Goal: Information Seeking & Learning: Learn about a topic

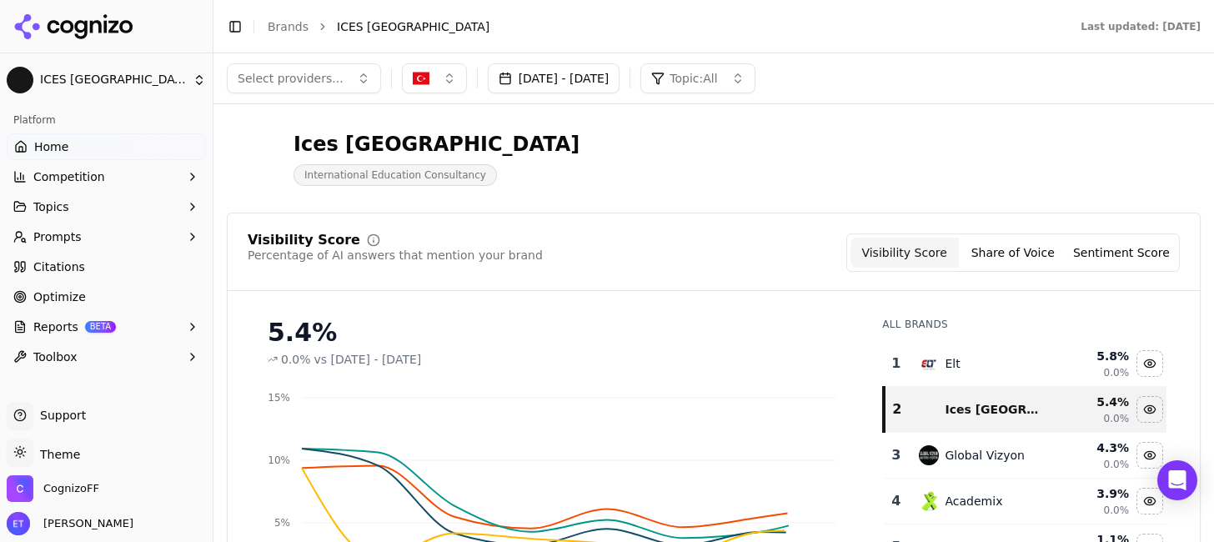
click at [103, 148] on link "Home" at bounding box center [106, 146] width 199 height 27
click at [620, 80] on button "[DATE] - [DATE]" at bounding box center [554, 78] width 133 height 30
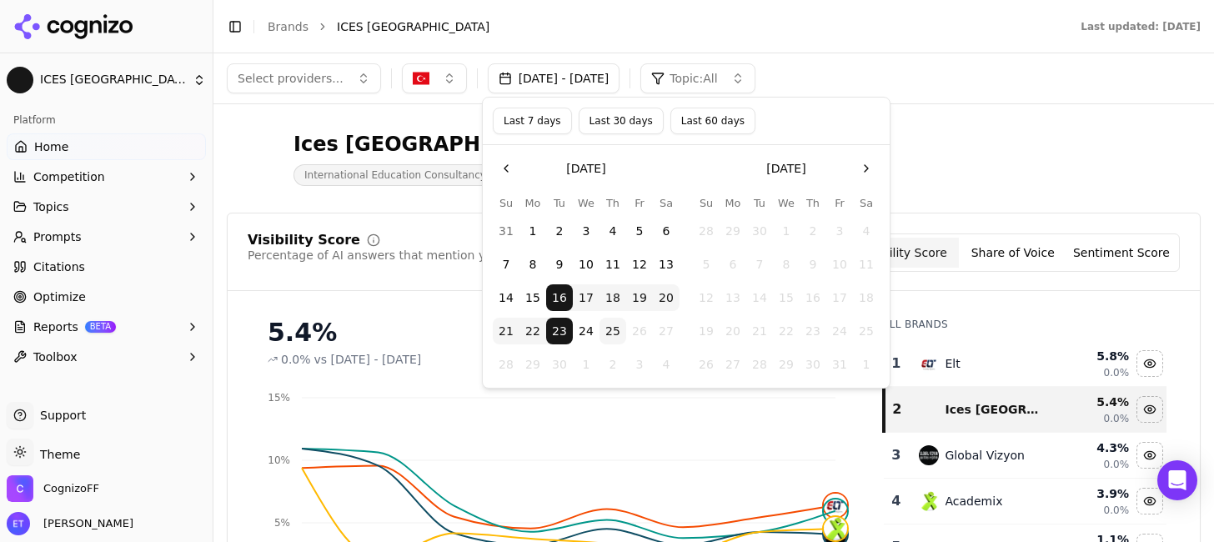
click at [527, 121] on button "Last 7 days" at bounding box center [532, 121] width 79 height 27
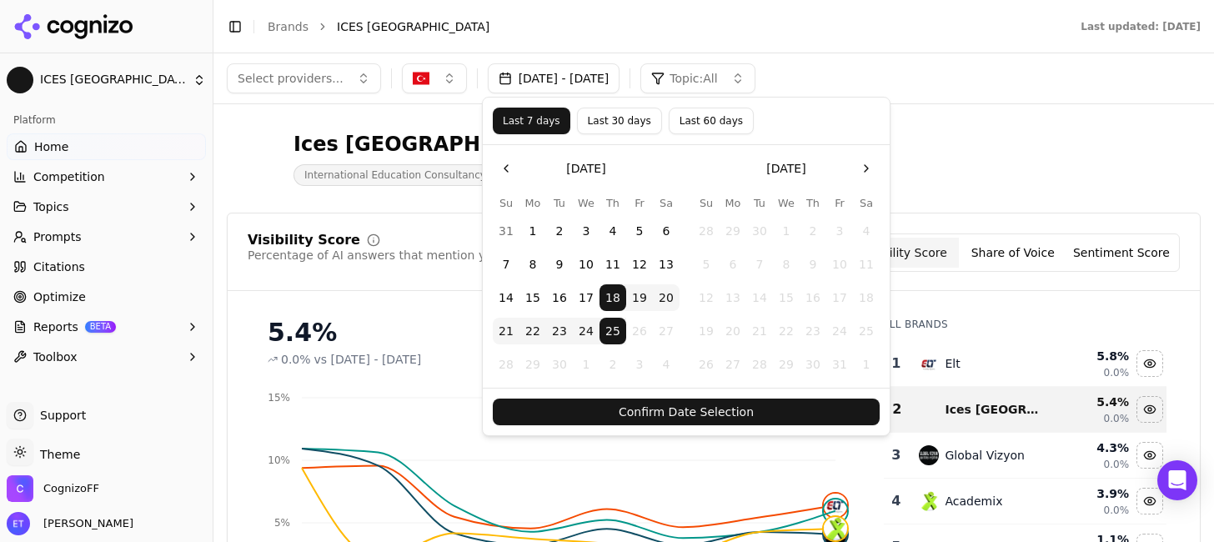
click at [645, 428] on div "Confirm Date Selection" at bounding box center [686, 412] width 407 height 48
click at [661, 409] on button "Confirm Date Selection" at bounding box center [686, 411] width 387 height 27
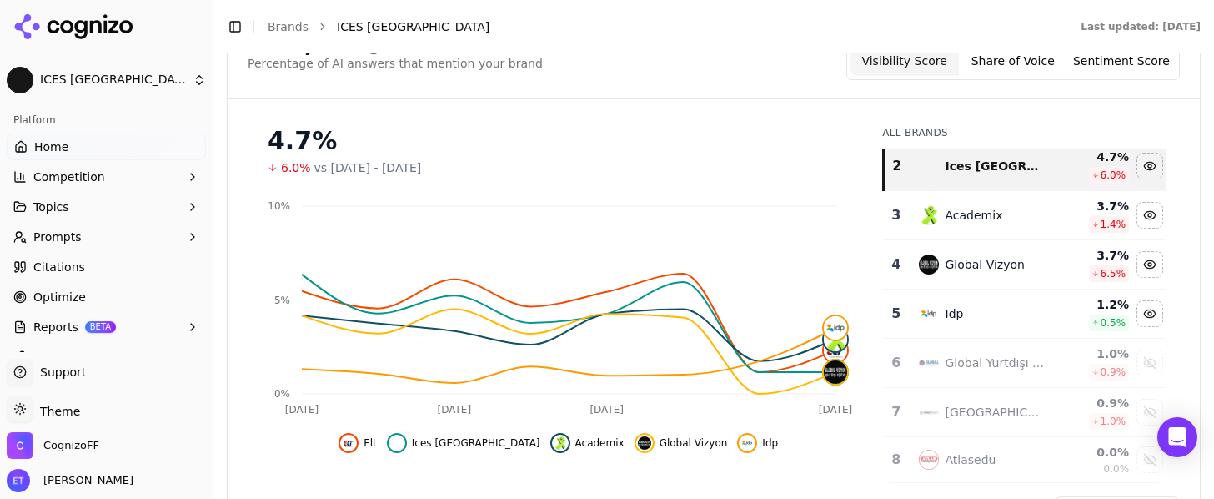
scroll to position [83, 0]
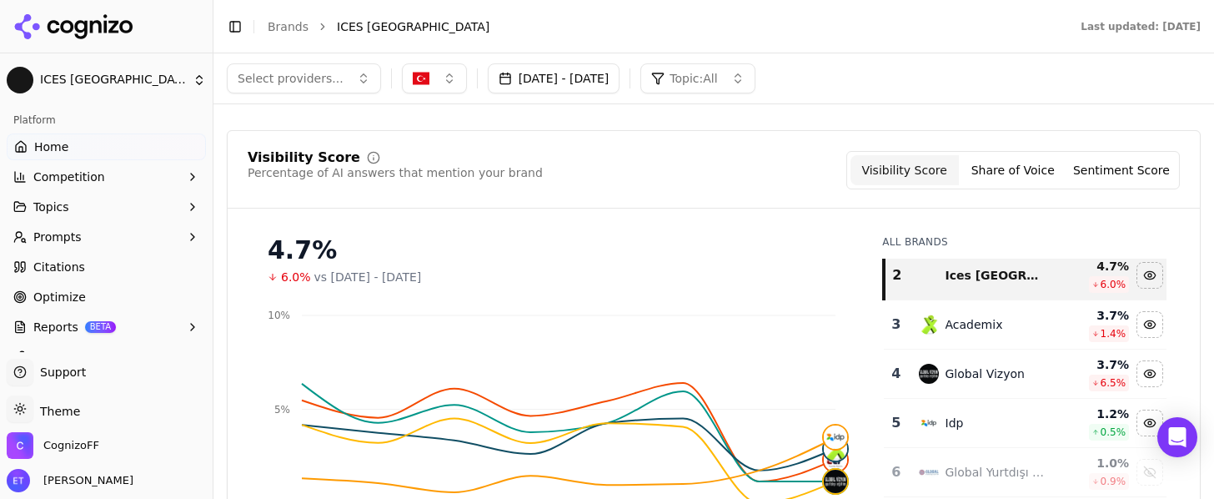
click at [137, 232] on button "Prompts" at bounding box center [106, 236] width 199 height 27
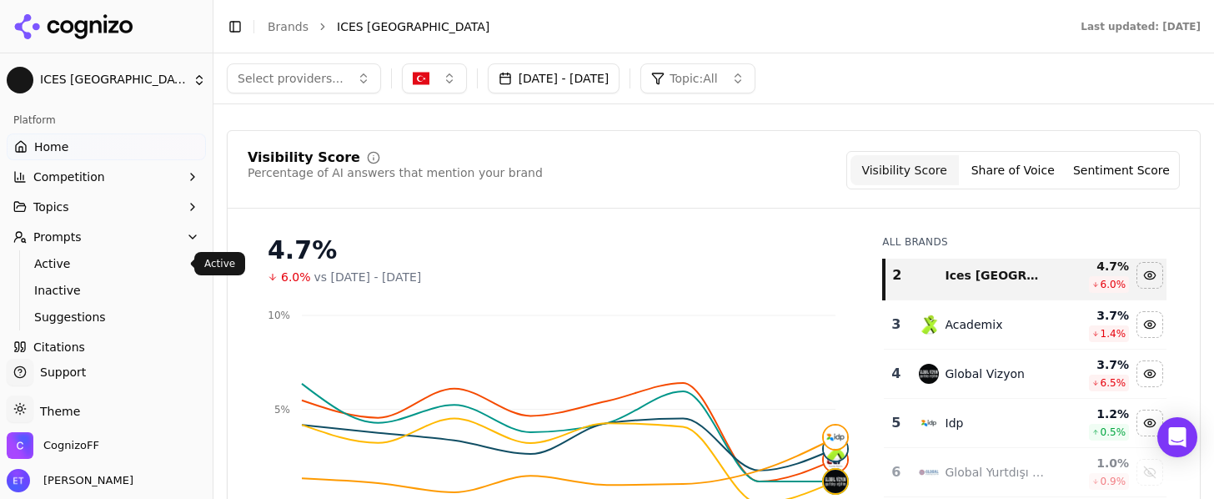
click at [113, 258] on span "Active" at bounding box center [106, 263] width 145 height 17
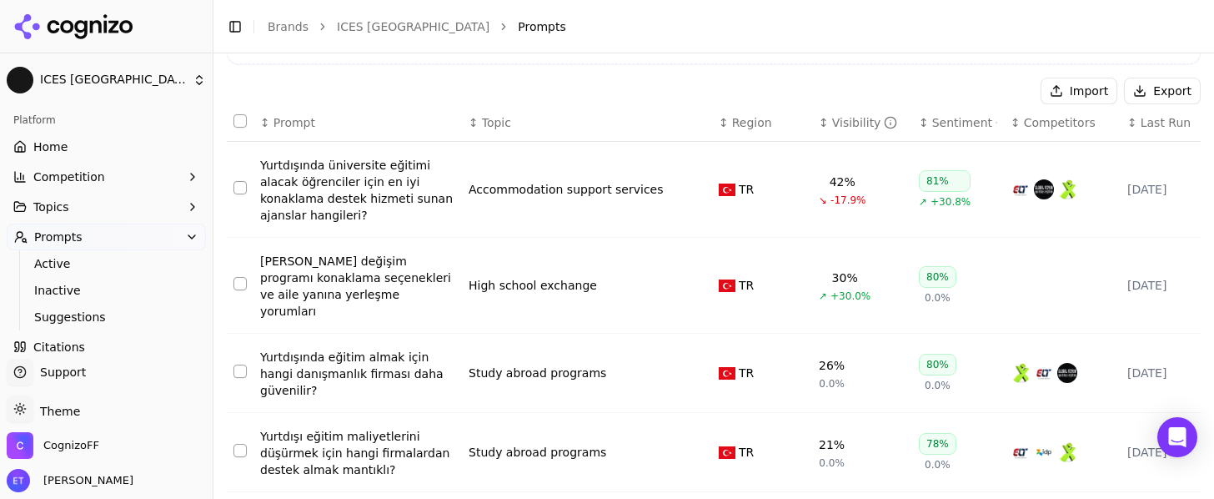
scroll to position [113, 0]
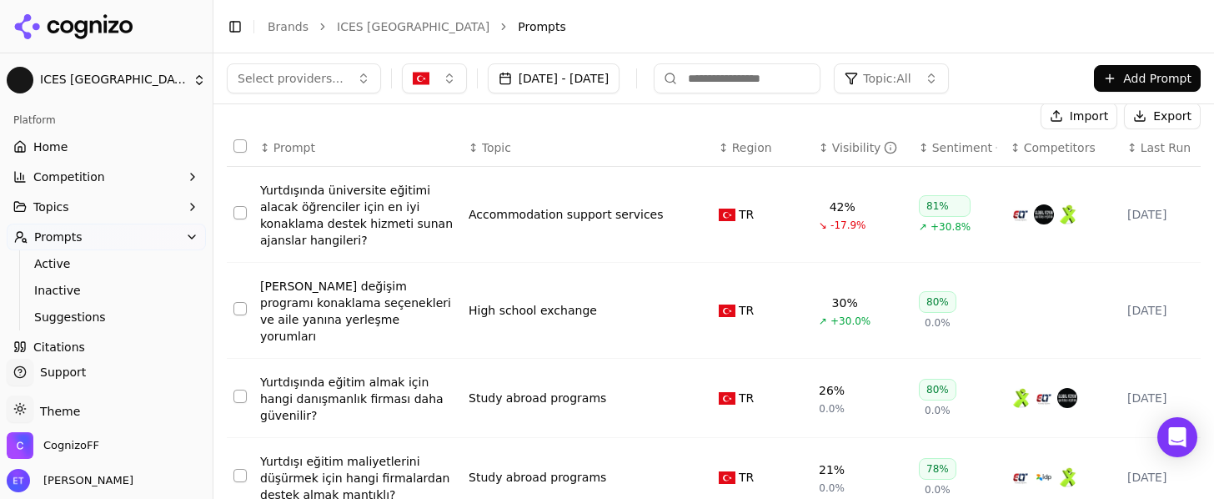
click at [122, 198] on button "Topics" at bounding box center [106, 206] width 199 height 27
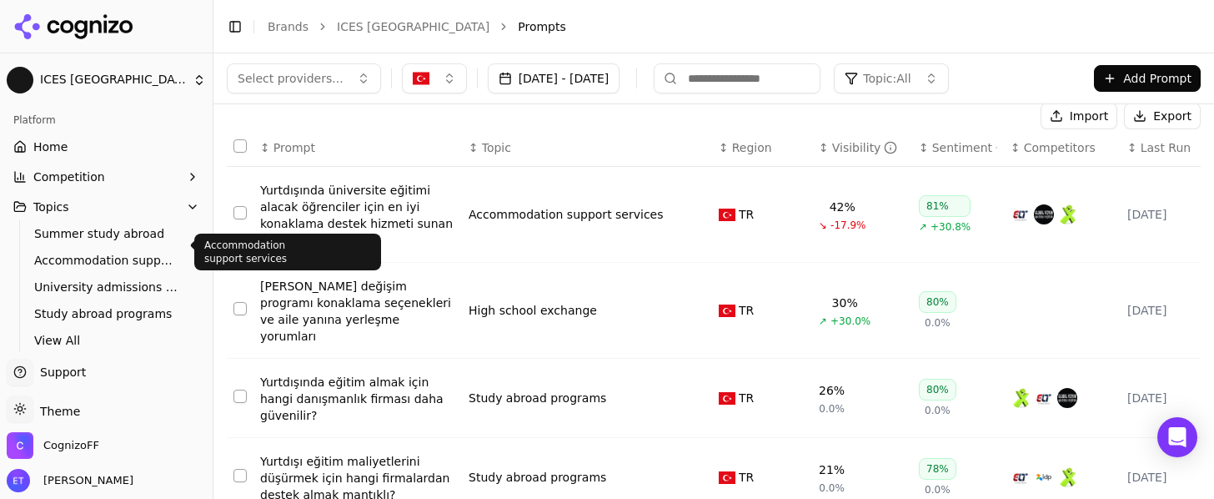
scroll to position [42, 0]
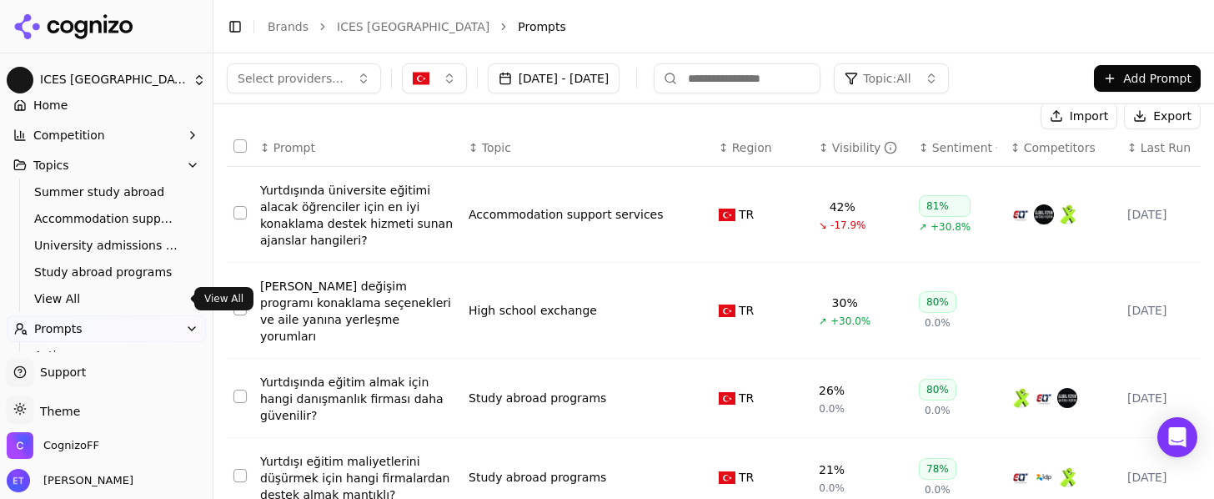
click at [69, 294] on span "View All" at bounding box center [106, 298] width 145 height 17
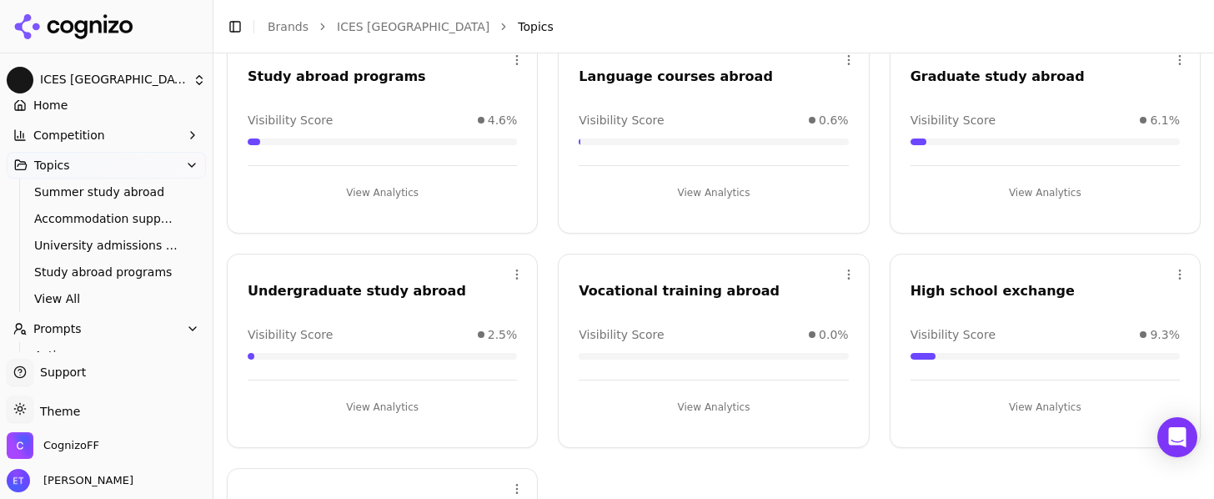
scroll to position [300, 0]
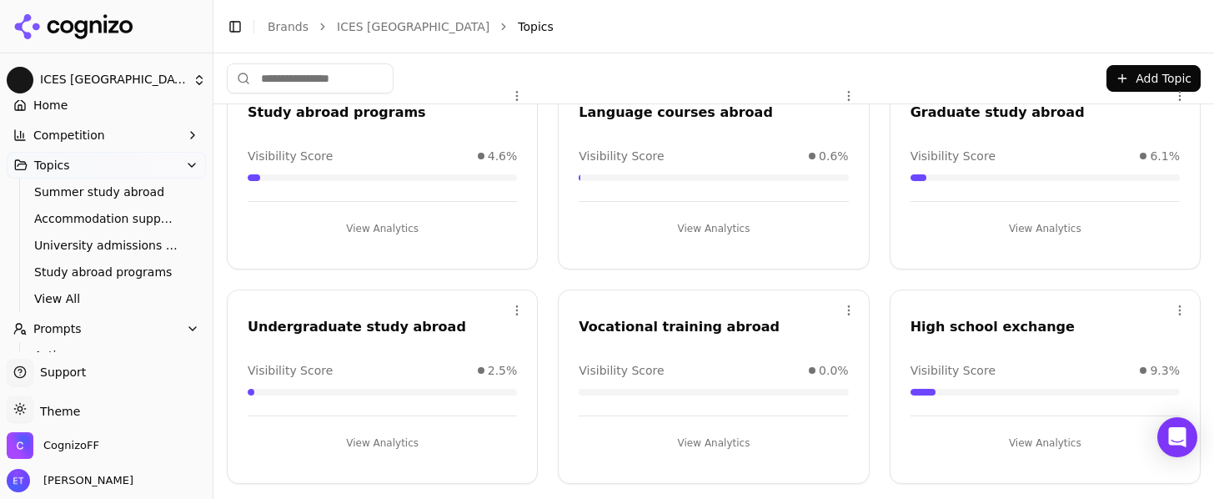
click at [125, 327] on button "Prompts" at bounding box center [106, 328] width 199 height 27
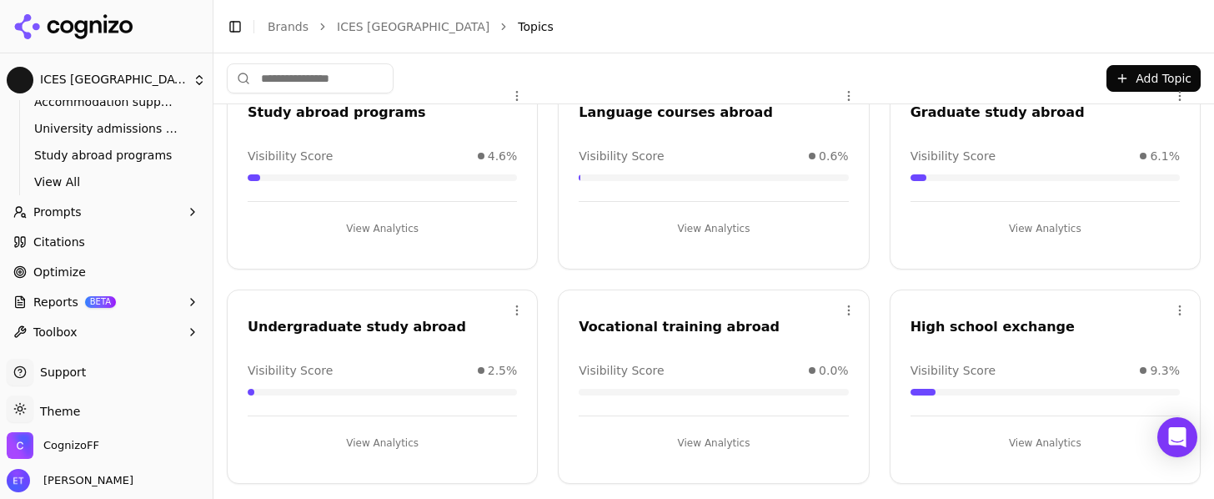
click at [133, 217] on button "Prompts" at bounding box center [106, 211] width 199 height 27
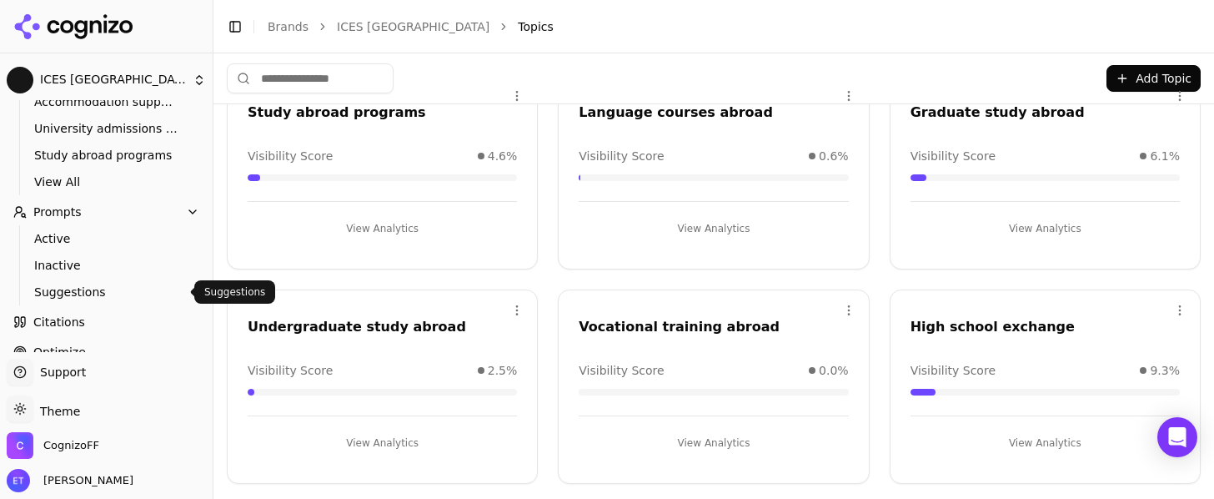
click at [112, 288] on span "Suggestions" at bounding box center [106, 291] width 145 height 17
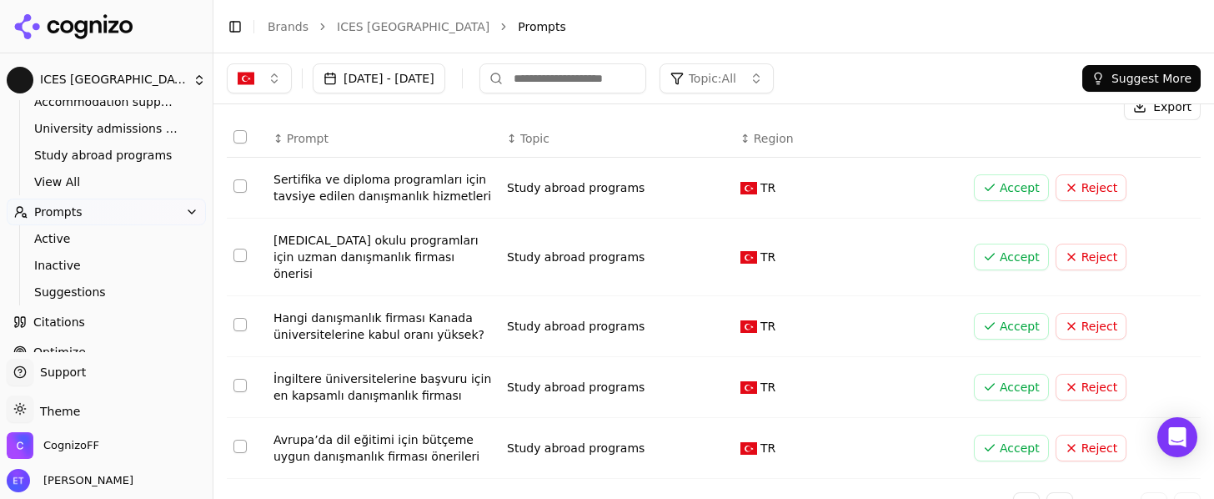
scroll to position [84, 0]
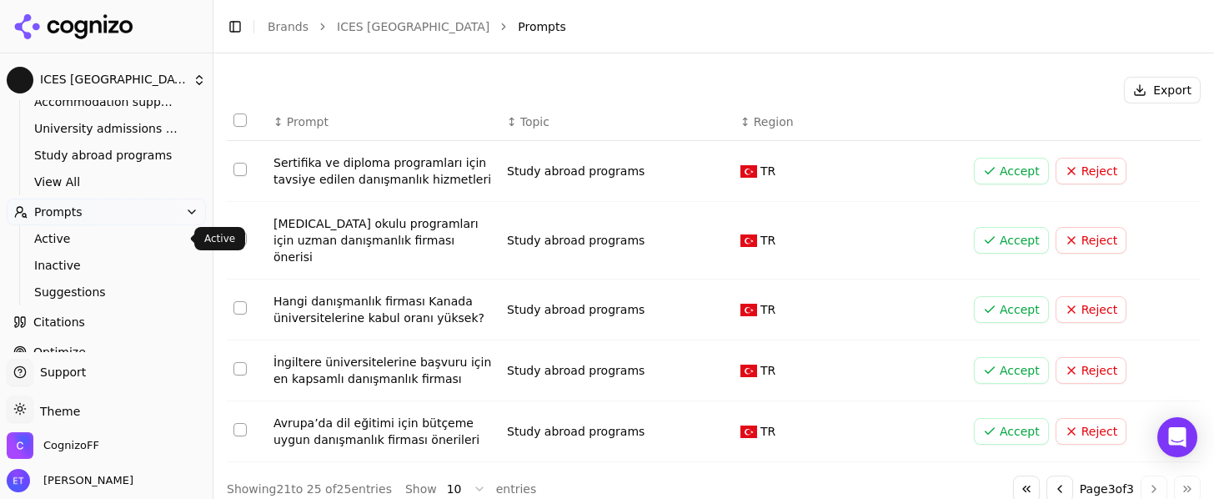
click at [113, 236] on span "Active" at bounding box center [106, 238] width 145 height 17
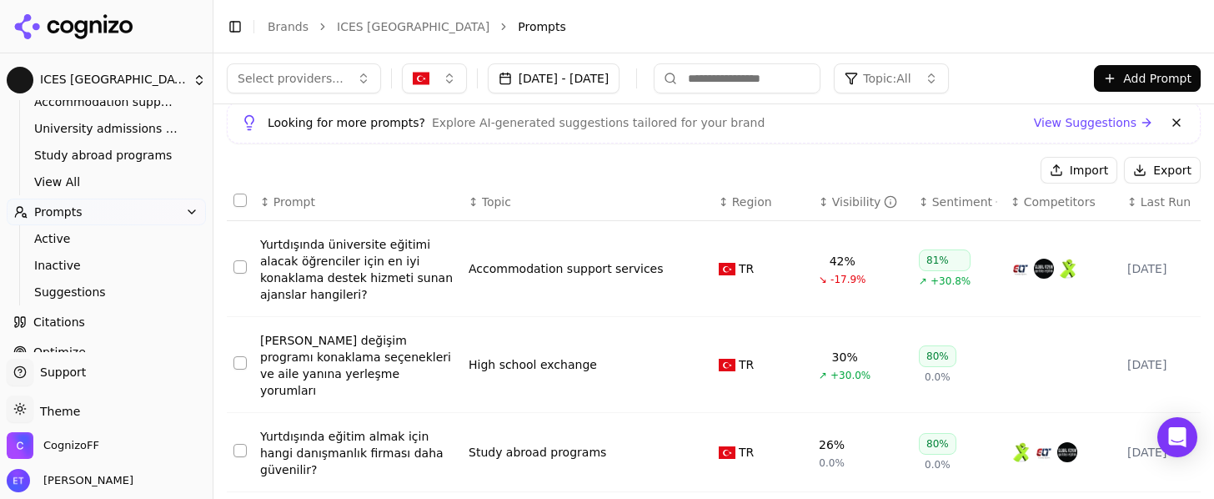
scroll to position [60, 0]
click at [134, 236] on span "Active" at bounding box center [106, 238] width 145 height 17
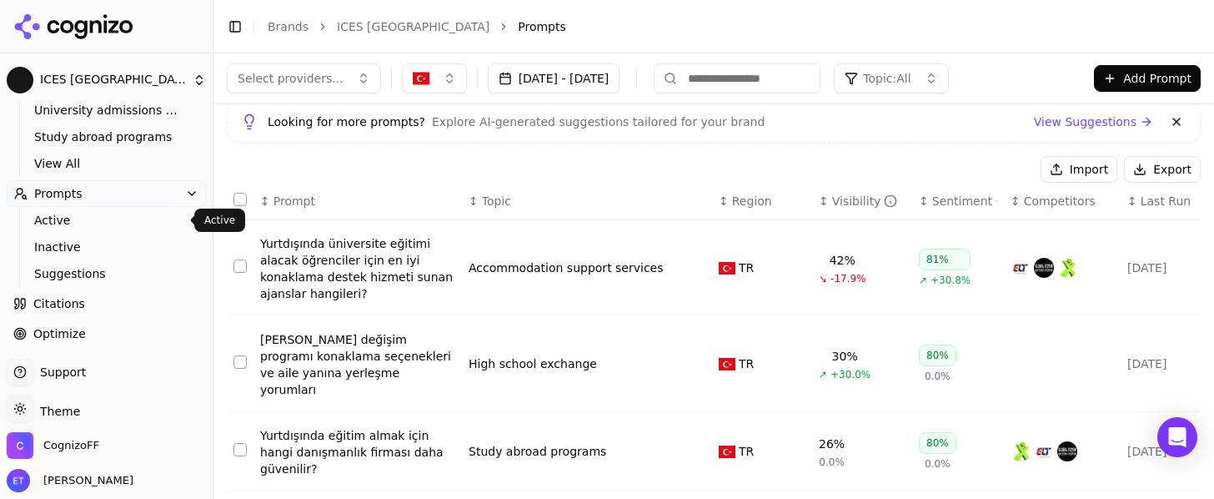
click at [1118, 84] on button "Add Prompt" at bounding box center [1147, 78] width 107 height 27
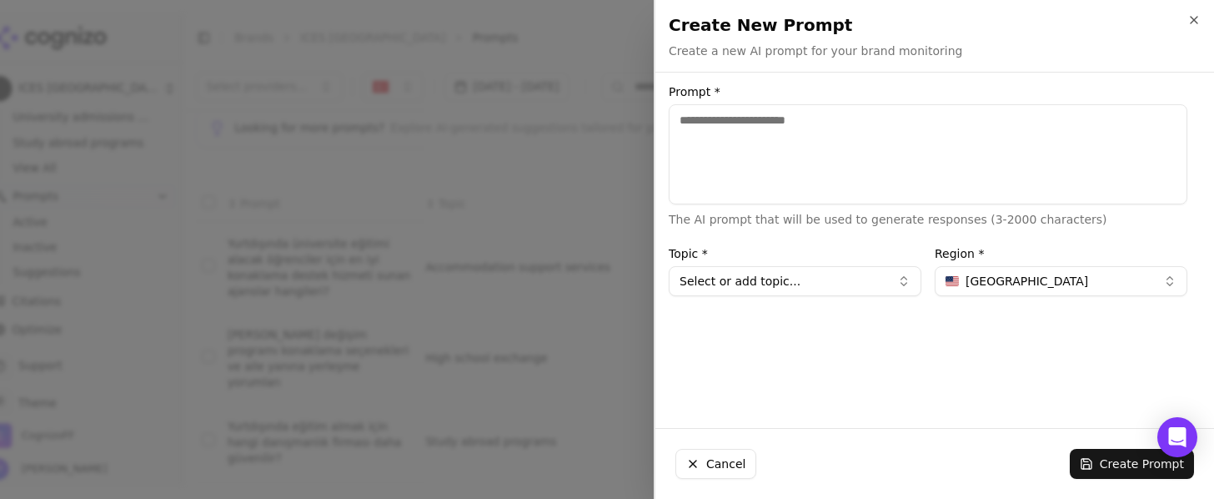
click at [970, 275] on span "[GEOGRAPHIC_DATA]" at bounding box center [1026, 281] width 123 height 17
type input "****"
click at [995, 352] on span "Turkiye" at bounding box center [986, 346] width 42 height 17
click at [822, 285] on button "Select or add topic..." at bounding box center [795, 281] width 253 height 30
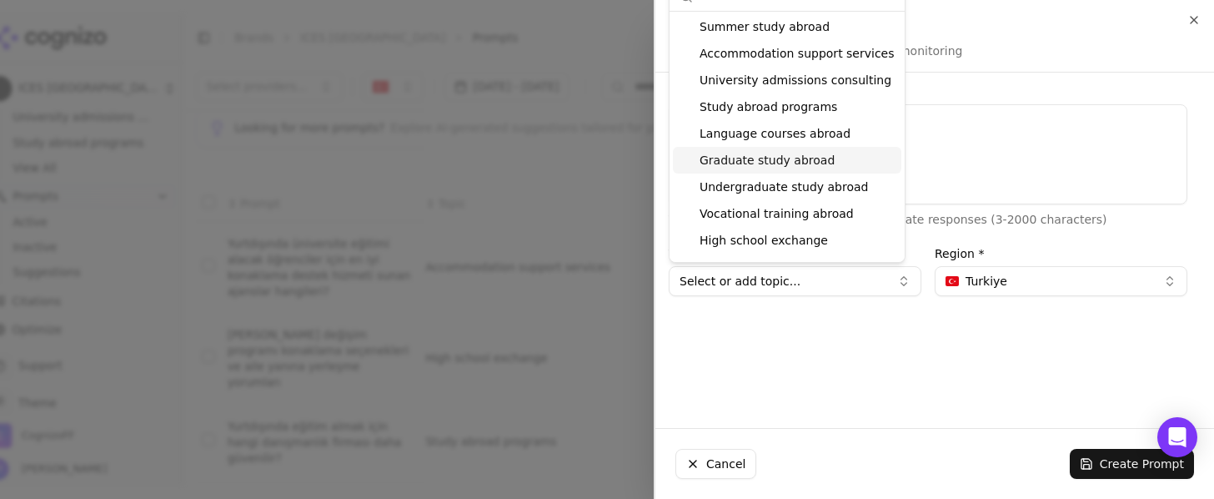
scroll to position [39, 0]
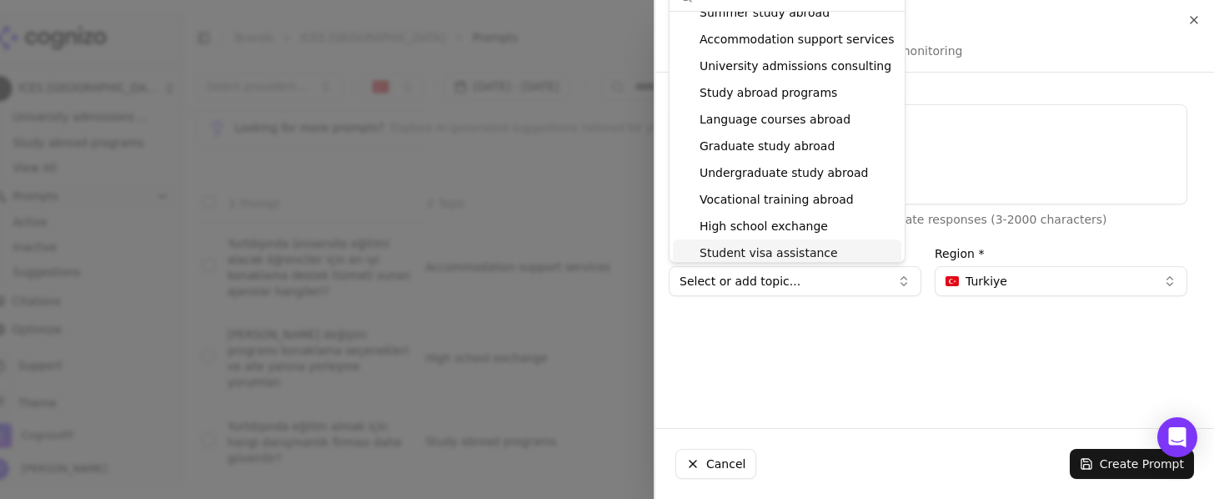
click at [814, 300] on div "Prompt * The AI prompt that will be used to generate responses (3-2000 characte…" at bounding box center [927, 250] width 545 height 328
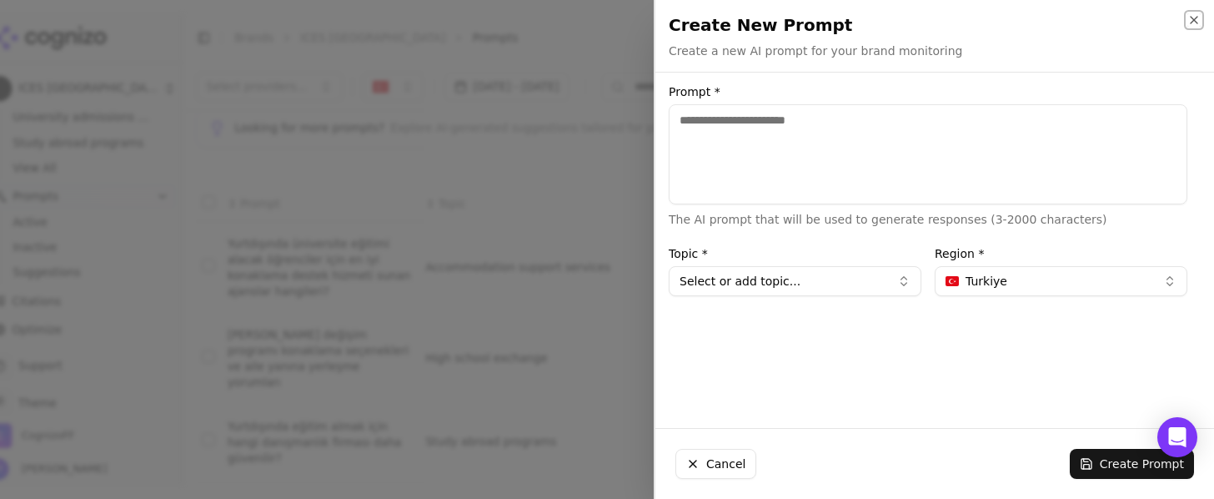
click at [1194, 18] on icon "button" at bounding box center [1193, 19] width 13 height 13
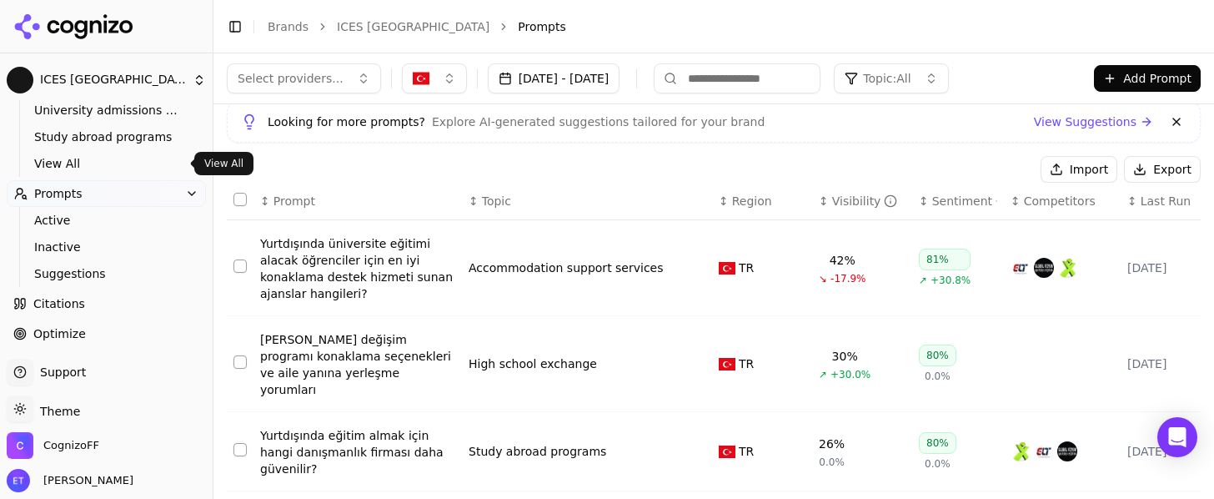
click at [83, 159] on span "View All" at bounding box center [106, 163] width 145 height 17
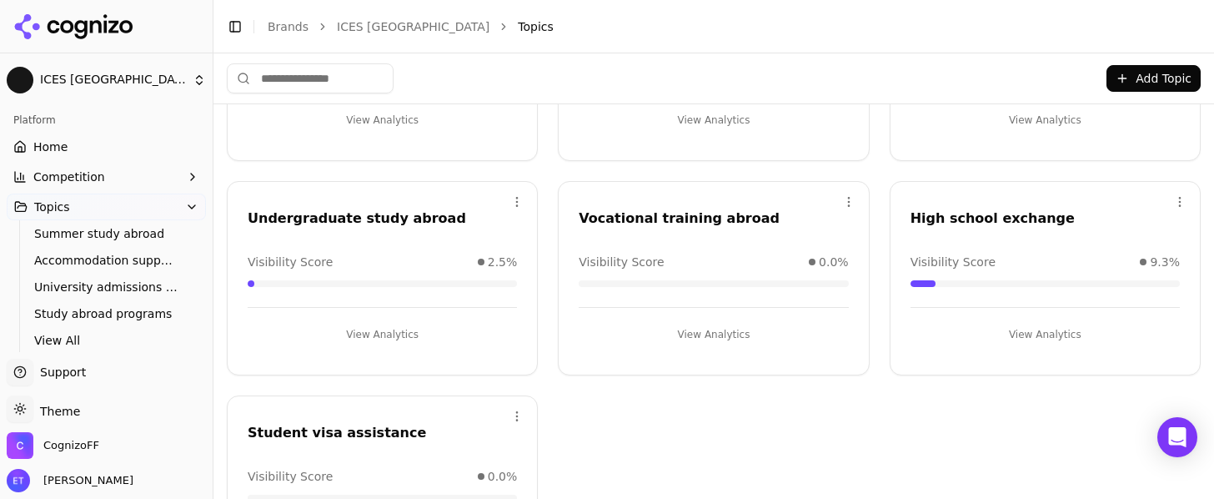
click at [90, 139] on link "Home" at bounding box center [106, 146] width 199 height 27
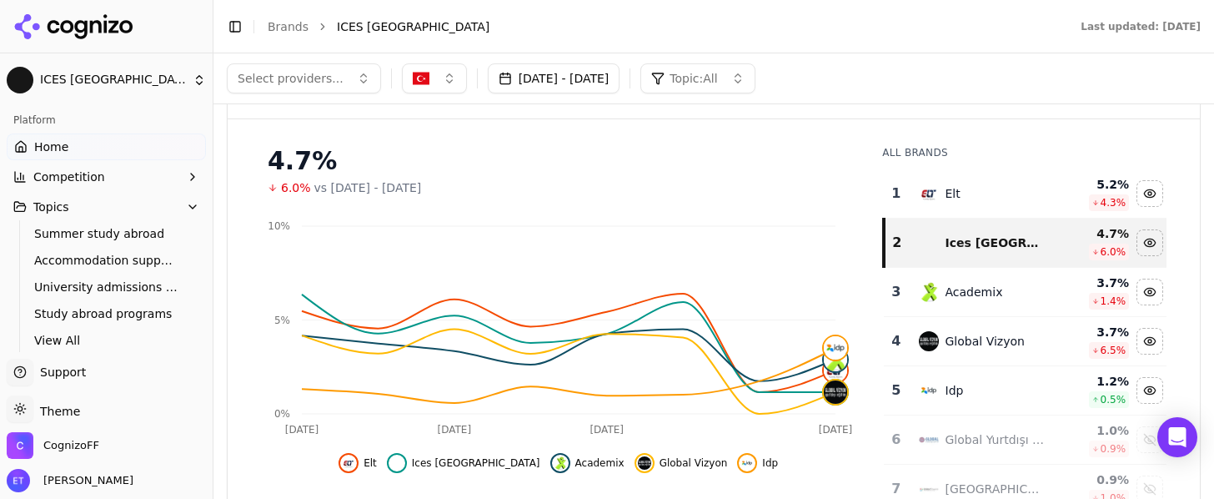
scroll to position [103, 0]
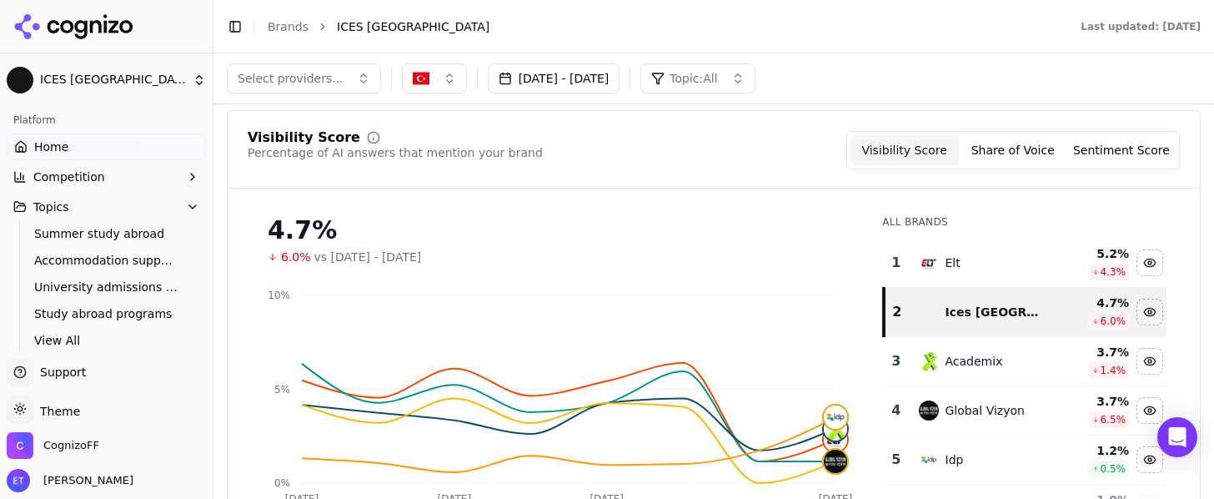
click at [1000, 162] on button "Share of Voice" at bounding box center [1013, 150] width 108 height 30
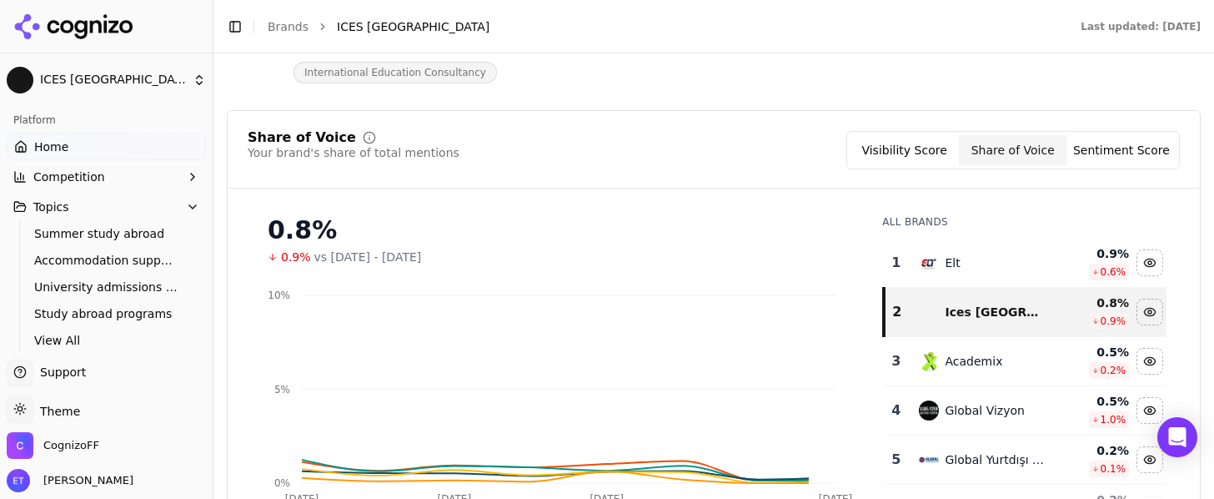
scroll to position [161, 0]
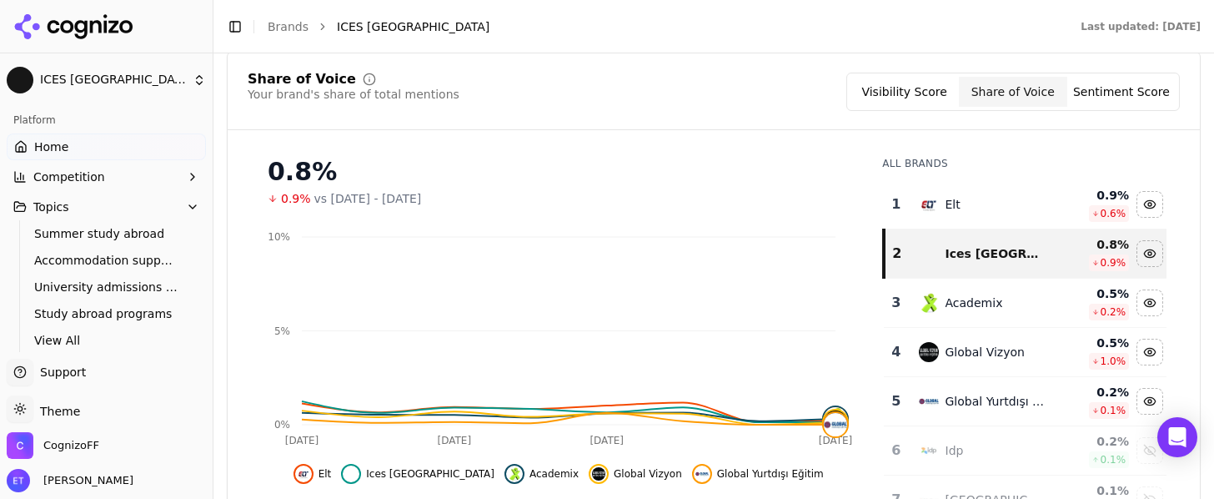
click at [1109, 99] on button "Sentiment Score" at bounding box center [1121, 92] width 108 height 30
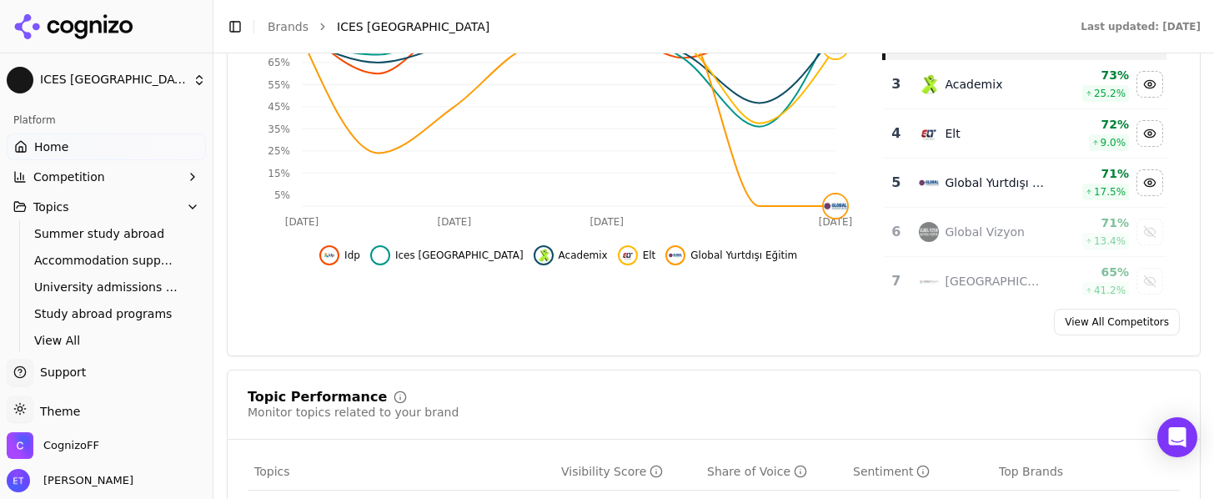
scroll to position [391, 0]
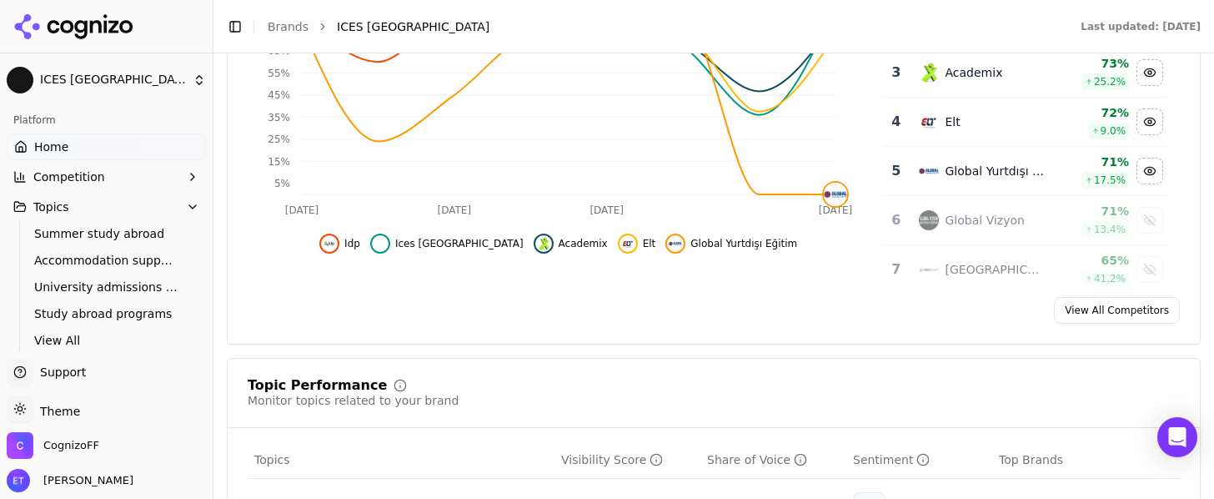
click at [97, 173] on span "Competition" at bounding box center [69, 176] width 72 height 17
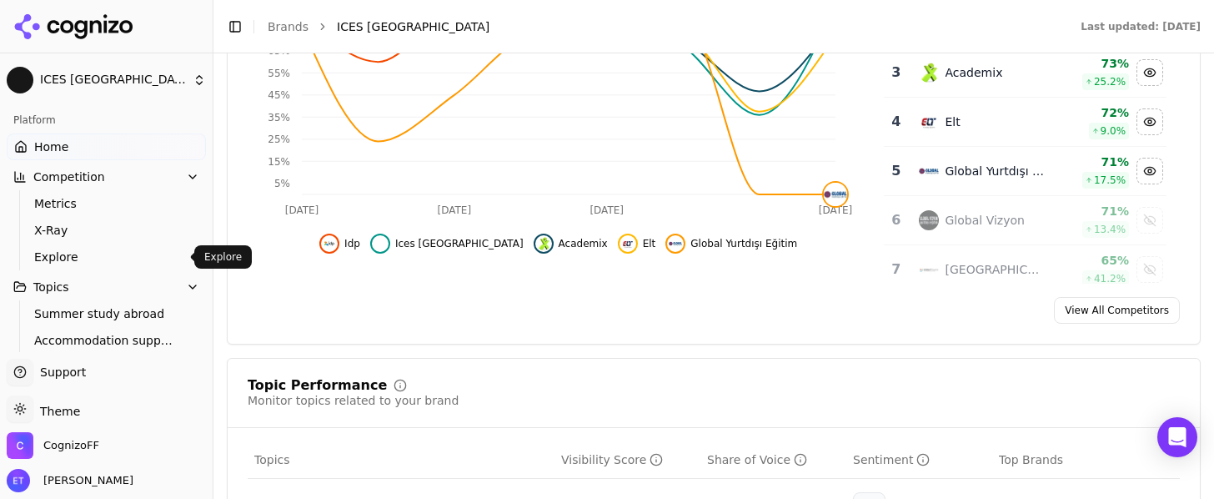
click at [80, 254] on span "Explore" at bounding box center [106, 256] width 145 height 17
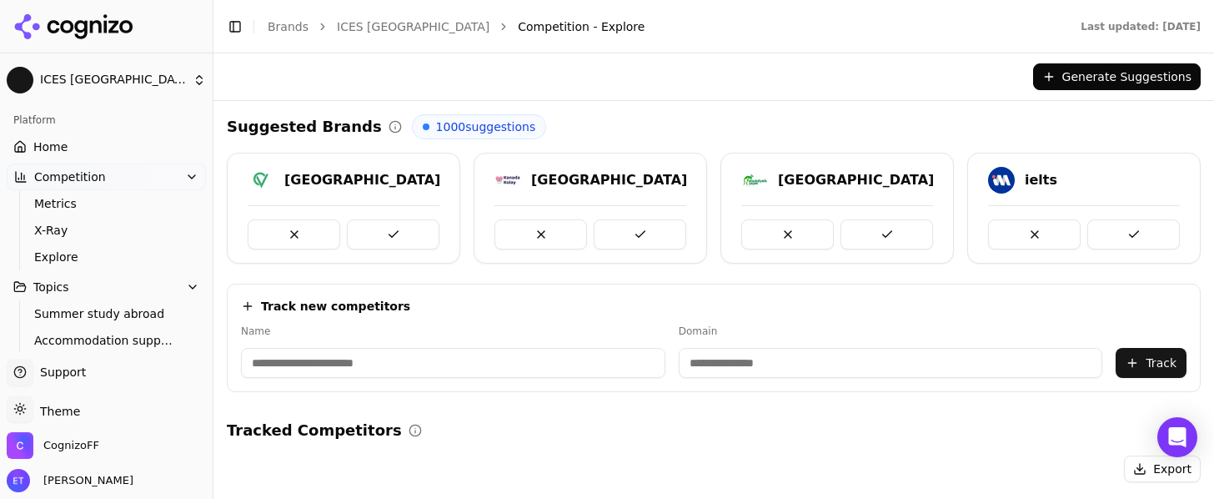
scroll to position [11, 0]
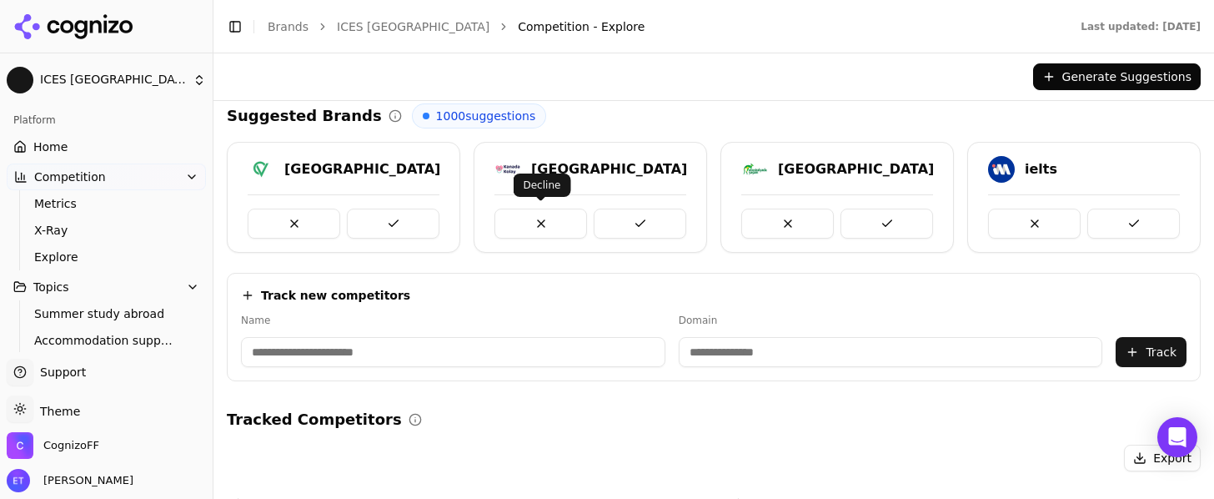
click at [530, 225] on button at bounding box center [540, 223] width 93 height 30
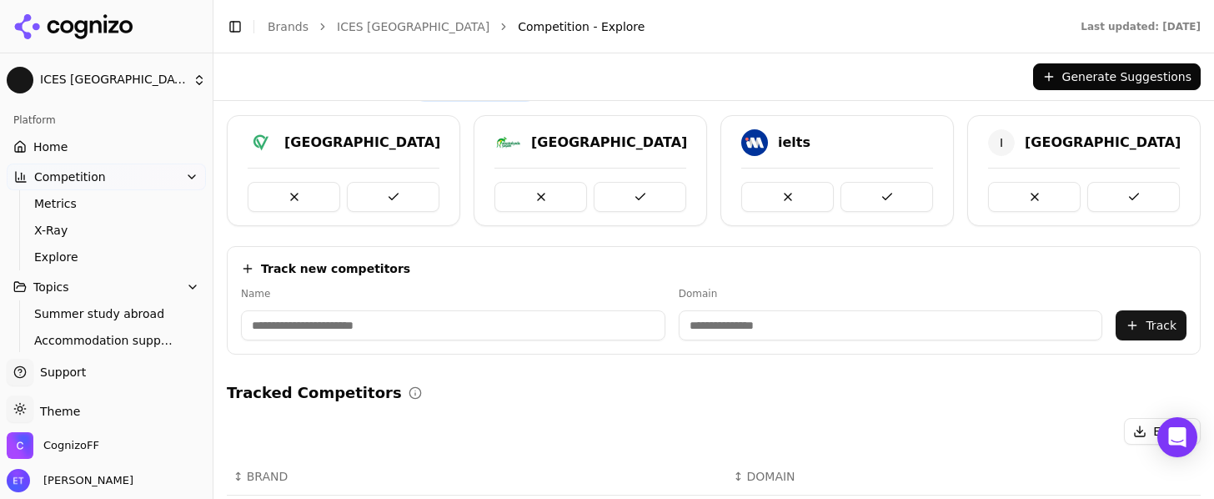
scroll to position [8, 0]
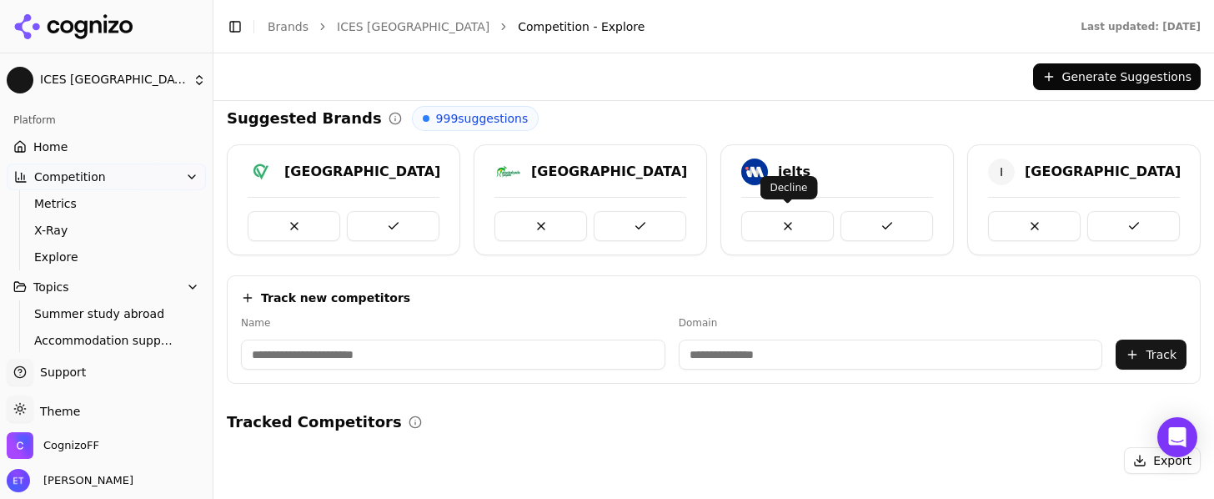
click at [768, 220] on button at bounding box center [787, 226] width 93 height 30
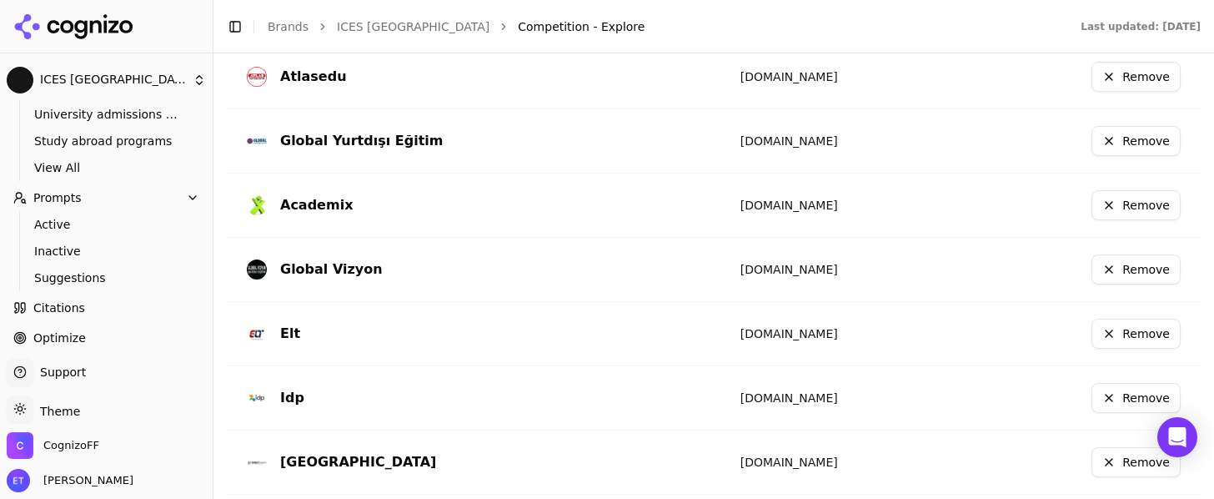
scroll to position [253, 0]
click at [191, 187] on button "Prompts" at bounding box center [106, 196] width 199 height 27
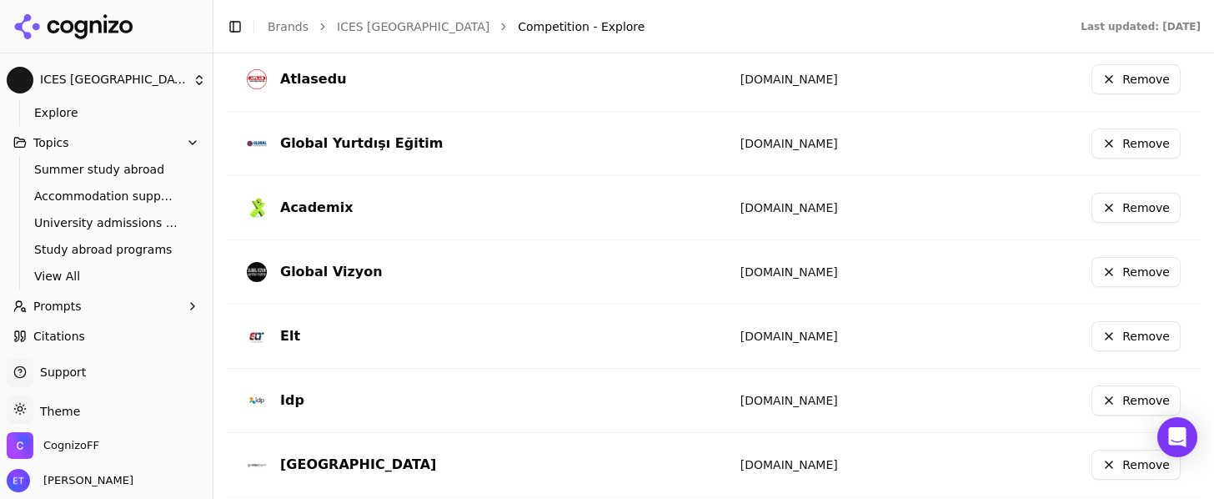
scroll to position [138, 0]
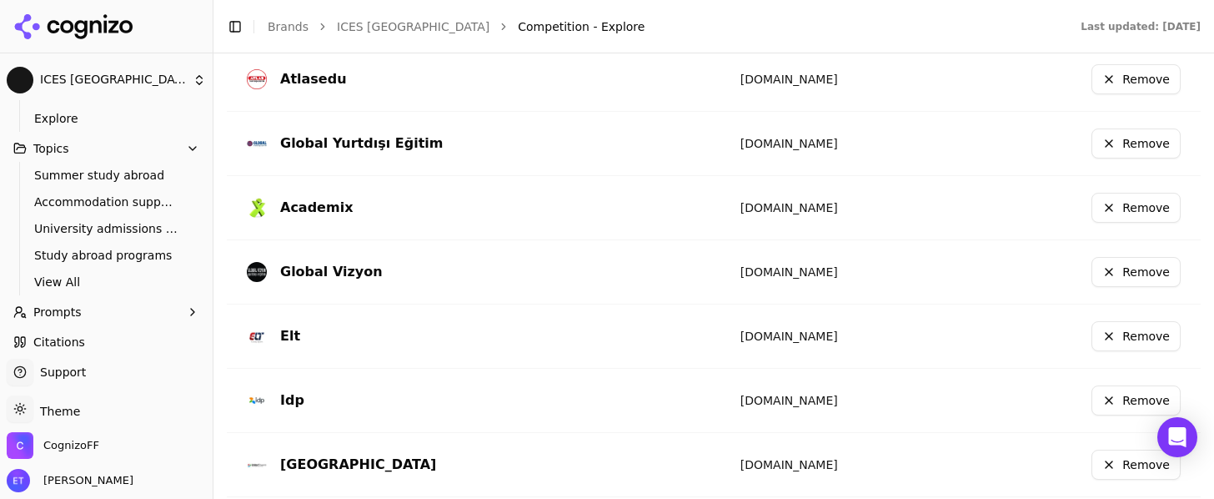
click at [185, 150] on button "Topics" at bounding box center [106, 148] width 199 height 27
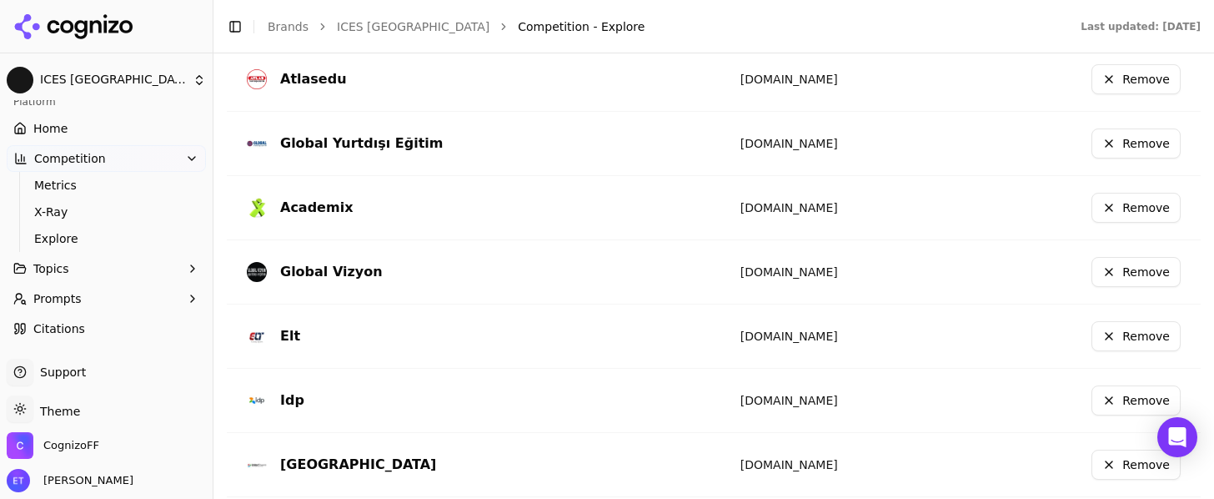
scroll to position [0, 0]
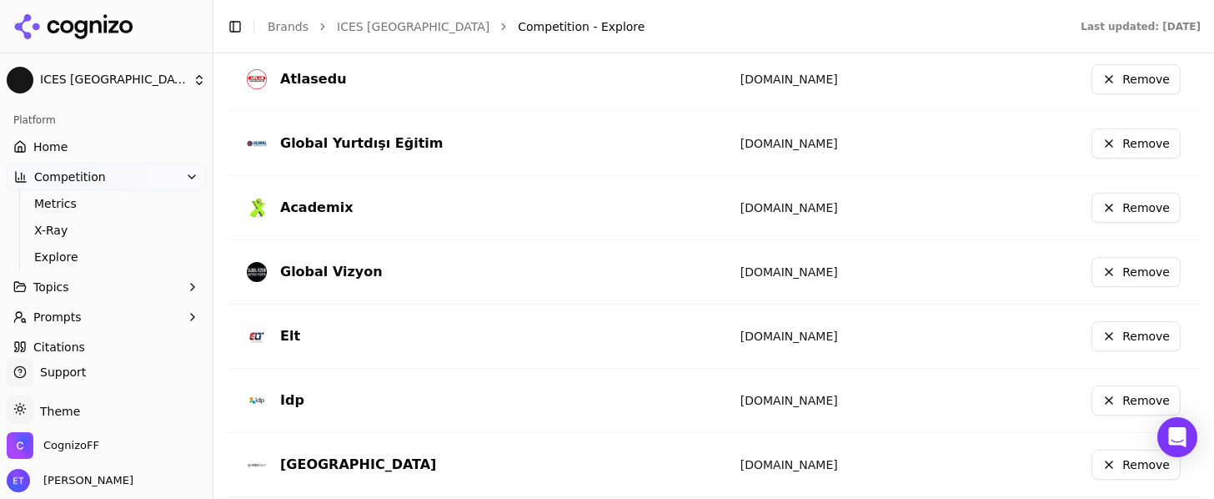
click at [176, 182] on button "Competition" at bounding box center [106, 176] width 199 height 27
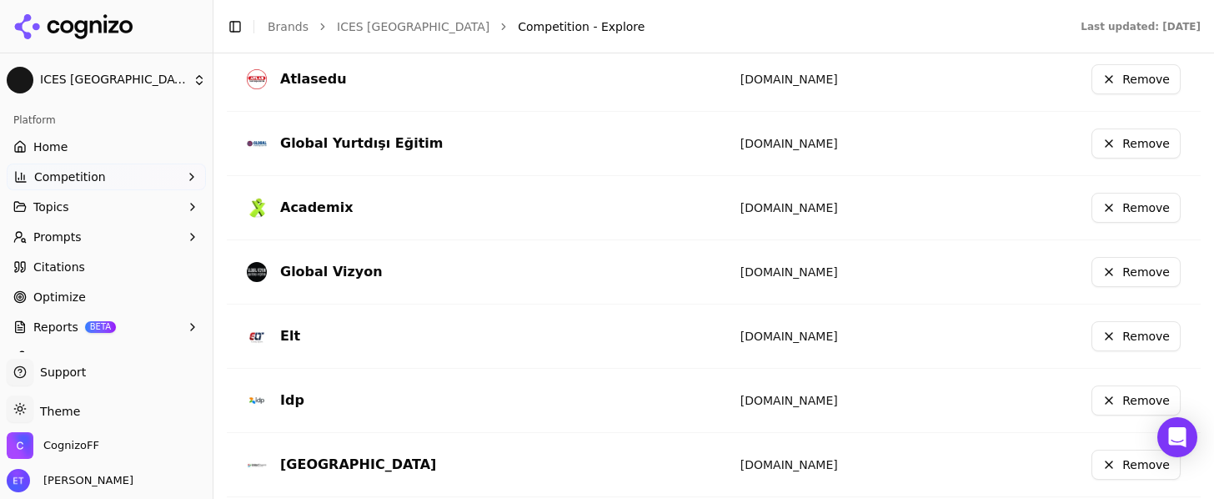
scroll to position [25, 0]
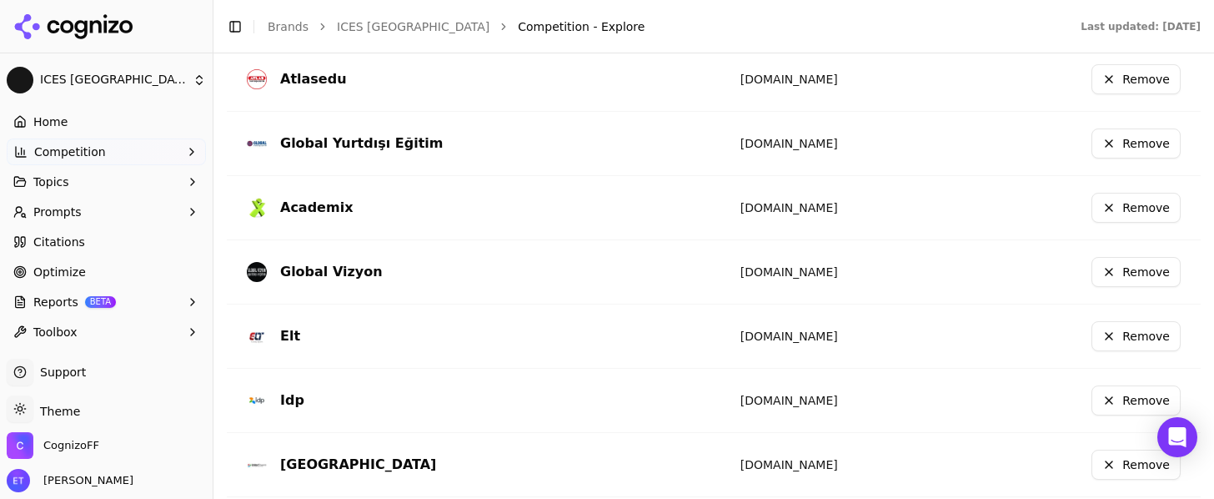
click at [83, 123] on link "Home" at bounding box center [106, 121] width 199 height 27
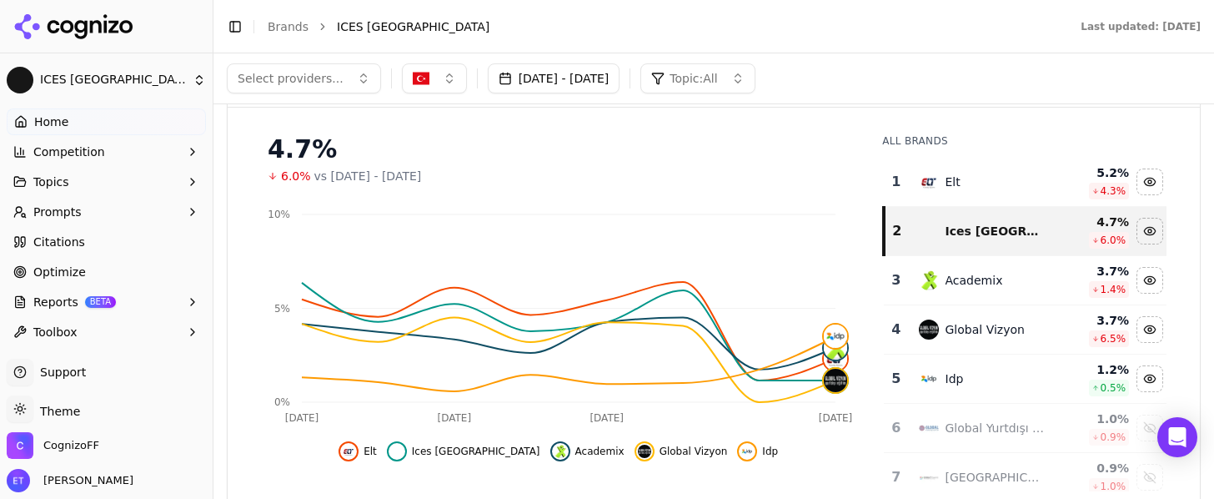
scroll to position [181, 0]
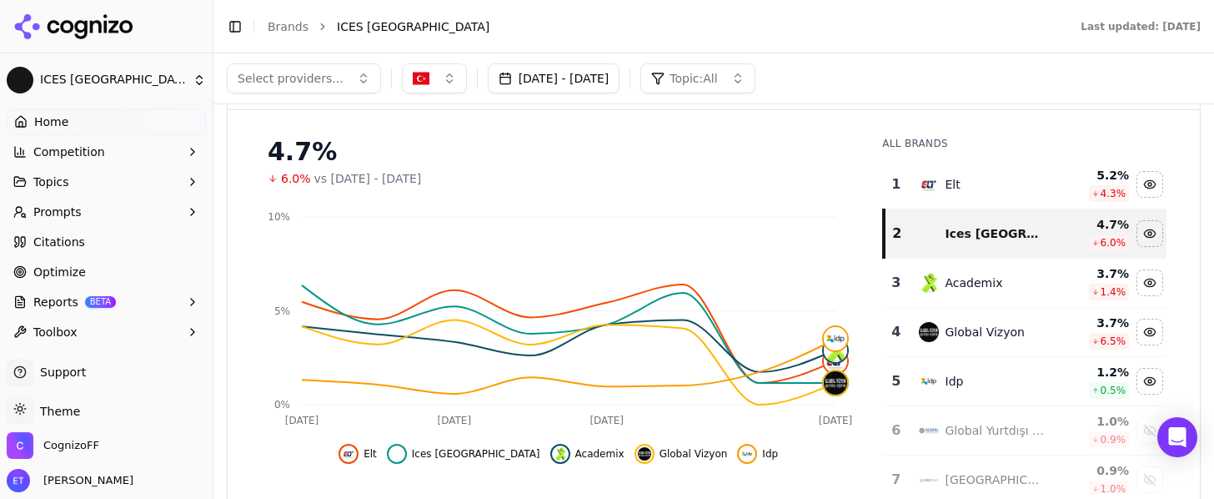
click at [128, 213] on button "Prompts" at bounding box center [106, 211] width 199 height 27
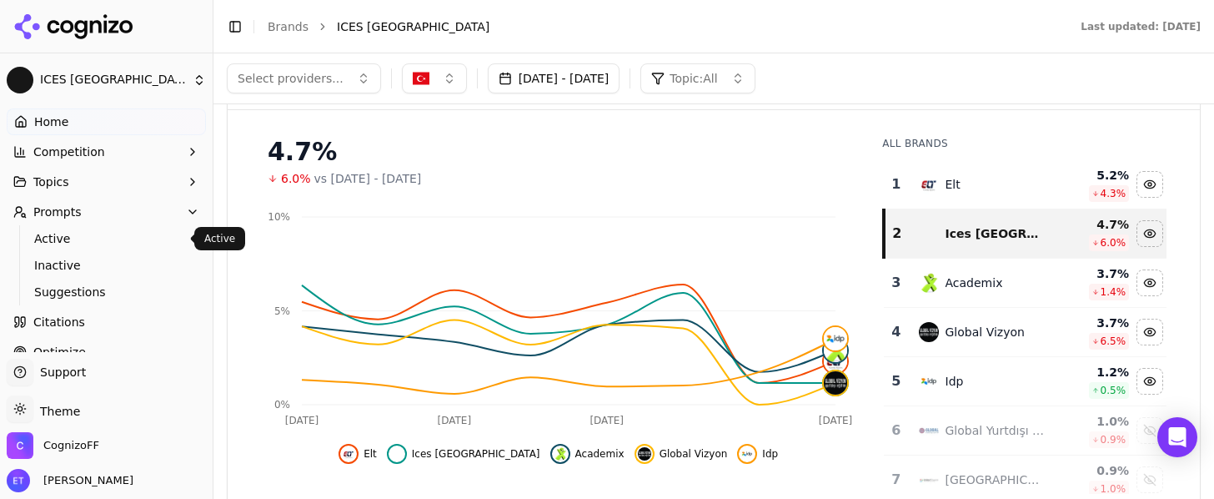
click at [117, 237] on span "Active" at bounding box center [106, 238] width 145 height 17
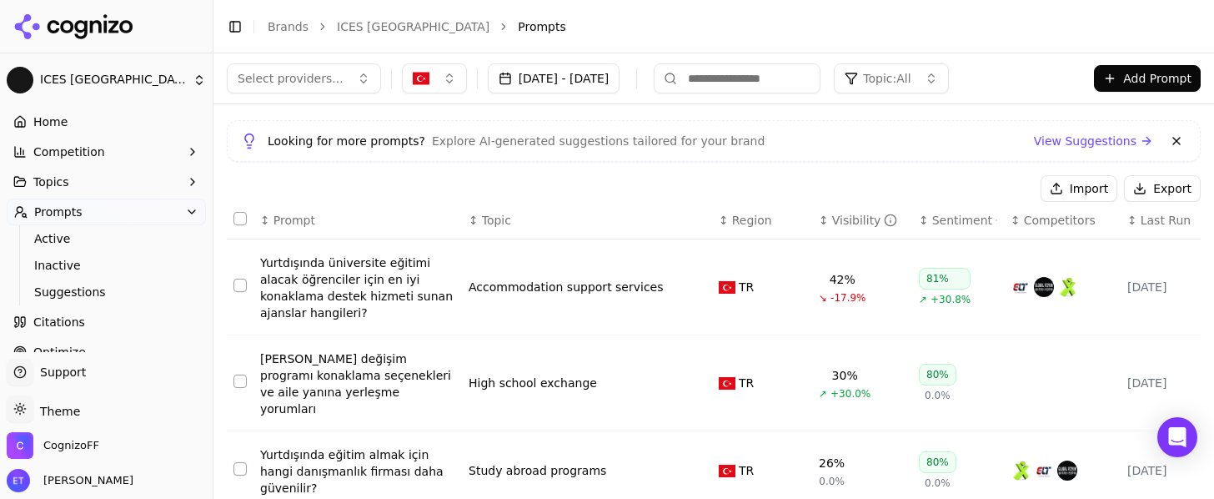
scroll to position [22, 0]
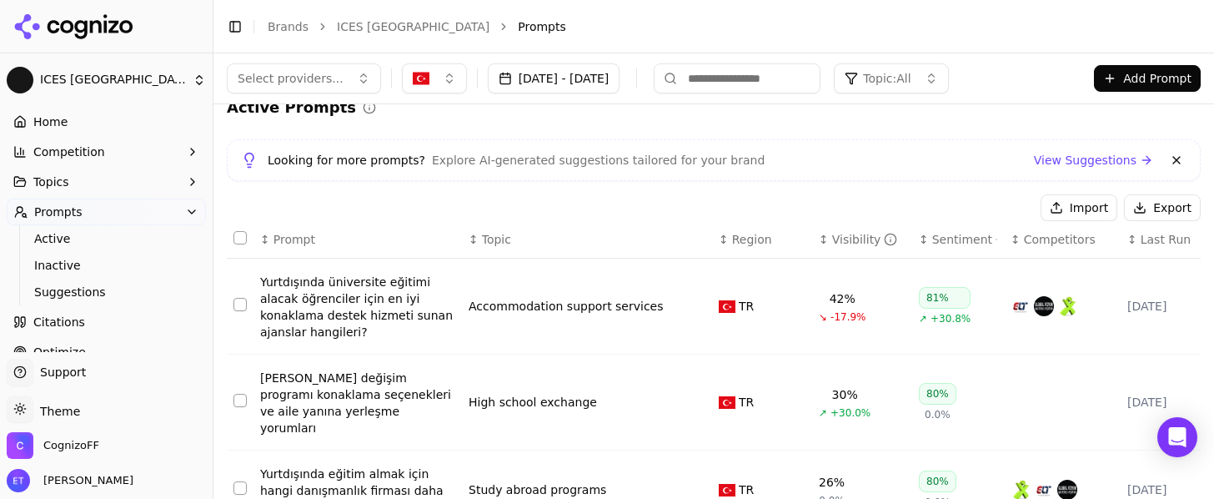
click at [98, 121] on link "Home" at bounding box center [106, 121] width 199 height 27
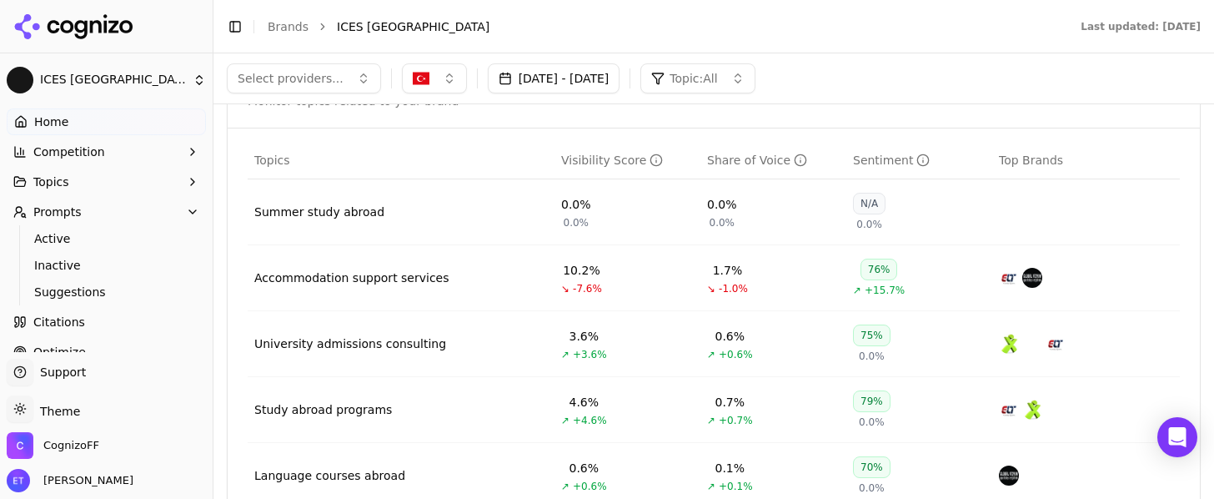
scroll to position [688, 0]
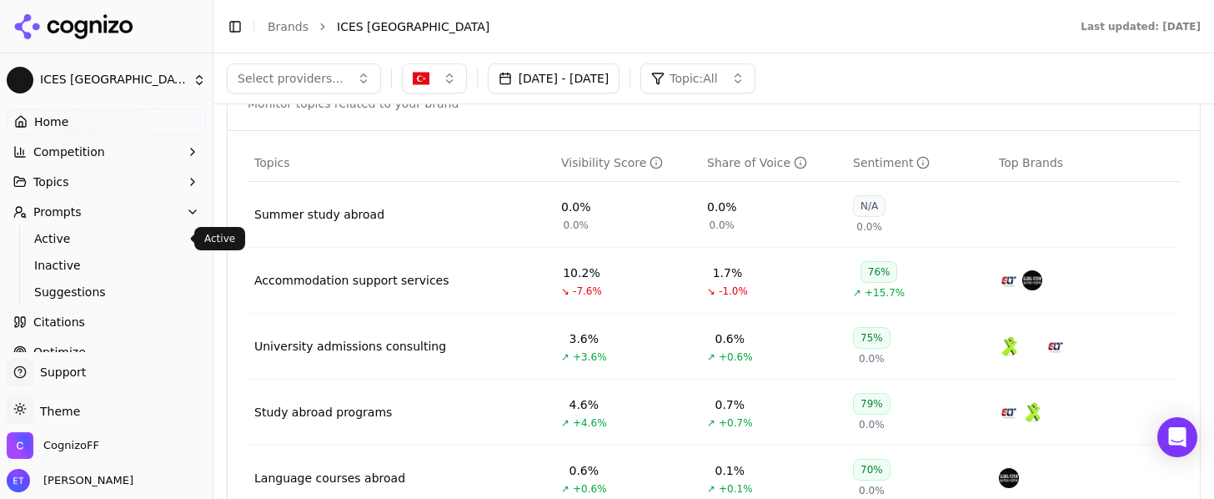
click at [80, 236] on span "Active" at bounding box center [106, 238] width 145 height 17
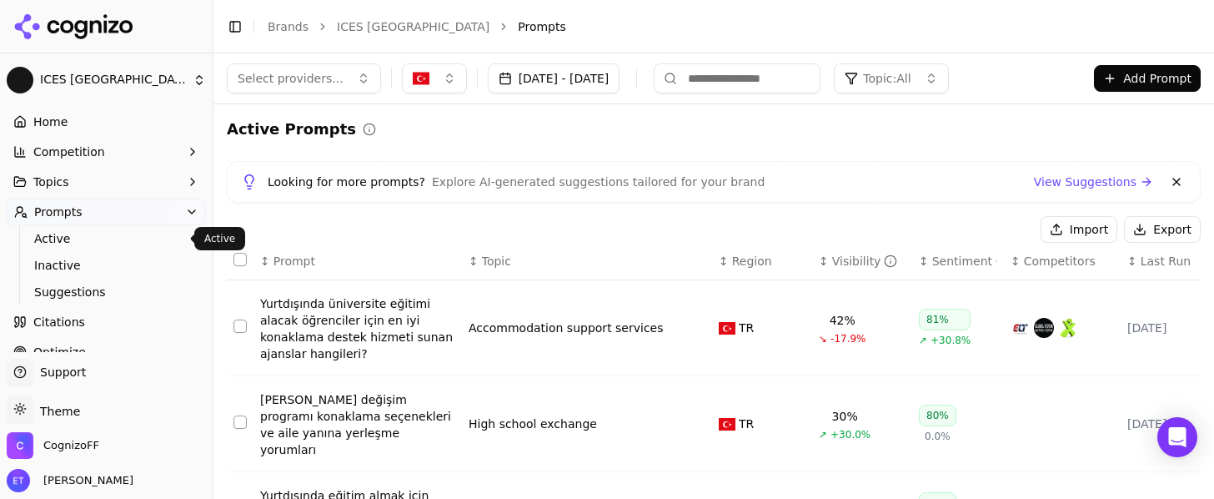
click at [910, 79] on span "Topic: All" at bounding box center [887, 78] width 48 height 17
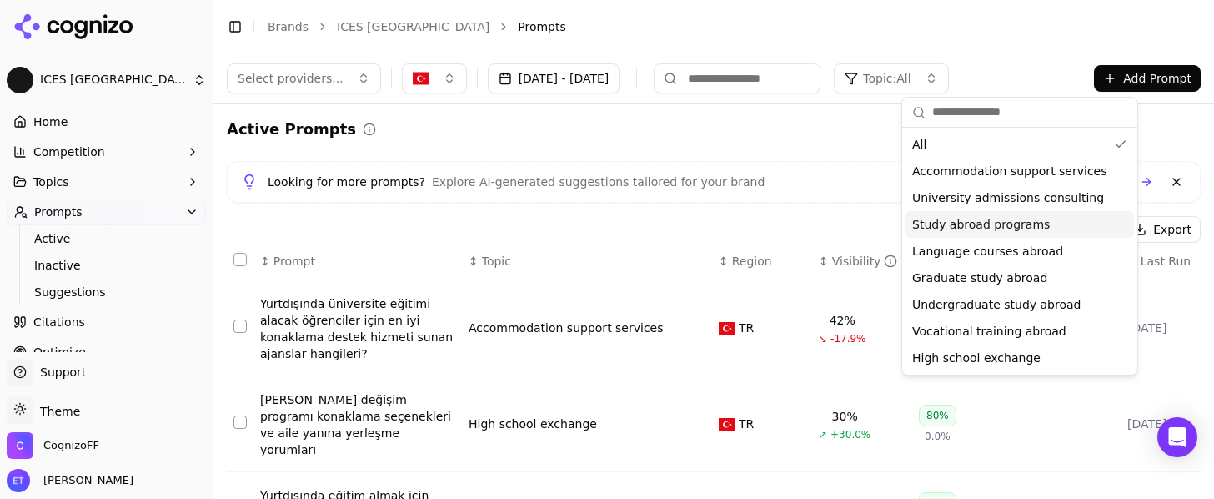
click at [995, 222] on span "Study abroad programs" at bounding box center [981, 224] width 138 height 17
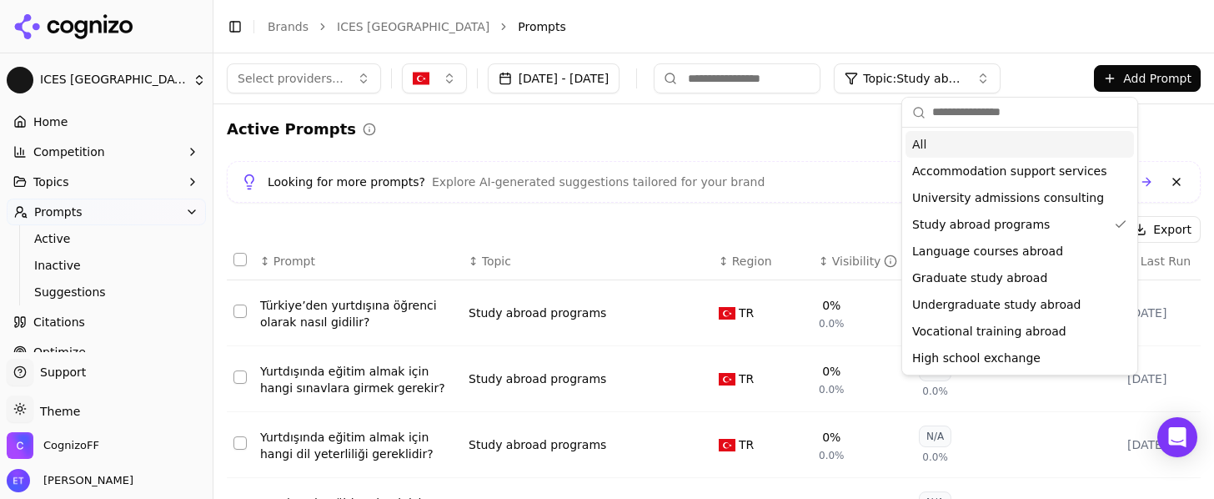
click at [961, 82] on span "Topic: Study abroad programs" at bounding box center [913, 78] width 100 height 17
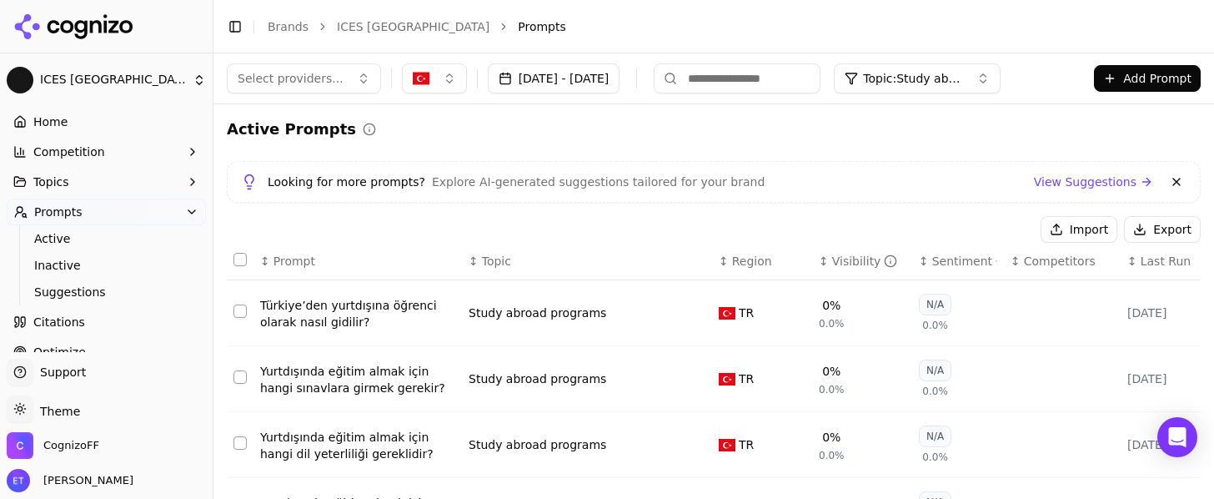
click at [820, 78] on input at bounding box center [737, 78] width 167 height 30
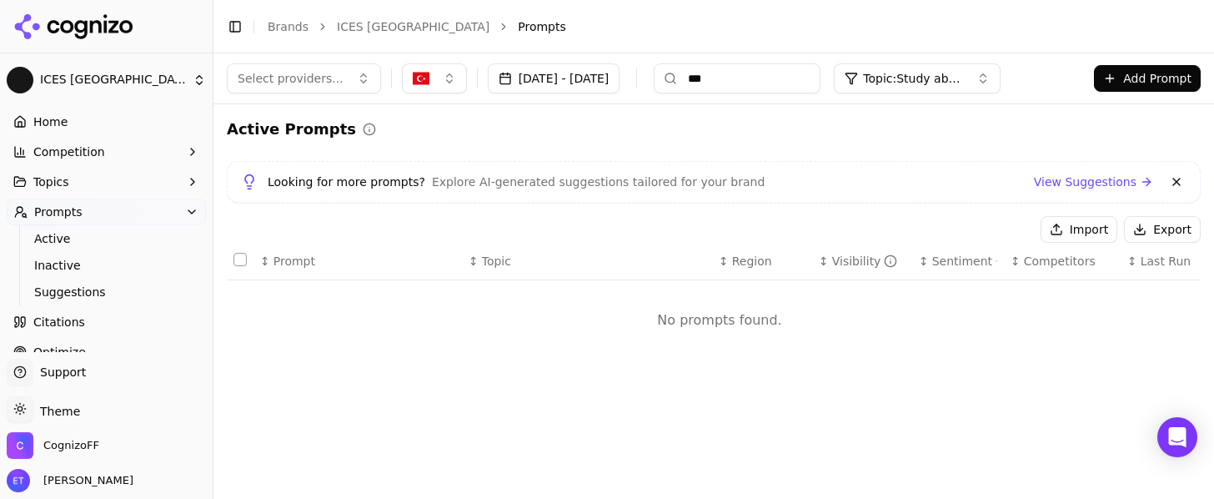
click at [963, 78] on span "Topic: Study abroad programs" at bounding box center [913, 78] width 100 height 17
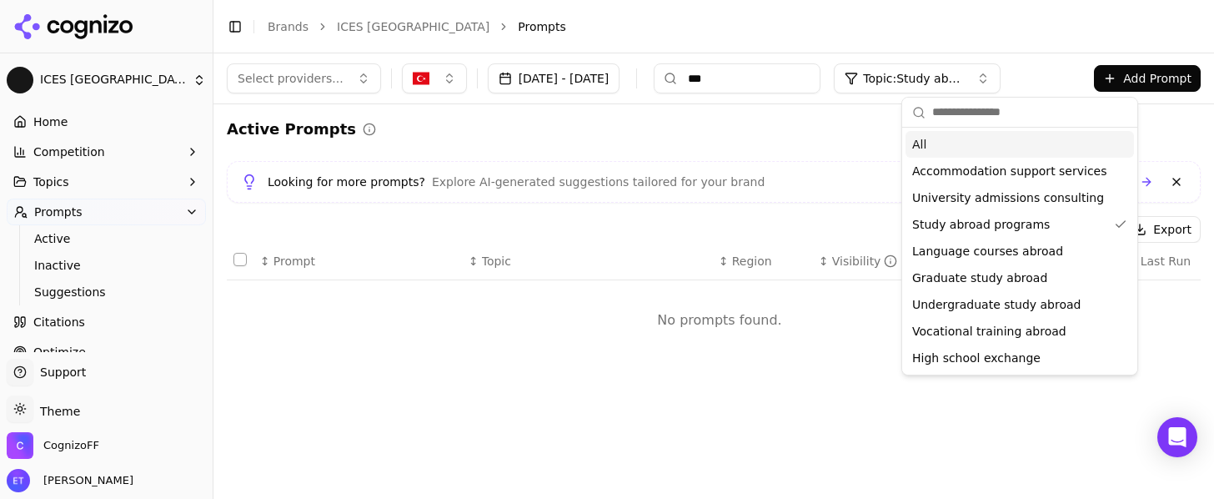
click at [966, 142] on div "All" at bounding box center [1019, 144] width 228 height 27
click at [820, 84] on input "***" at bounding box center [737, 78] width 167 height 30
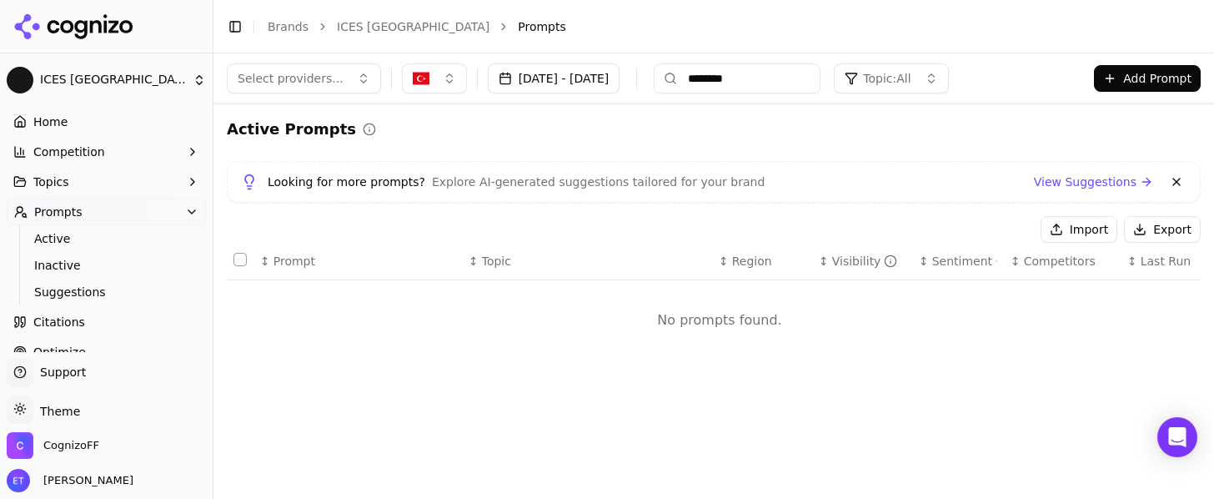
type input "*********"
click at [820, 80] on input "*********" at bounding box center [737, 78] width 167 height 30
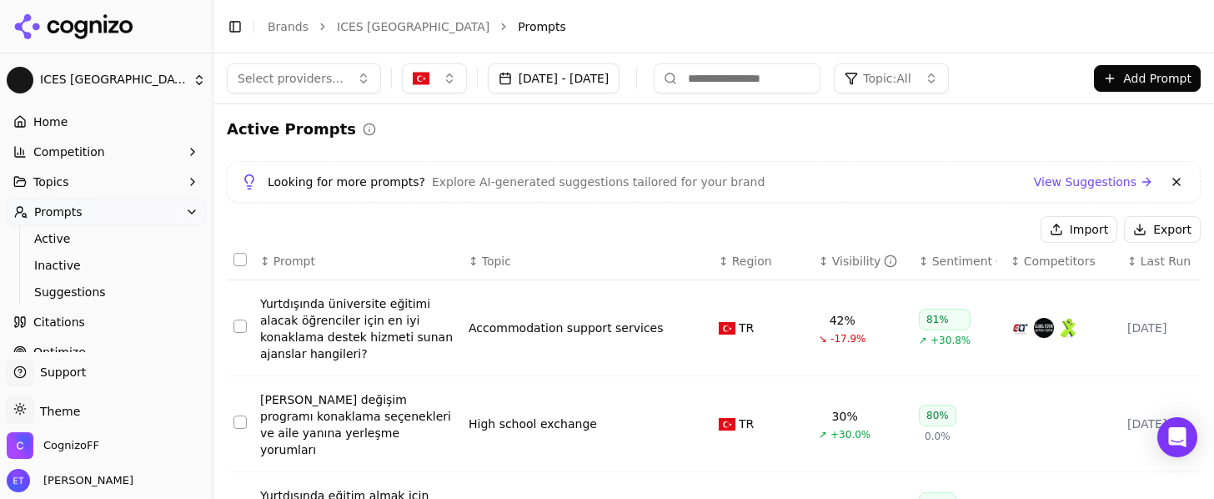
click at [910, 80] on span "Topic: All" at bounding box center [887, 78] width 48 height 17
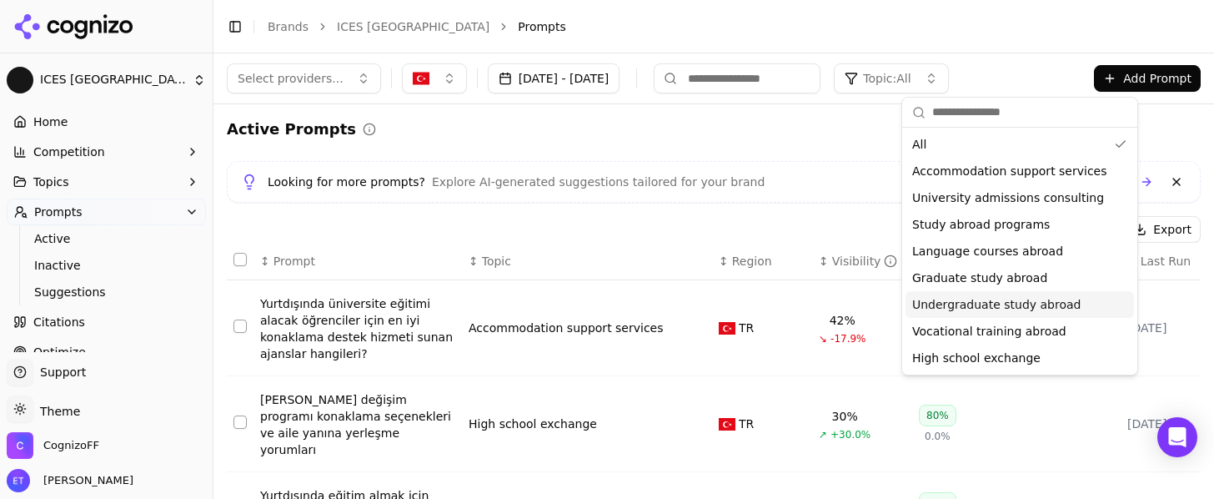
click at [922, 298] on span "Undergraduate study abroad" at bounding box center [996, 304] width 168 height 17
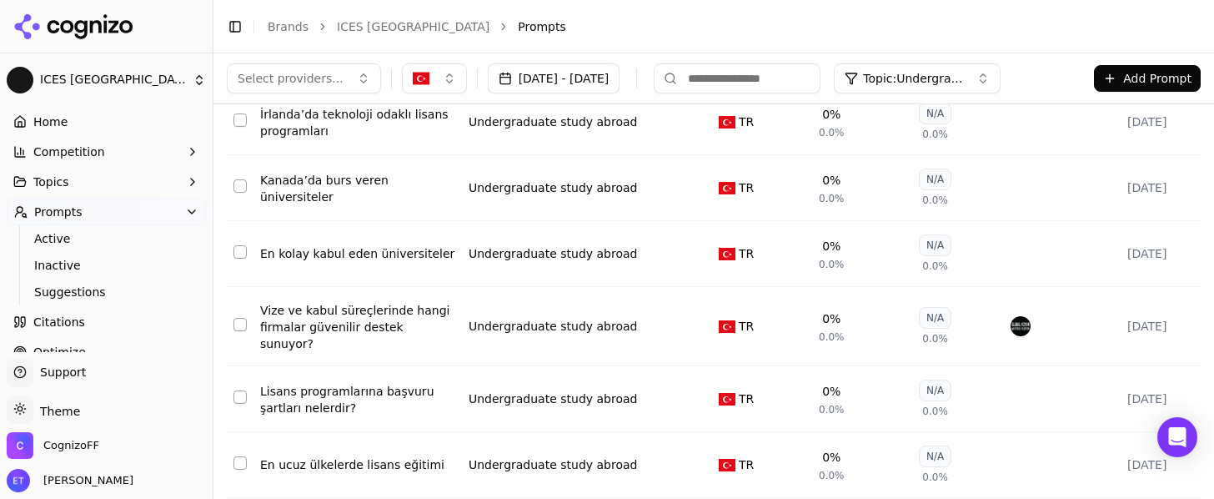
scroll to position [498, 0]
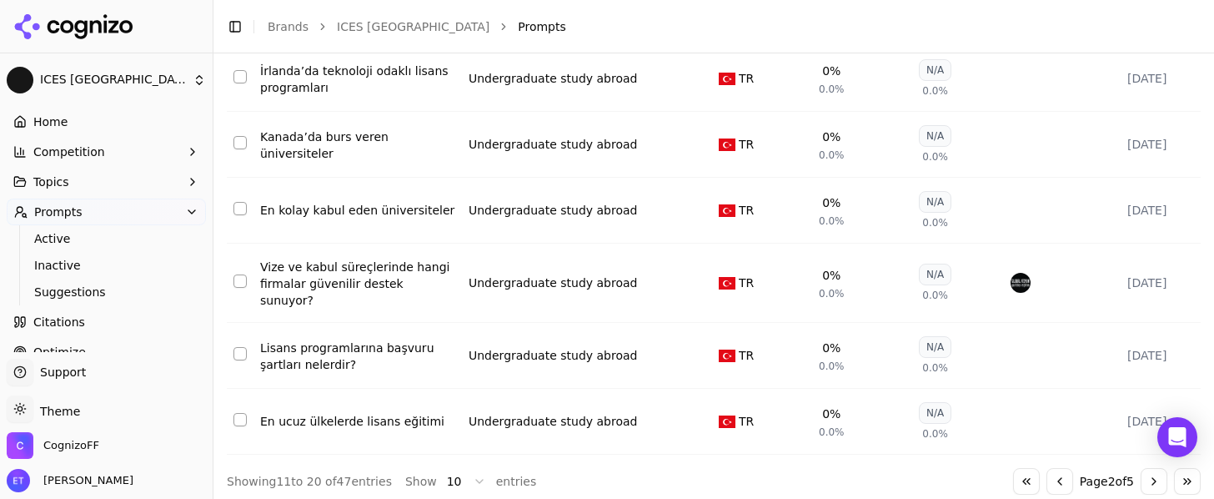
click at [1148, 473] on button "Go to next page" at bounding box center [1153, 481] width 27 height 27
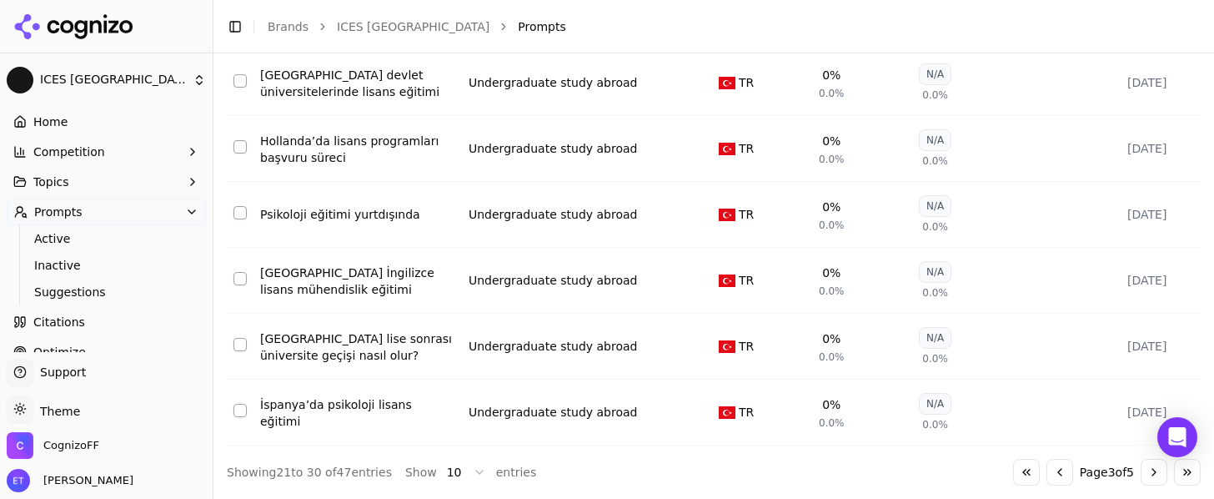
scroll to position [511, 0]
click at [1155, 478] on button "Go to next page" at bounding box center [1153, 472] width 27 height 27
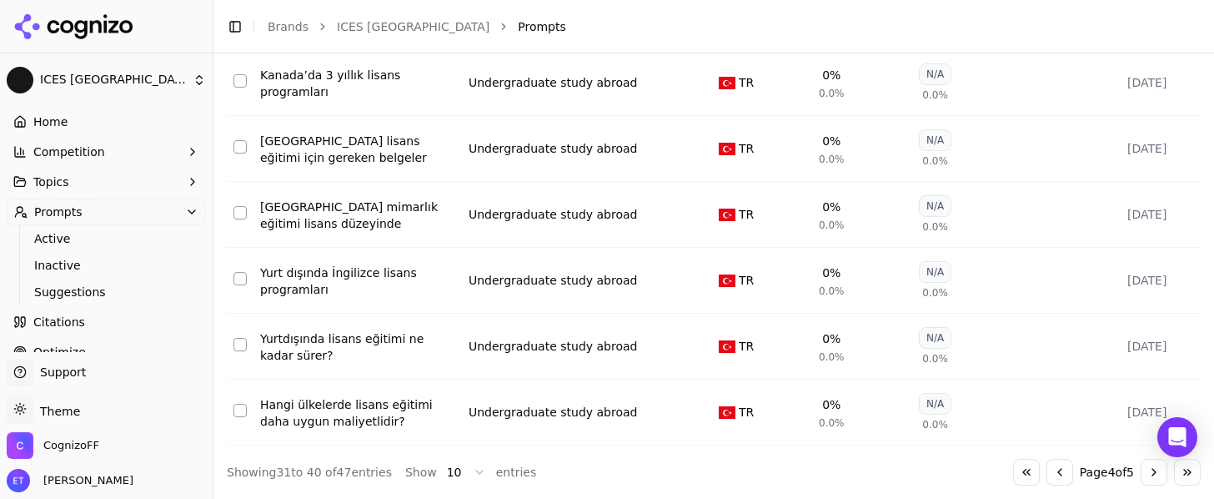
click at [1159, 475] on button "Go to next page" at bounding box center [1153, 472] width 27 height 27
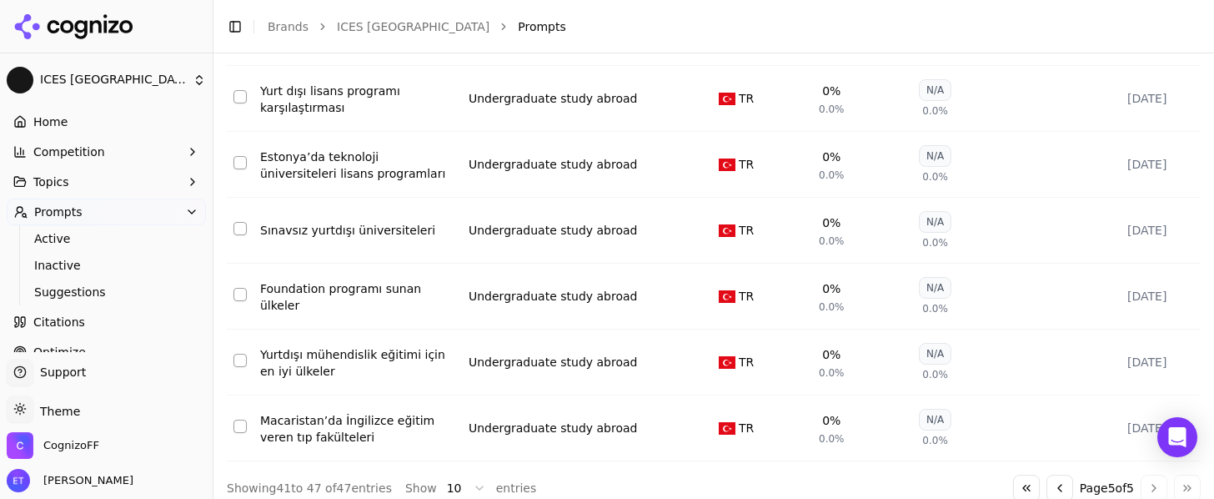
scroll to position [298, 0]
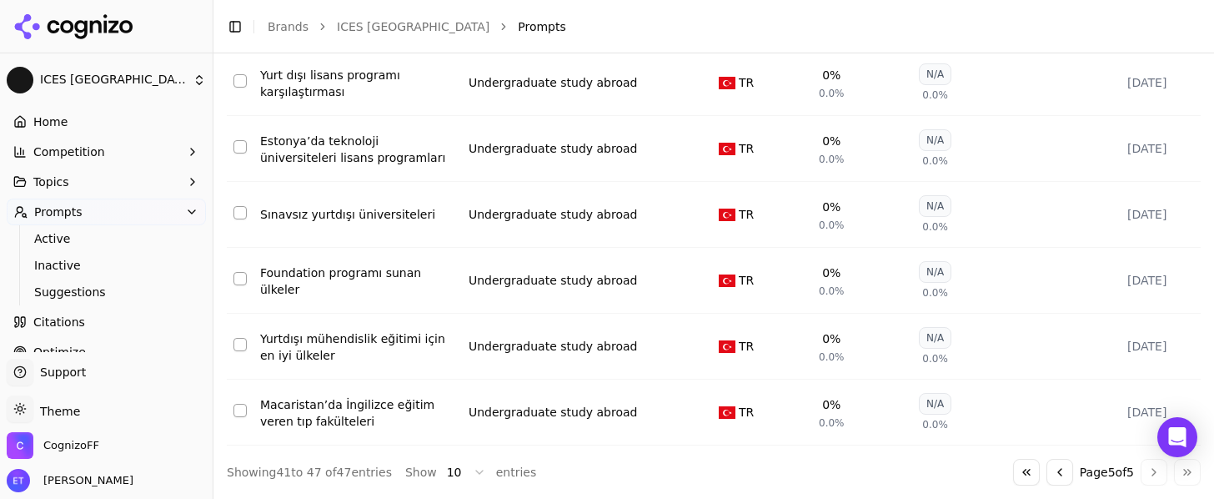
click at [113, 173] on button "Topics" at bounding box center [106, 181] width 199 height 27
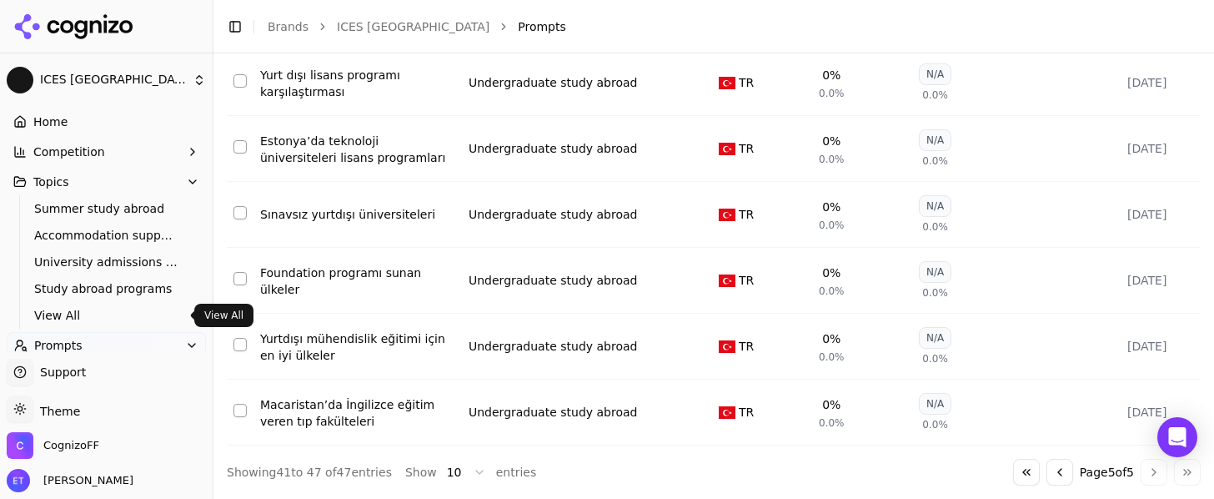
click at [104, 315] on span "View All" at bounding box center [106, 315] width 145 height 17
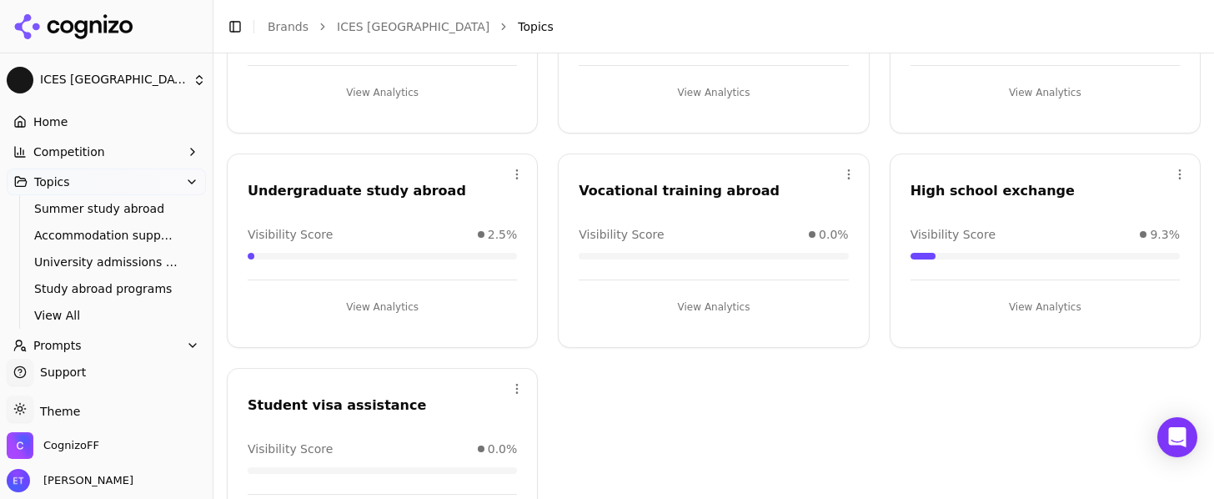
scroll to position [480, 0]
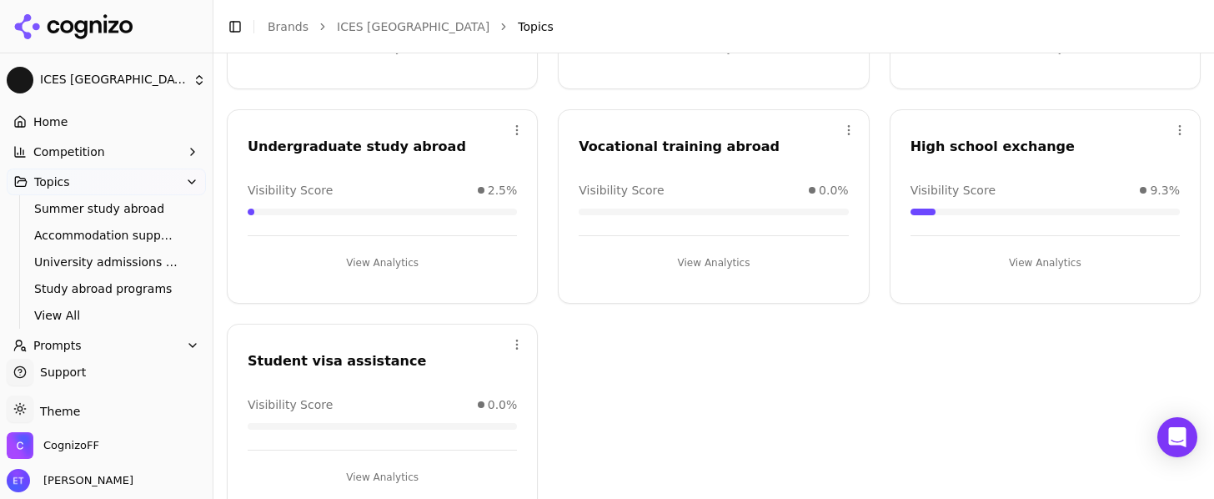
click at [188, 177] on icon "button" at bounding box center [191, 181] width 13 height 13
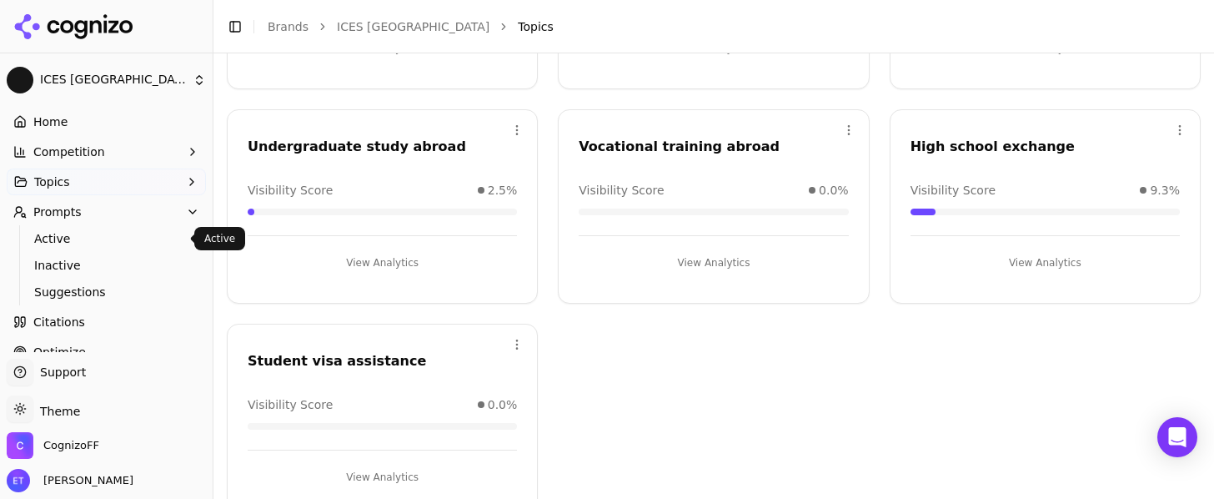
click at [118, 243] on span "Active" at bounding box center [106, 238] width 145 height 17
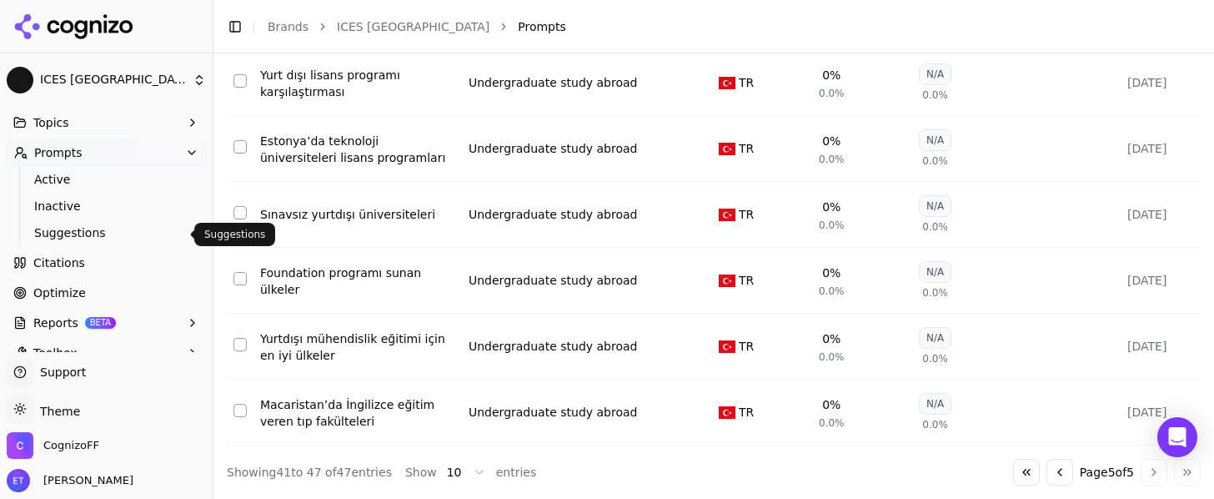
scroll to position [81, 0]
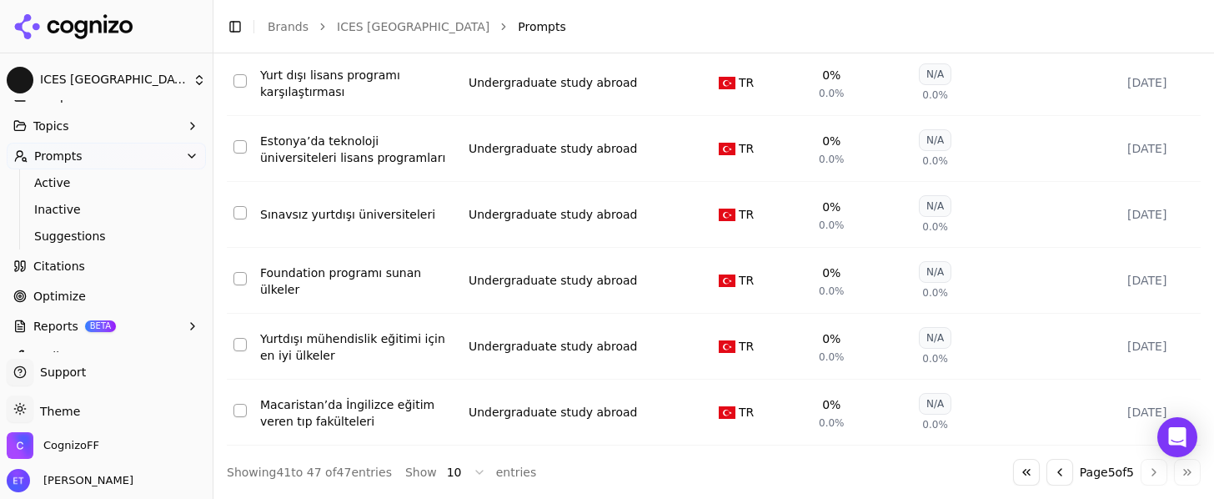
click at [98, 270] on link "Citations" at bounding box center [106, 266] width 199 height 27
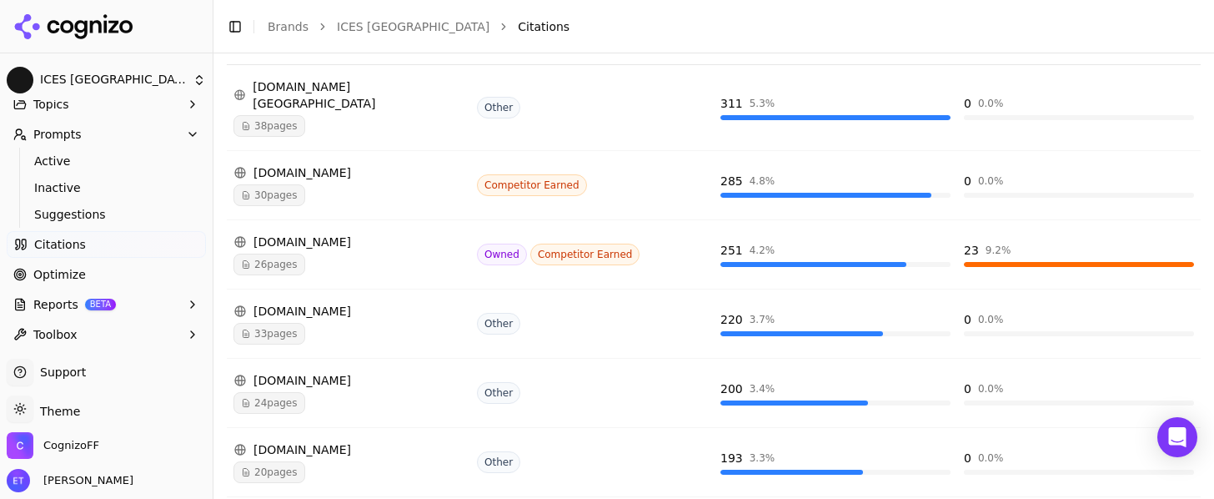
scroll to position [105, 0]
click at [123, 268] on link "Optimize" at bounding box center [106, 271] width 199 height 27
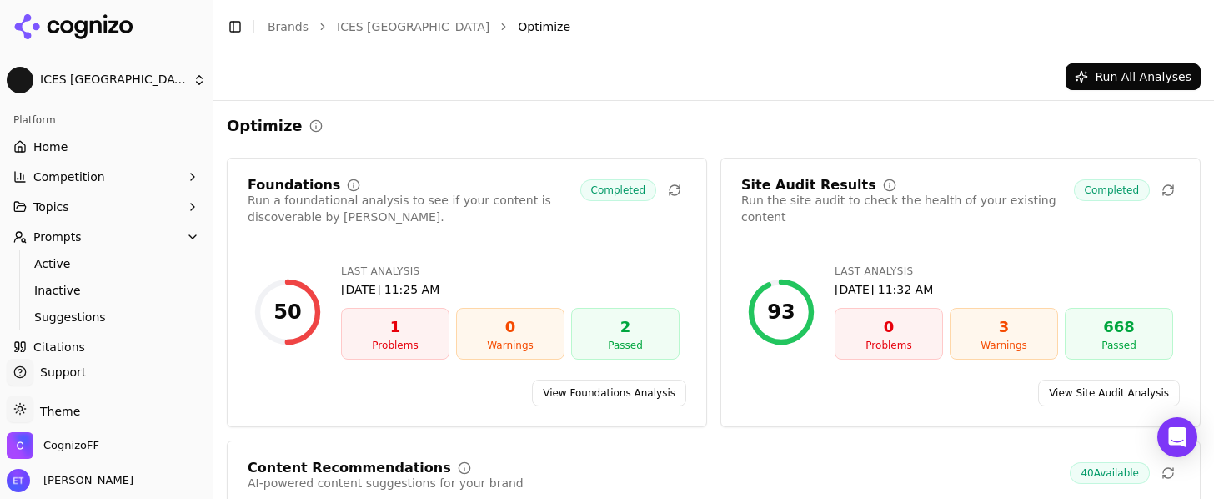
click at [86, 208] on button "Topics" at bounding box center [106, 206] width 199 height 27
click at [88, 210] on button "Topics" at bounding box center [106, 206] width 199 height 27
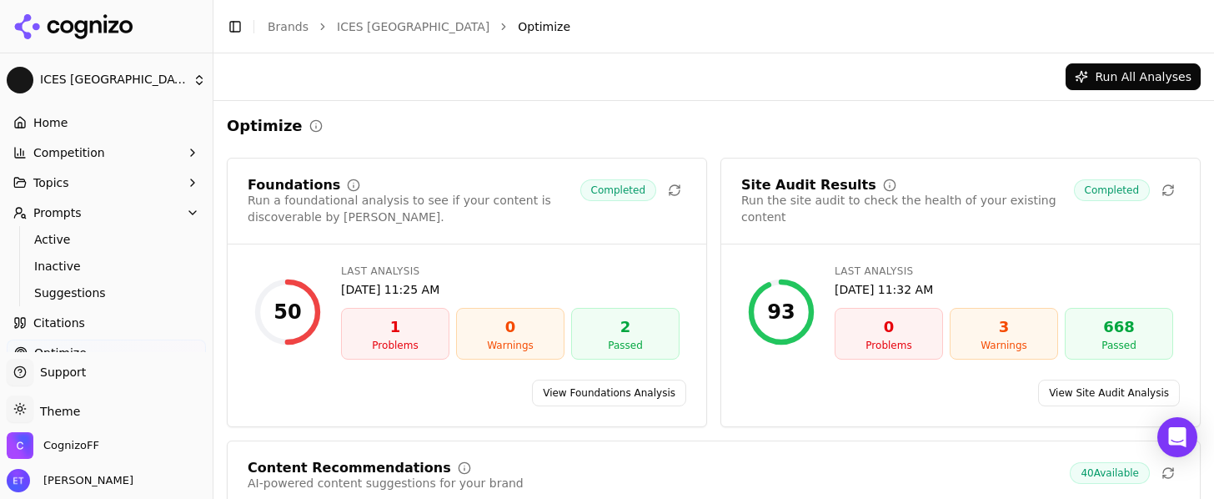
scroll to position [23, 0]
click at [133, 182] on button "Topics" at bounding box center [106, 184] width 199 height 27
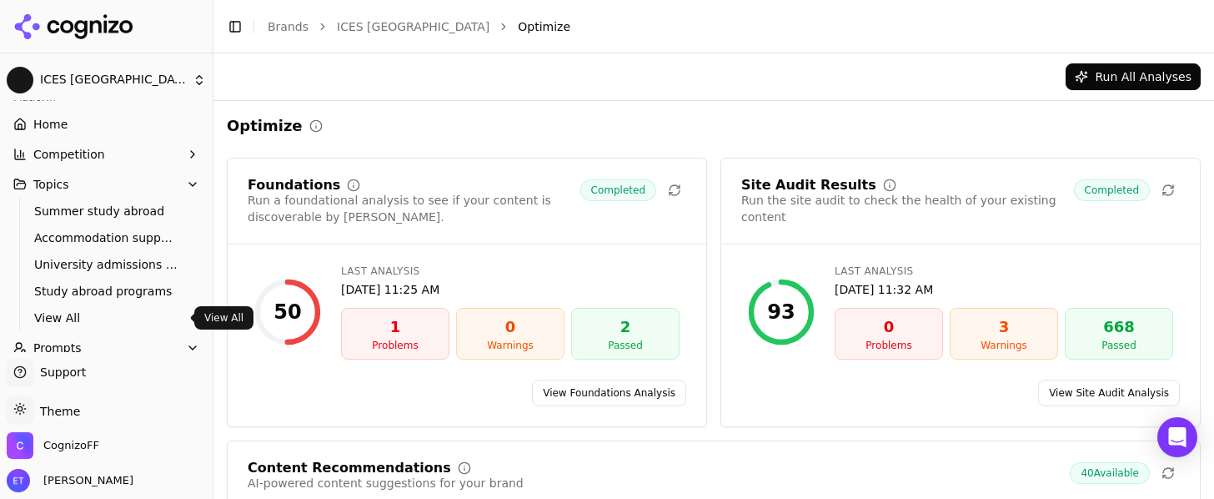
click at [78, 316] on span "View All" at bounding box center [106, 317] width 145 height 17
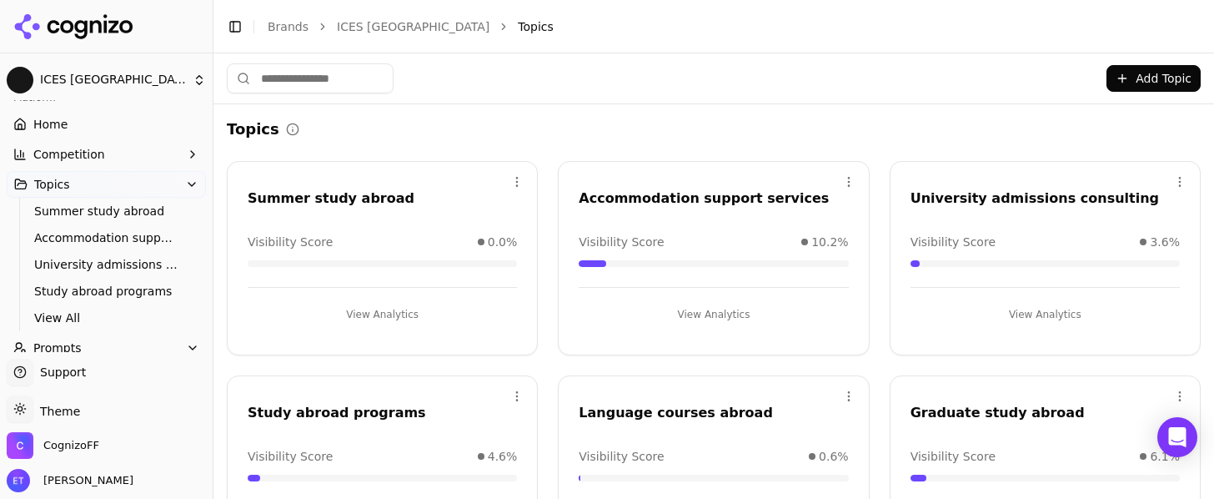
click at [163, 186] on button "Topics" at bounding box center [106, 184] width 199 height 27
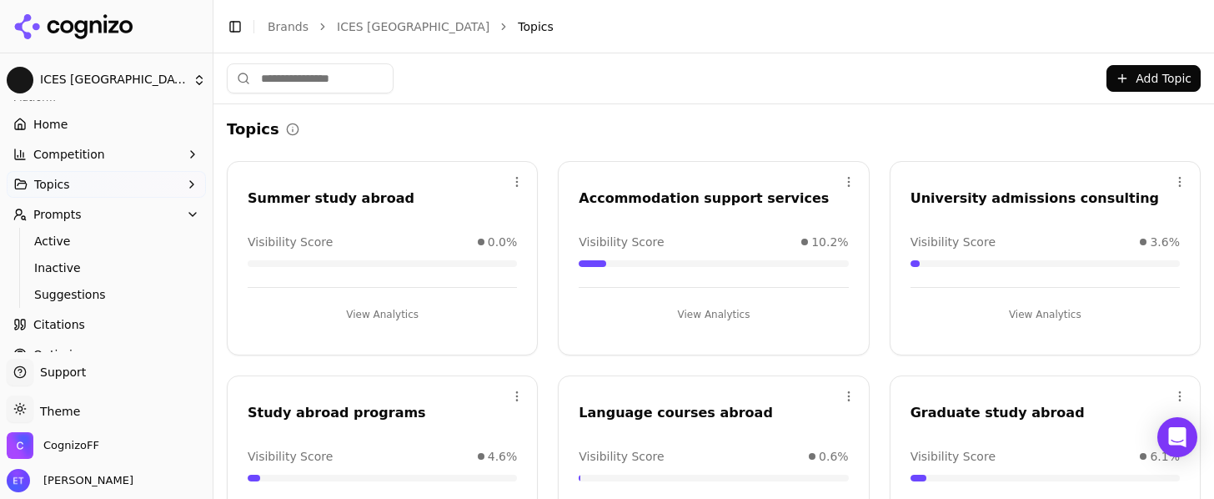
click at [153, 215] on button "Prompts" at bounding box center [106, 214] width 199 height 27
click at [133, 276] on link "Optimize" at bounding box center [106, 274] width 199 height 27
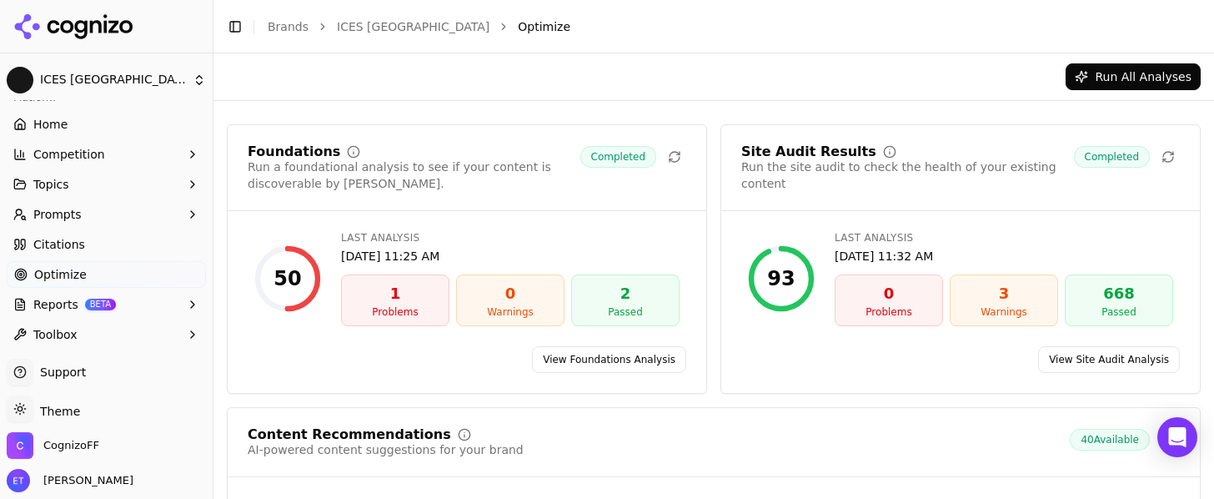
scroll to position [38, 0]
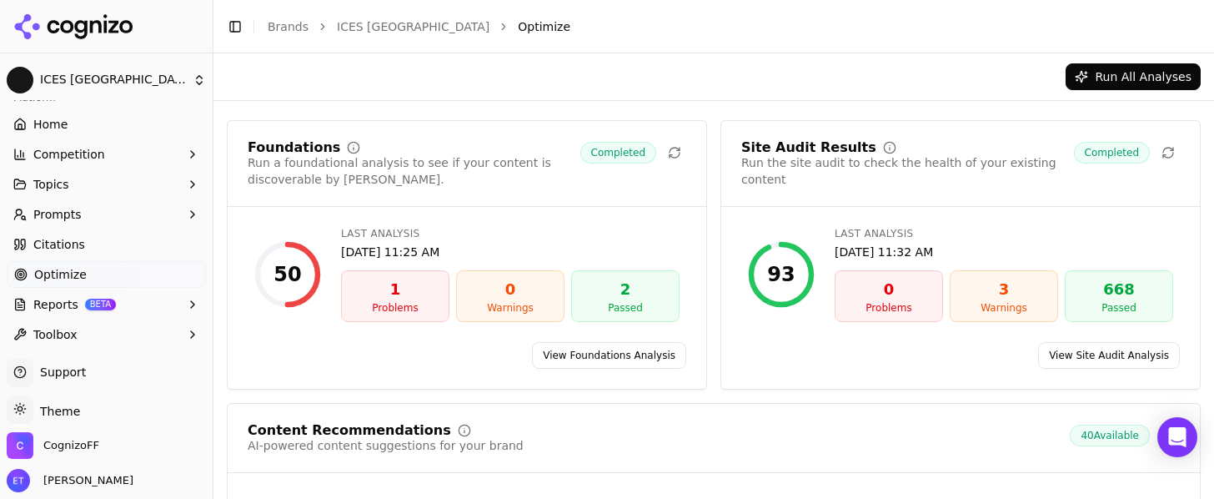
click at [597, 356] on link "View Foundations Analysis" at bounding box center [609, 355] width 154 height 27
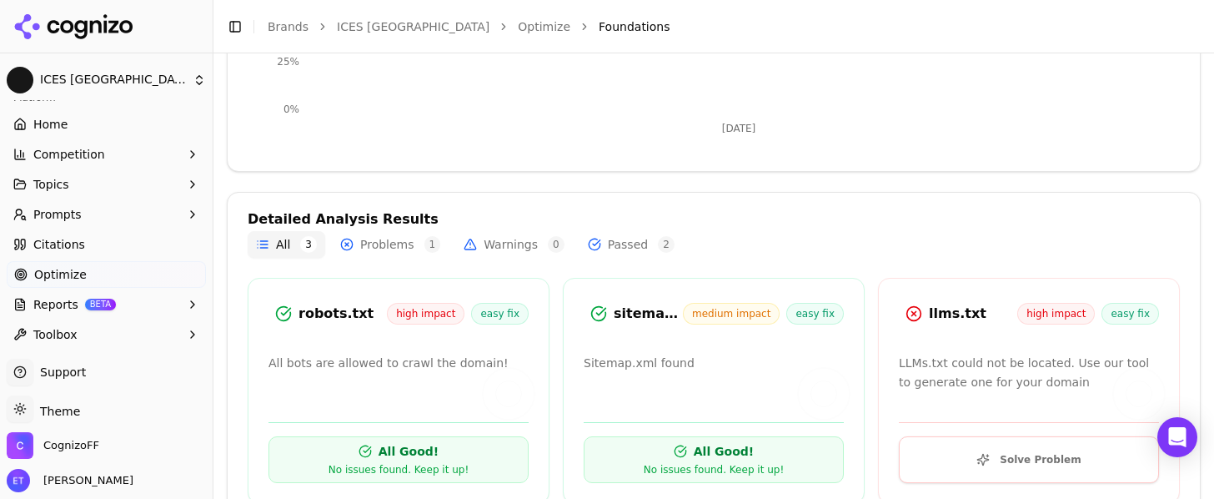
scroll to position [479, 0]
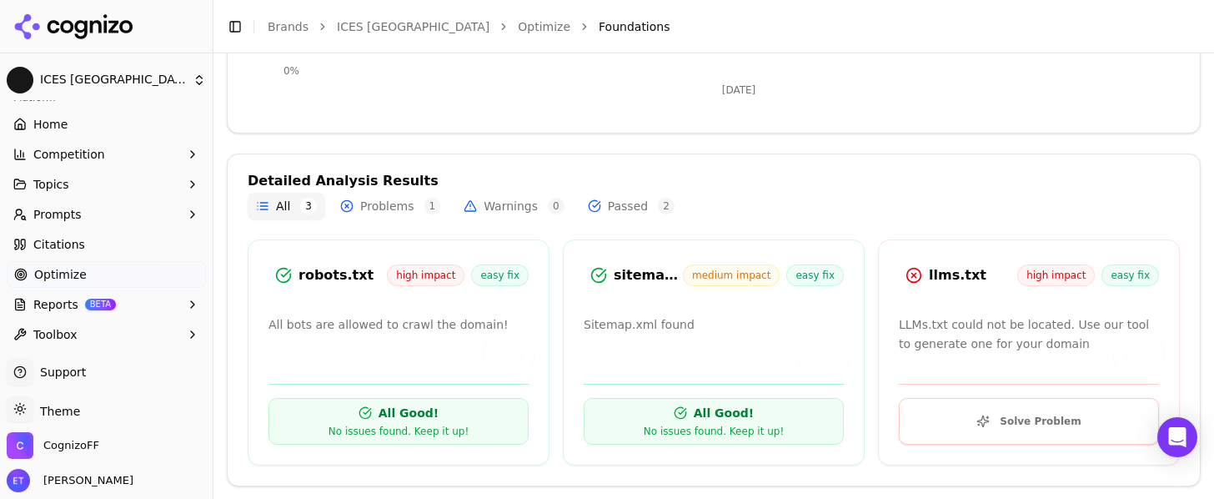
click at [996, 418] on button "Solve Problem" at bounding box center [1029, 421] width 260 height 47
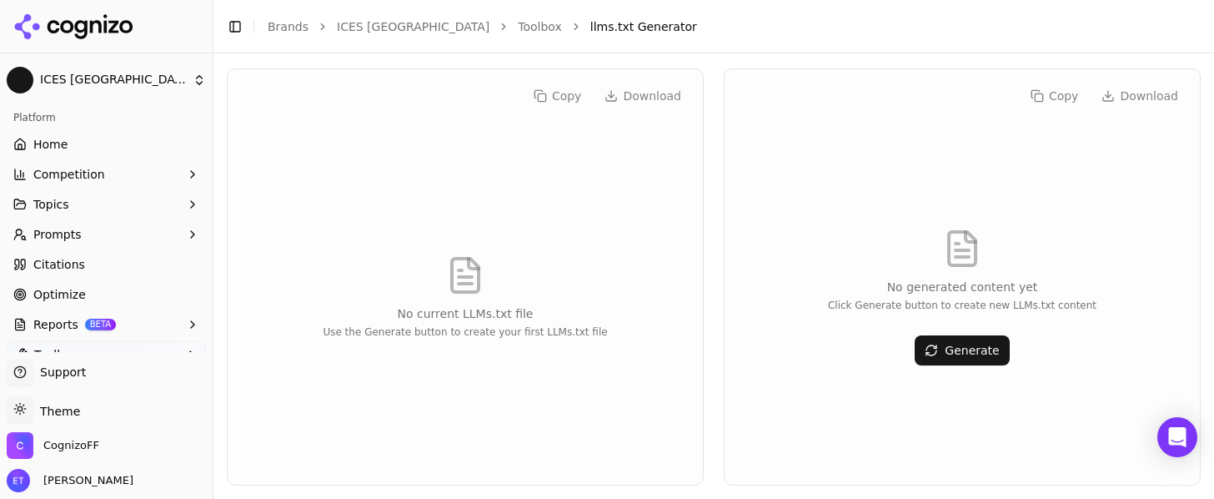
scroll to position [25, 0]
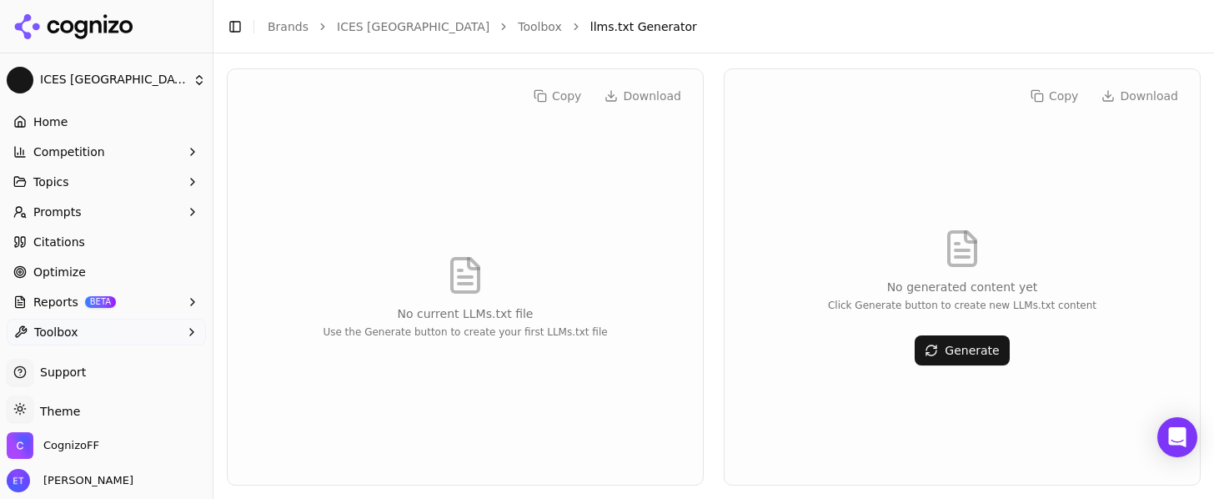
click at [135, 273] on link "Optimize" at bounding box center [106, 271] width 199 height 27
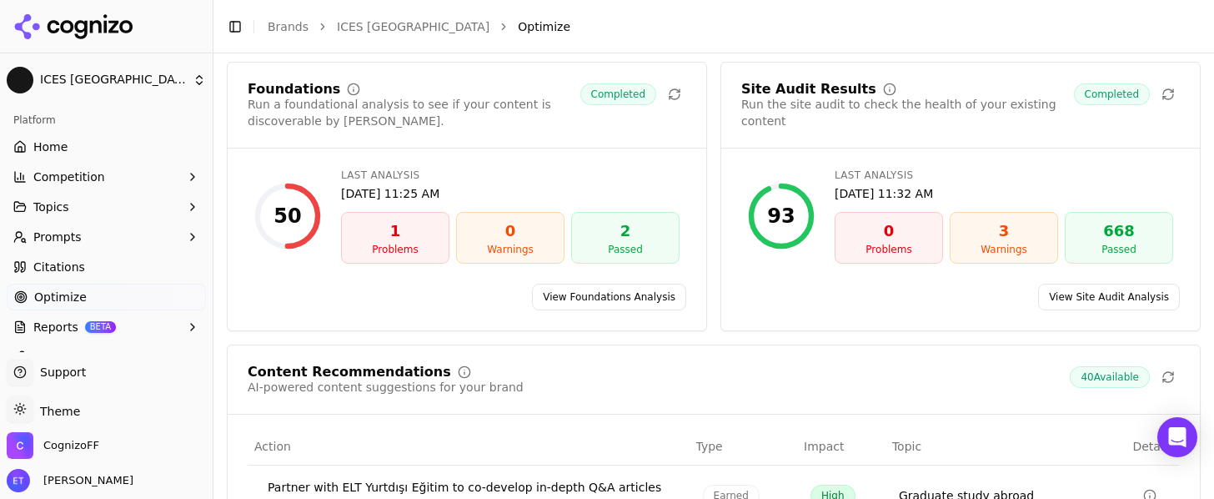
scroll to position [25, 0]
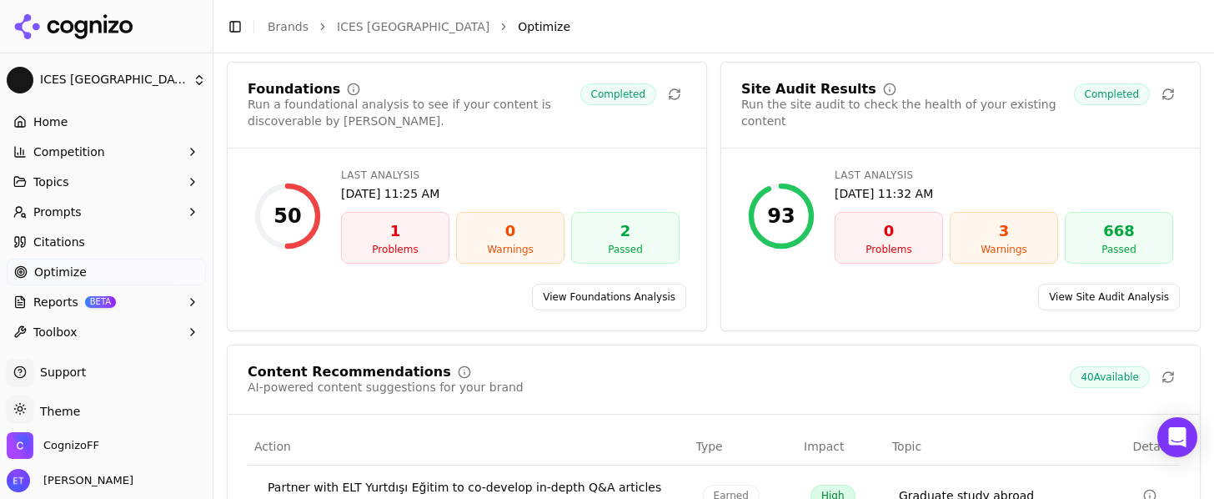
click at [123, 243] on link "Citations" at bounding box center [106, 241] width 199 height 27
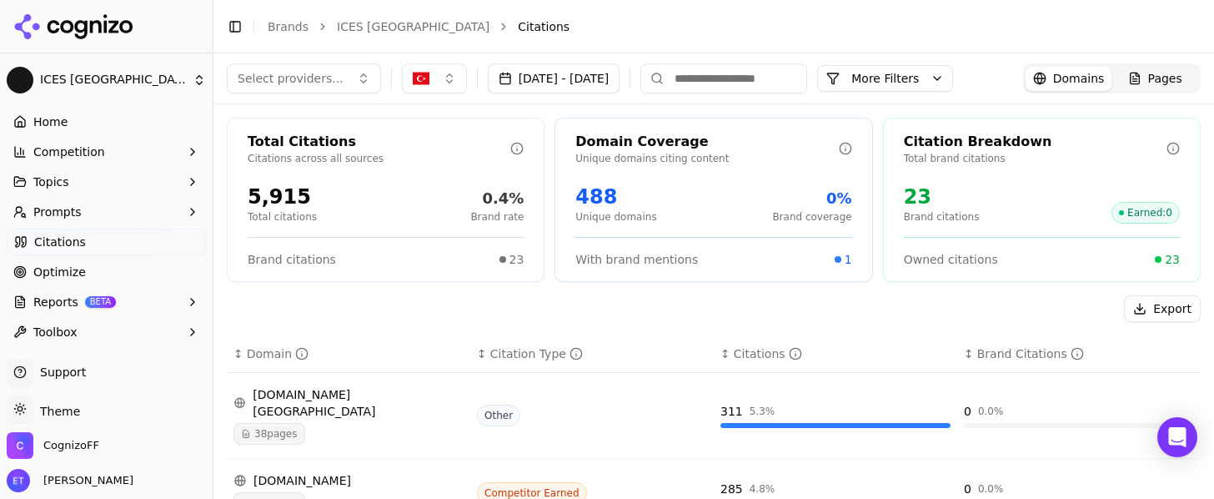
click at [149, 214] on button "Prompts" at bounding box center [106, 211] width 199 height 27
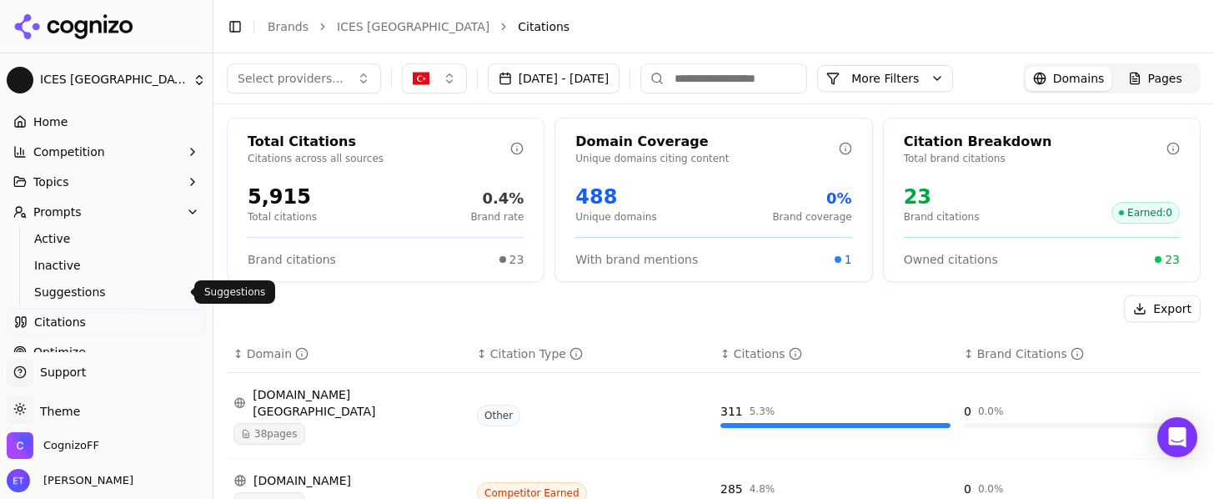
click at [115, 303] on link "Suggestions" at bounding box center [107, 291] width 158 height 23
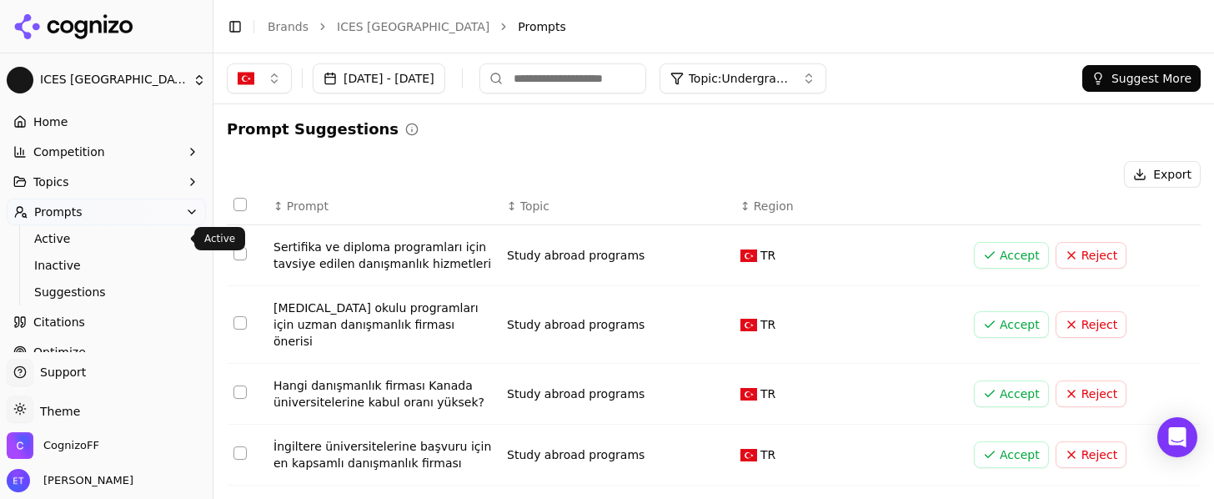
click at [92, 233] on span "Active" at bounding box center [106, 238] width 145 height 17
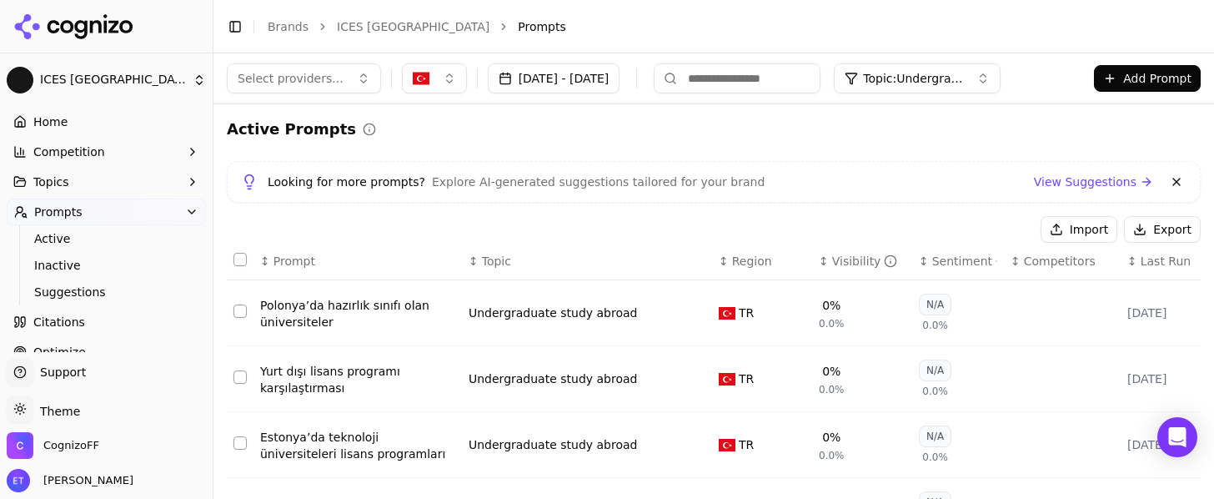
click at [112, 213] on button "Prompts" at bounding box center [106, 211] width 199 height 27
click at [91, 248] on link "Citations" at bounding box center [106, 241] width 199 height 27
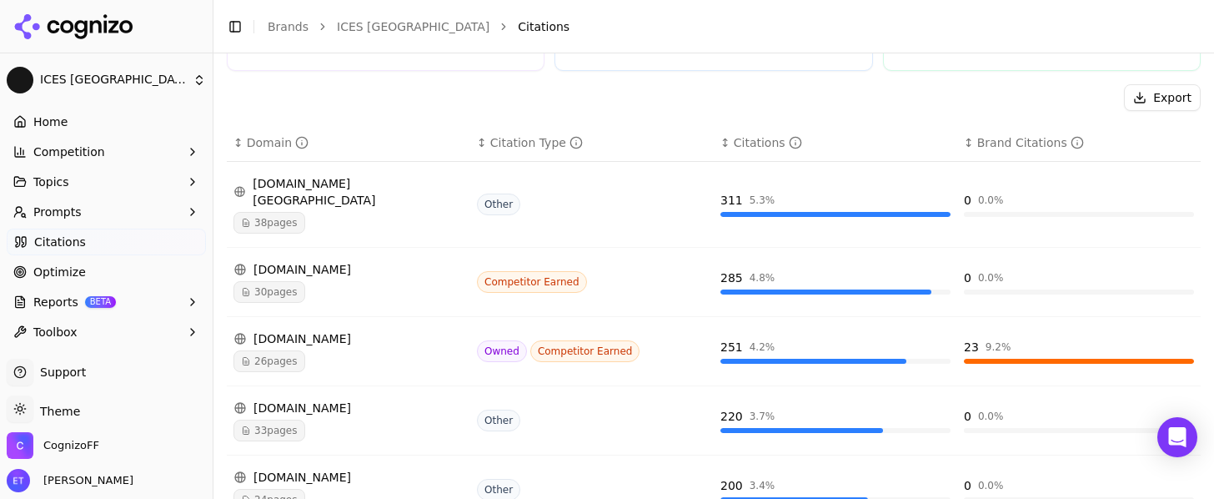
scroll to position [214, 0]
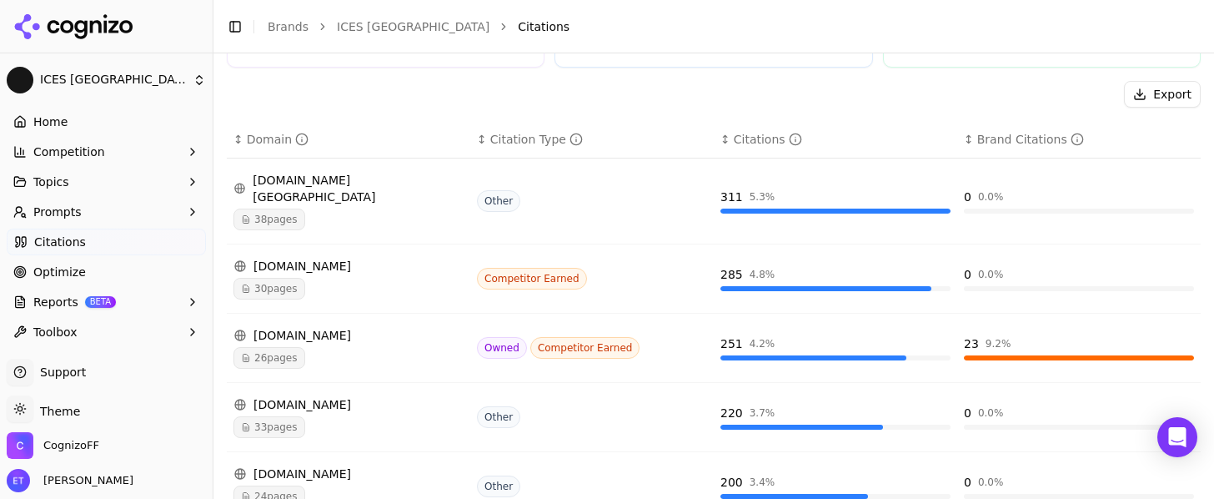
click at [289, 327] on div "[DOMAIN_NAME]" at bounding box center [348, 335] width 230 height 17
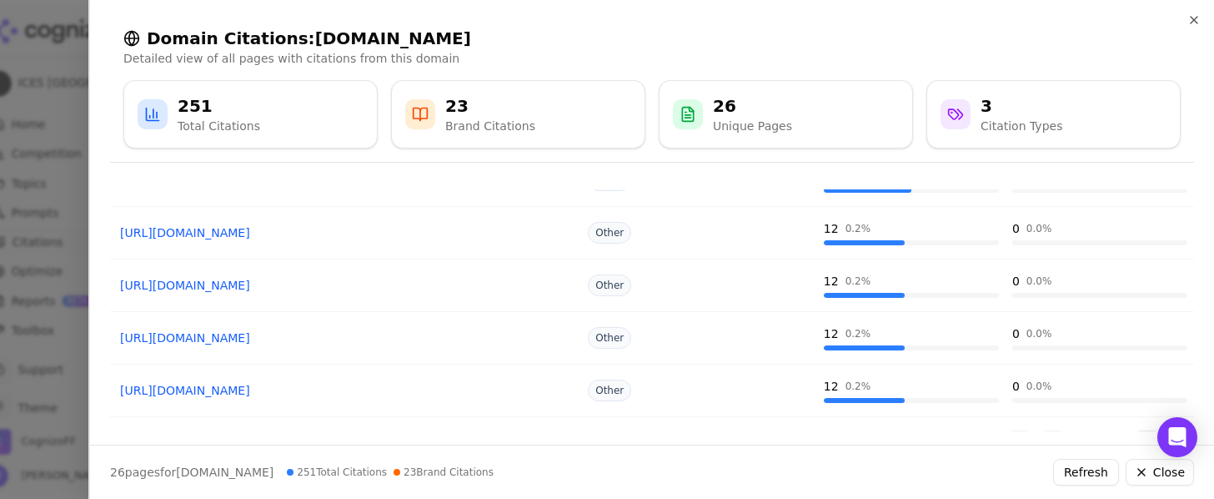
scroll to position [418, 0]
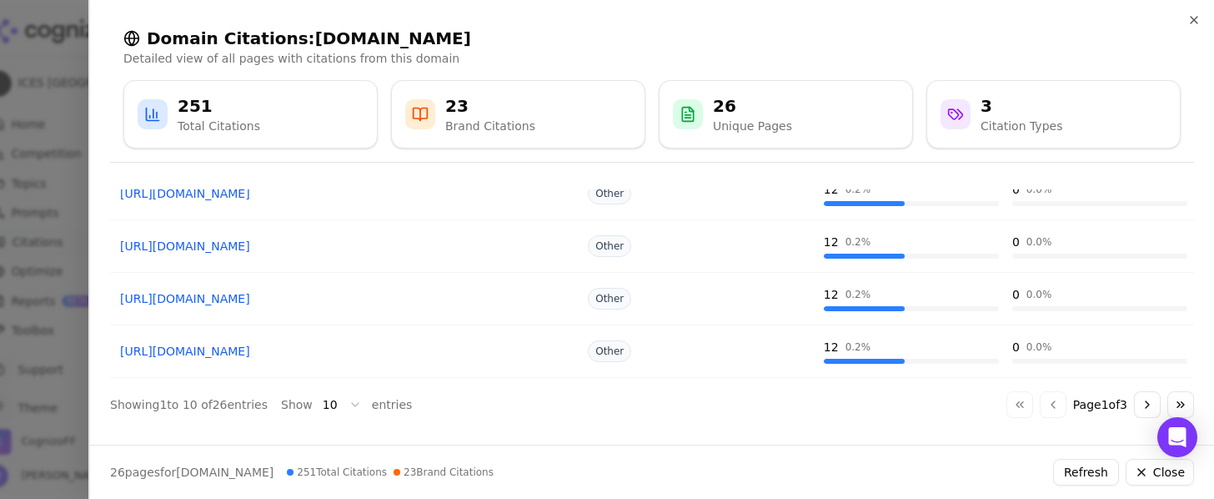
click at [1142, 404] on button "Go to next page" at bounding box center [1147, 404] width 27 height 27
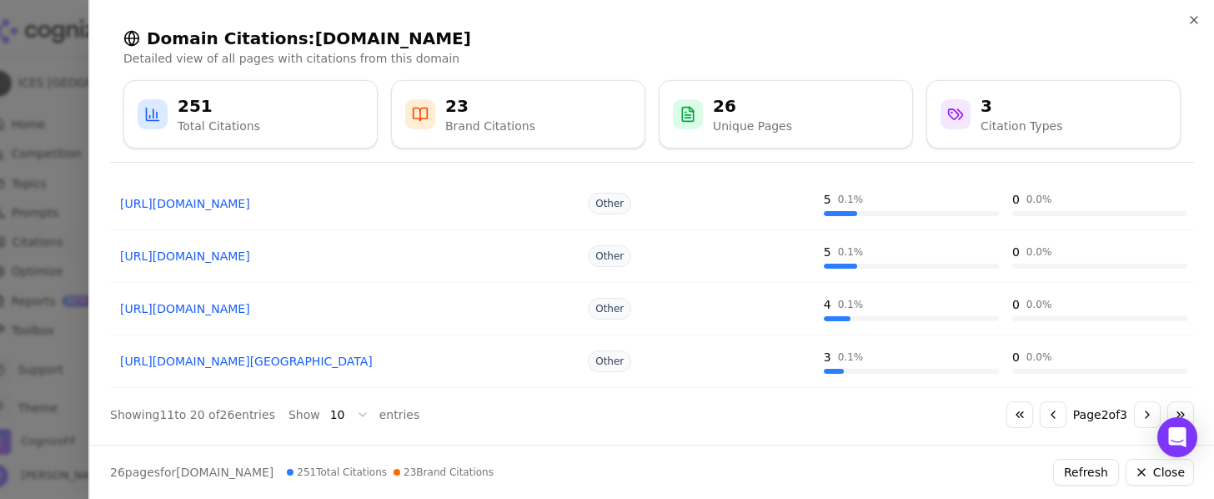
scroll to position [409, 0]
click at [1141, 415] on button "Go to next page" at bounding box center [1147, 412] width 27 height 27
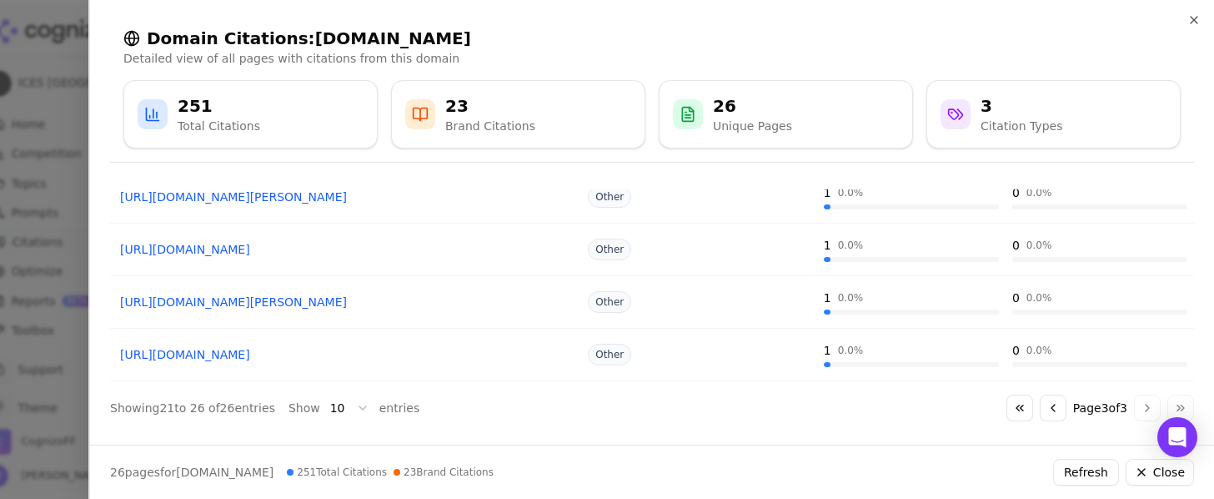
scroll to position [208, 0]
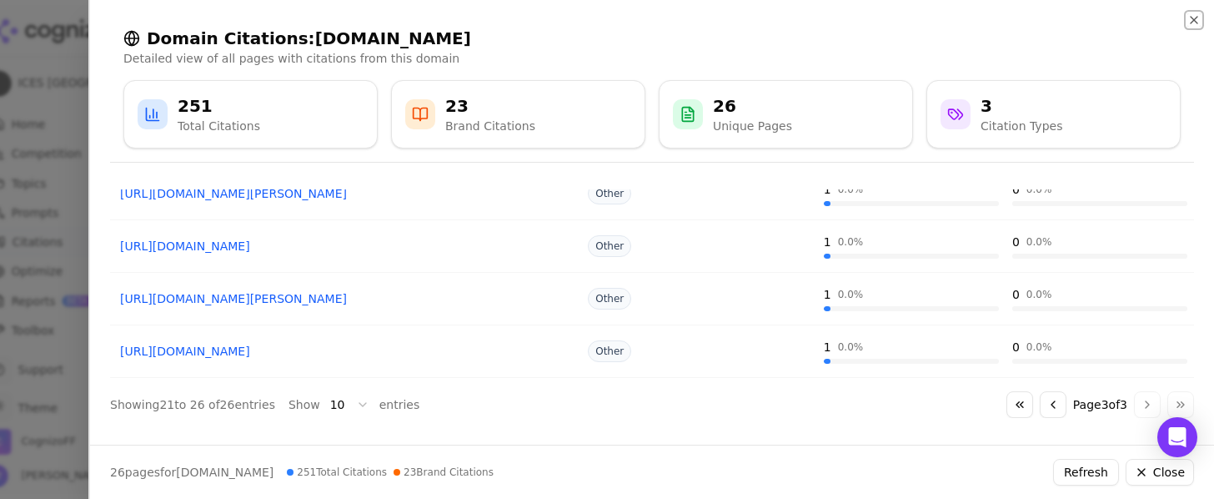
click at [1193, 25] on icon "button" at bounding box center [1193, 19] width 13 height 13
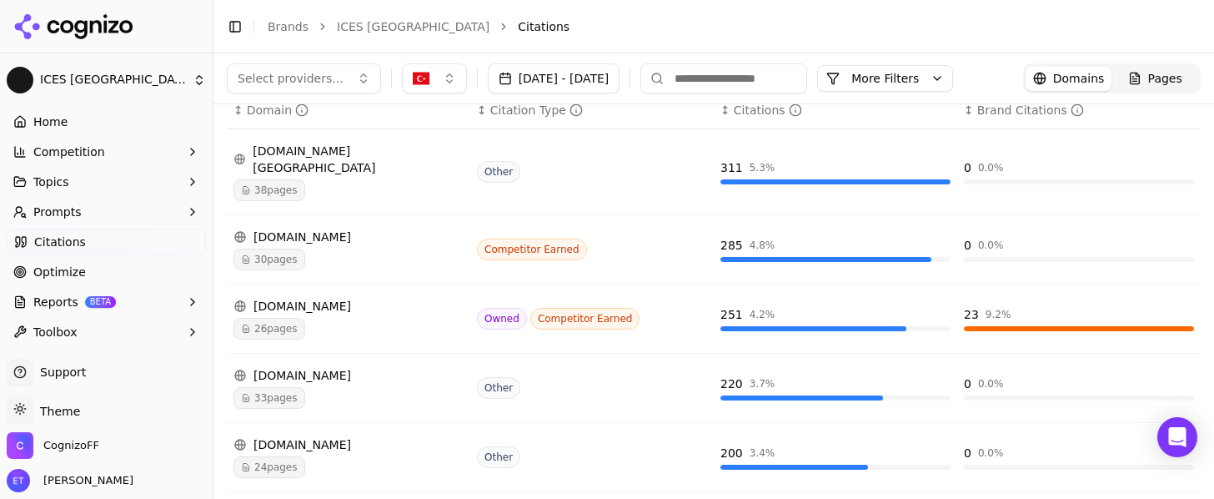
scroll to position [237, 0]
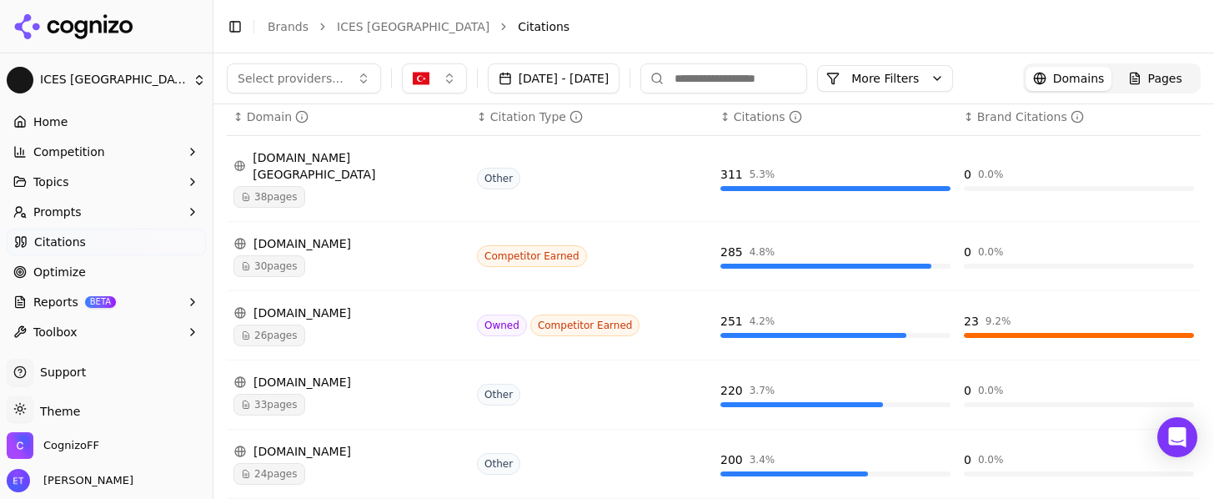
click at [321, 373] on div "[DOMAIN_NAME]" at bounding box center [348, 381] width 230 height 17
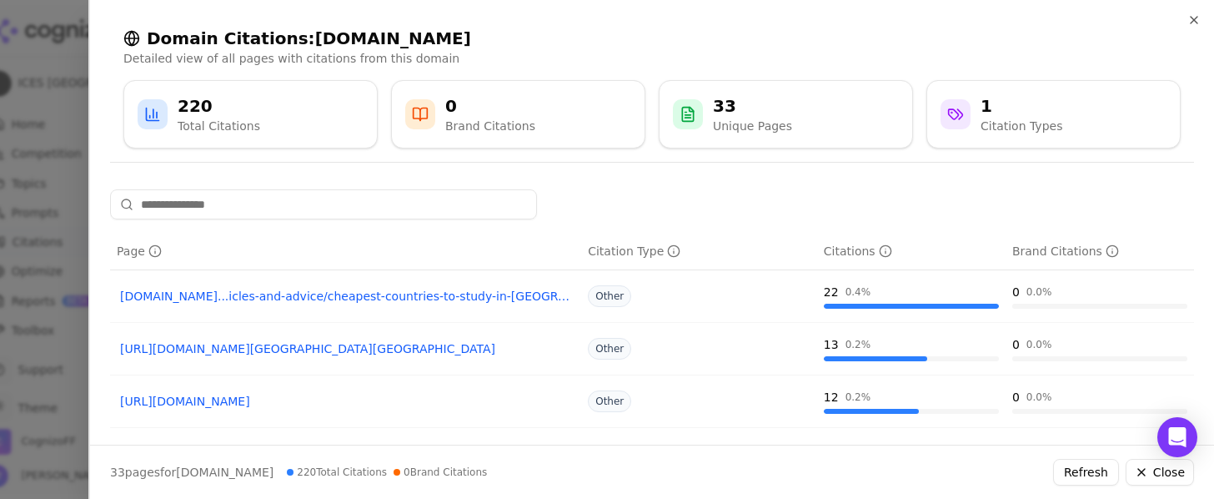
click at [196, 344] on link "[URL][DOMAIN_NAME][GEOGRAPHIC_DATA][GEOGRAPHIC_DATA]" at bounding box center [345, 348] width 451 height 17
click at [1194, 20] on icon "button" at bounding box center [1193, 20] width 7 height 7
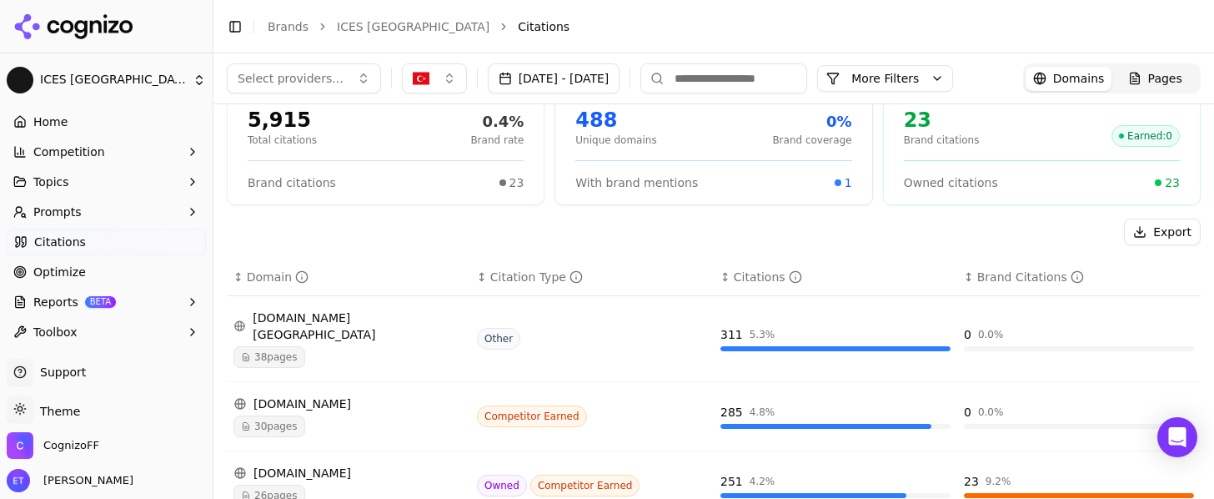
scroll to position [0, 0]
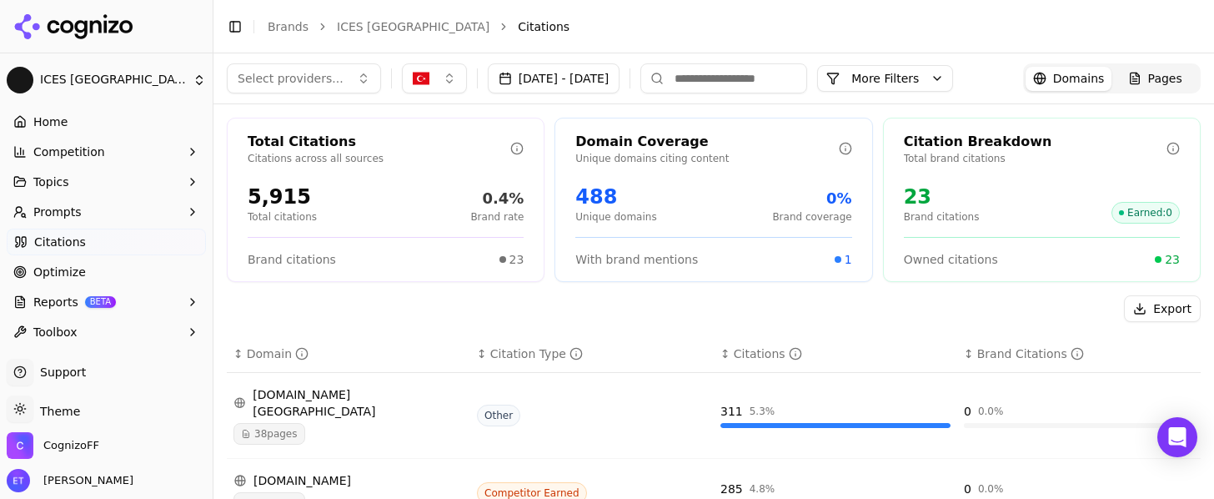
click at [153, 210] on button "Prompts" at bounding box center [106, 211] width 199 height 27
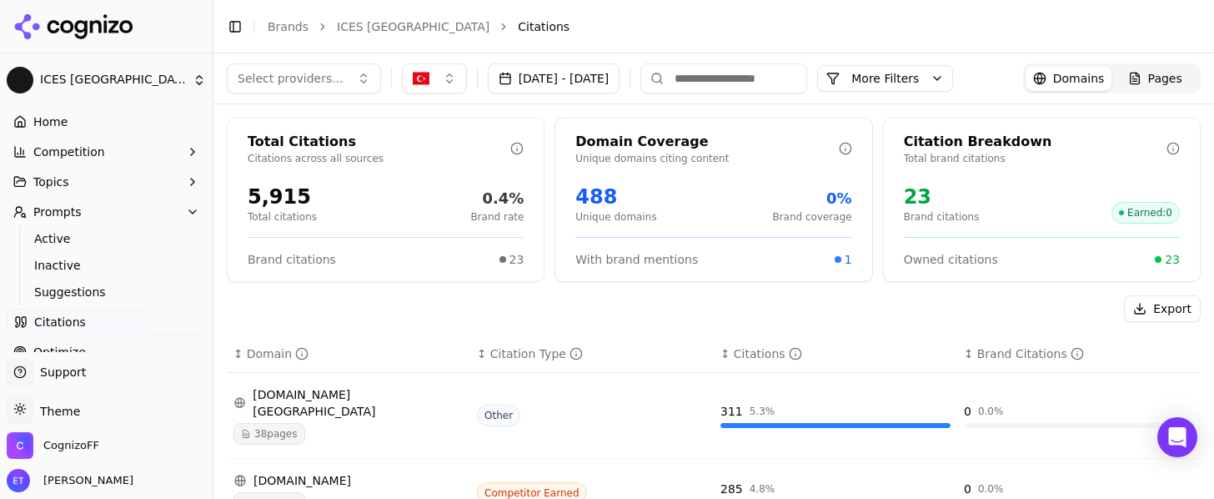
click at [153, 210] on button "Prompts" at bounding box center [106, 211] width 199 height 27
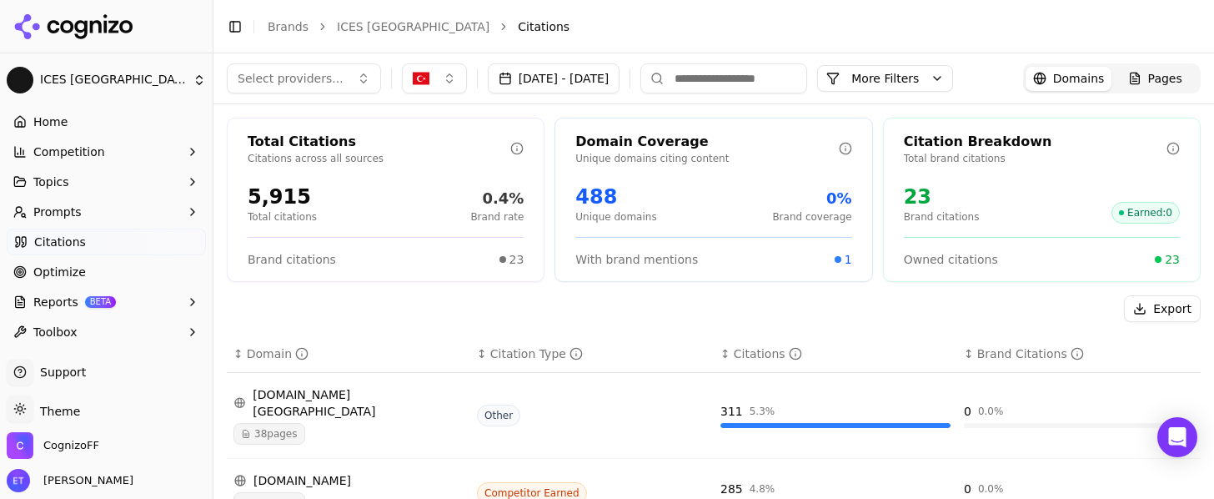
click at [118, 186] on button "Topics" at bounding box center [106, 181] width 199 height 27
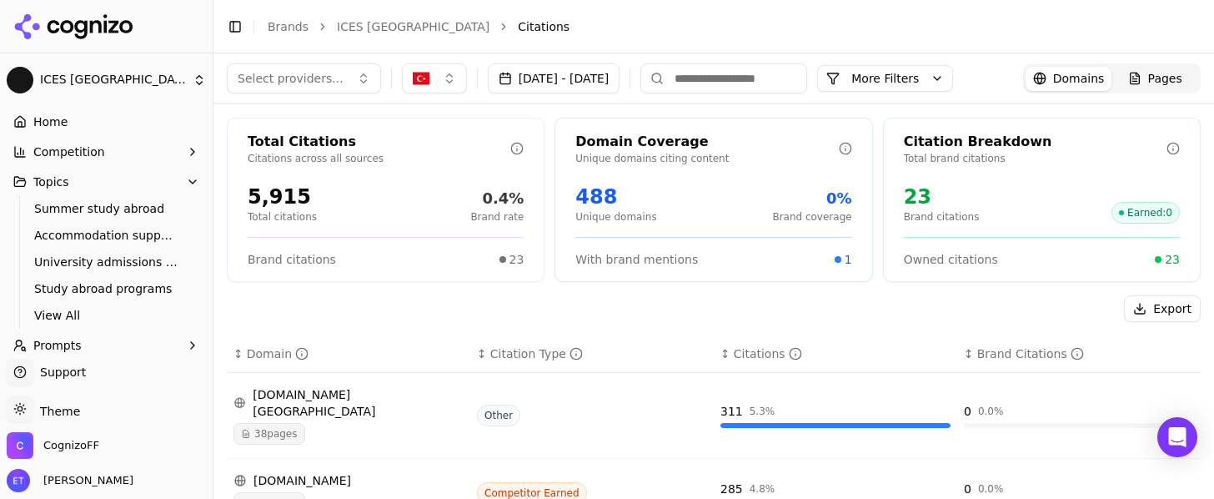
click at [118, 186] on button "Topics" at bounding box center [106, 181] width 199 height 27
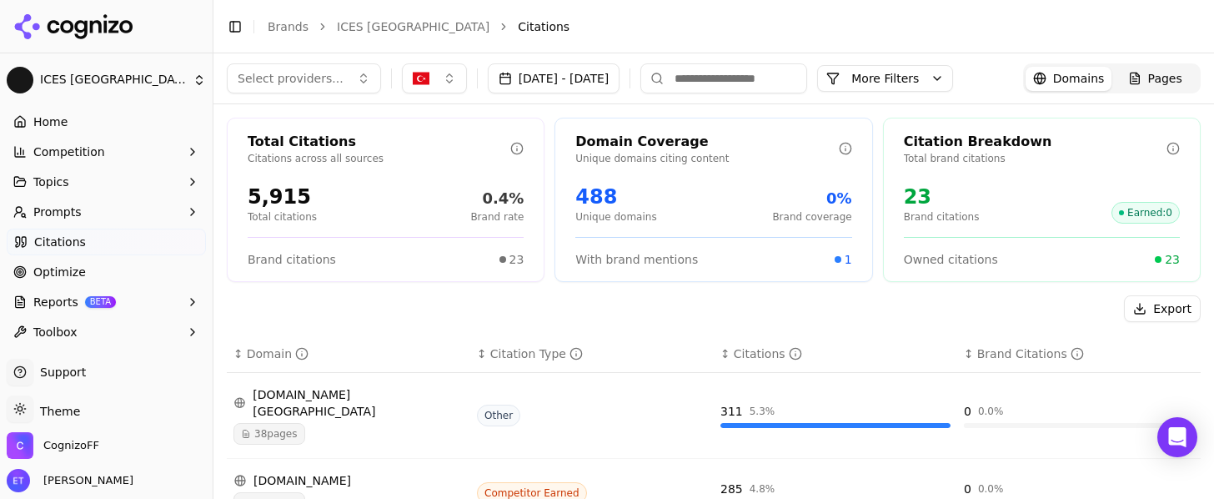
click at [125, 151] on button "Competition" at bounding box center [106, 151] width 199 height 27
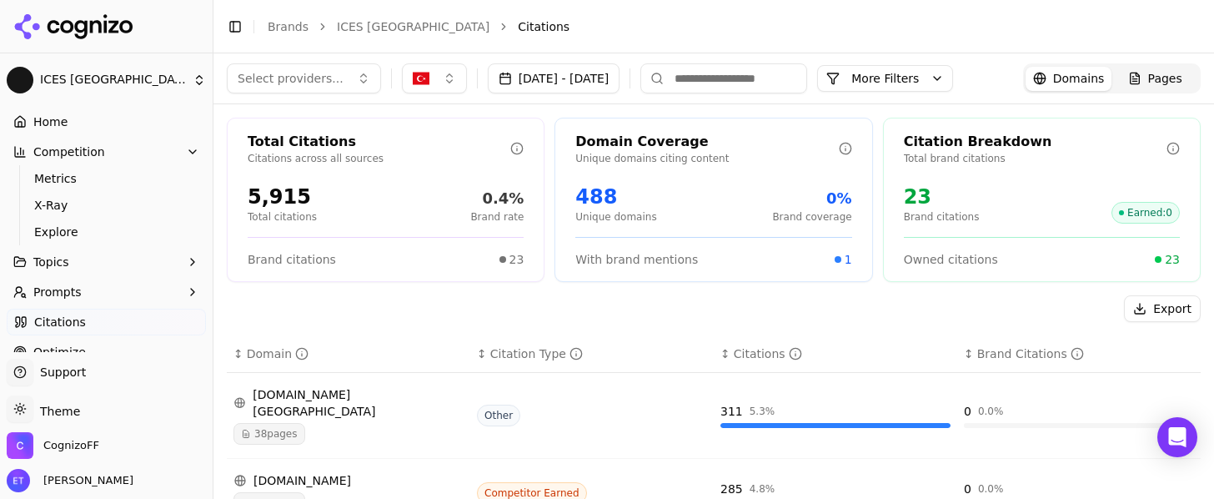
click at [125, 151] on button "Competition" at bounding box center [106, 151] width 199 height 27
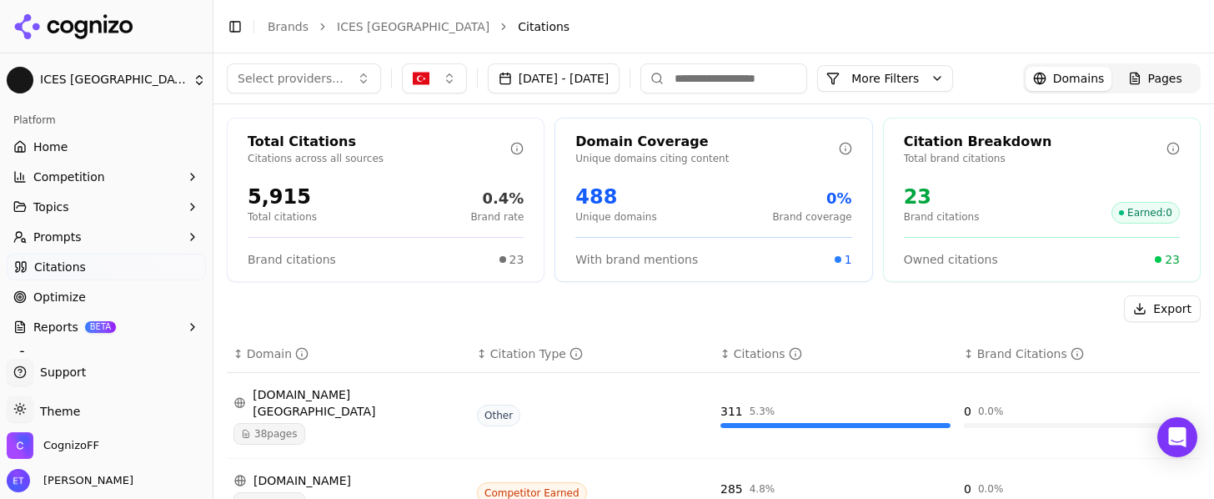
scroll to position [25, 0]
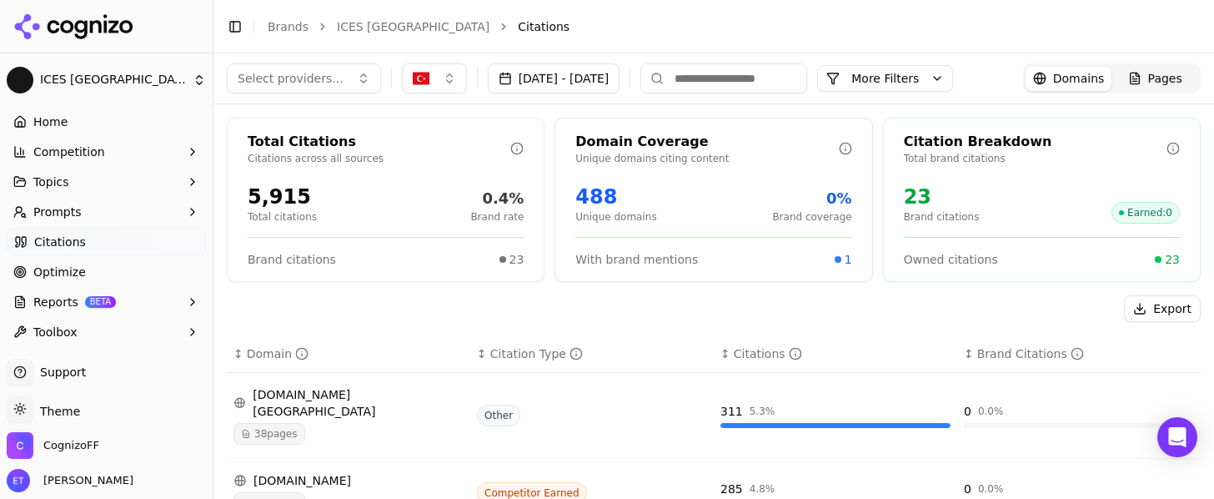
click at [123, 305] on button "Reports BETA" at bounding box center [106, 301] width 199 height 27
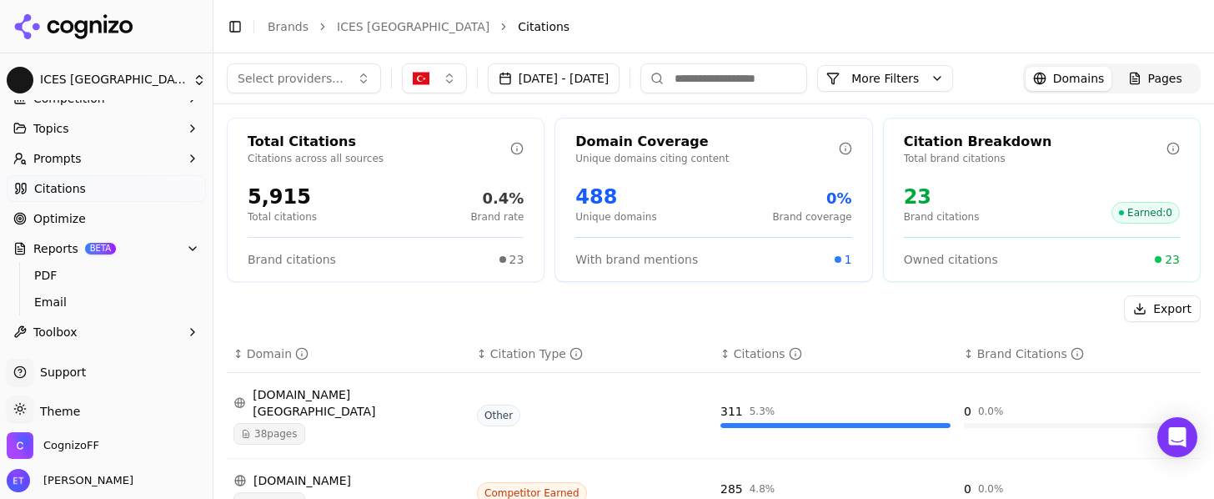
click at [124, 249] on button "Reports BETA" at bounding box center [106, 248] width 199 height 27
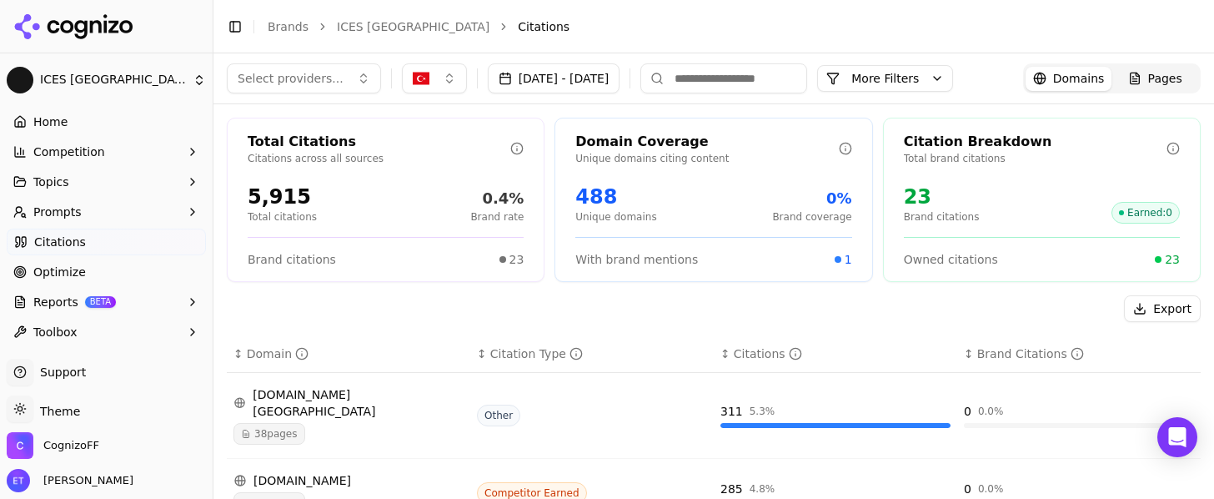
scroll to position [25, 0]
click at [93, 333] on button "Toolbox" at bounding box center [106, 331] width 199 height 27
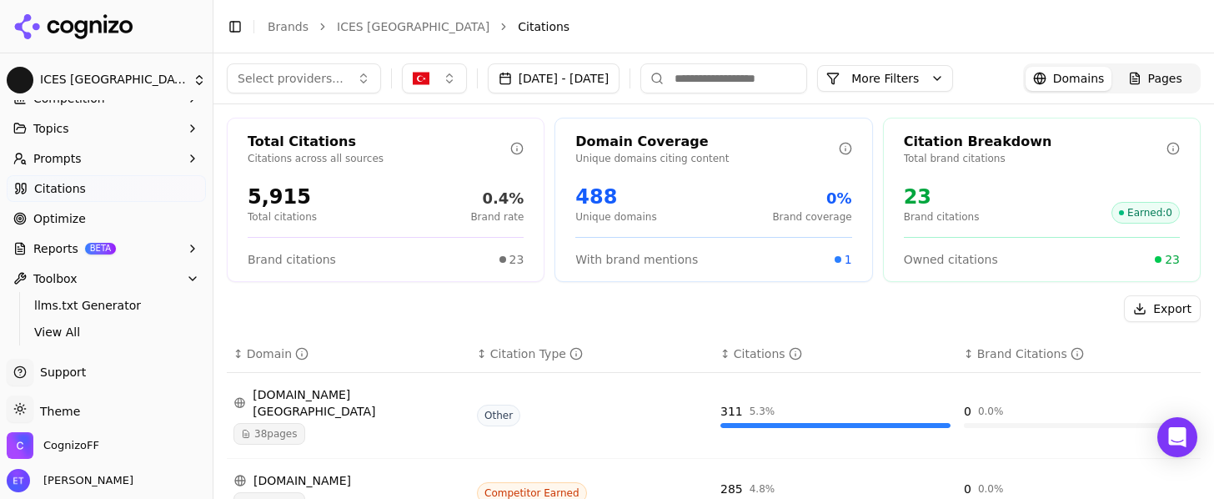
click at [128, 274] on button "Toolbox" at bounding box center [106, 278] width 199 height 27
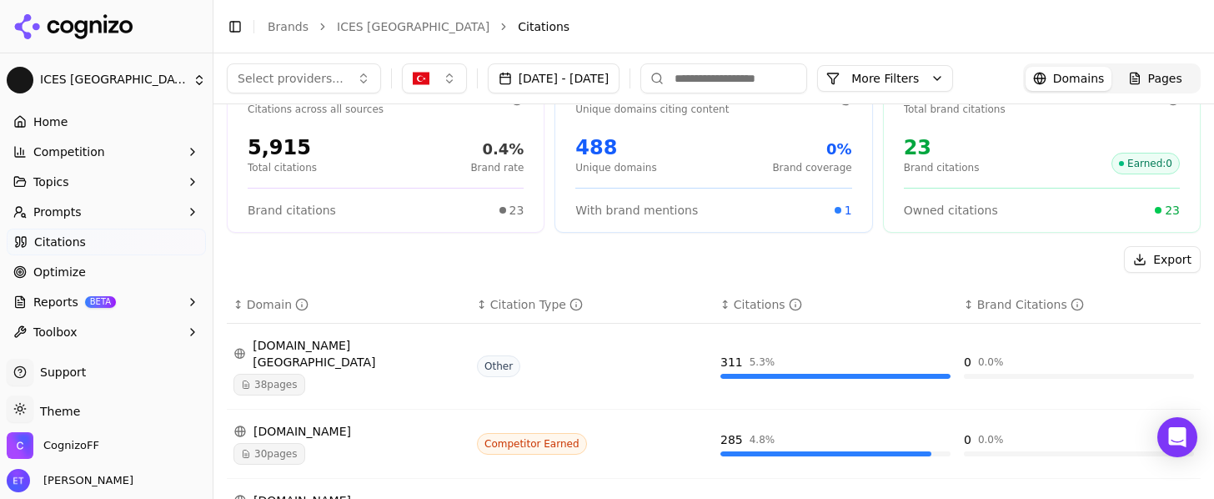
scroll to position [24, 0]
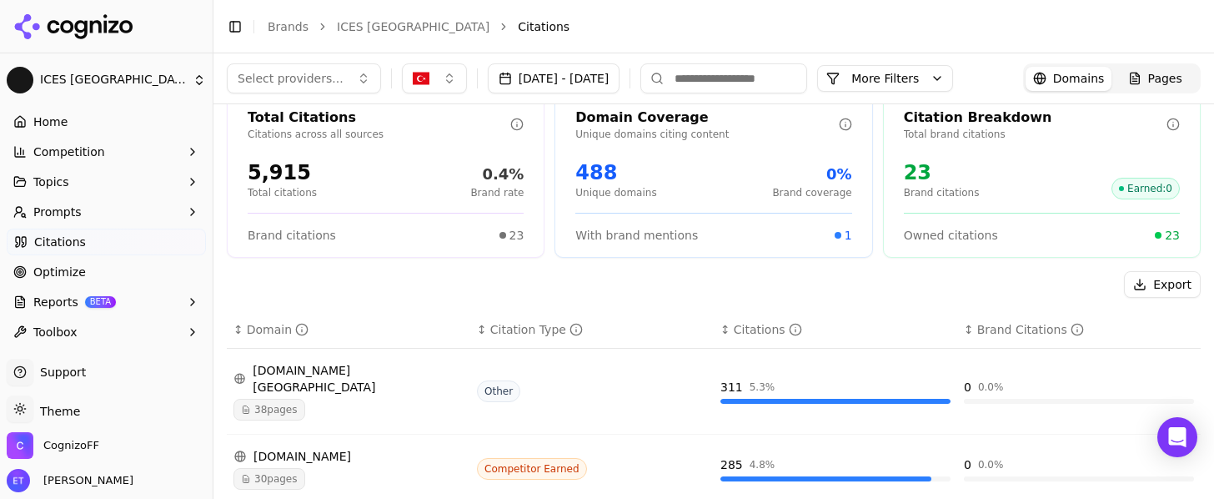
click at [953, 78] on button "More Filters" at bounding box center [885, 78] width 136 height 27
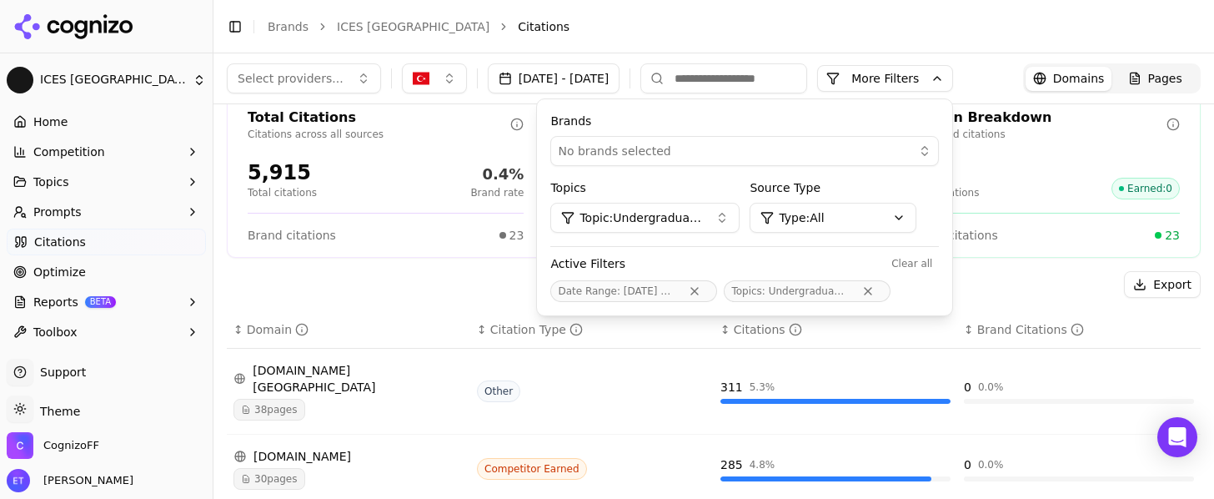
click at [862, 218] on html "ICES Turkey Platform Home Competition Topics Prompts Citations Optimize Reports…" at bounding box center [607, 249] width 1214 height 499
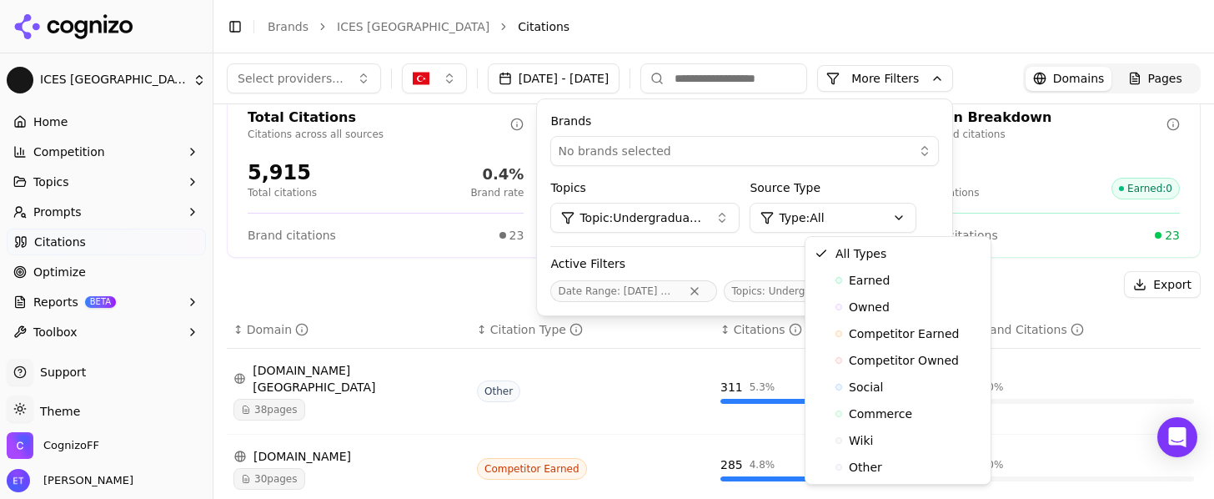
click at [894, 224] on html "ICES Turkey Platform Home Competition Topics Prompts Citations Optimize Reports…" at bounding box center [607, 249] width 1214 height 499
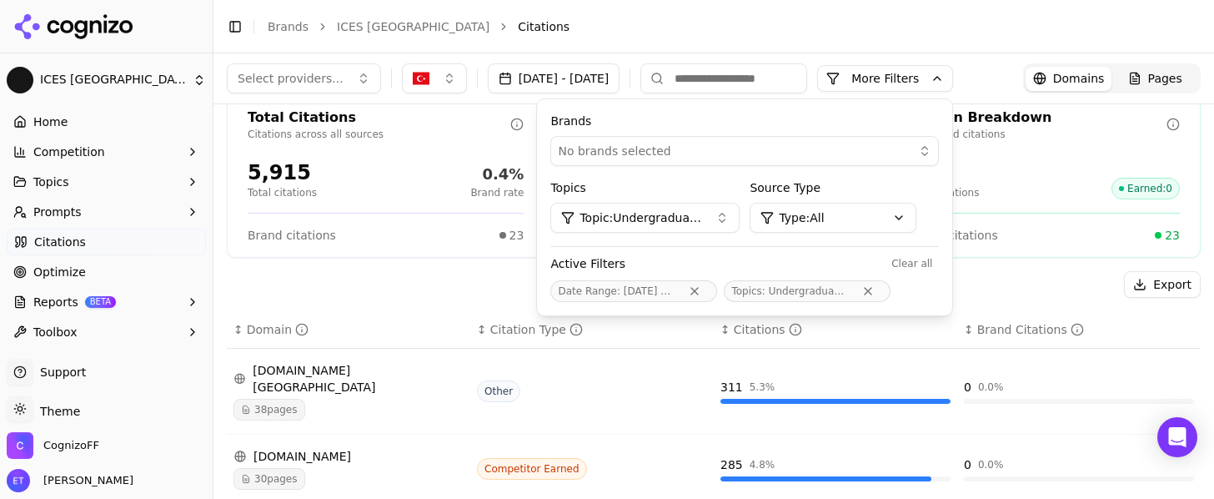
click at [702, 211] on span "Topic: Undergraduate study abroad" at bounding box center [640, 217] width 123 height 17
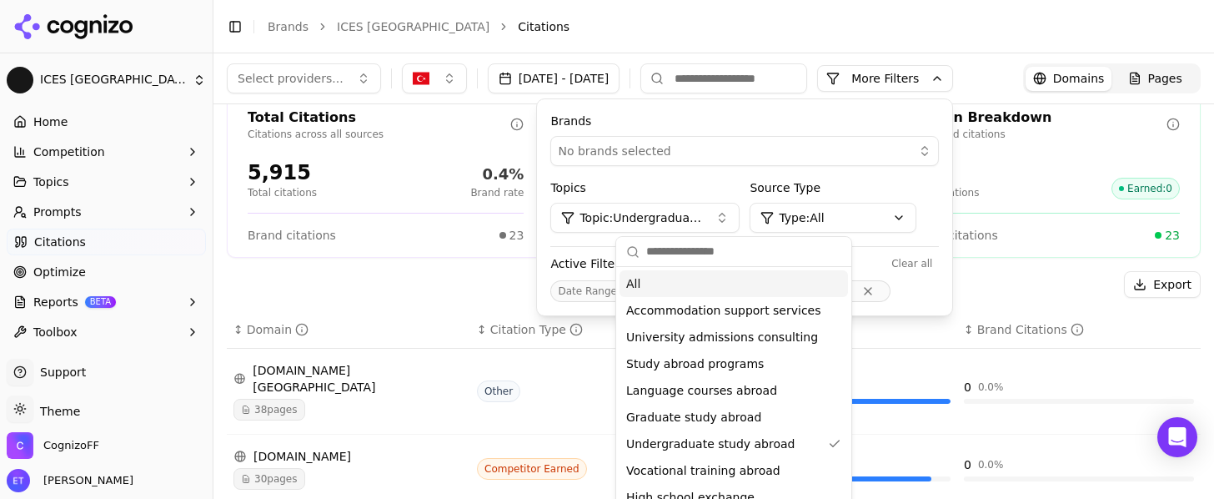
click at [671, 287] on div "All" at bounding box center [733, 283] width 228 height 27
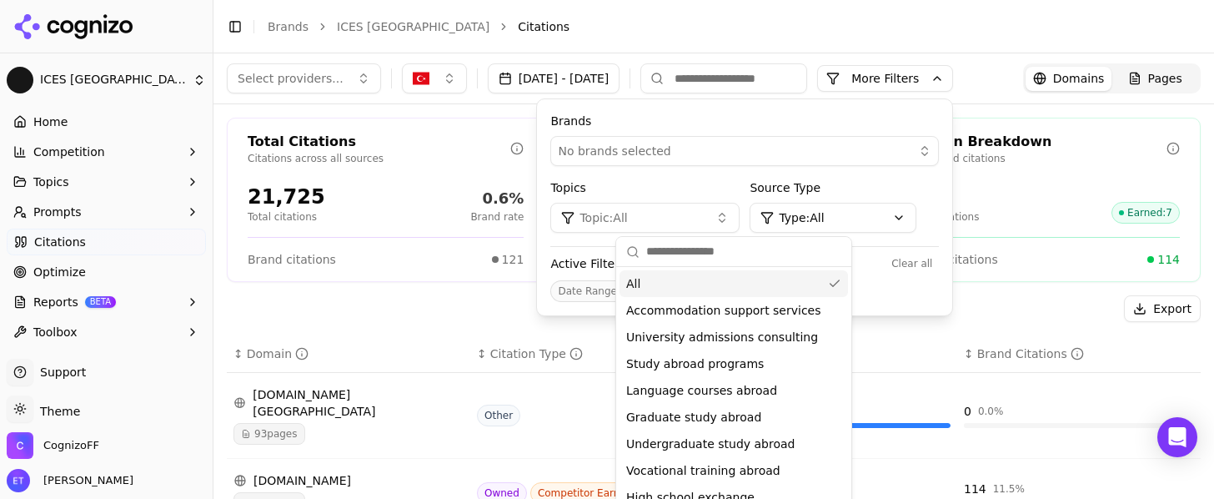
click at [739, 184] on label "Topics" at bounding box center [644, 187] width 189 height 17
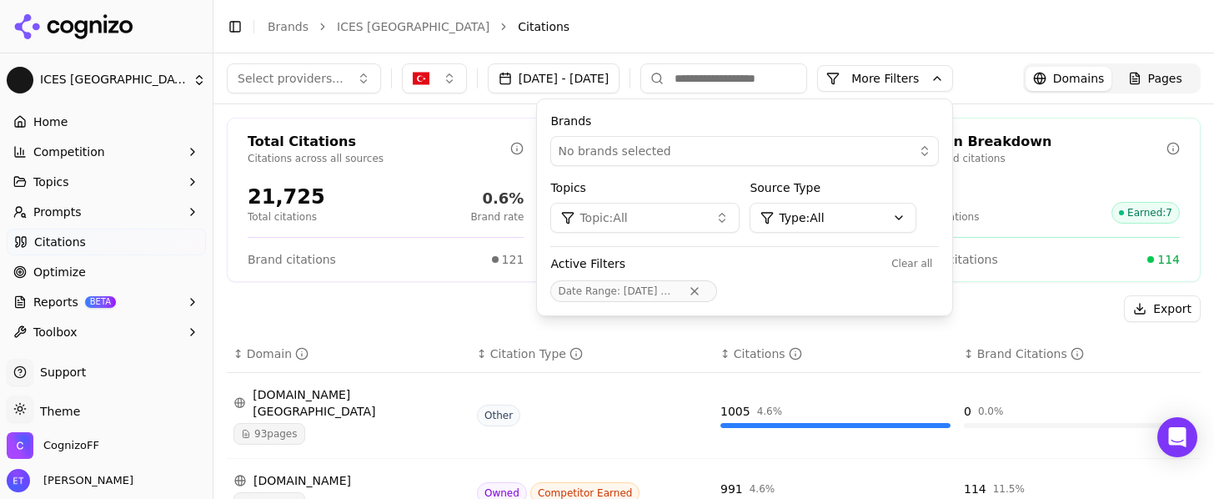
click at [1025, 184] on div "121 Brand citations Earned : 7" at bounding box center [1042, 203] width 276 height 40
click at [1044, 204] on div "121 Brand citations Earned : 7" at bounding box center [1042, 203] width 276 height 40
click at [911, 221] on html "ICES Turkey Platform Home Competition Topics Prompts Citations Optimize Reports…" at bounding box center [607, 249] width 1214 height 499
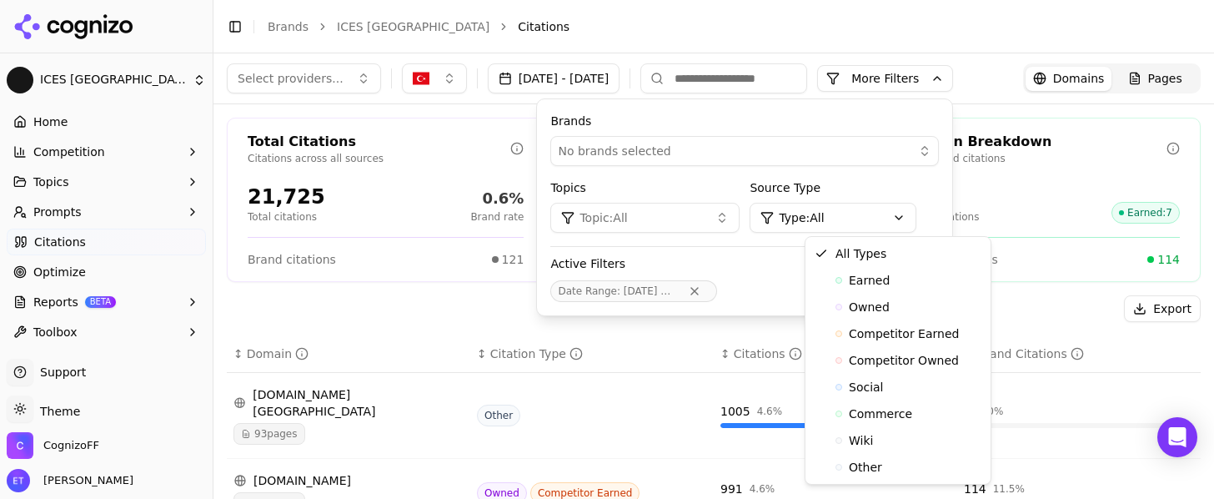
click at [911, 221] on html "ICES Turkey Platform Home Competition Topics Prompts Citations Optimize Reports…" at bounding box center [607, 249] width 1214 height 499
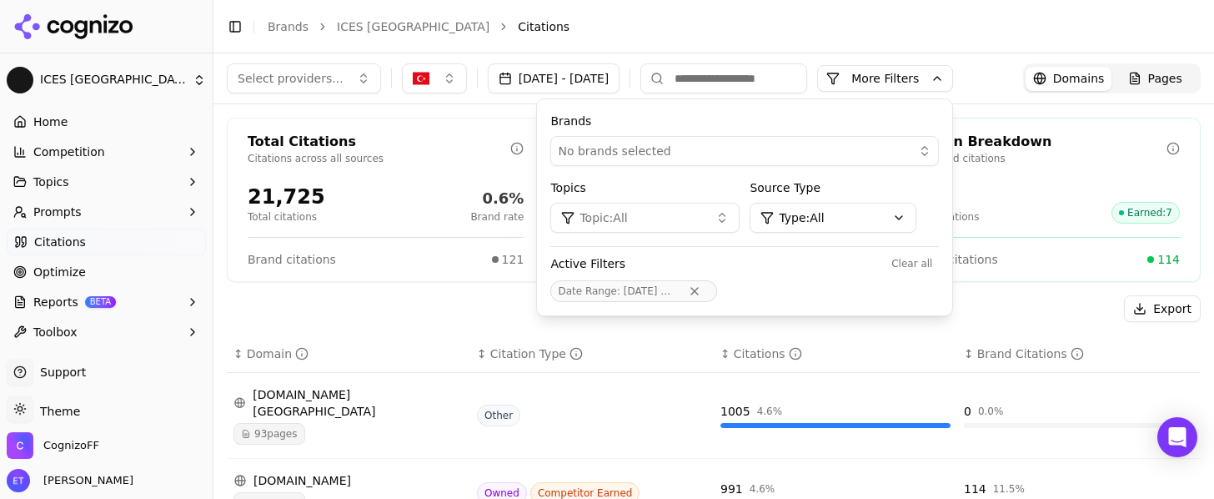
click at [500, 307] on div "Export" at bounding box center [714, 308] width 974 height 27
click at [709, 293] on button "Remove Date Range filter" at bounding box center [694, 290] width 30 height 13
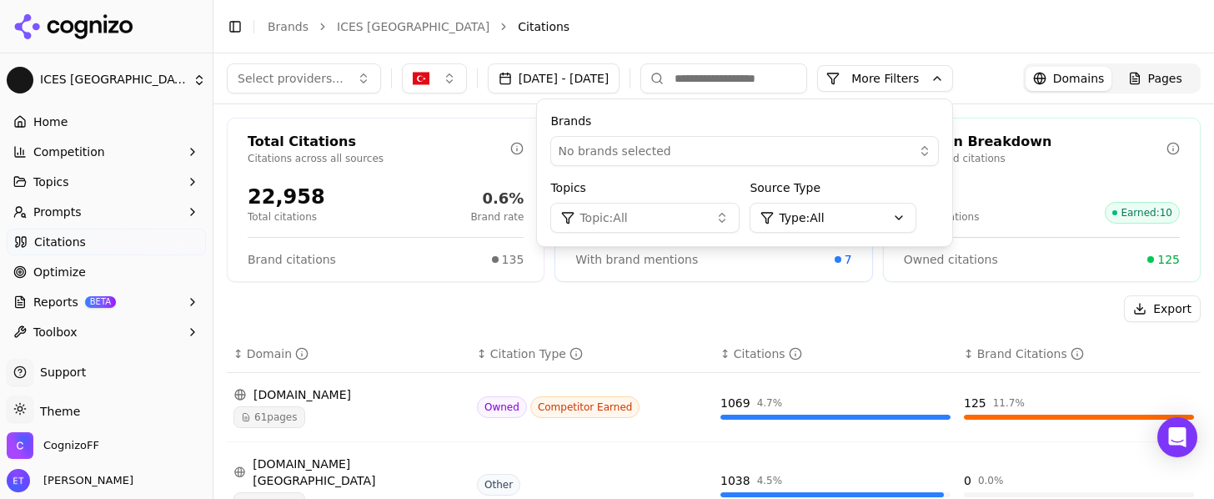
click at [953, 83] on button "More Filters" at bounding box center [885, 78] width 136 height 27
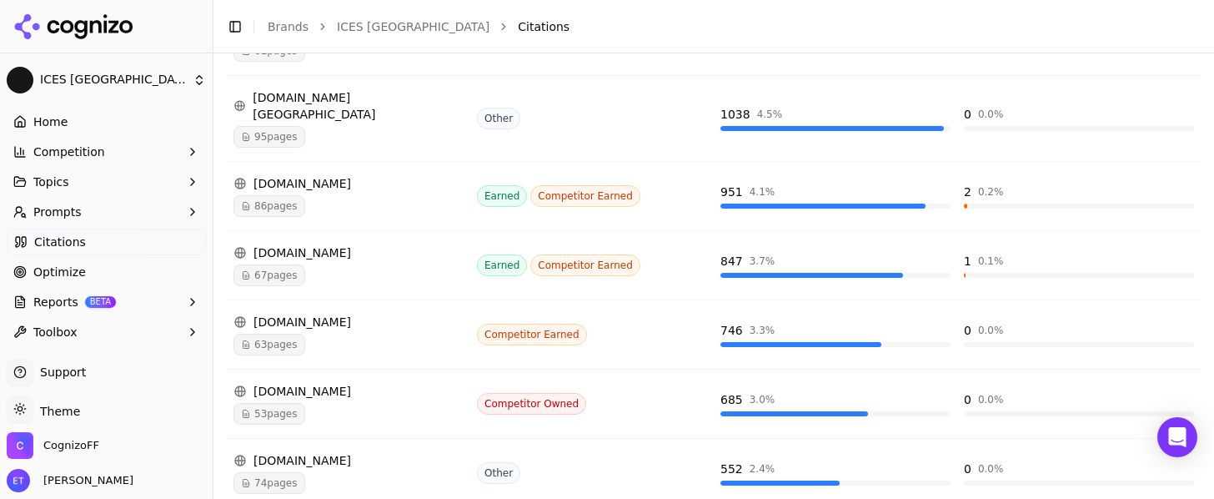
scroll to position [368, 0]
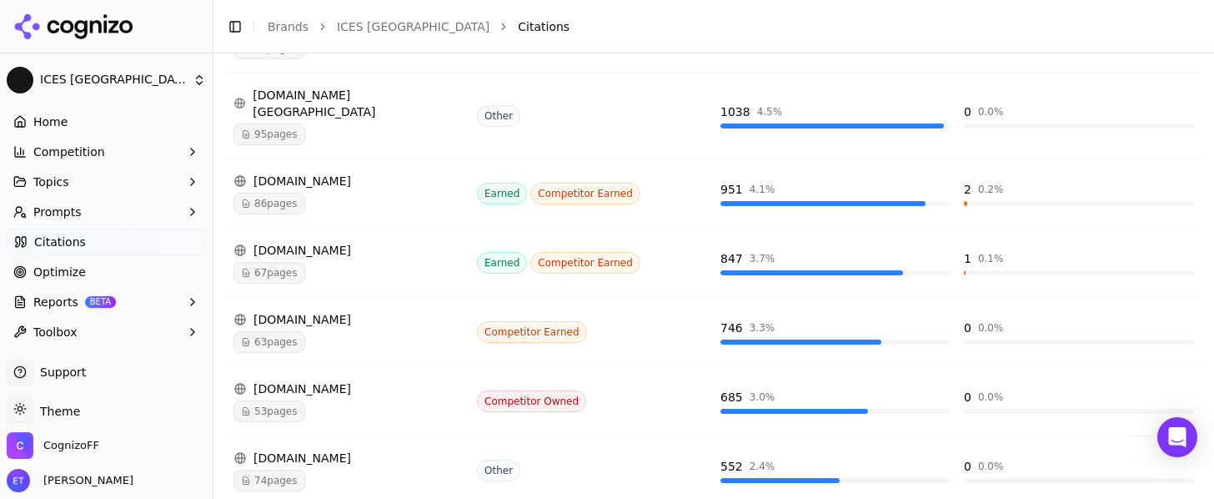
click at [380, 194] on div "86 pages" at bounding box center [348, 204] width 230 height 22
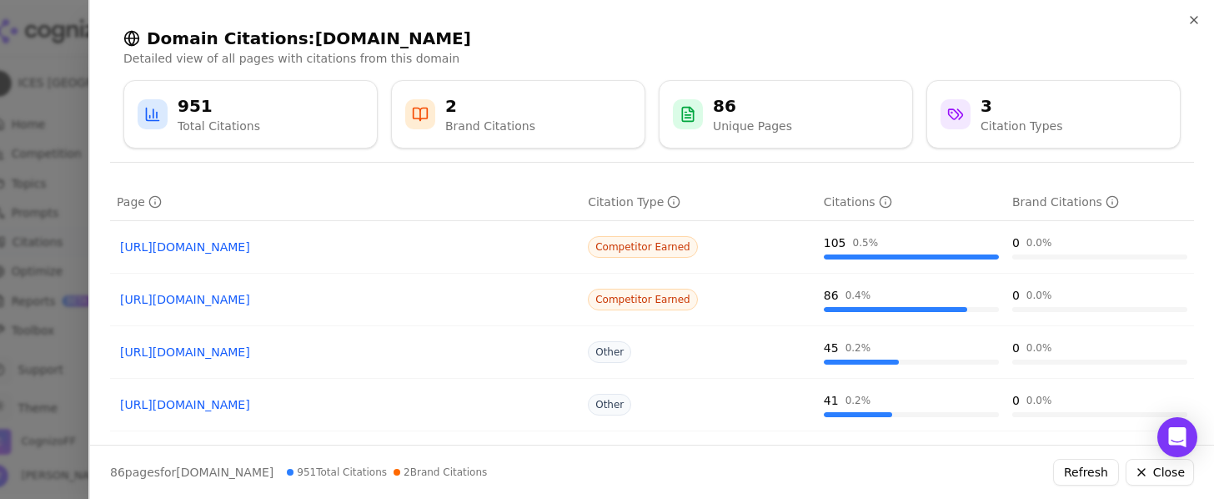
scroll to position [0, 0]
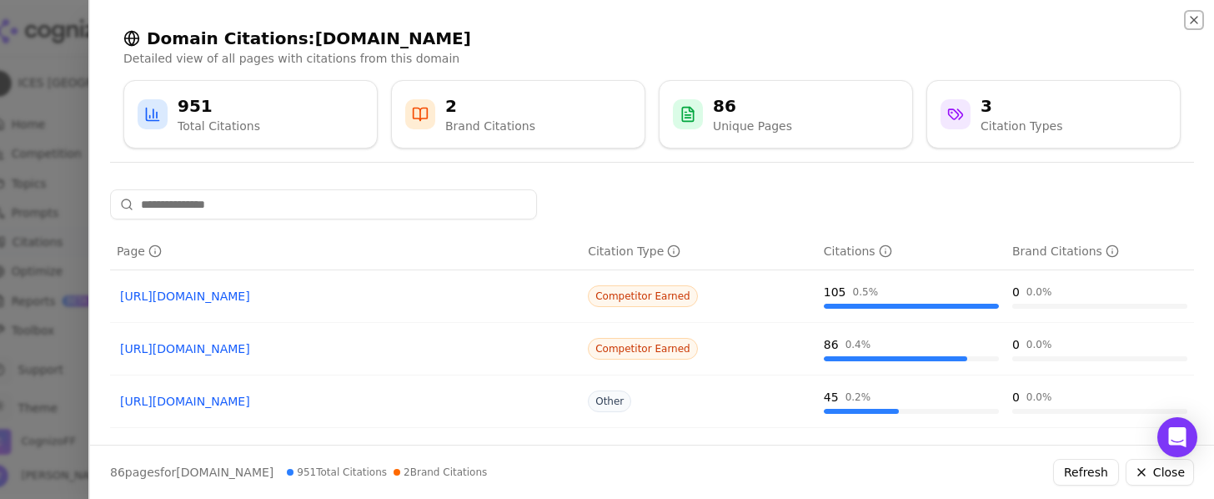
click at [1192, 21] on icon "button" at bounding box center [1193, 20] width 7 height 7
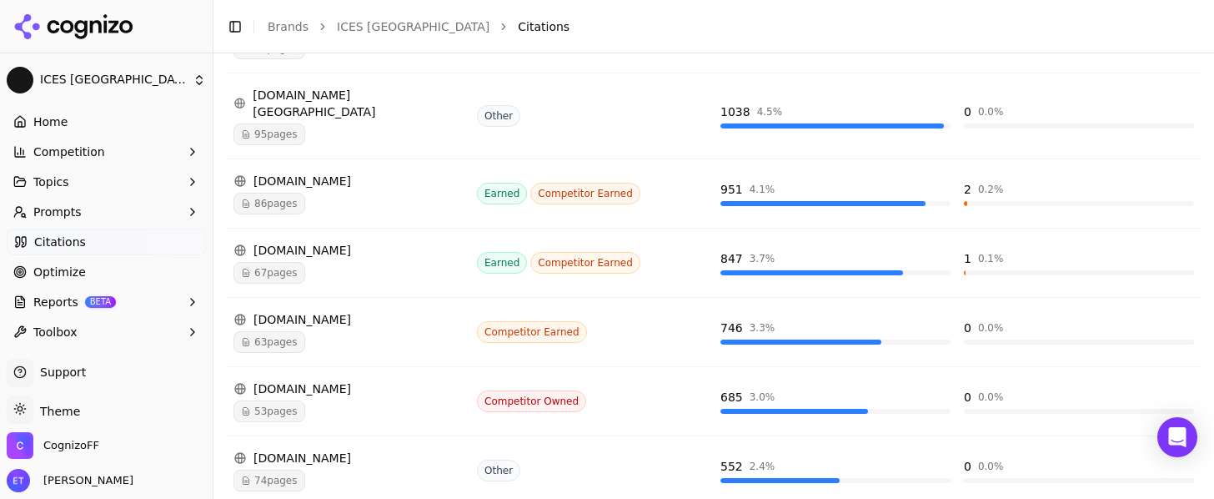
click at [139, 156] on button "Competition" at bounding box center [106, 151] width 199 height 27
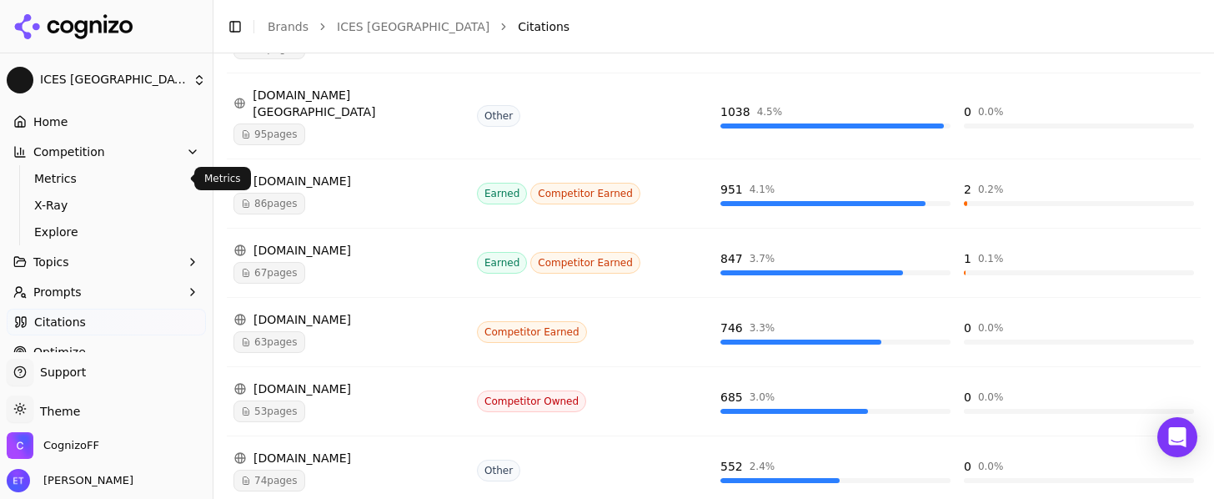
click at [90, 173] on span "Metrics" at bounding box center [106, 178] width 145 height 17
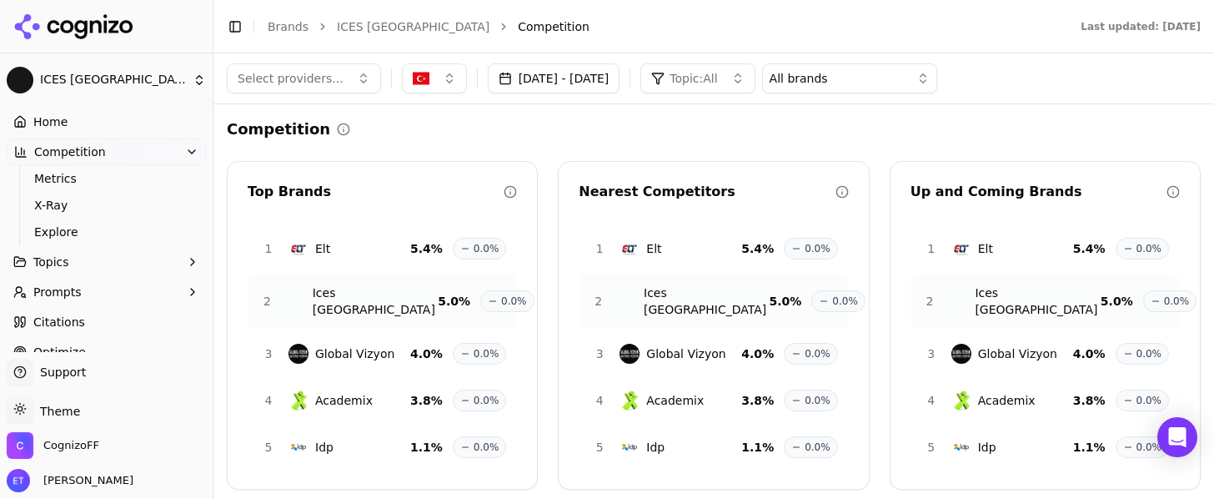
click at [344, 392] on span "Academix" at bounding box center [344, 400] width 58 height 17
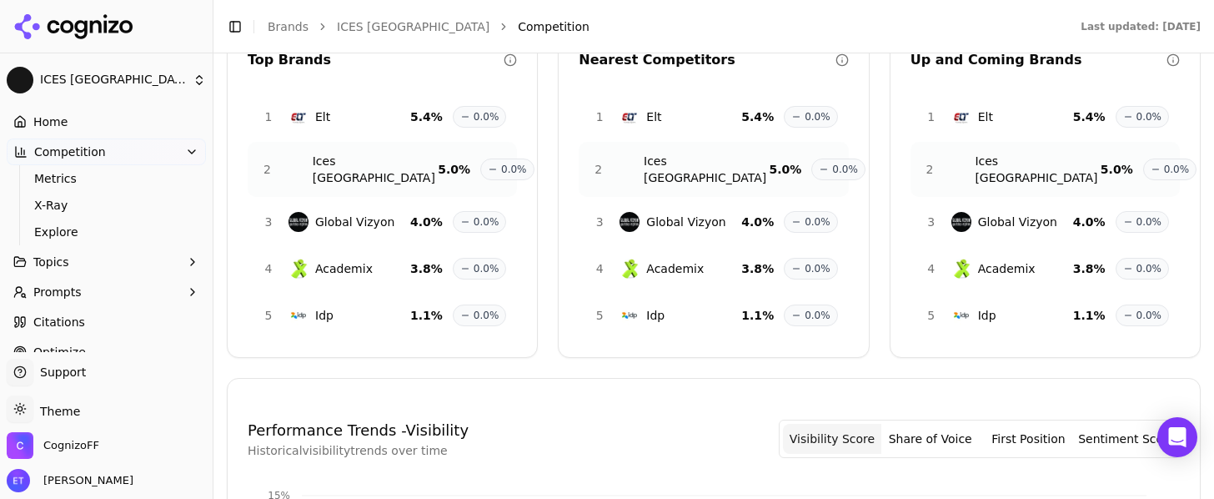
scroll to position [198, 0]
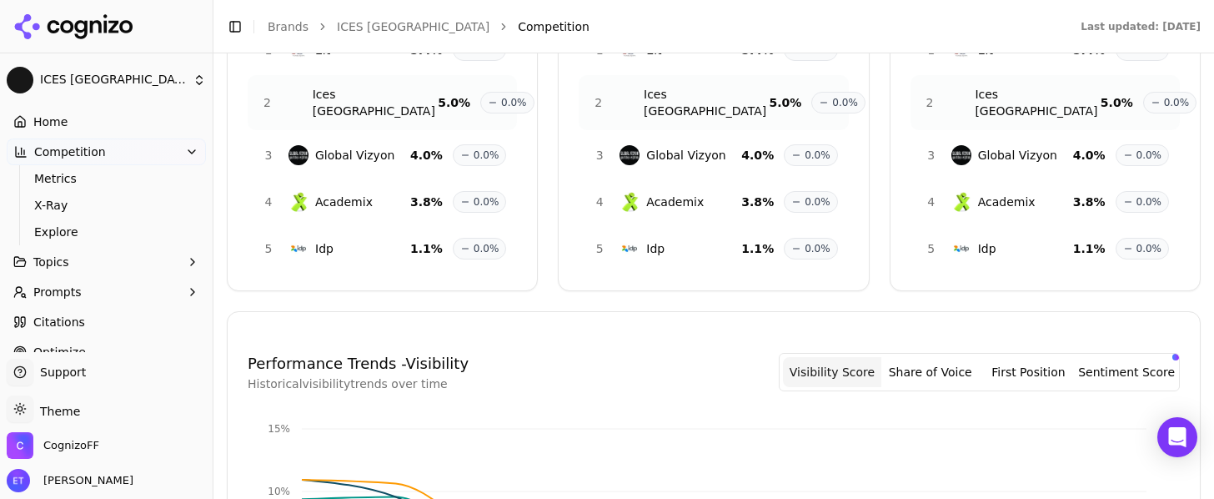
click at [293, 193] on img at bounding box center [298, 202] width 20 height 20
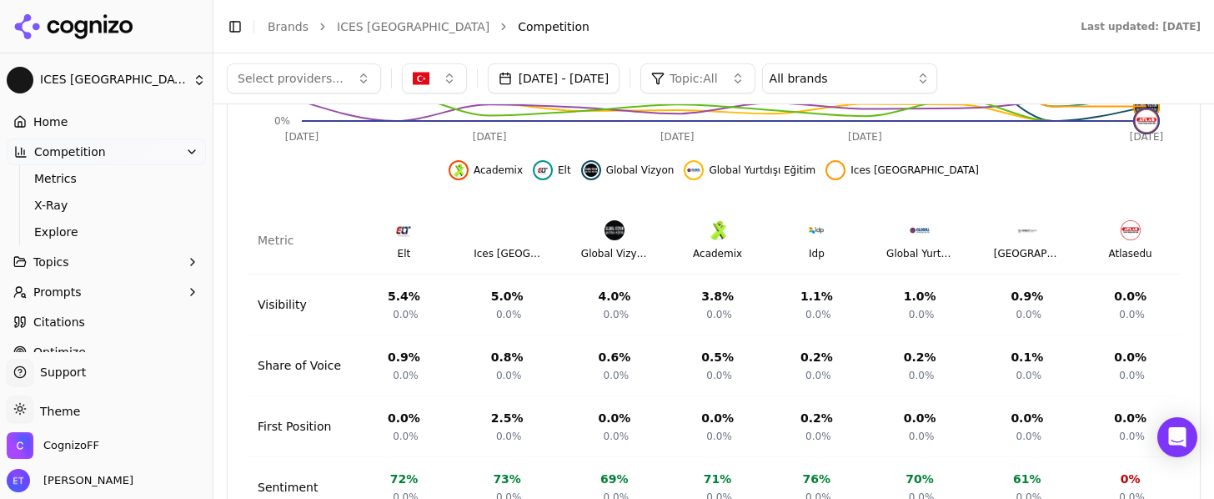
scroll to position [609, 0]
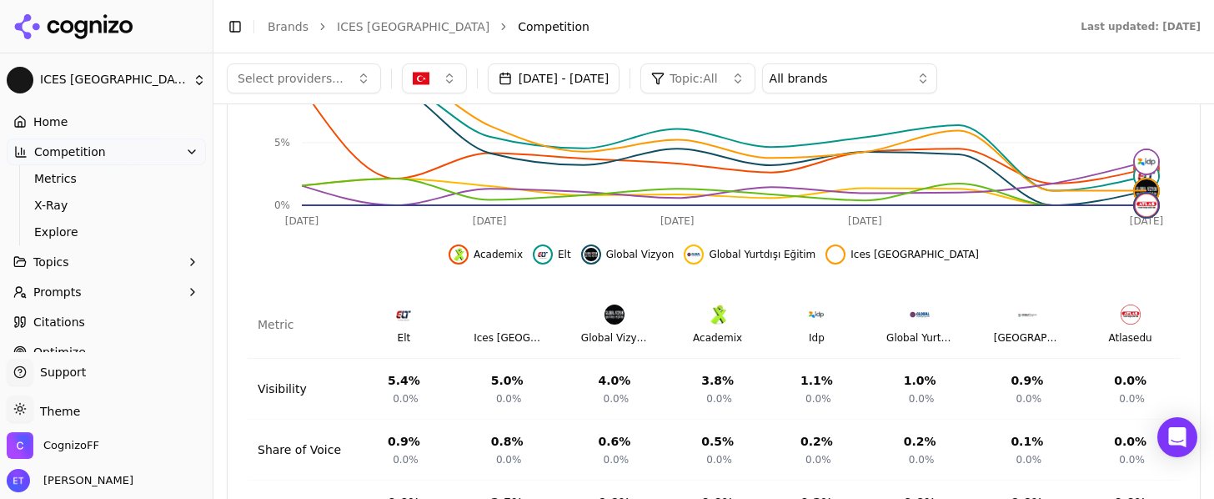
click at [185, 153] on icon "button" at bounding box center [191, 151] width 13 height 13
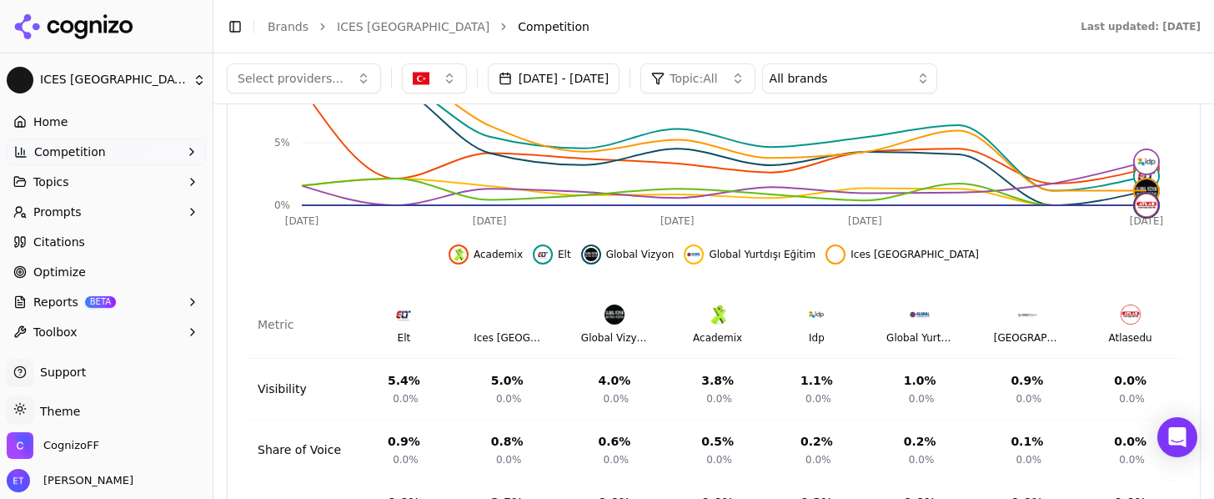
click at [140, 180] on button "Topics" at bounding box center [106, 181] width 199 height 27
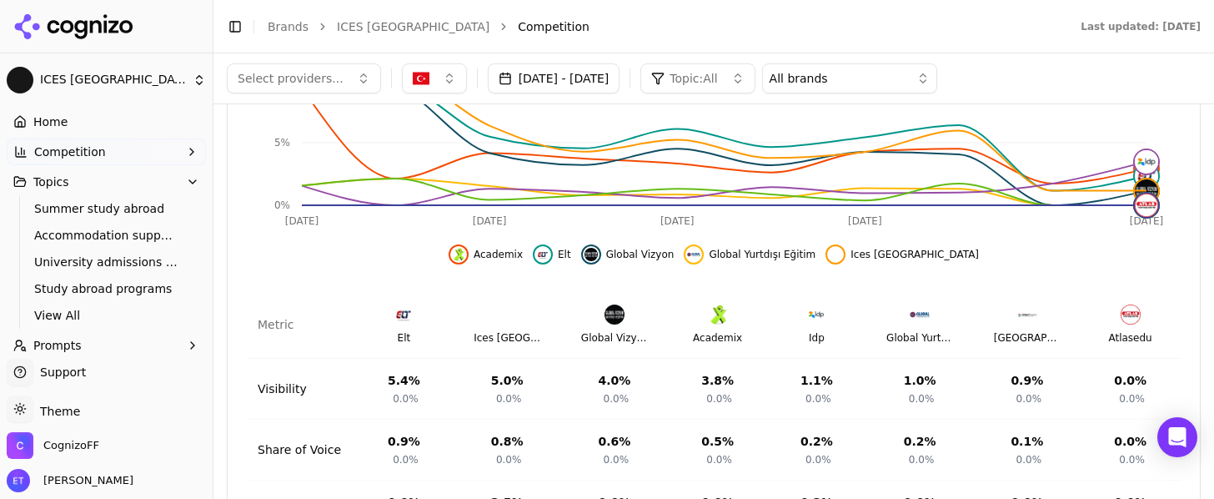
click at [140, 180] on button "Topics" at bounding box center [106, 181] width 199 height 27
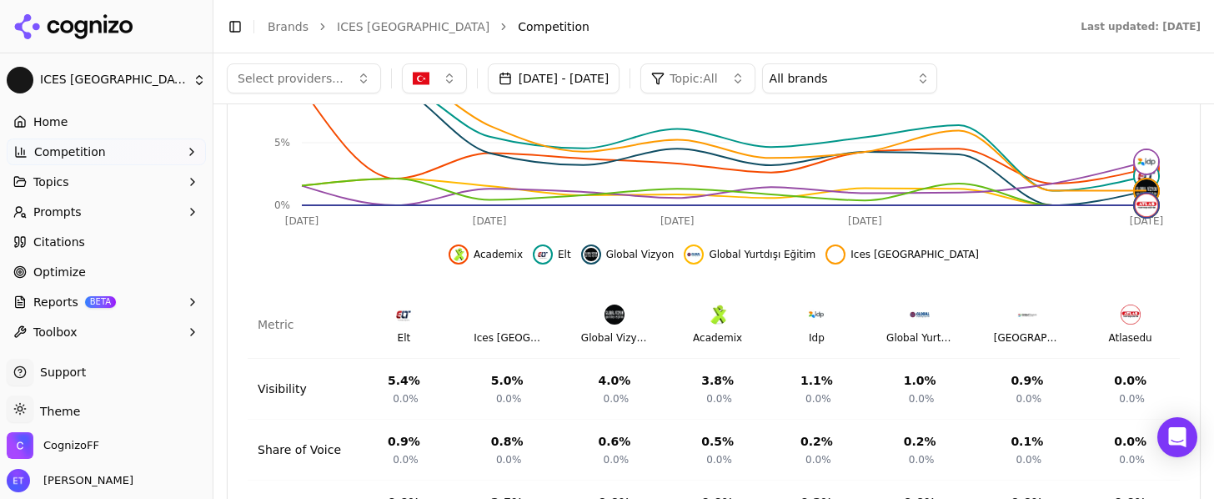
click at [128, 237] on link "Citations" at bounding box center [106, 241] width 199 height 27
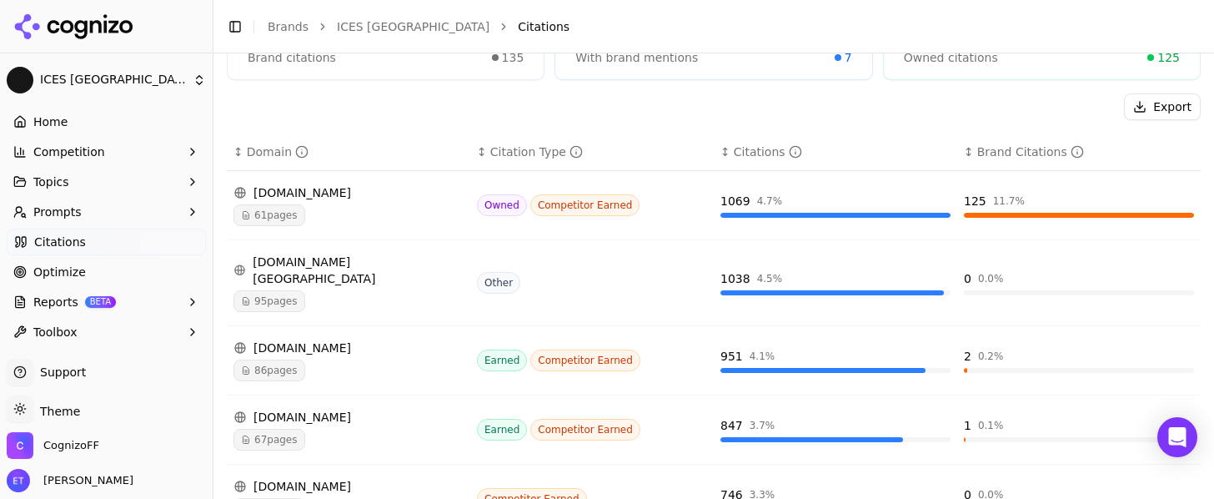
scroll to position [214, 0]
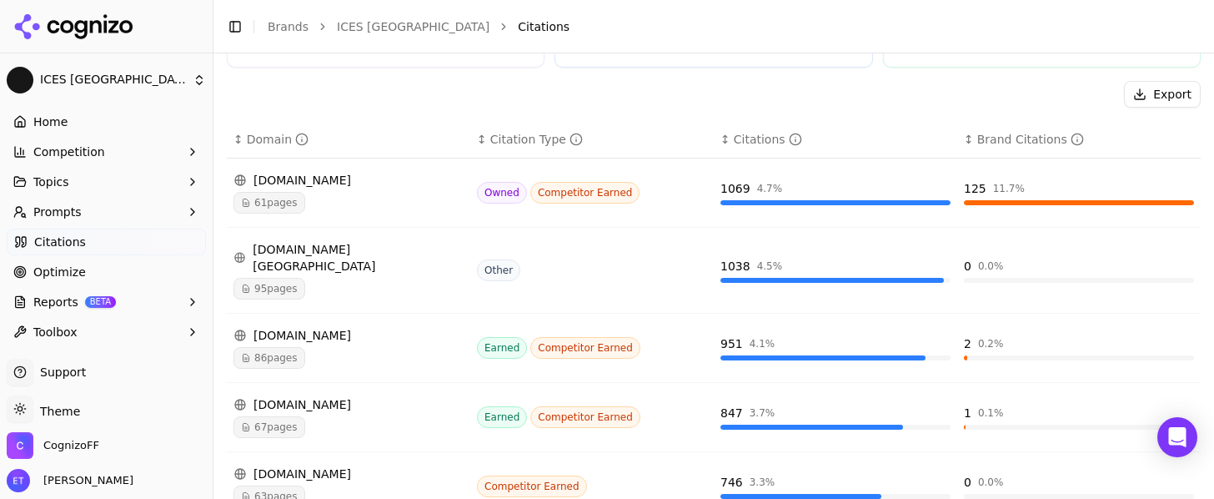
click at [430, 347] on div "86 pages" at bounding box center [348, 358] width 230 height 22
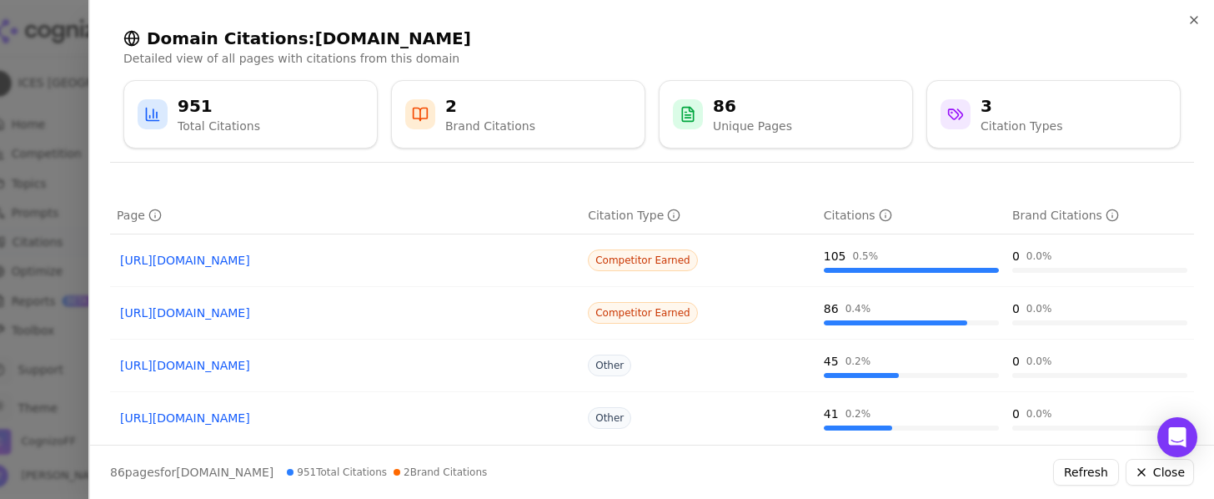
scroll to position [45, 0]
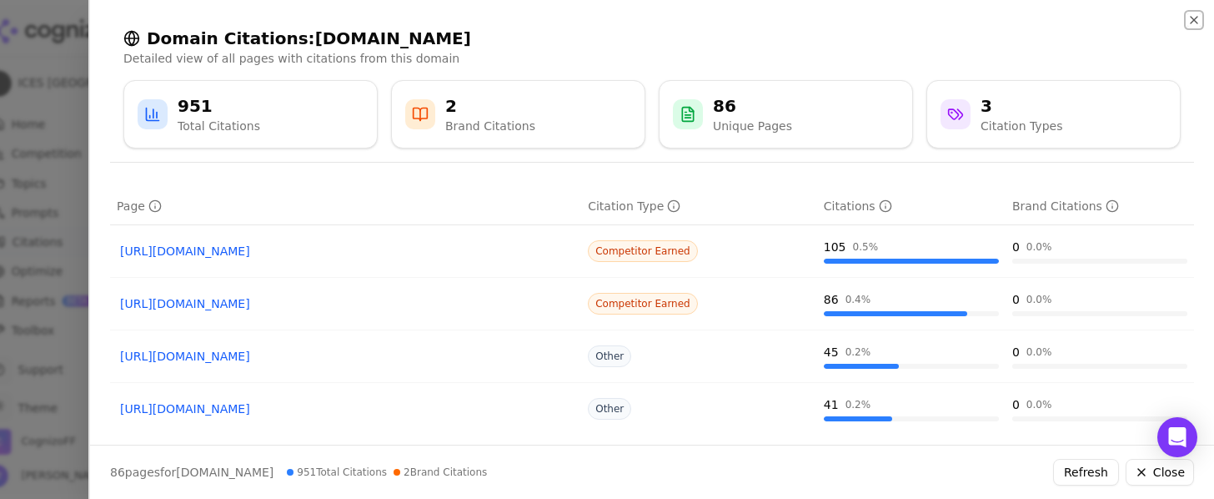
click at [1193, 21] on icon "button" at bounding box center [1193, 20] width 7 height 7
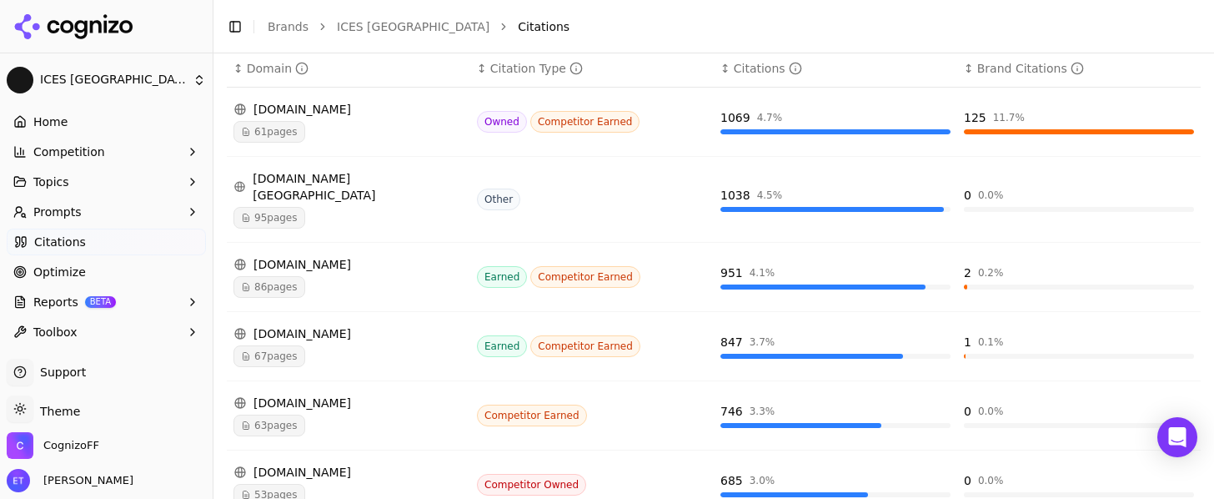
scroll to position [290, 0]
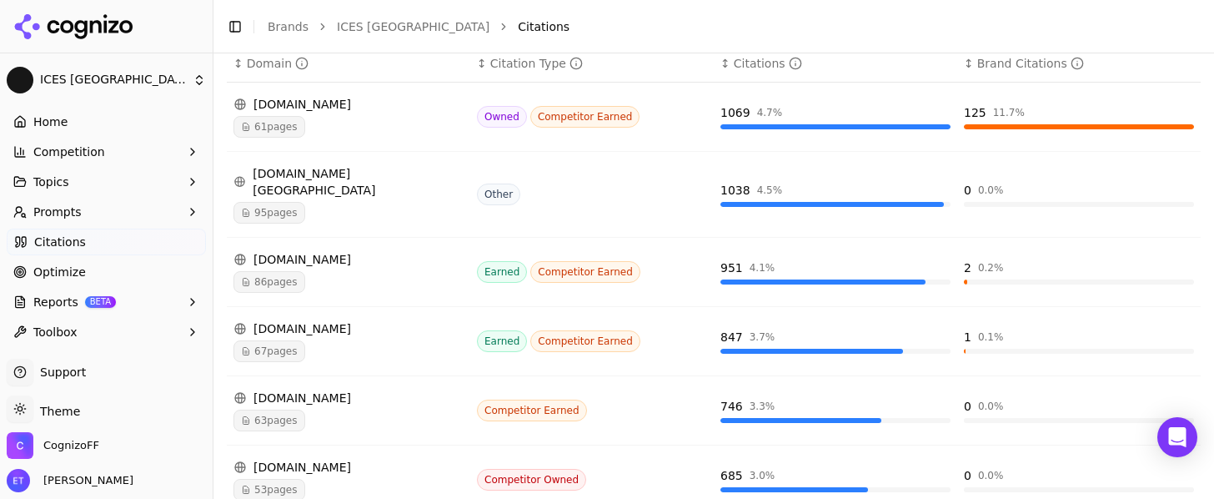
click at [417, 340] on div "67 pages" at bounding box center [348, 351] width 230 height 22
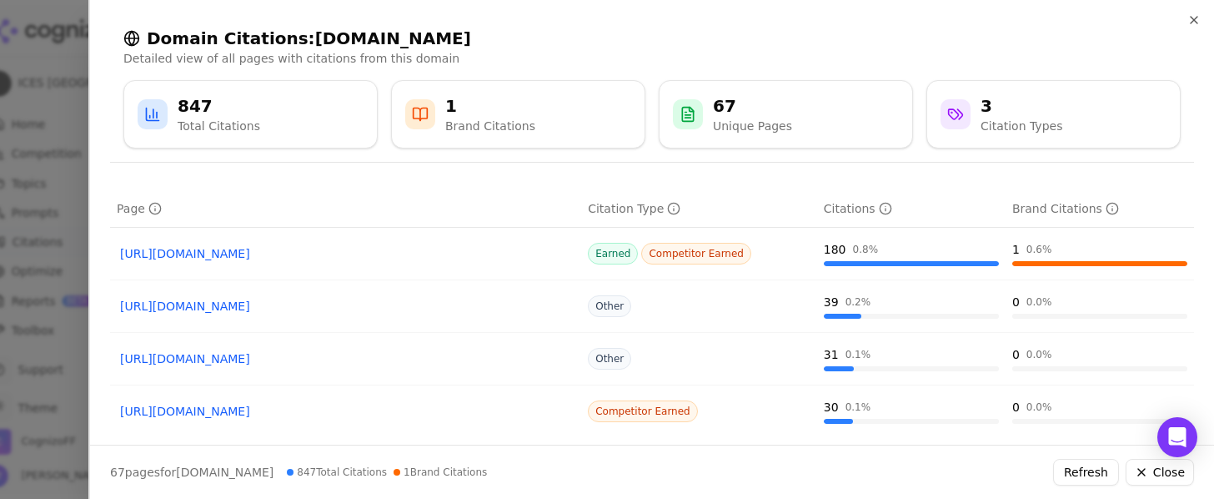
scroll to position [0, 0]
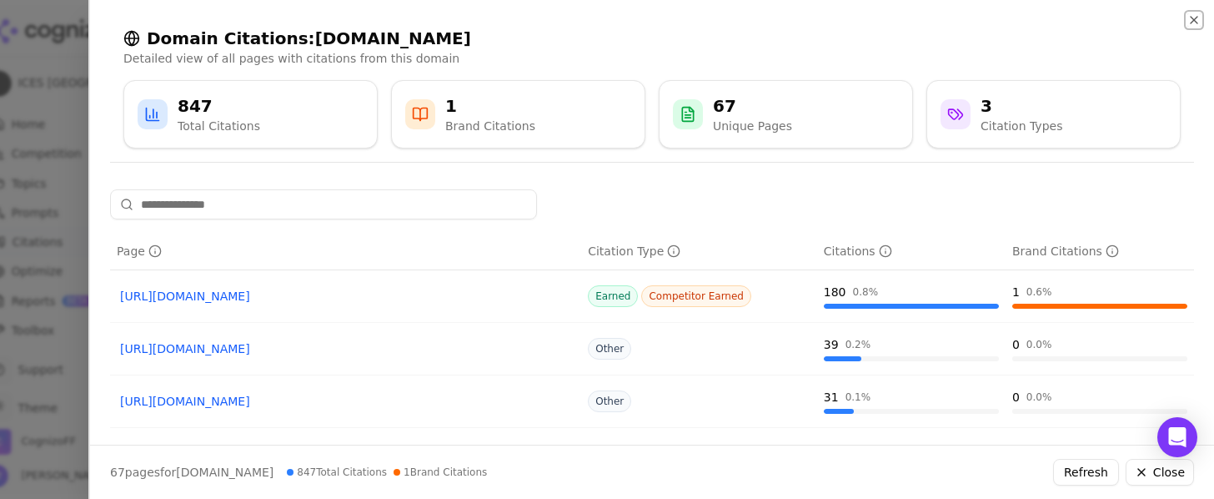
click at [1195, 16] on icon "button" at bounding box center [1193, 19] width 13 height 13
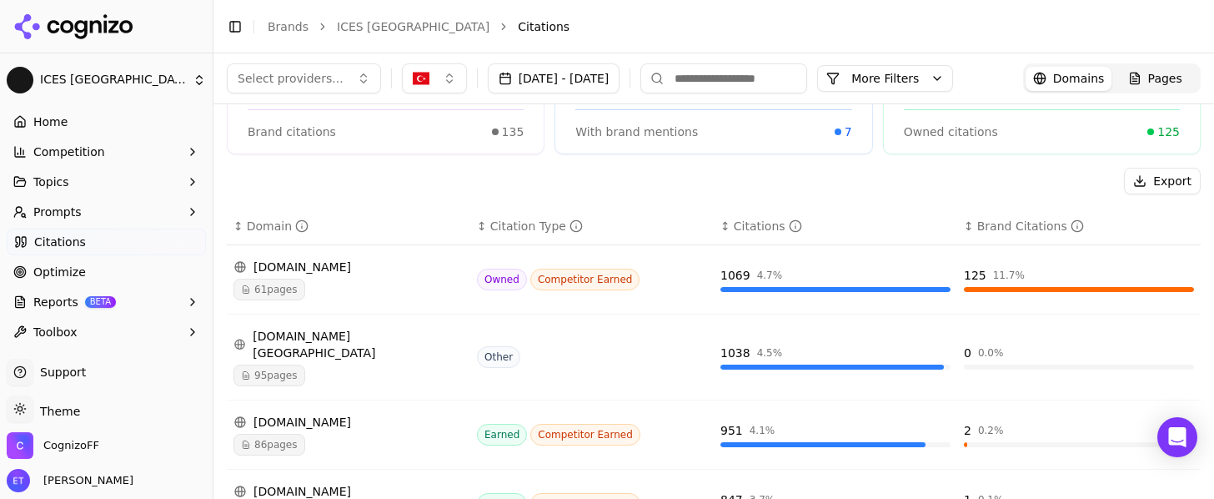
scroll to position [126, 0]
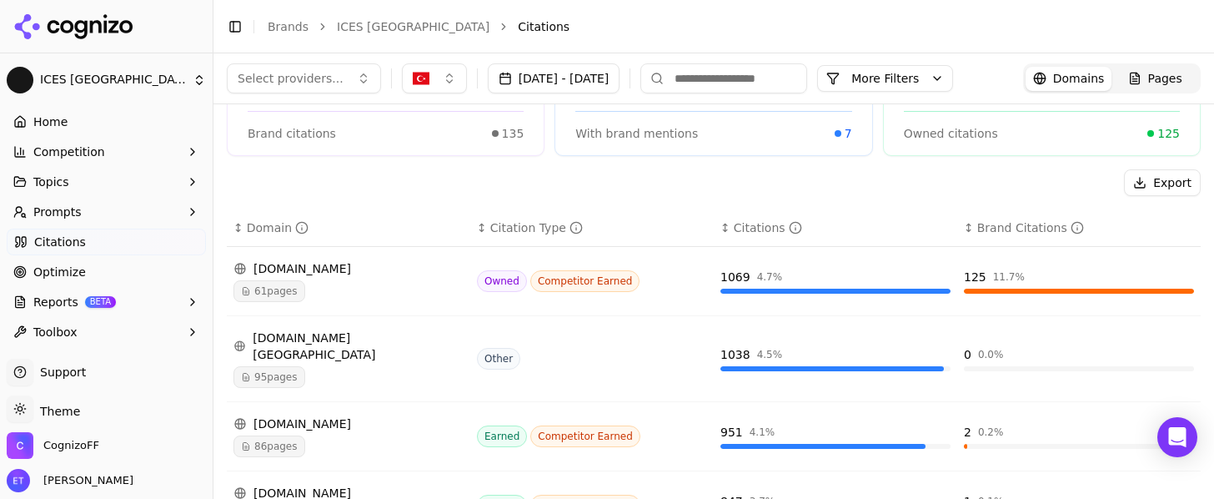
click at [680, 288] on div "Owned Competitor Earned" at bounding box center [592, 281] width 230 height 22
click at [349, 283] on div "61 pages" at bounding box center [348, 291] width 230 height 22
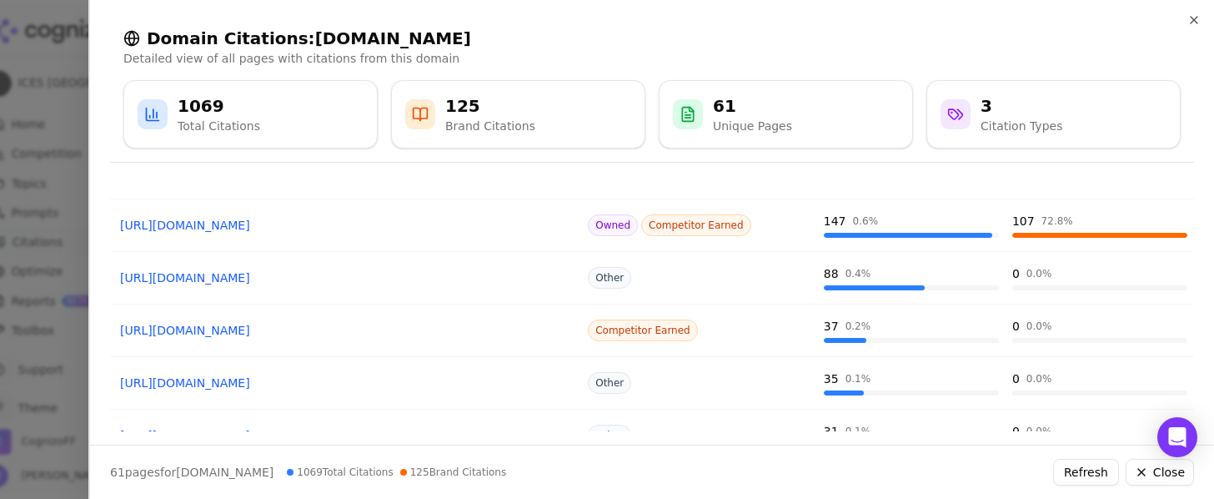
scroll to position [0, 0]
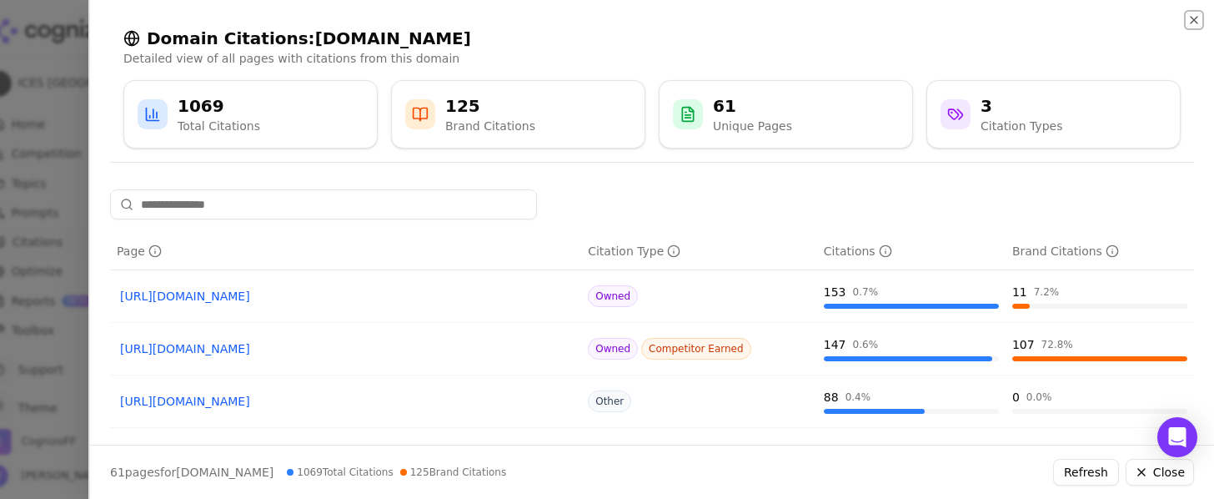
click at [1190, 20] on icon "button" at bounding box center [1193, 19] width 13 height 13
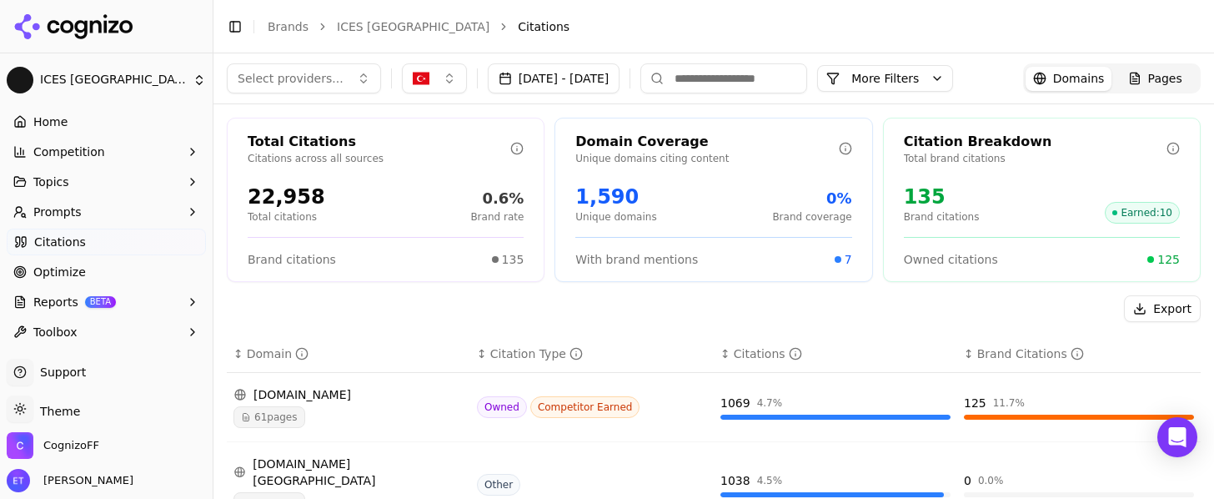
scroll to position [20, 0]
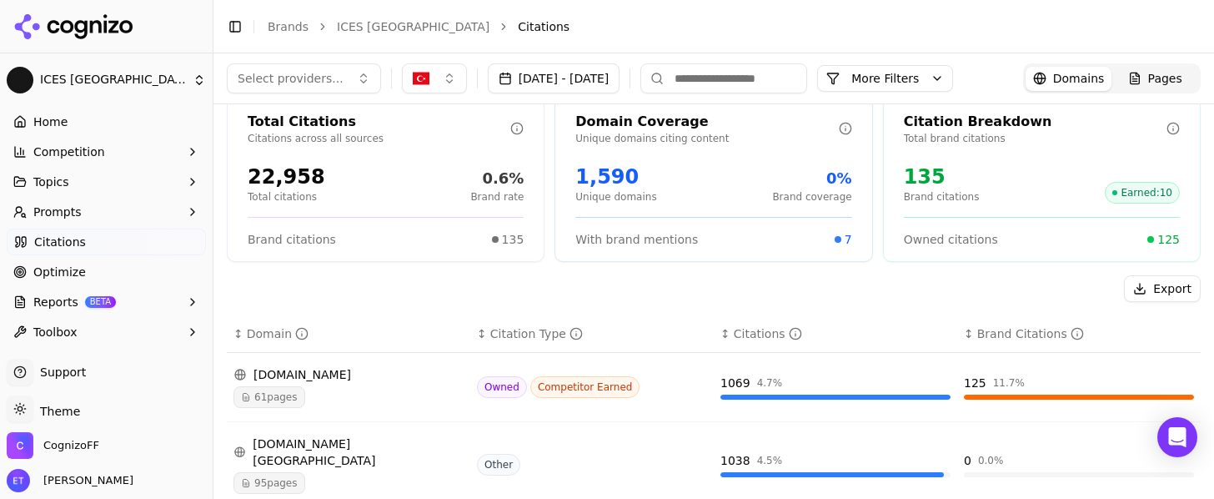
click at [1137, 198] on span "Earned : 10" at bounding box center [1142, 193] width 75 height 22
click at [1140, 195] on span "Earned : 10" at bounding box center [1142, 193] width 75 height 22
click at [1145, 194] on span "Earned : 10" at bounding box center [1142, 193] width 75 height 22
click at [959, 214] on div "Citation Breakdown Total brand citations 135 Brand citations Earned : 10 Owned …" at bounding box center [1042, 180] width 318 height 164
click at [950, 242] on span "Owned citations" at bounding box center [951, 239] width 94 height 17
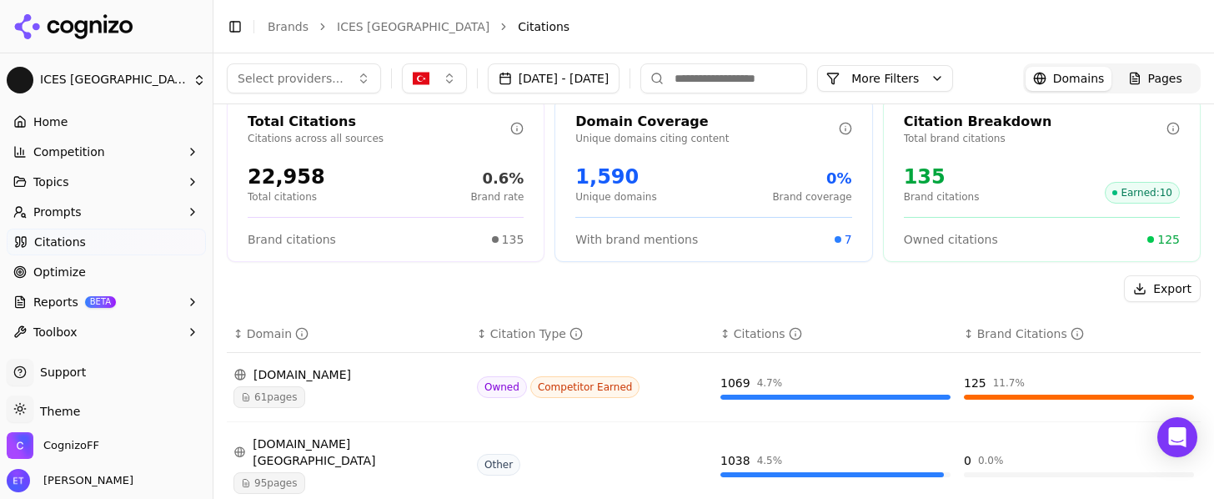
click at [1115, 202] on span "Earned : 10" at bounding box center [1142, 193] width 75 height 22
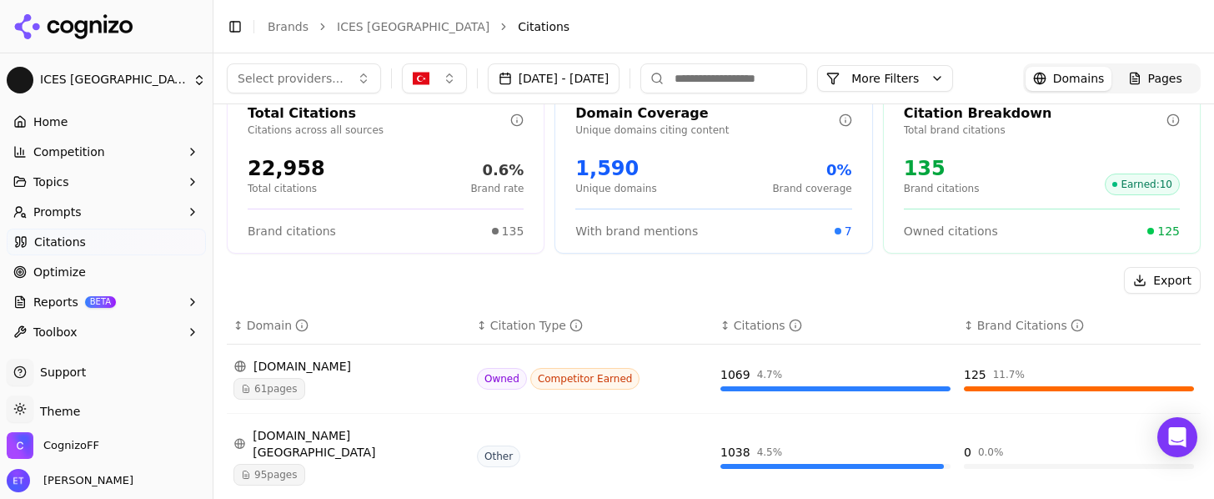
scroll to position [32, 0]
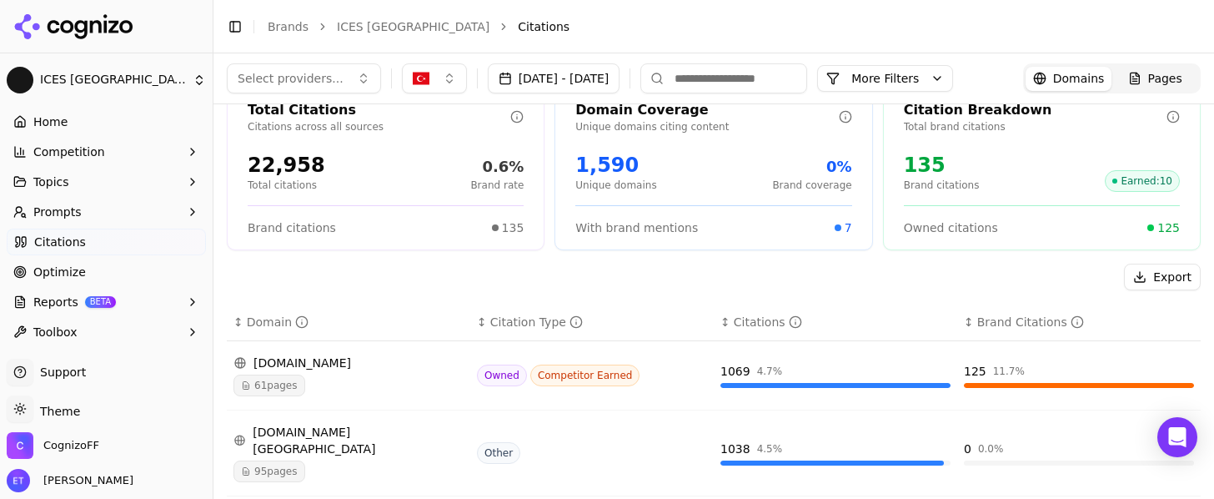
click at [435, 367] on div "[DOMAIN_NAME]" at bounding box center [348, 362] width 230 height 17
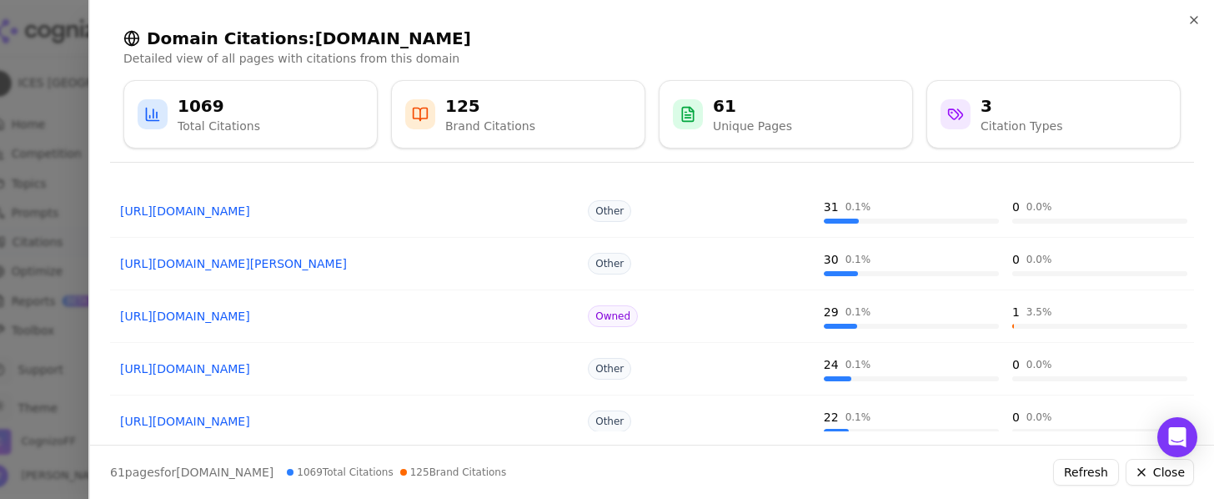
scroll to position [418, 0]
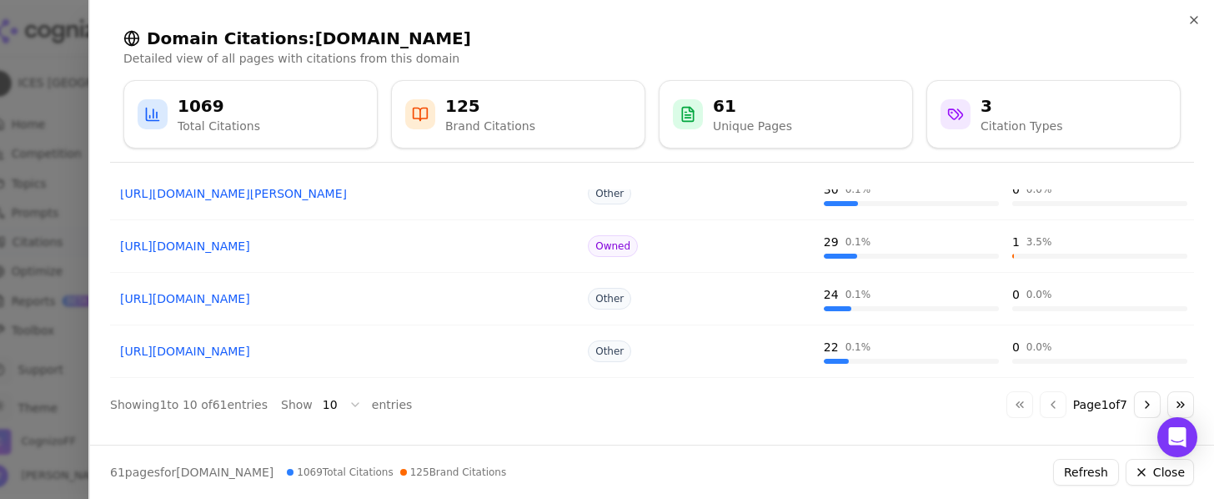
click at [1143, 395] on button "Go to next page" at bounding box center [1147, 404] width 27 height 27
click at [1139, 398] on button "Go to next page" at bounding box center [1147, 404] width 27 height 27
click at [1139, 404] on button "Go to next page" at bounding box center [1147, 404] width 27 height 27
click at [1137, 403] on button "Go to next page" at bounding box center [1147, 404] width 27 height 27
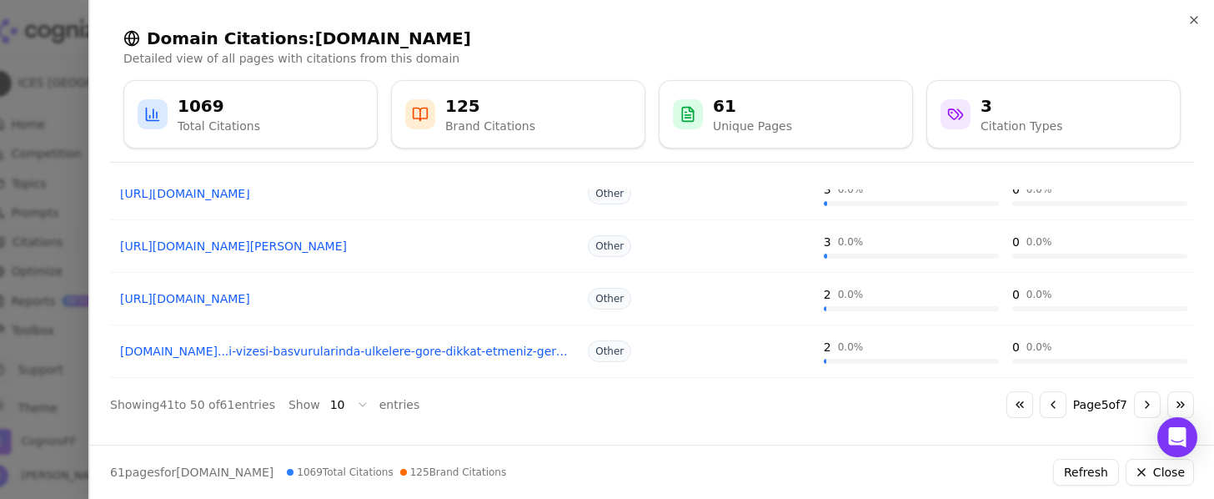
click at [1138, 400] on button "Go to next page" at bounding box center [1147, 404] width 27 height 27
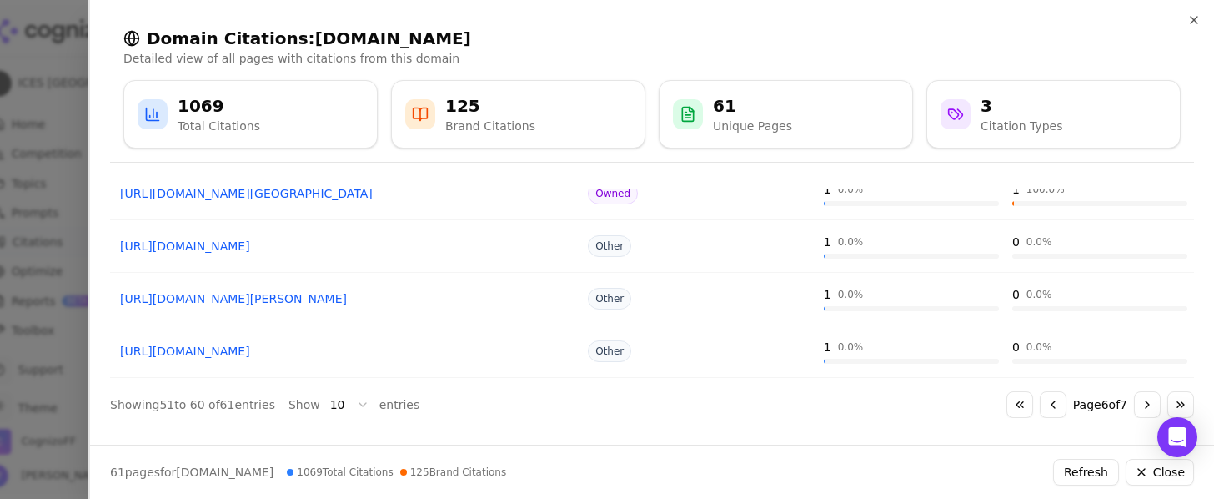
click at [1142, 402] on button "Go to next page" at bounding box center [1147, 404] width 27 height 27
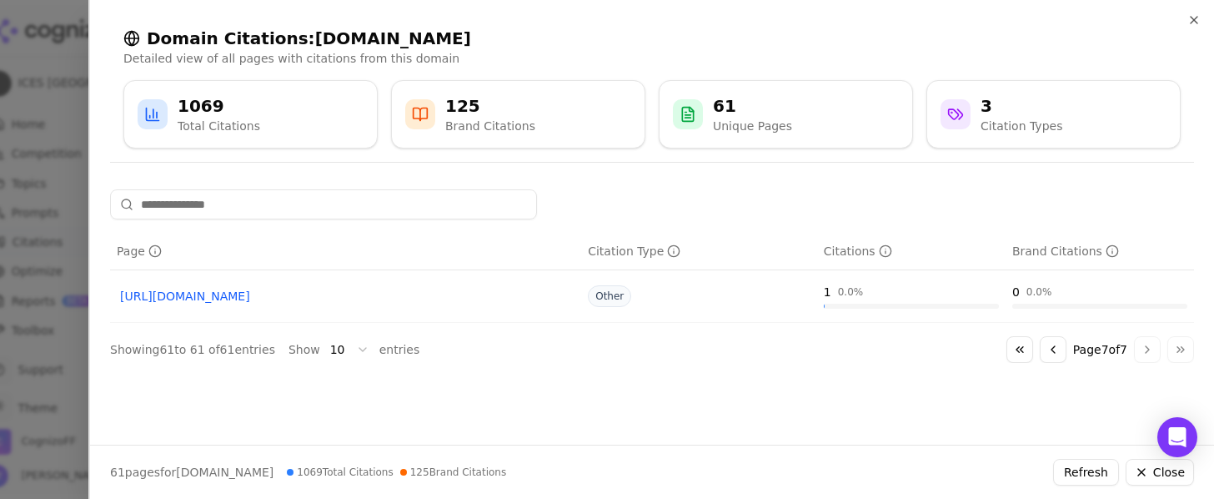
scroll to position [0, 0]
click at [1017, 353] on button "Go to first page" at bounding box center [1019, 349] width 27 height 27
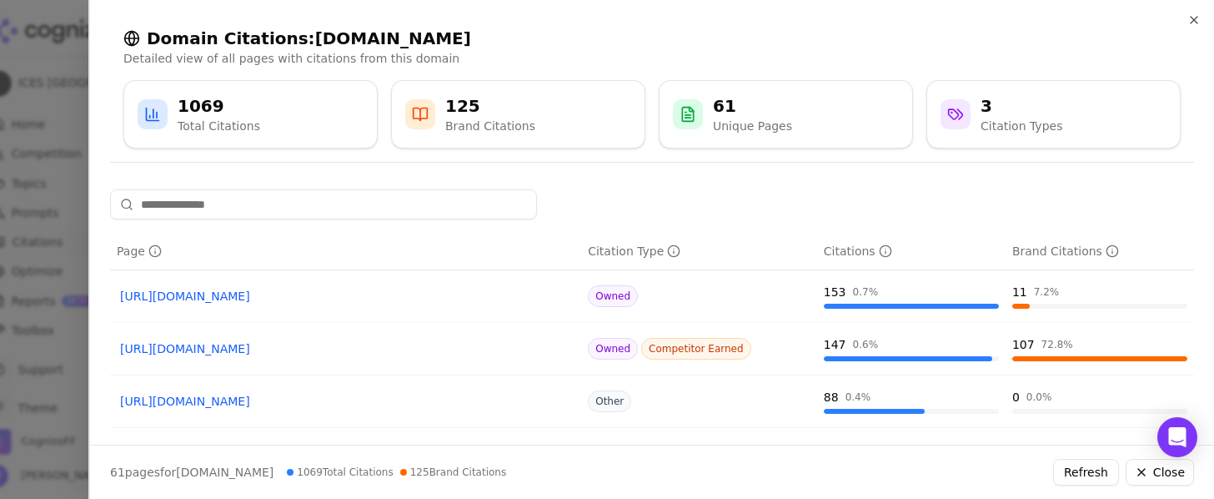
click at [955, 116] on icon at bounding box center [955, 114] width 17 height 17
click at [424, 110] on icon at bounding box center [420, 114] width 17 height 17
click at [464, 108] on div "125" at bounding box center [490, 105] width 90 height 23
click at [1193, 20] on icon "button" at bounding box center [1193, 20] width 7 height 7
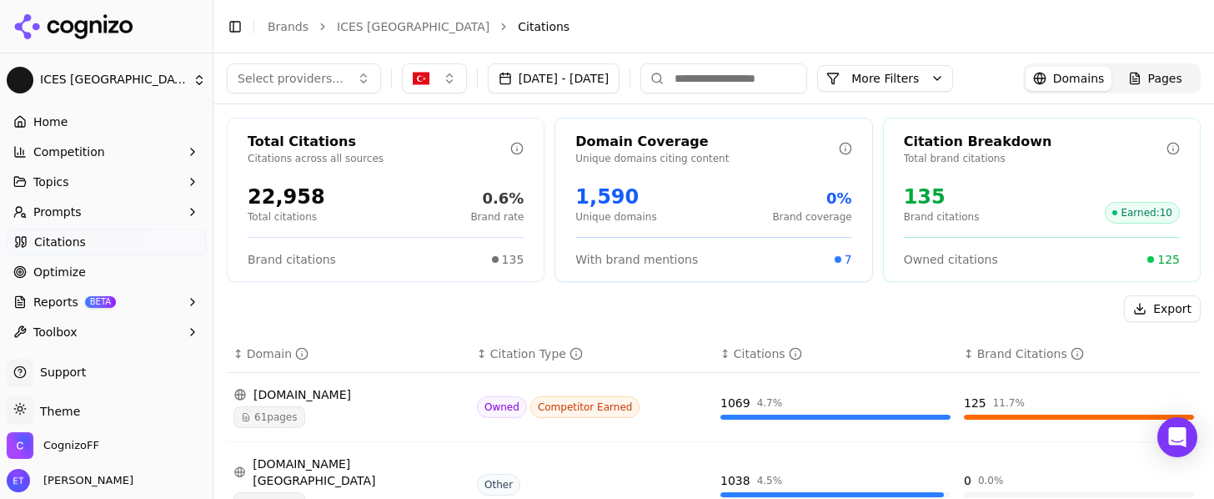
click at [128, 128] on link "Home" at bounding box center [106, 121] width 199 height 27
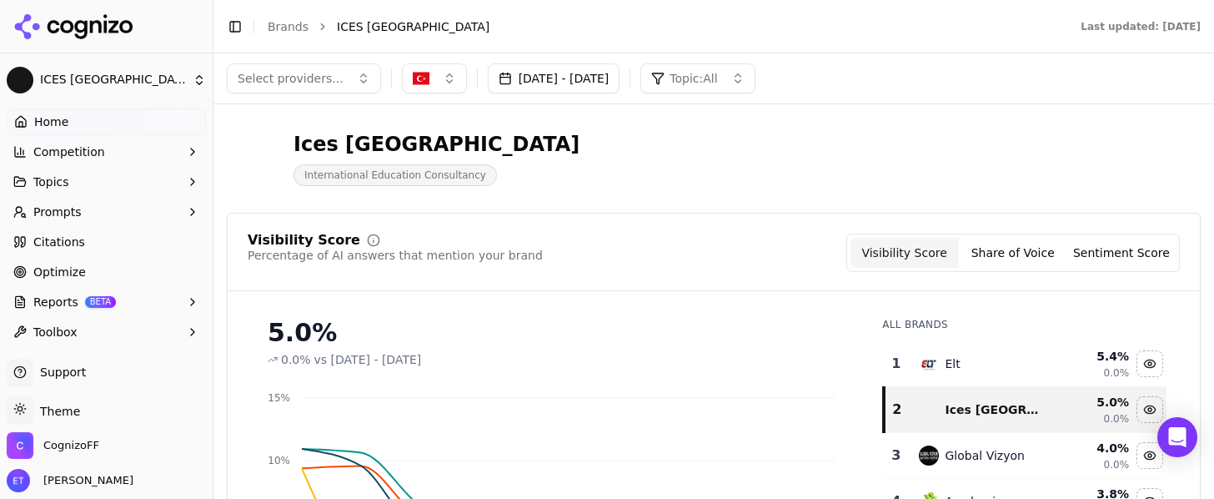
click at [717, 86] on span "Topic: All" at bounding box center [693, 78] width 48 height 17
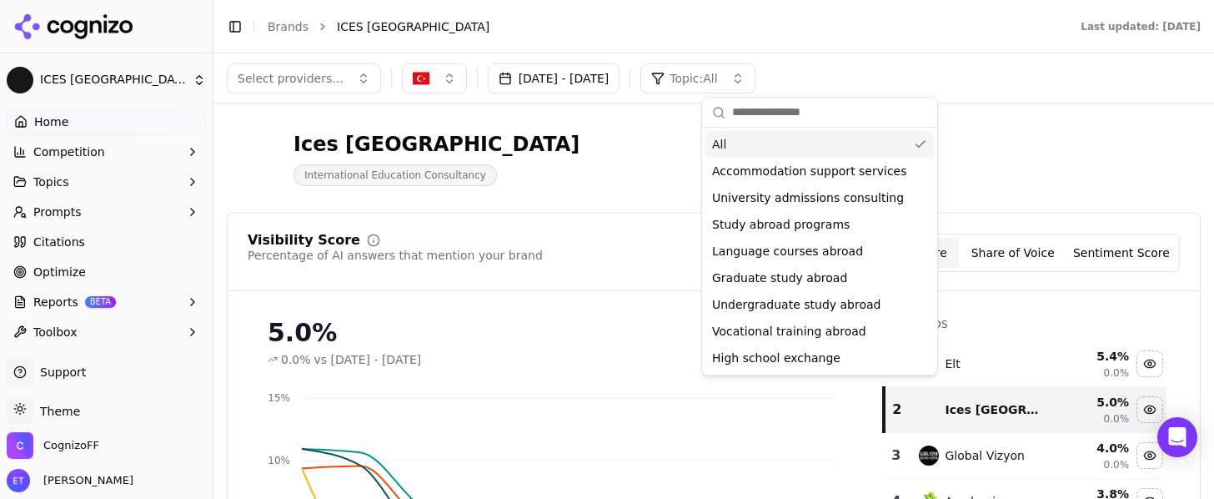
click at [717, 86] on span "Topic: All" at bounding box center [693, 78] width 48 height 17
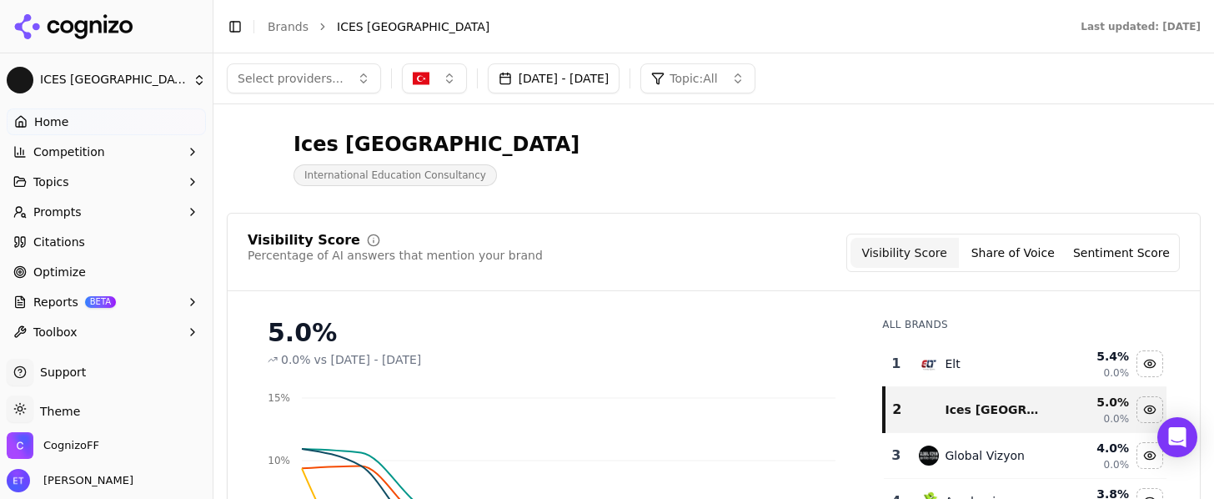
click at [343, 78] on button "Select providers..." at bounding box center [304, 78] width 154 height 30
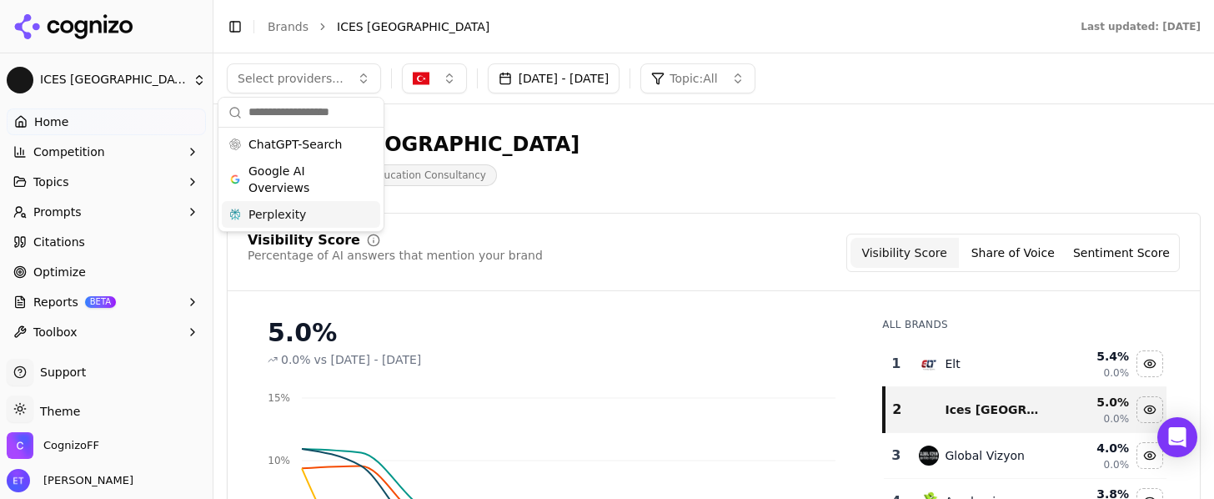
click at [293, 218] on span "Perplexity" at bounding box center [277, 214] width 58 height 17
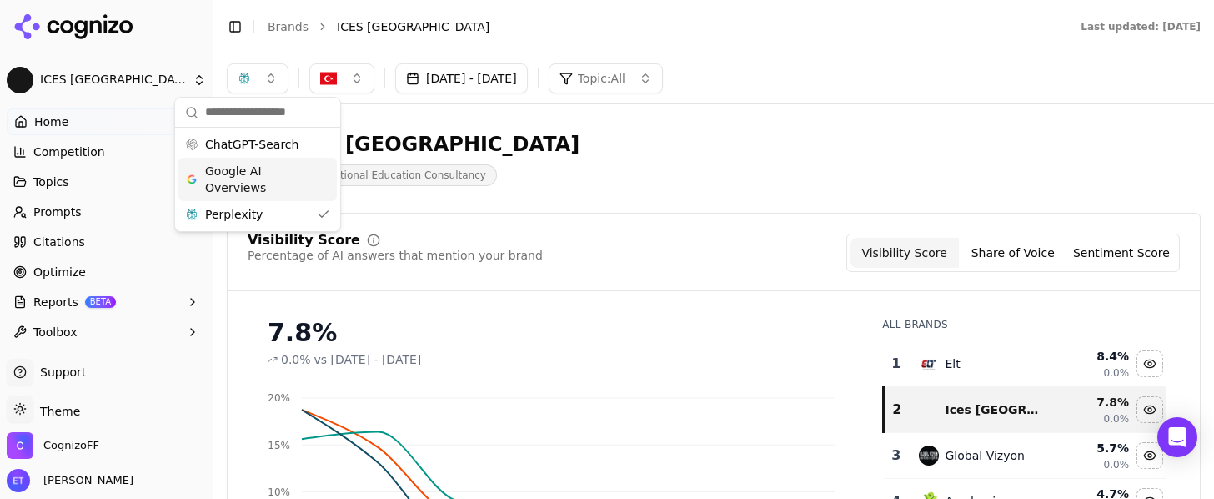
click at [739, 180] on div "Ices Turkey International Education Consultancy" at bounding box center [600, 158] width 747 height 55
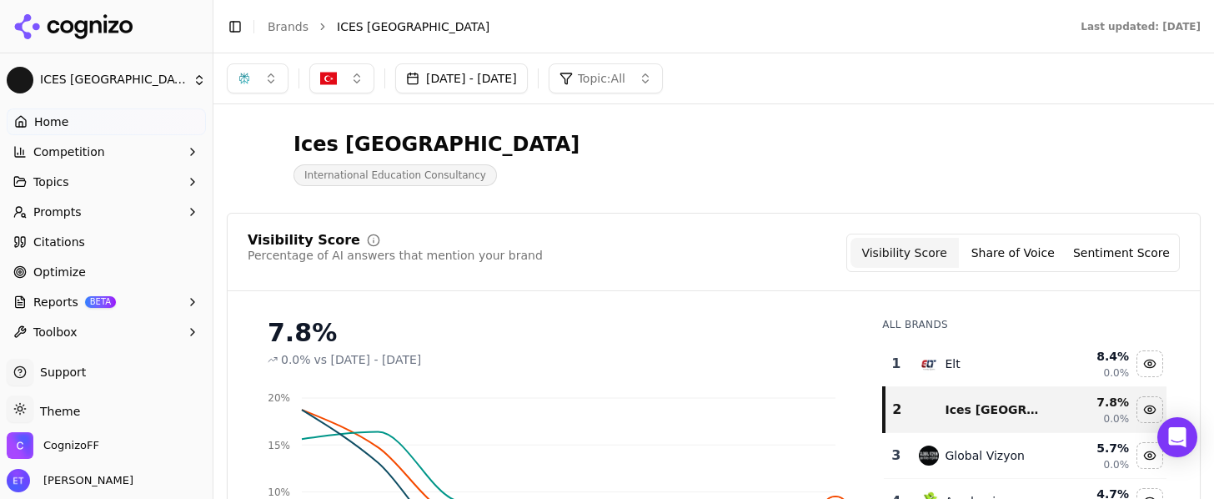
click at [249, 80] on div "button" at bounding box center [244, 78] width 13 height 13
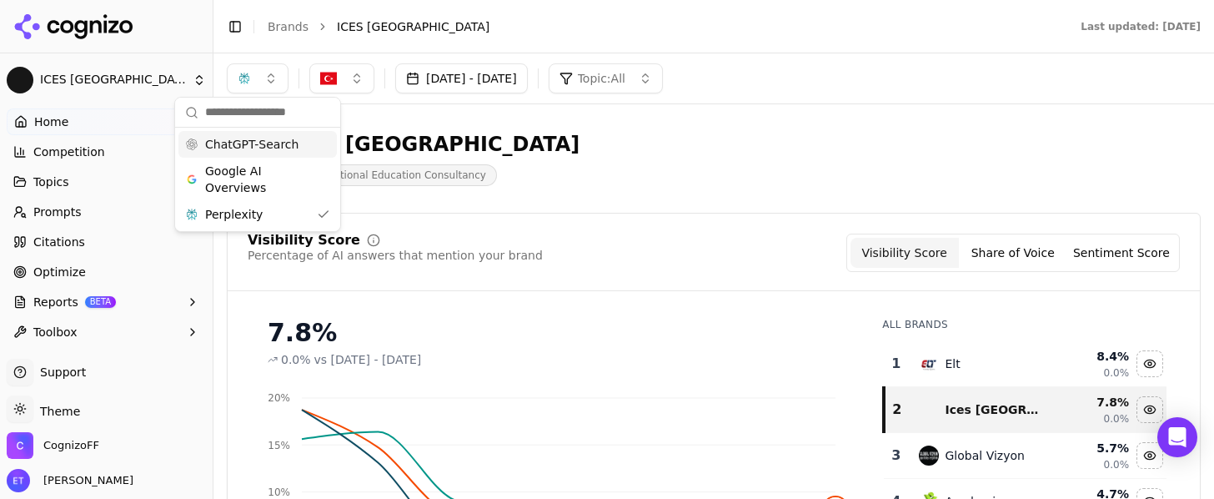
click at [264, 147] on span "ChatGPT-Search" at bounding box center [251, 144] width 93 height 17
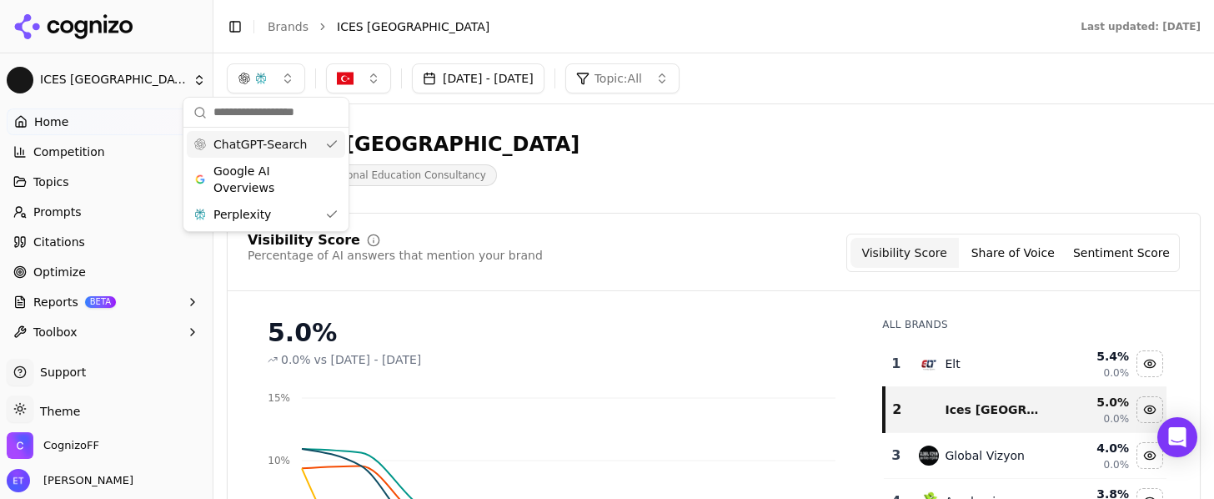
scroll to position [94, 0]
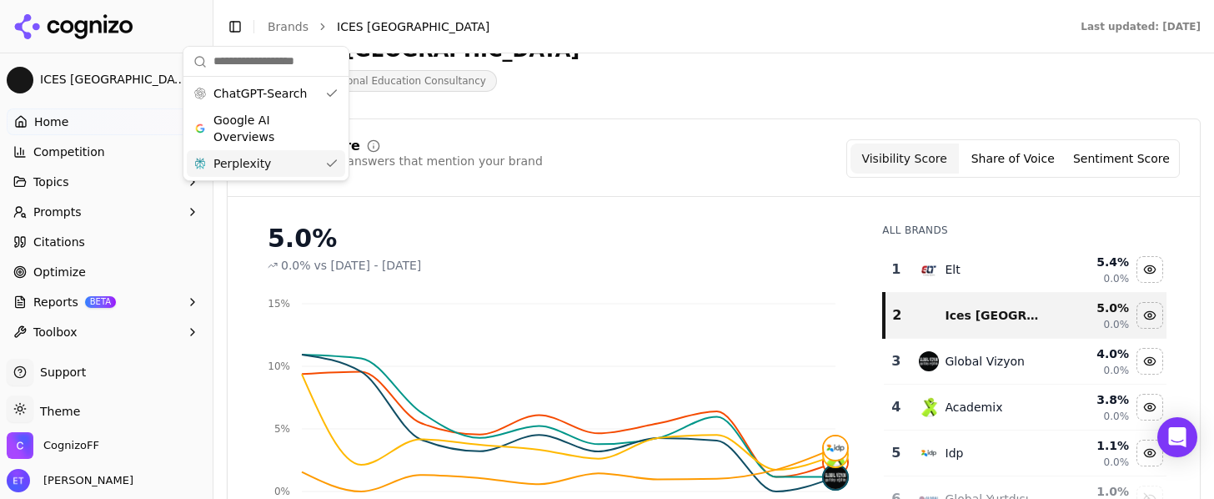
click at [279, 169] on div "Perplexity" at bounding box center [266, 163] width 158 height 27
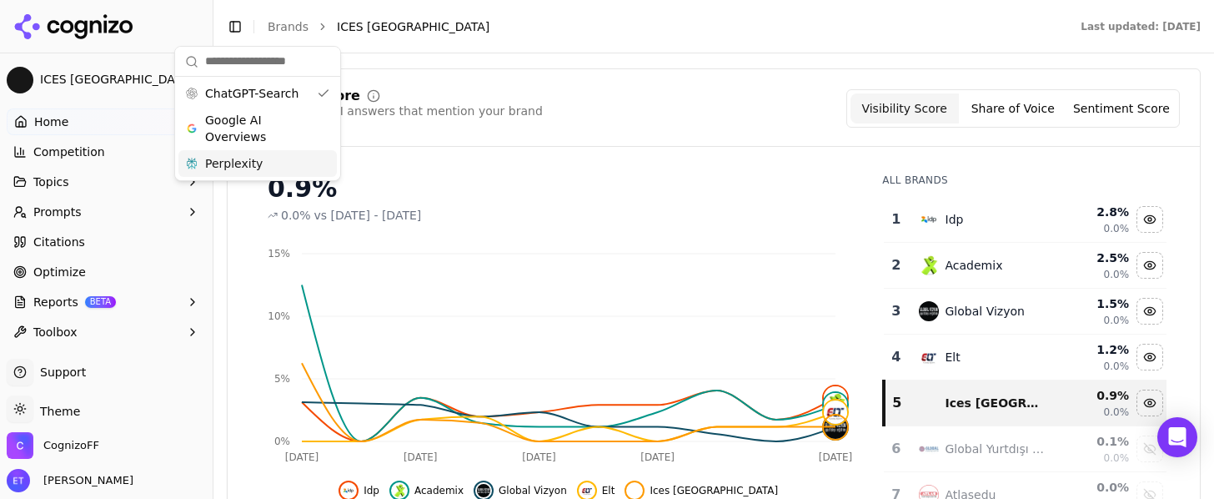
scroll to position [93, 0]
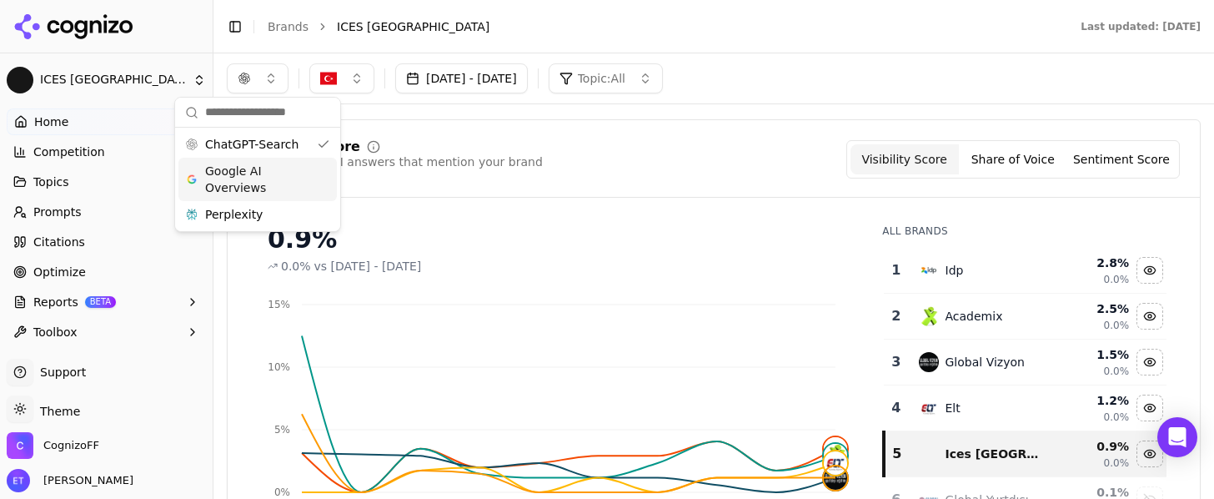
click at [269, 180] on span "Google AI Overviews" at bounding box center [257, 179] width 105 height 33
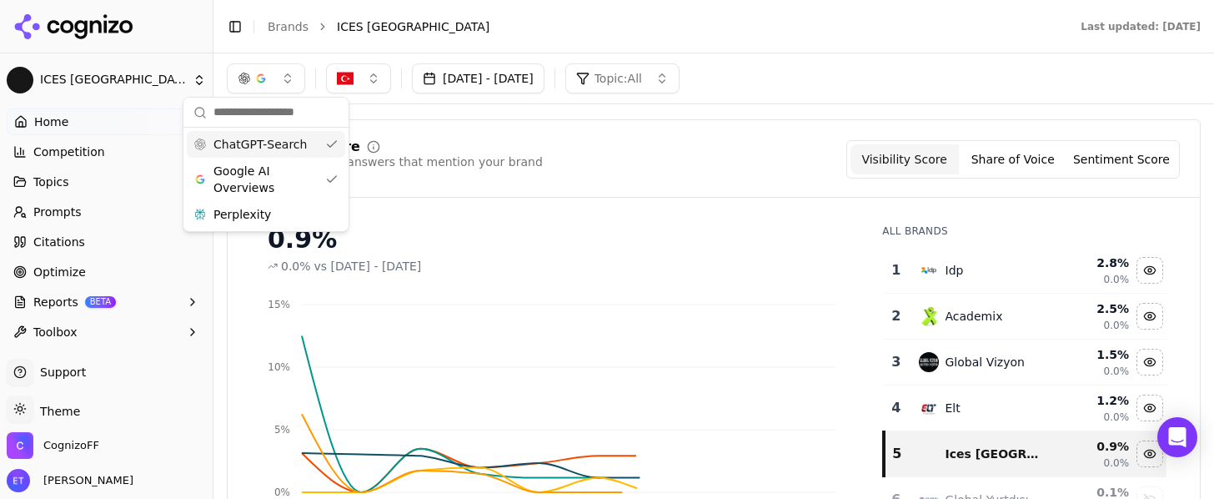
click at [299, 145] on span "ChatGPT-Search" at bounding box center [259, 144] width 93 height 17
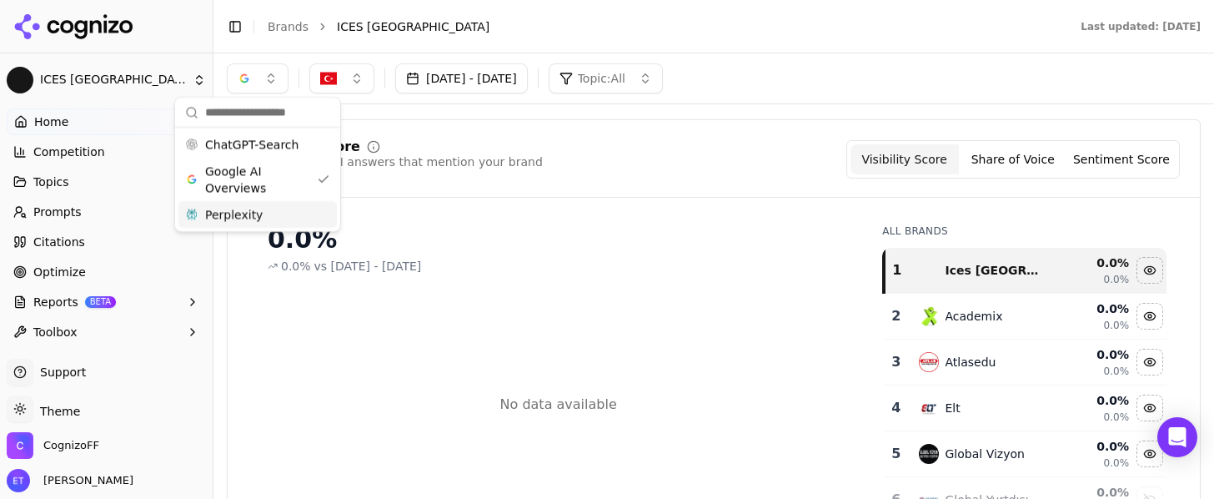
click at [288, 210] on div "Perplexity" at bounding box center [257, 214] width 158 height 27
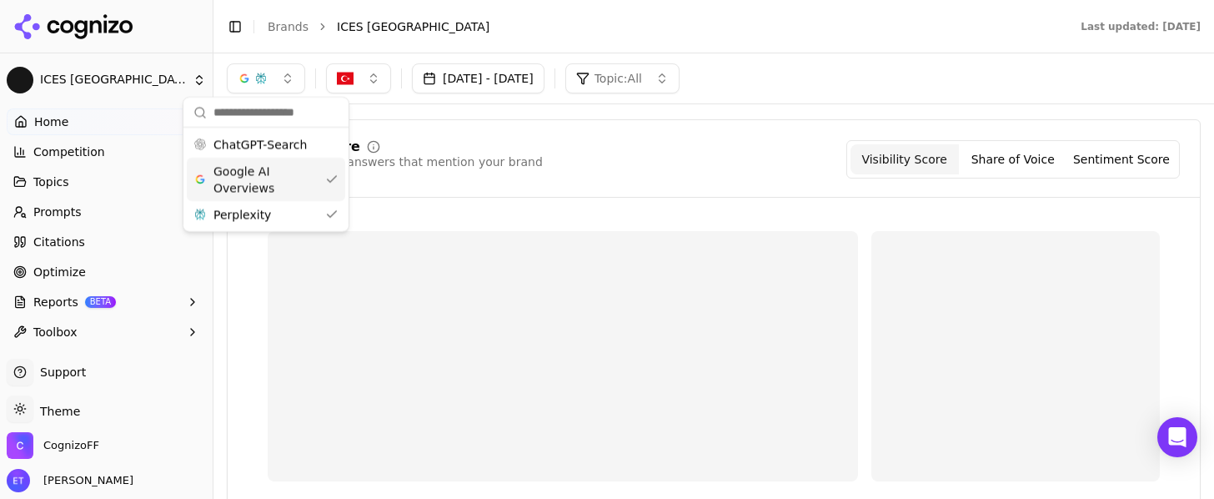
click at [290, 178] on span "Google AI Overviews" at bounding box center [265, 179] width 105 height 33
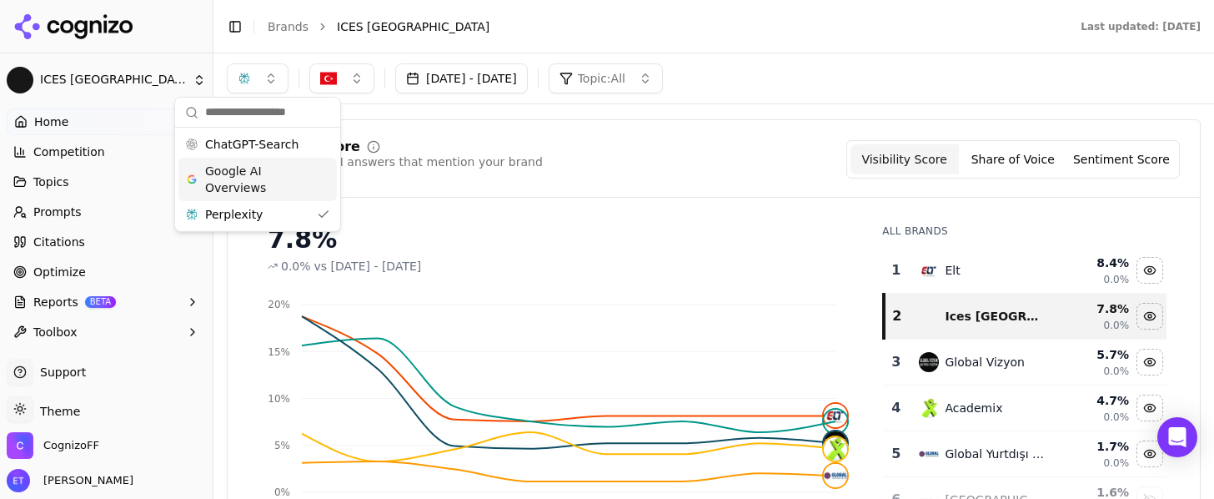
click at [769, 166] on div "Visibility Score Percentage of AI answers that mention your brand Visibility Sc…" at bounding box center [714, 159] width 932 height 38
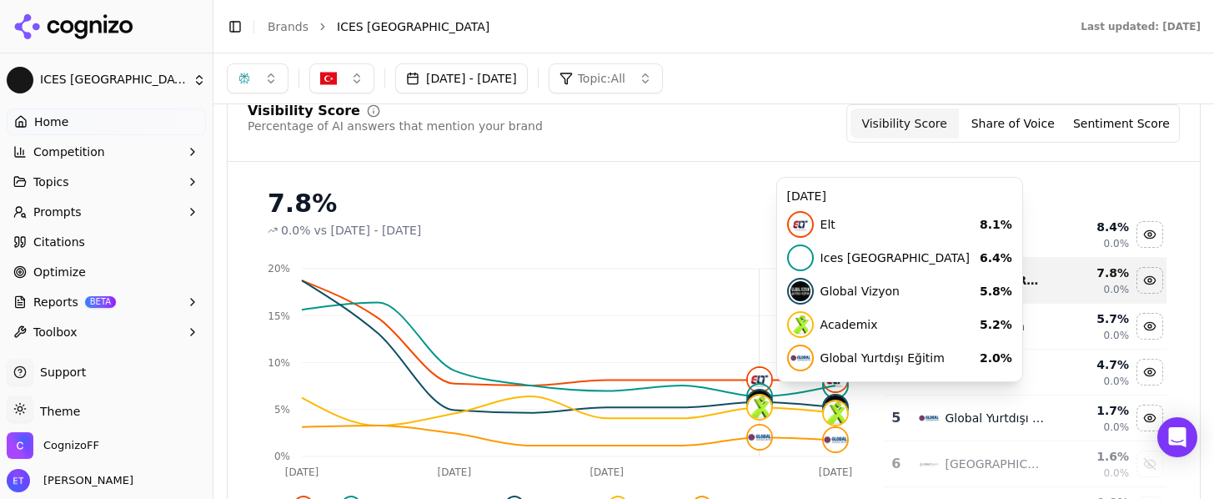
scroll to position [128, 0]
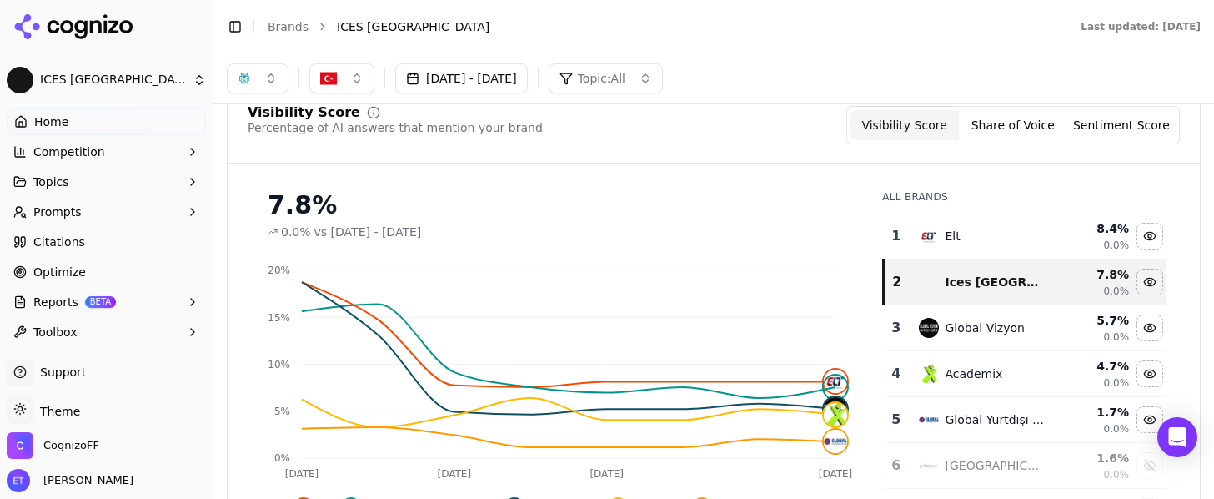
click at [78, 208] on button "Prompts" at bounding box center [106, 211] width 199 height 27
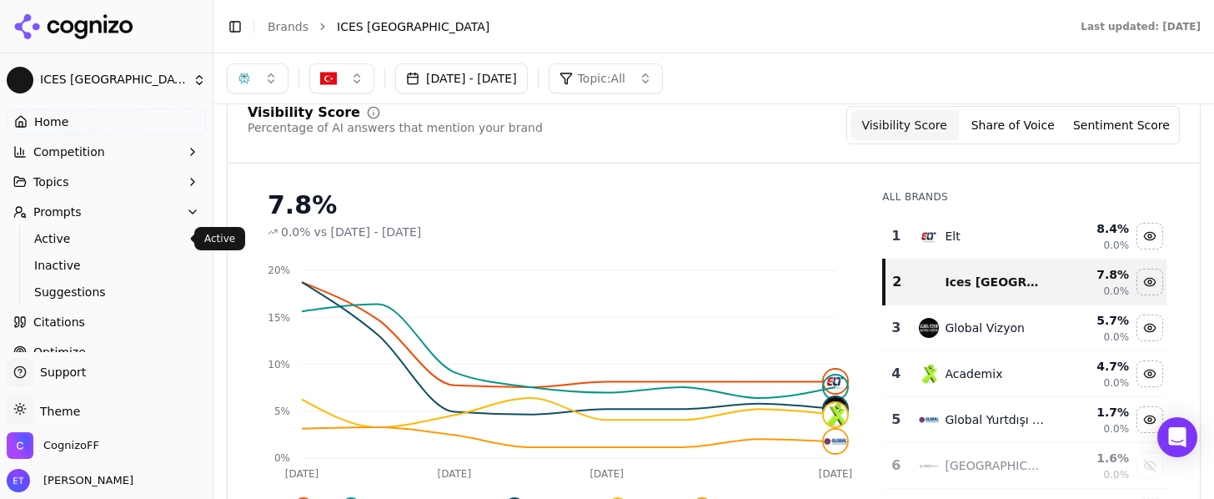
click at [83, 234] on span "Active" at bounding box center [106, 238] width 145 height 17
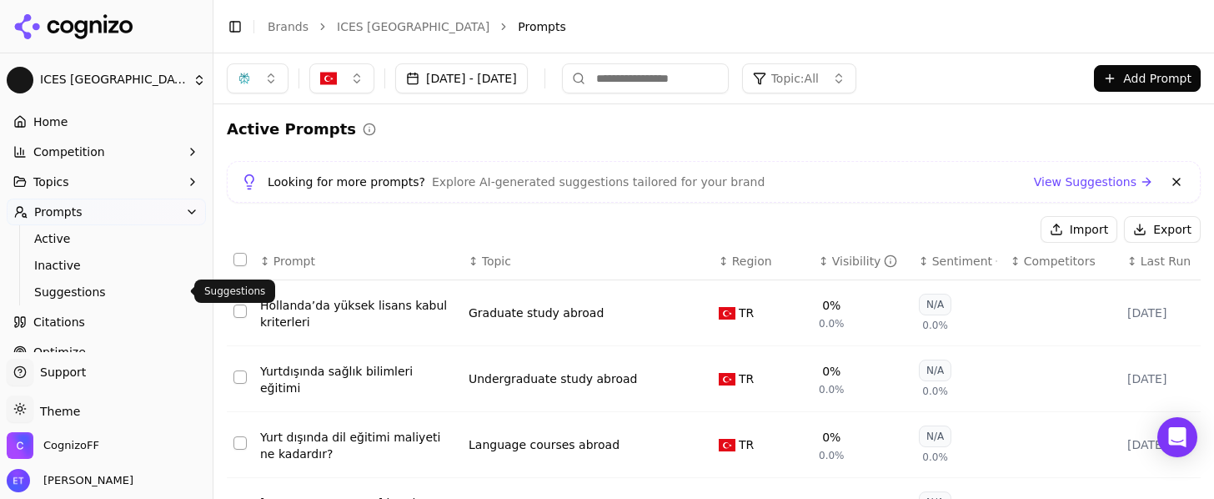
scroll to position [73, 0]
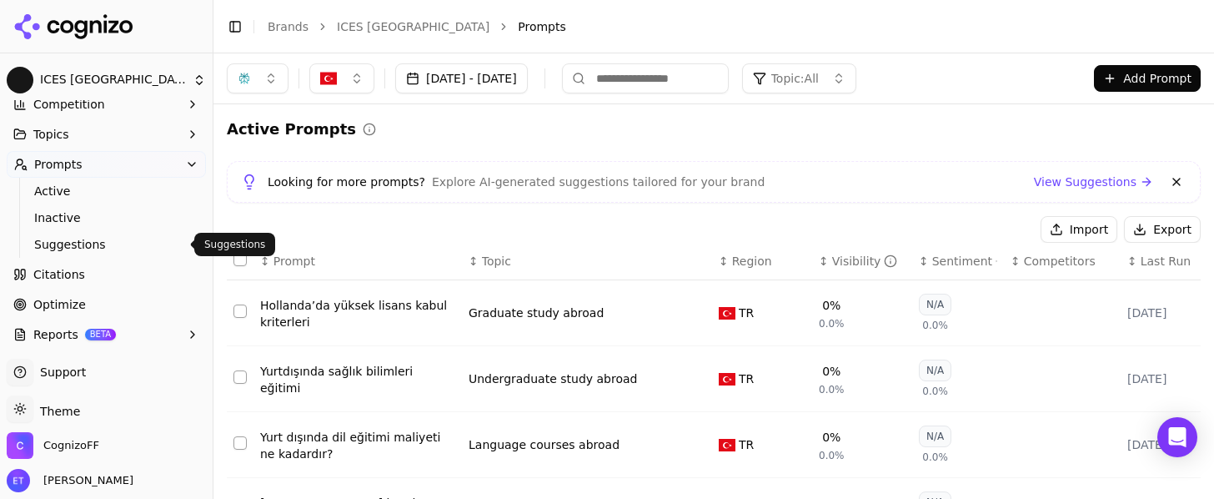
click at [133, 243] on span "Suggestions" at bounding box center [106, 244] width 145 height 17
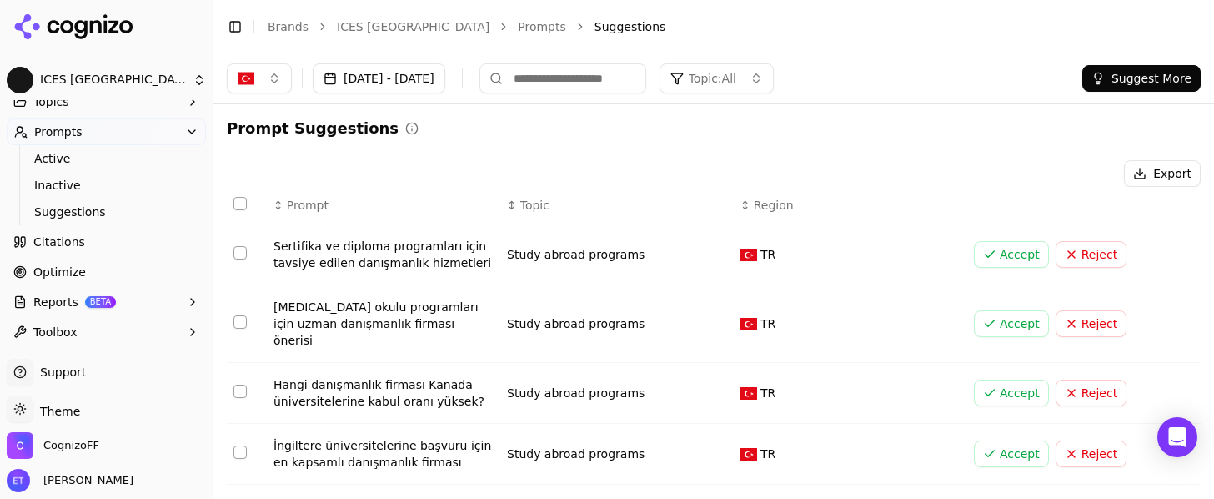
scroll to position [56, 0]
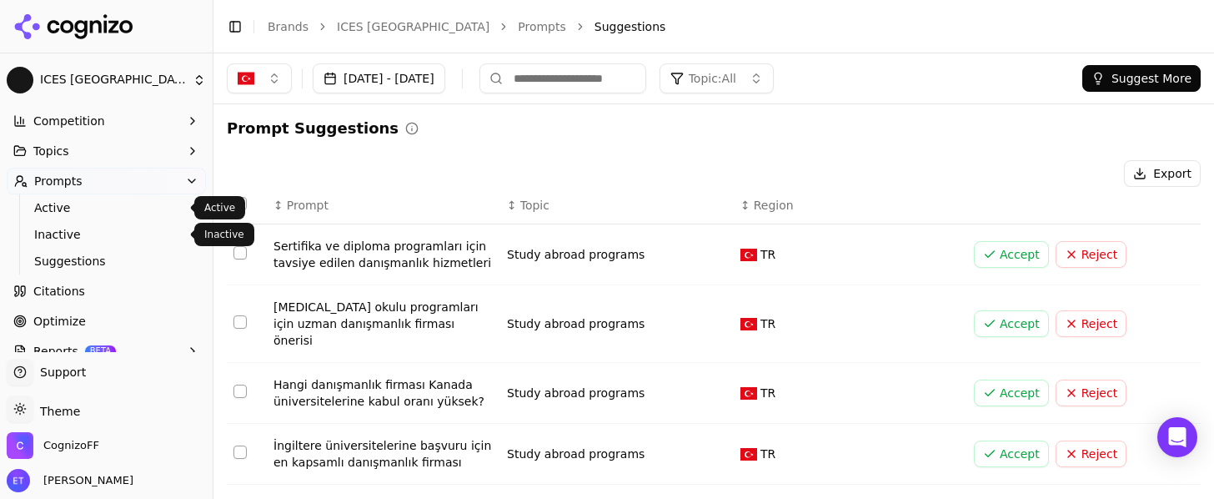
click at [98, 203] on span "Active" at bounding box center [106, 207] width 145 height 17
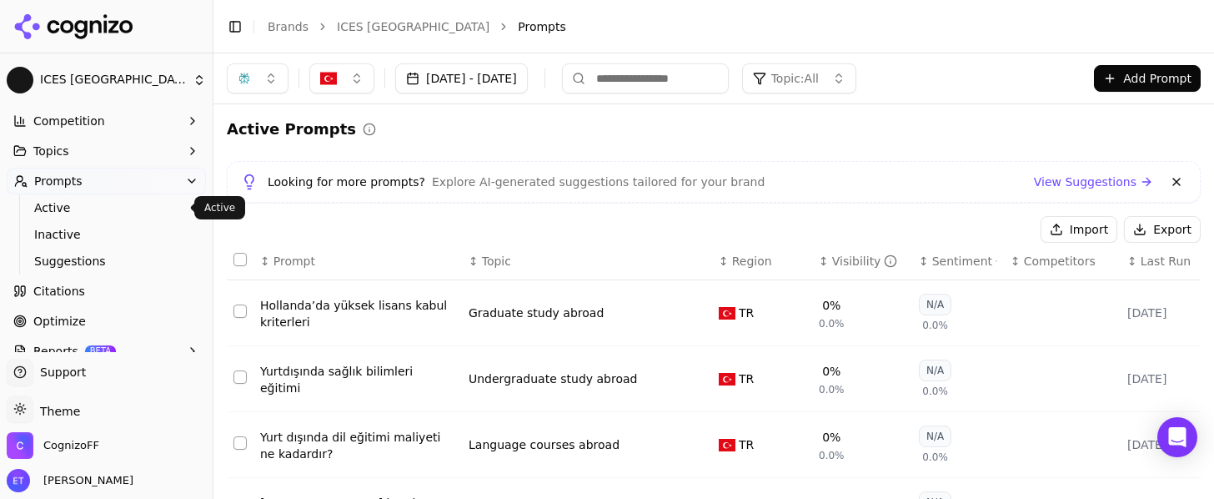
click at [866, 260] on div "Visibility" at bounding box center [865, 261] width 66 height 17
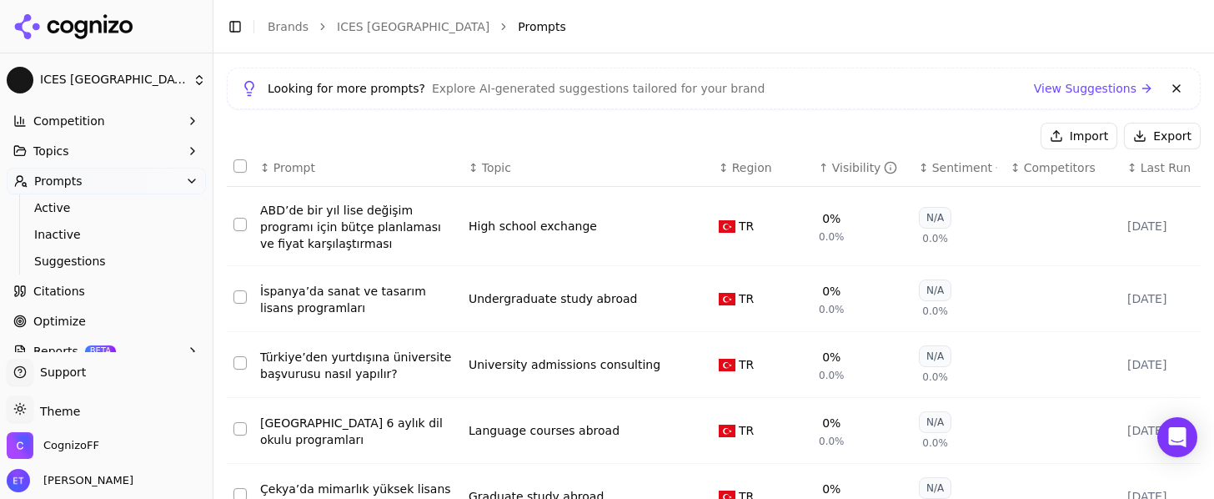
scroll to position [95, 0]
click at [855, 168] on div "Visibility" at bounding box center [865, 166] width 66 height 17
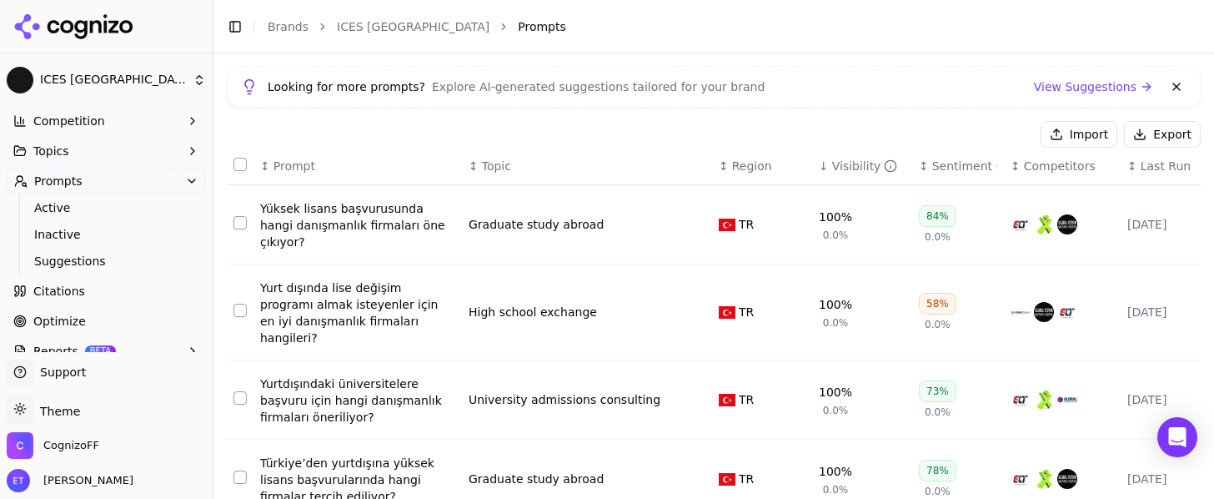
click at [479, 228] on td "Graduate study abroad" at bounding box center [587, 224] width 250 height 79
click at [427, 210] on div "Yüksek lisans başvurusunda hangi danışmanlık firmaları öne çıkıyor?" at bounding box center [357, 225] width 195 height 50
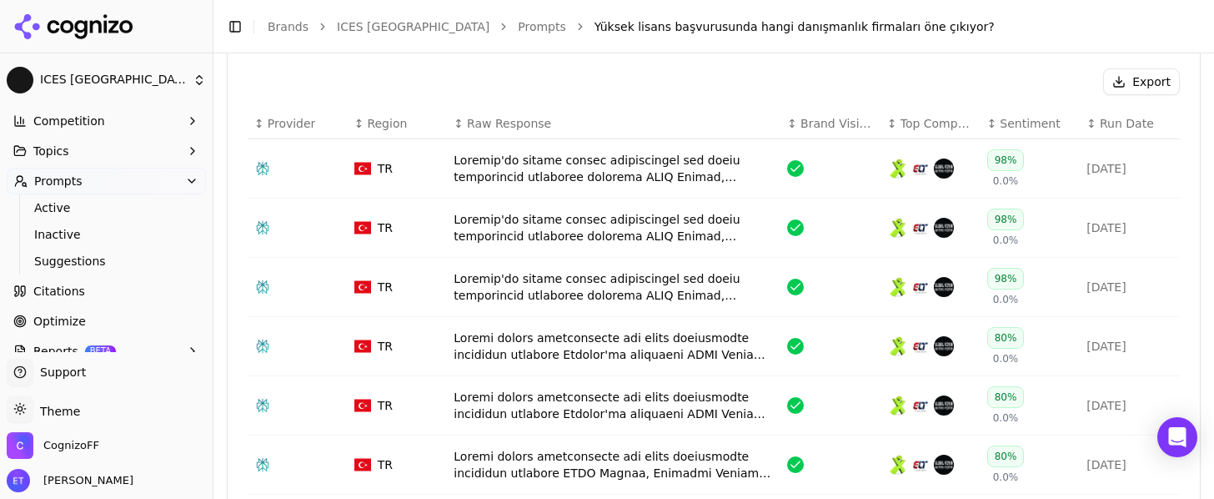
scroll to position [628, 0]
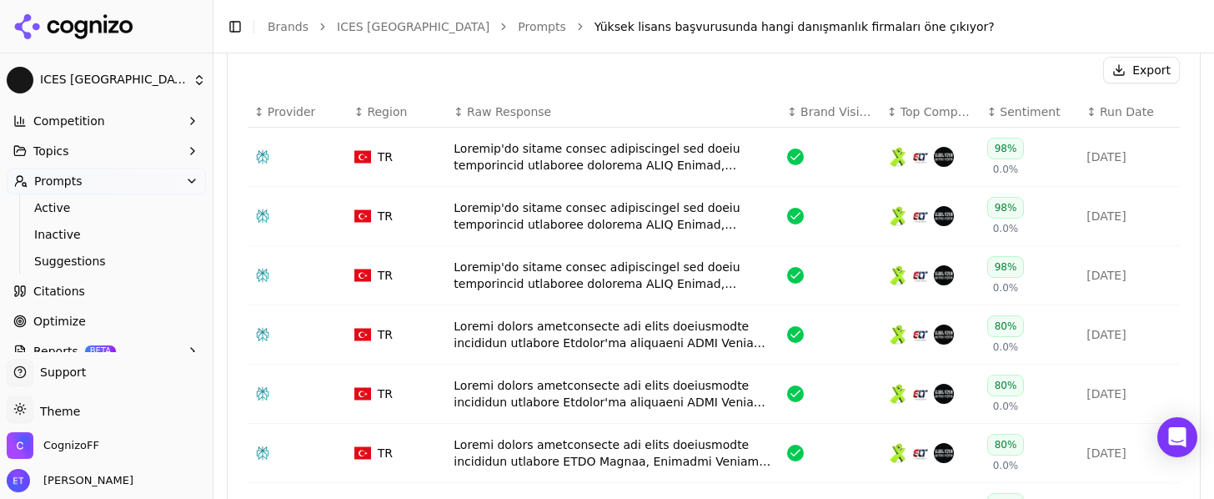
click at [624, 173] on div "Data table" at bounding box center [614, 156] width 320 height 33
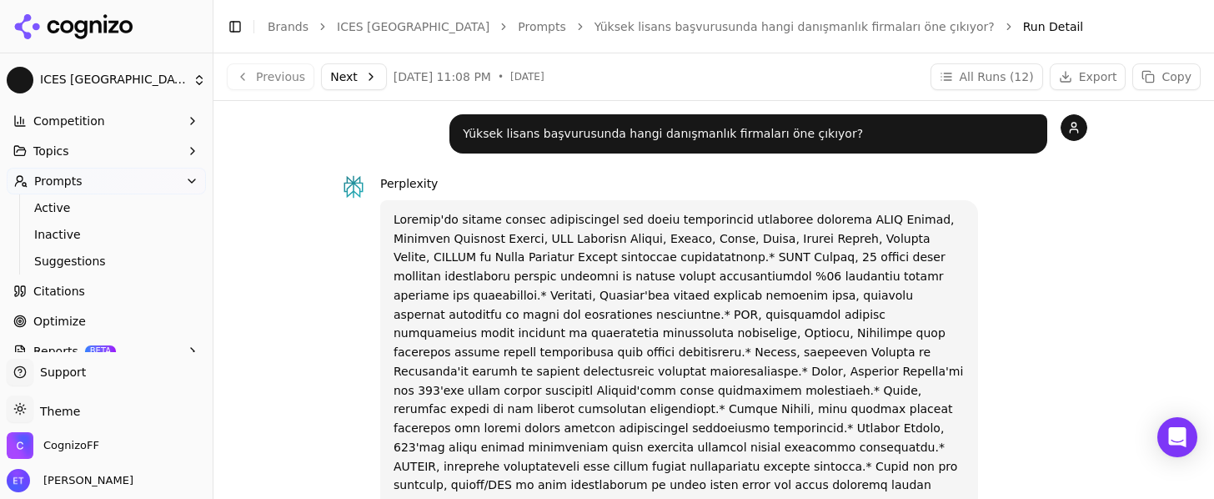
click at [323, 73] on button "Next" at bounding box center [354, 76] width 66 height 27
click at [352, 73] on button "Next" at bounding box center [354, 76] width 66 height 27
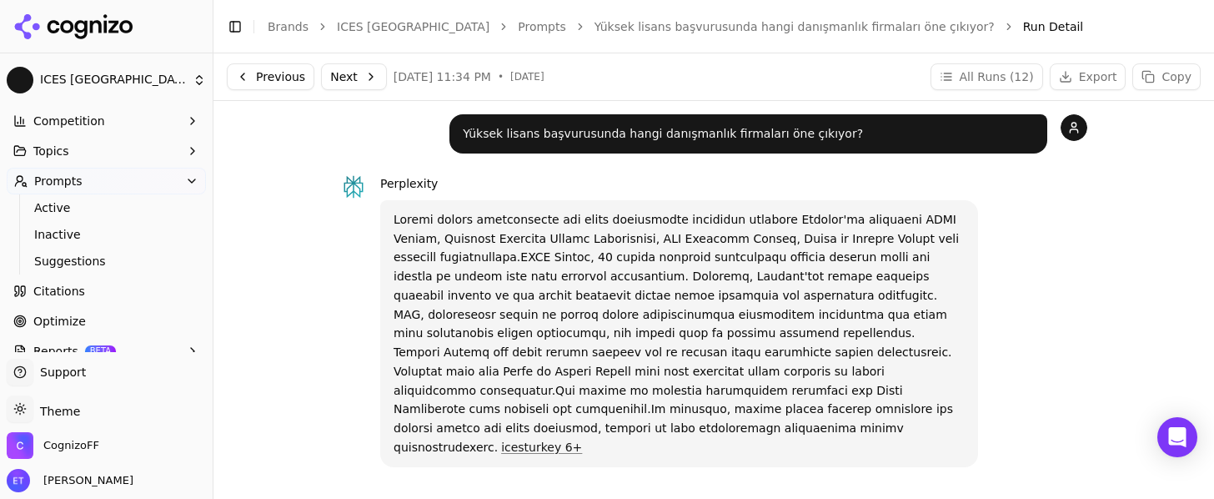
click at [518, 28] on link "Prompts" at bounding box center [542, 26] width 48 height 17
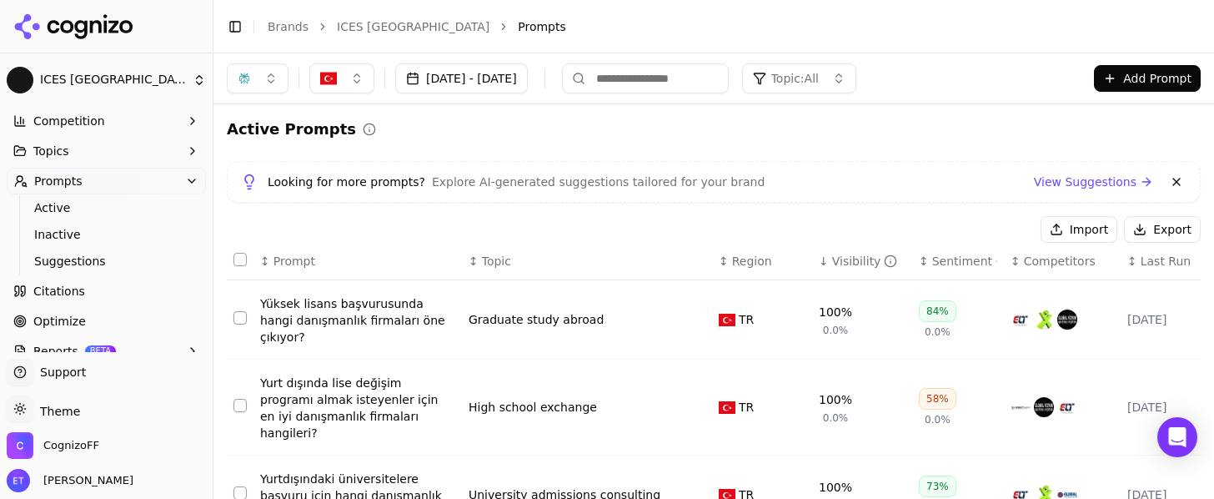
click at [258, 89] on button "button" at bounding box center [258, 78] width 62 height 30
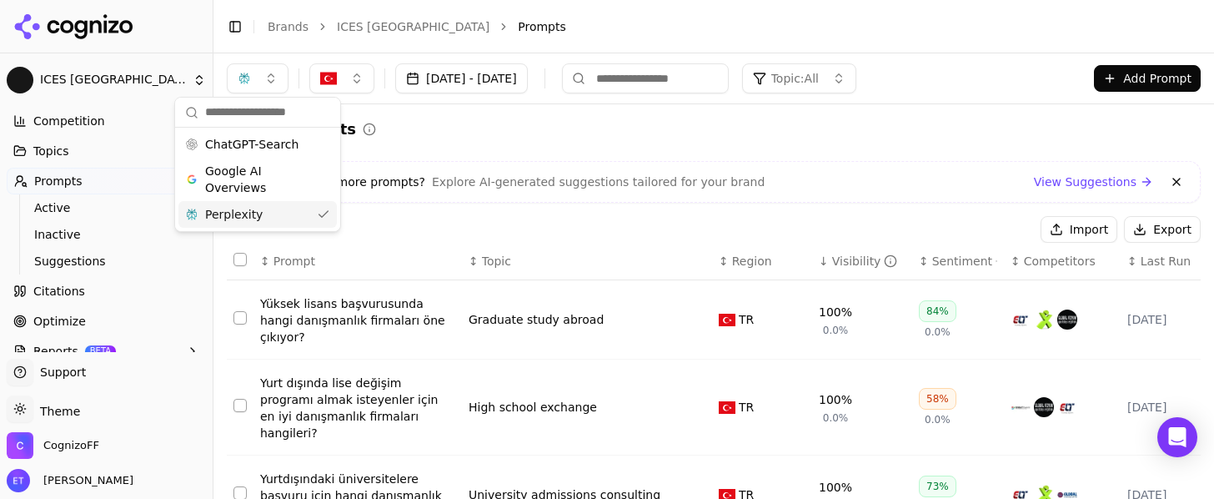
click at [286, 213] on div "Perplexity" at bounding box center [257, 214] width 158 height 27
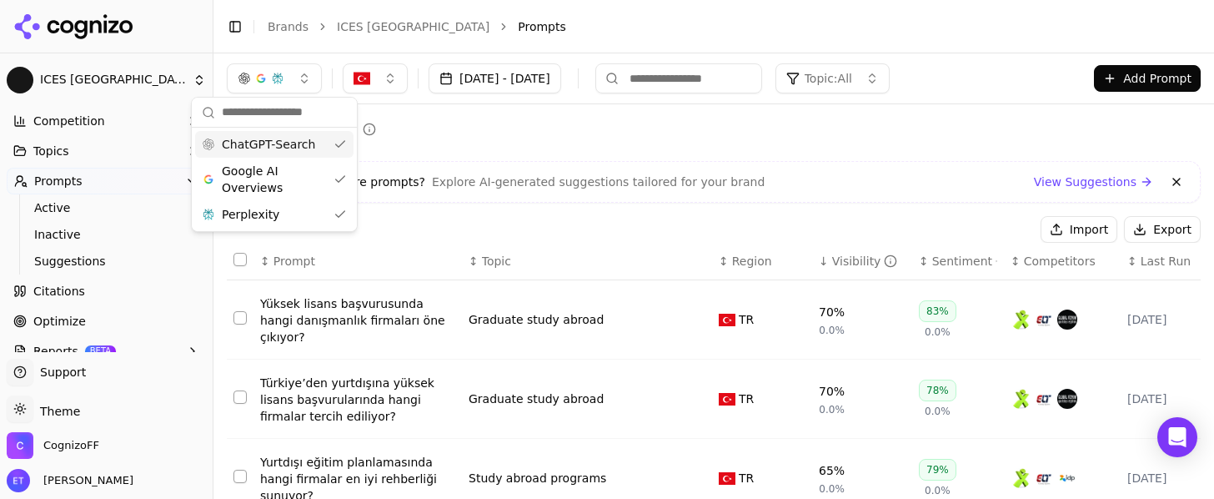
click at [285, 73] on button "button" at bounding box center [274, 78] width 95 height 30
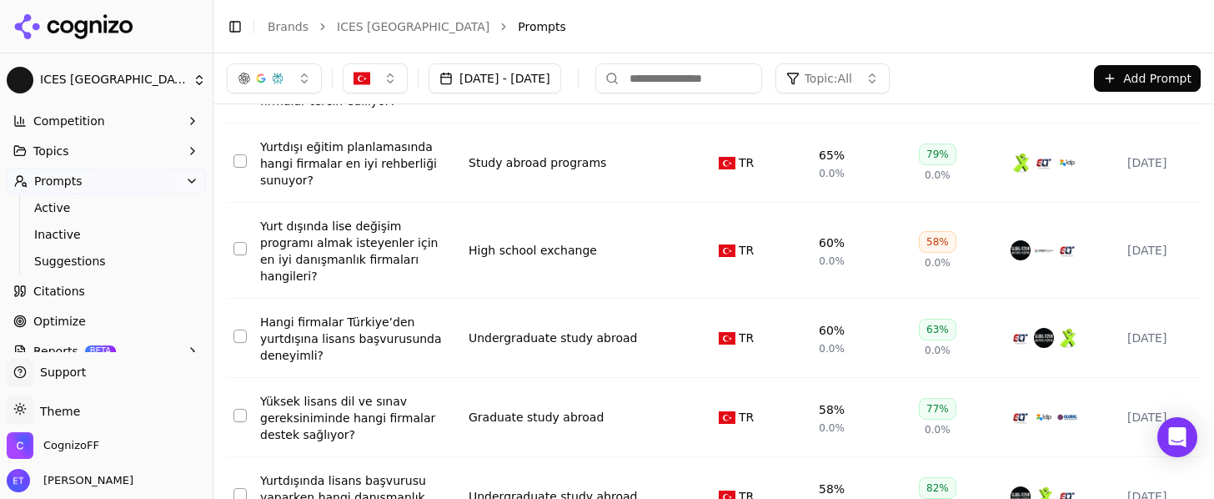
scroll to position [23, 0]
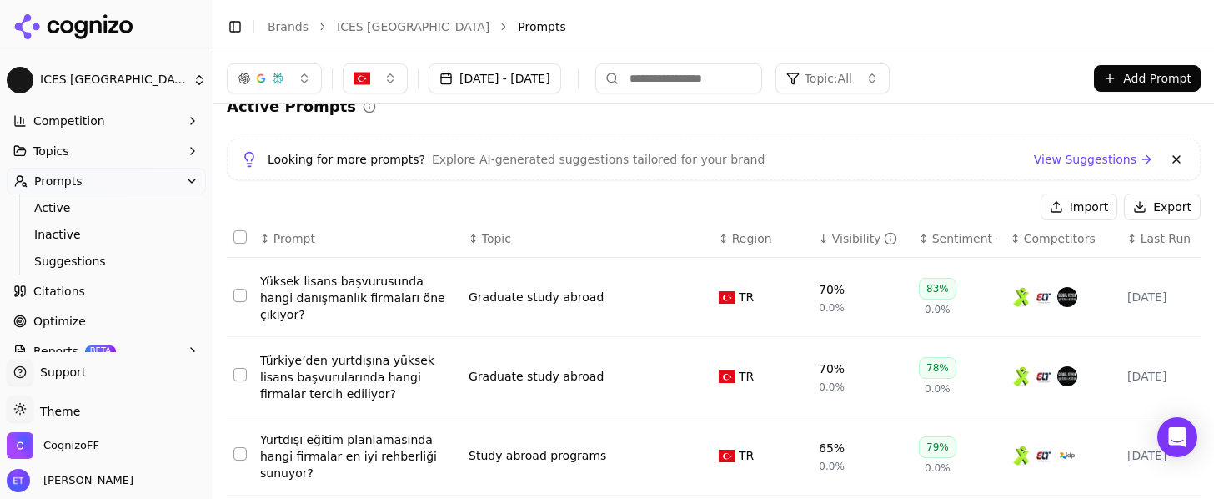
click at [429, 360] on div "Türkiye’den yurtdışına yüksek lisans başvurularında hangi firmalar tercih edili…" at bounding box center [357, 377] width 195 height 50
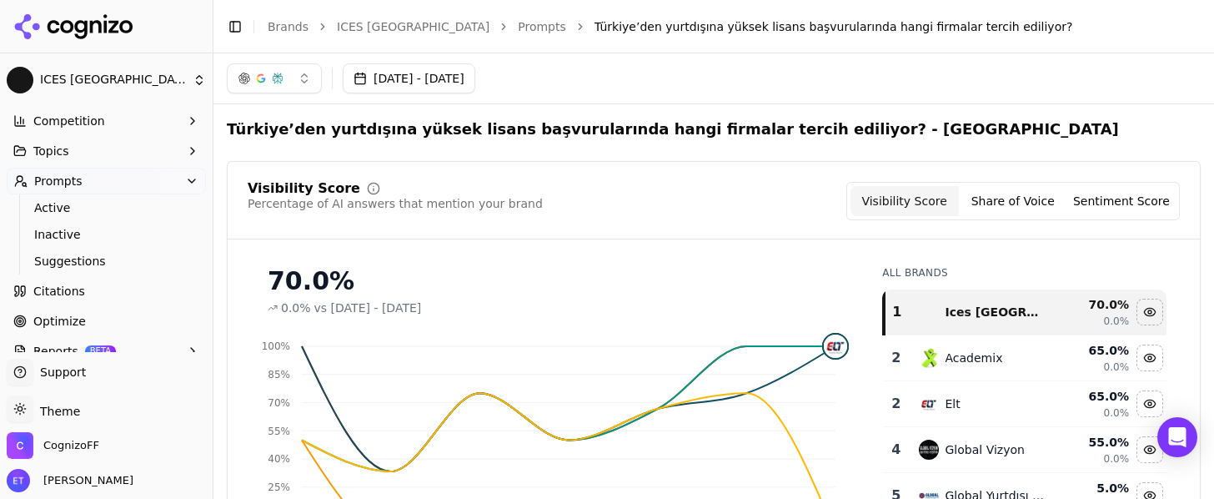
click at [518, 32] on link "Prompts" at bounding box center [542, 26] width 48 height 17
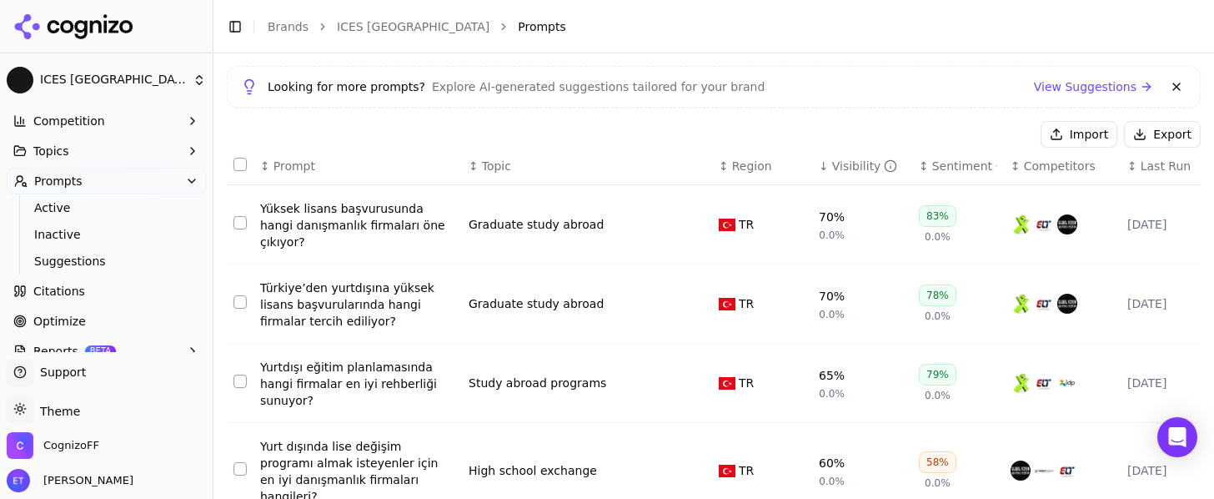
scroll to position [197, 0]
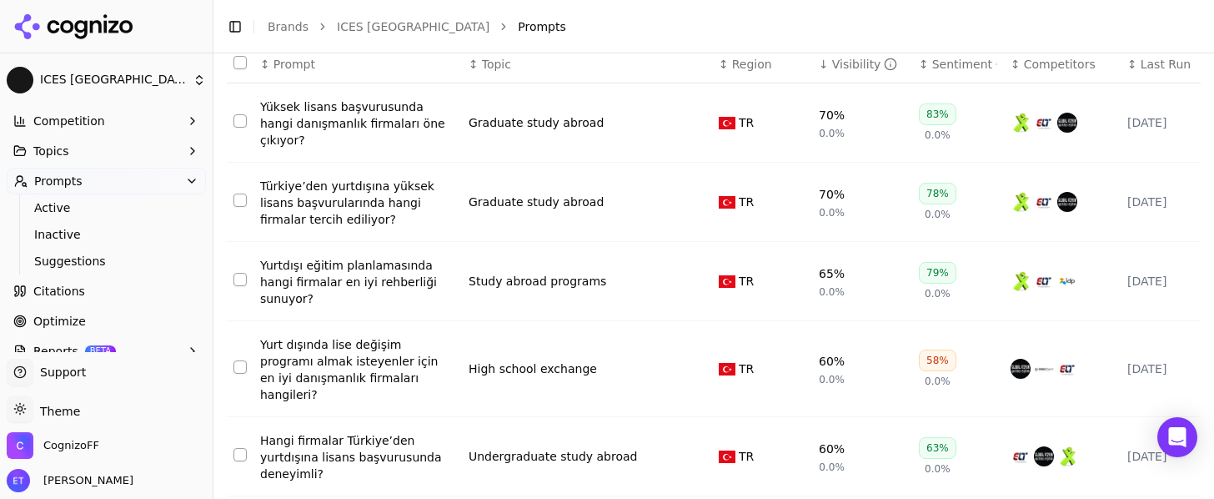
click at [406, 264] on div "Yurtdışı eğitim planlamasında hangi firmalar en iyi rehberliği sunuyor?" at bounding box center [357, 282] width 195 height 50
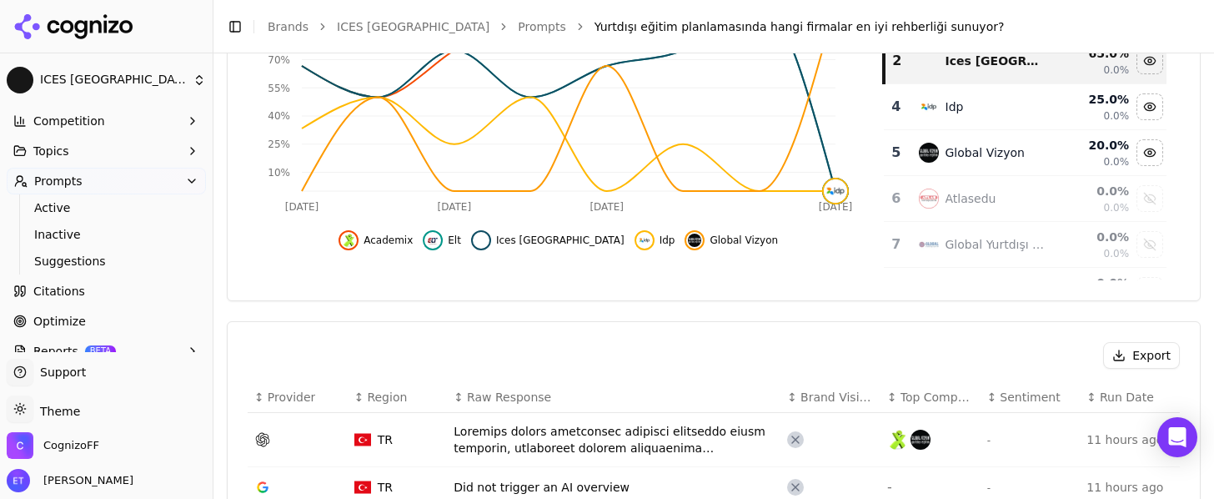
scroll to position [435, 0]
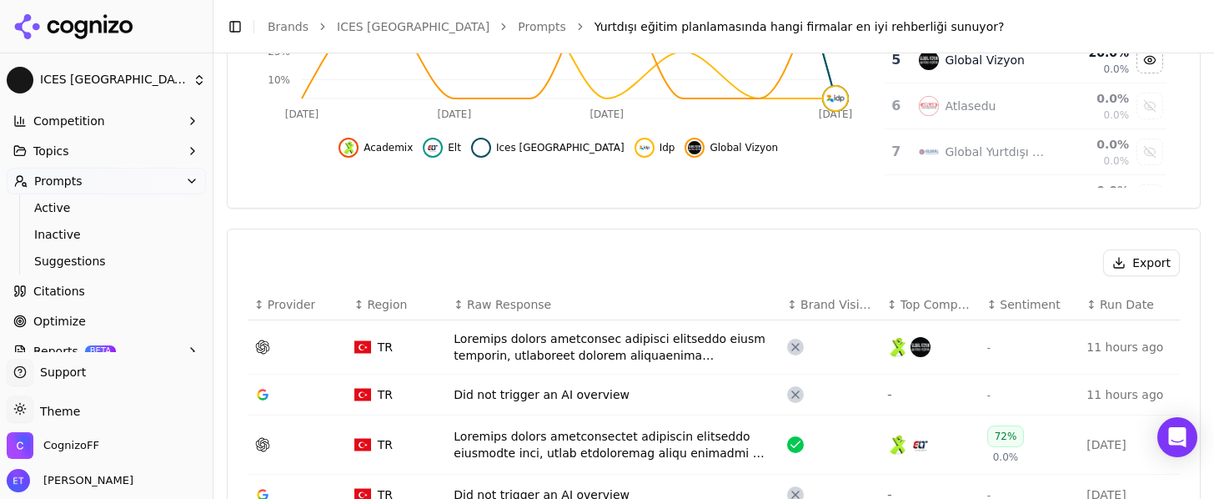
click at [319, 353] on div "Data table" at bounding box center [297, 346] width 87 height 17
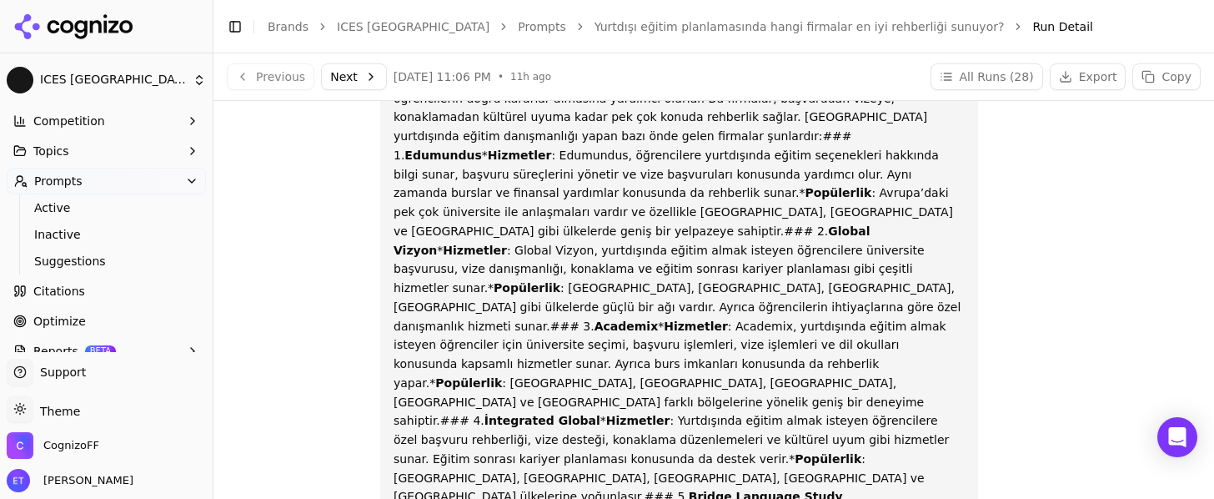
scroll to position [133, 0]
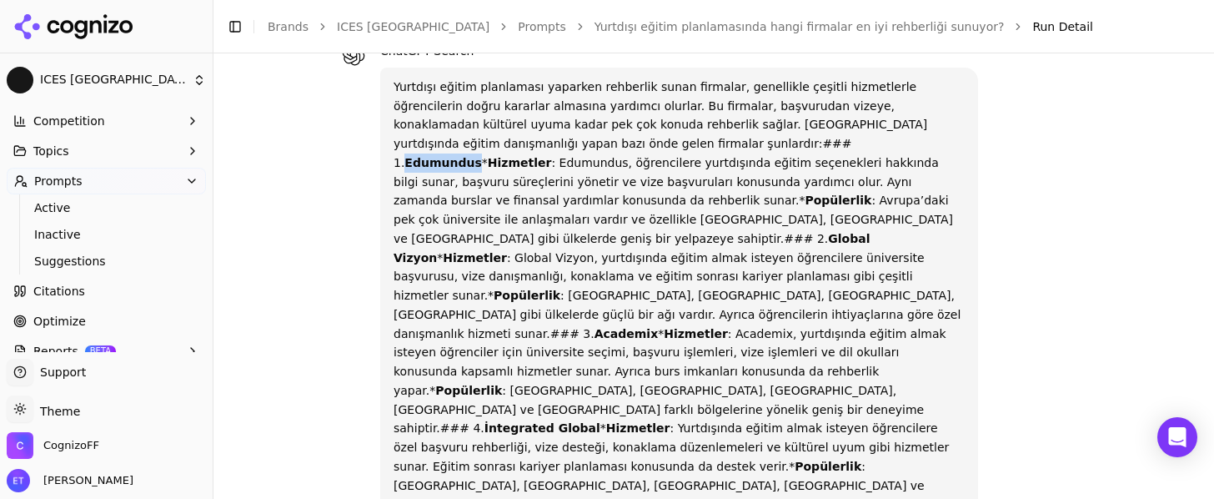
click at [481, 156] on strong "Edumundus" at bounding box center [442, 162] width 77 height 13
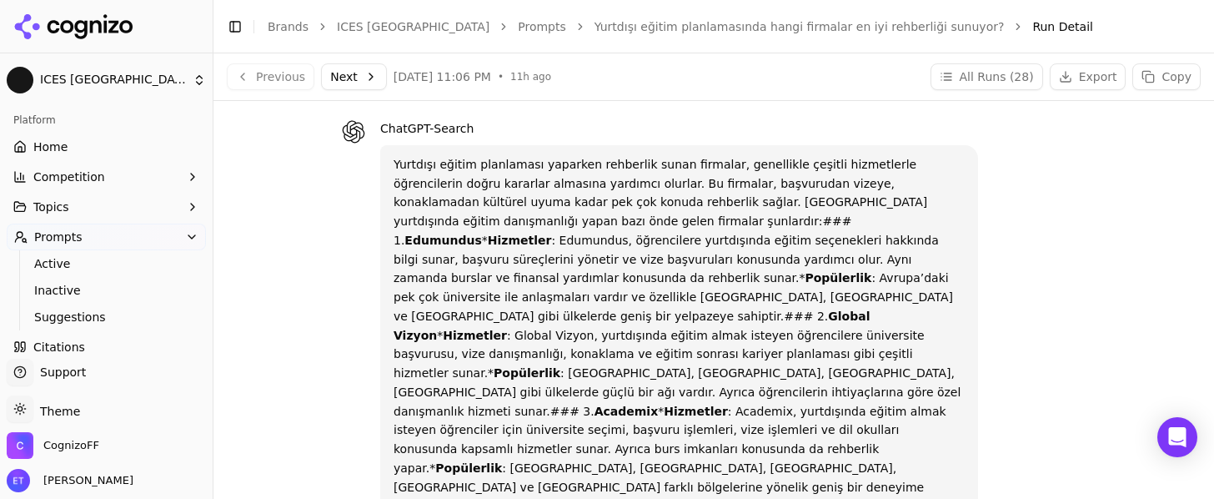
scroll to position [0, 0]
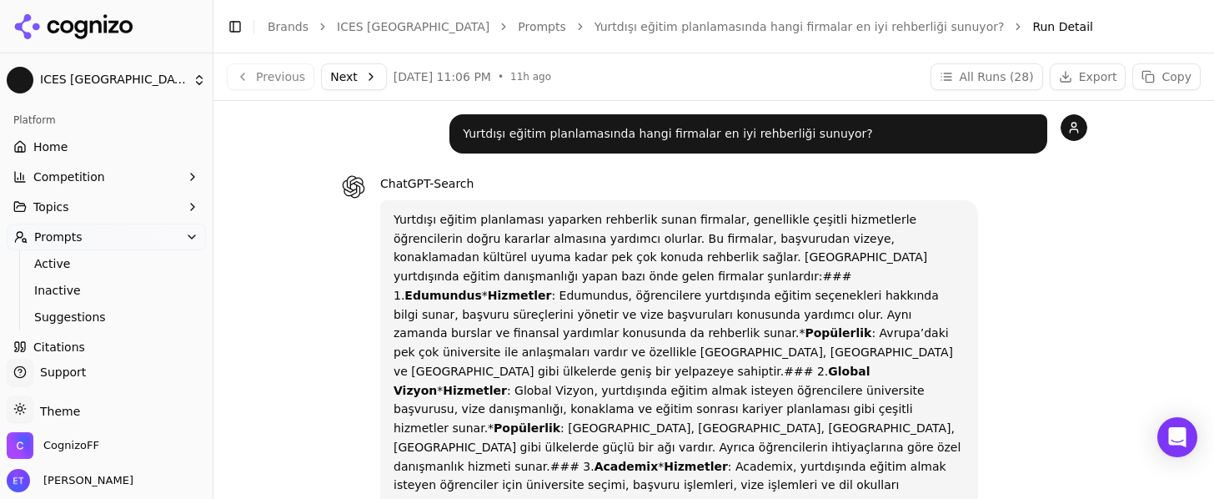
click at [518, 28] on link "Prompts" at bounding box center [542, 26] width 48 height 17
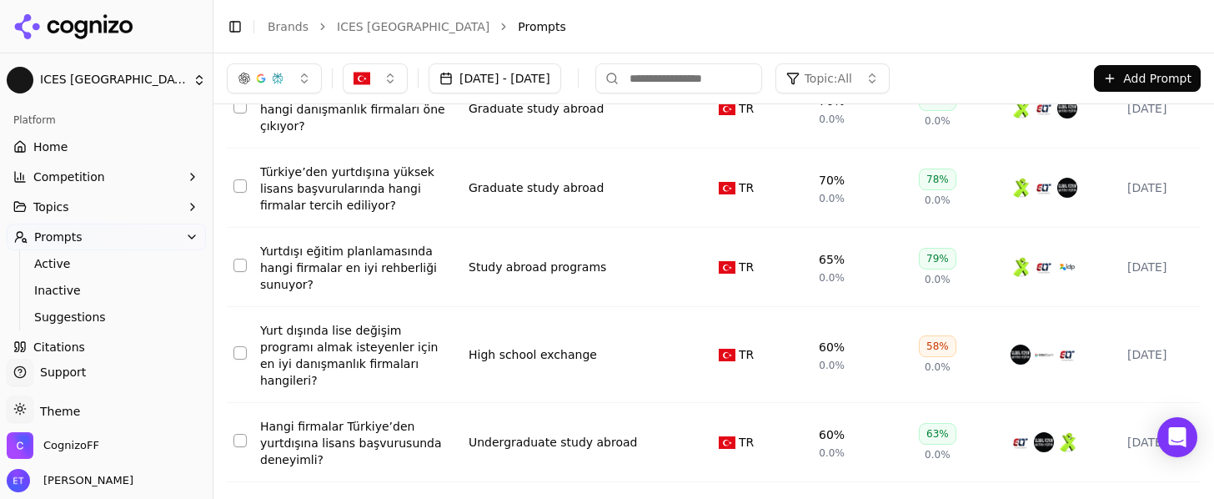
scroll to position [127, 0]
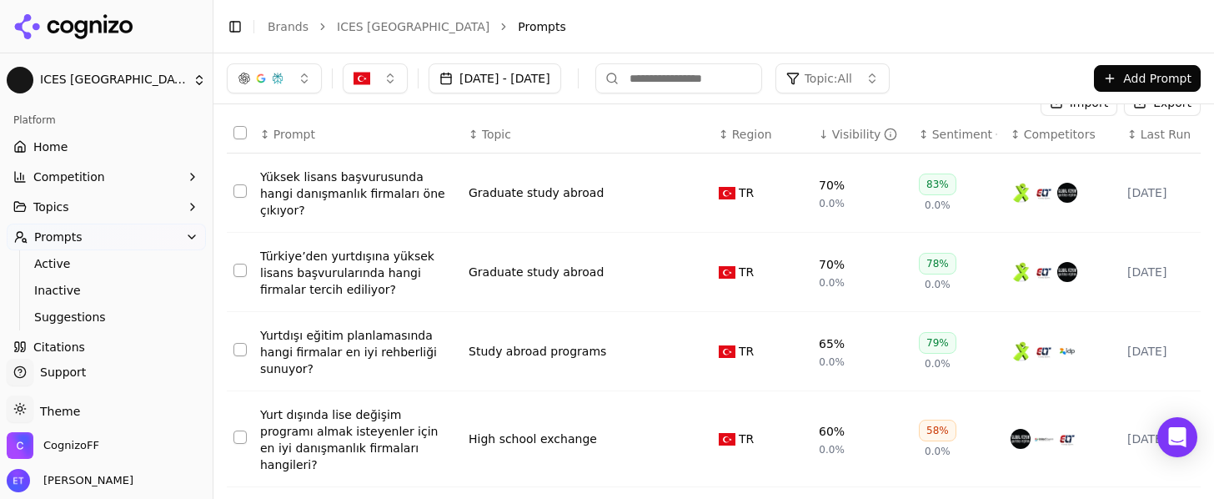
click at [338, 275] on div "Türkiye’den yurtdışına yüksek lisans başvurularında hangi firmalar tercih edili…" at bounding box center [357, 273] width 195 height 50
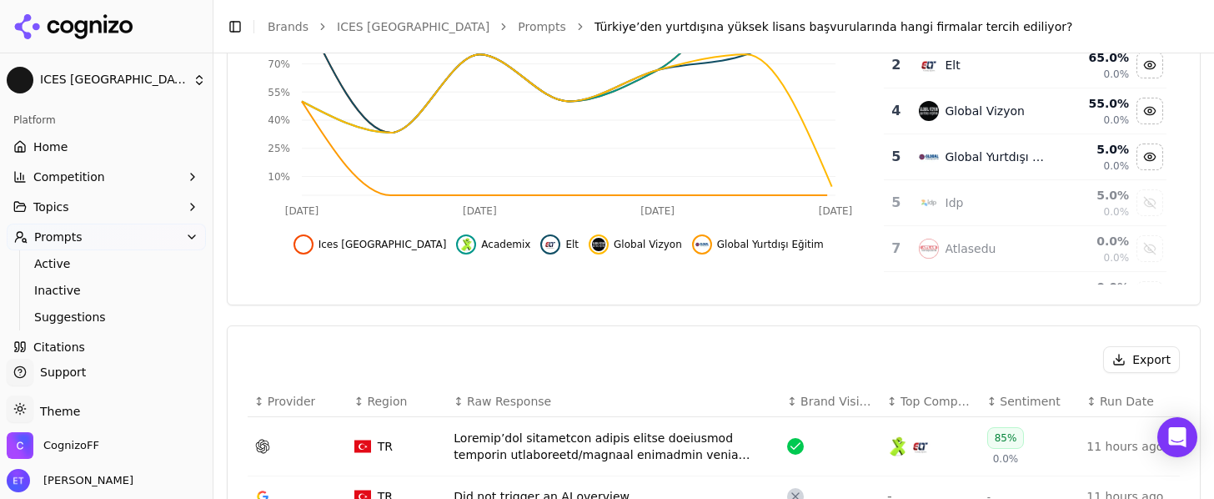
scroll to position [548, 0]
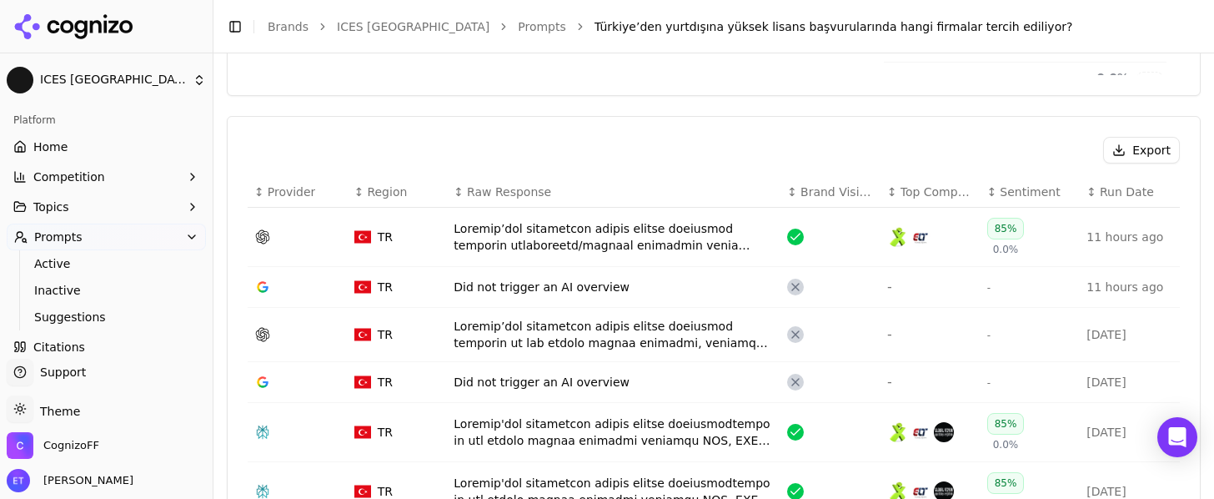
click at [436, 238] on div "TR" at bounding box center [397, 236] width 87 height 17
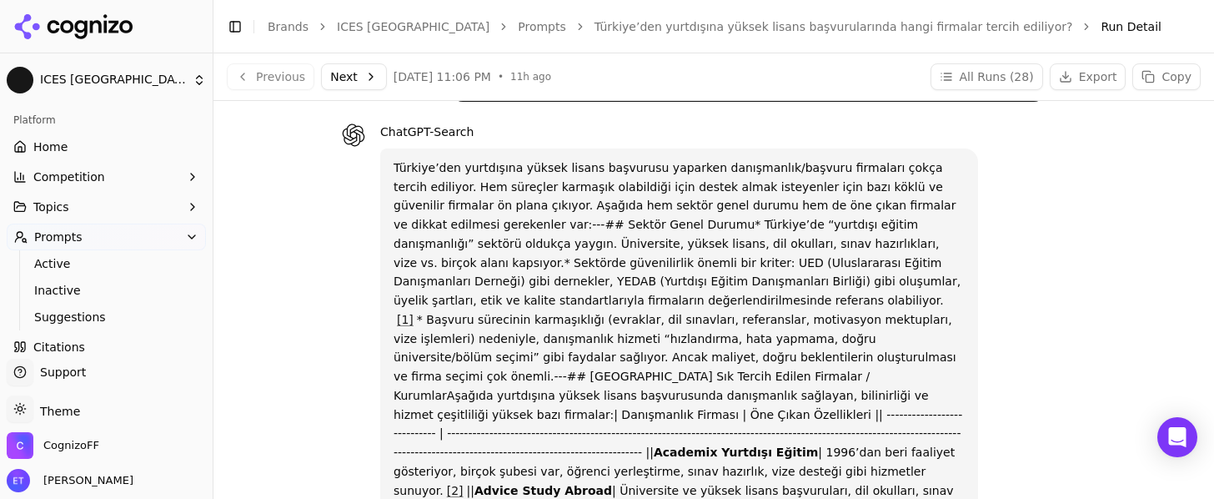
scroll to position [13, 0]
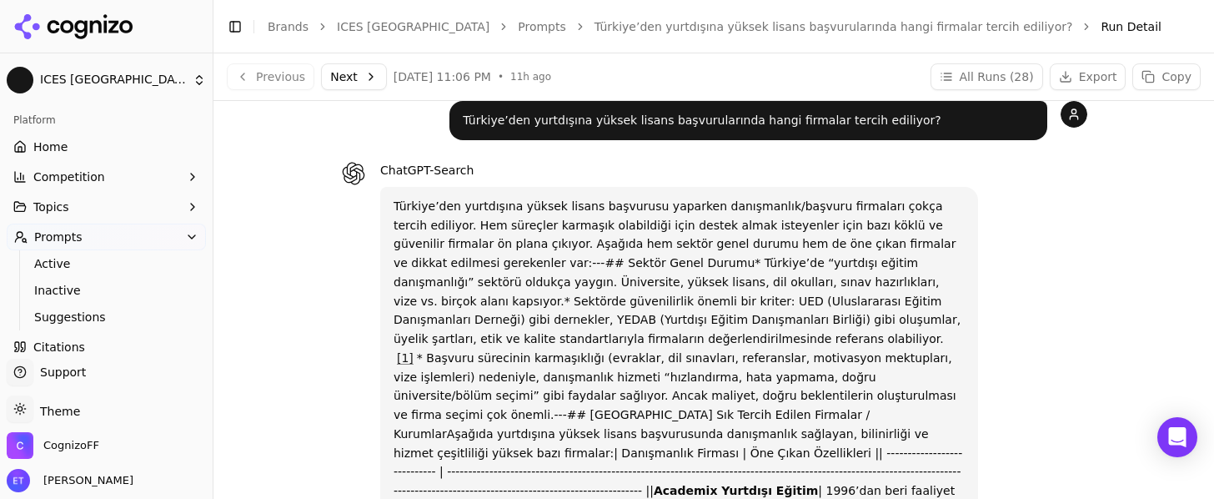
click at [518, 28] on link "Prompts" at bounding box center [542, 26] width 48 height 17
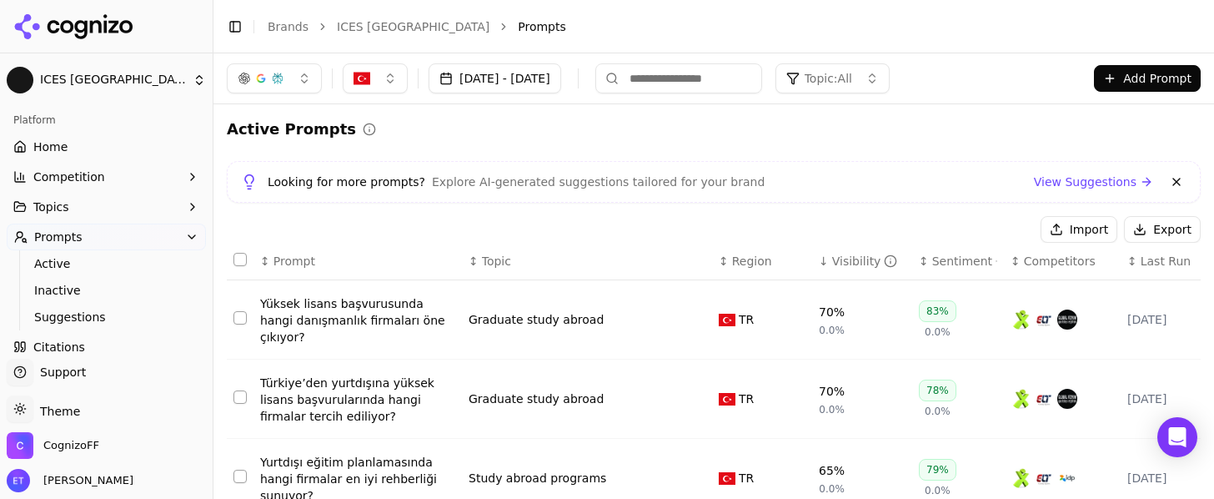
click at [308, 80] on button "button" at bounding box center [274, 78] width 95 height 30
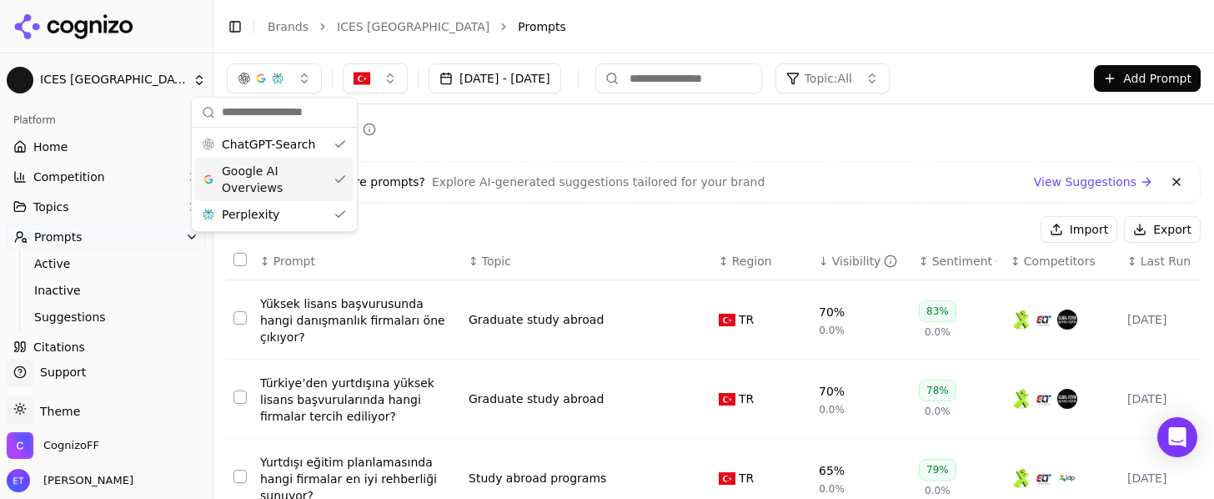
click at [273, 178] on span "Google AI Overviews" at bounding box center [274, 179] width 105 height 33
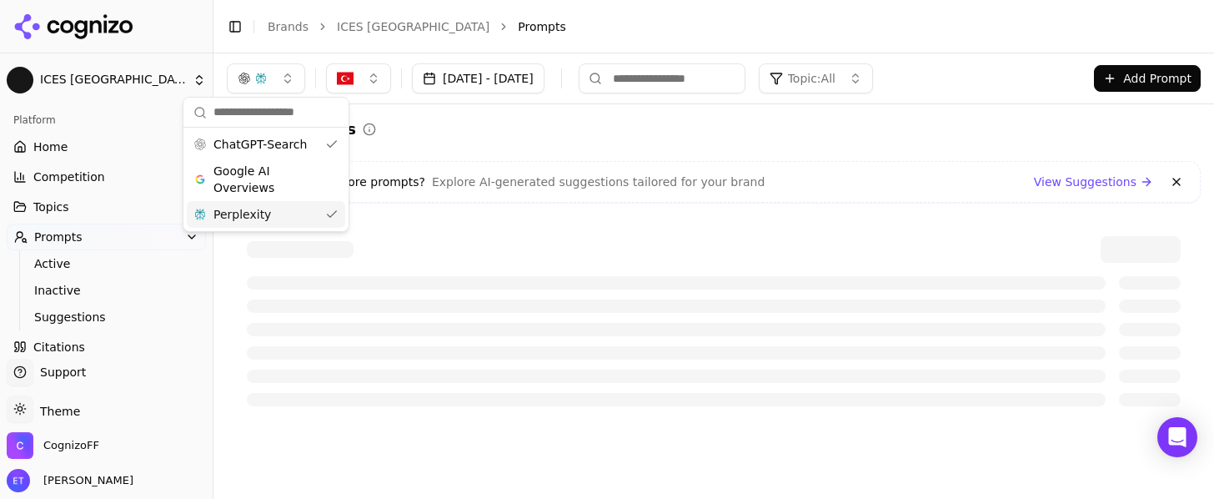
click at [273, 218] on div "Perplexity" at bounding box center [266, 214] width 158 height 27
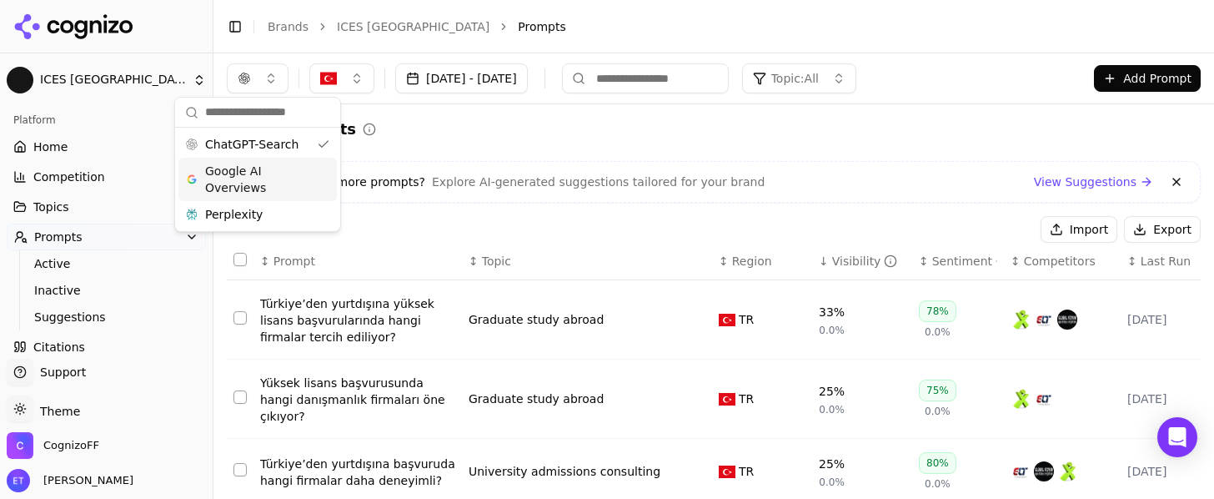
click at [466, 135] on div "Active Prompts" at bounding box center [714, 129] width 974 height 23
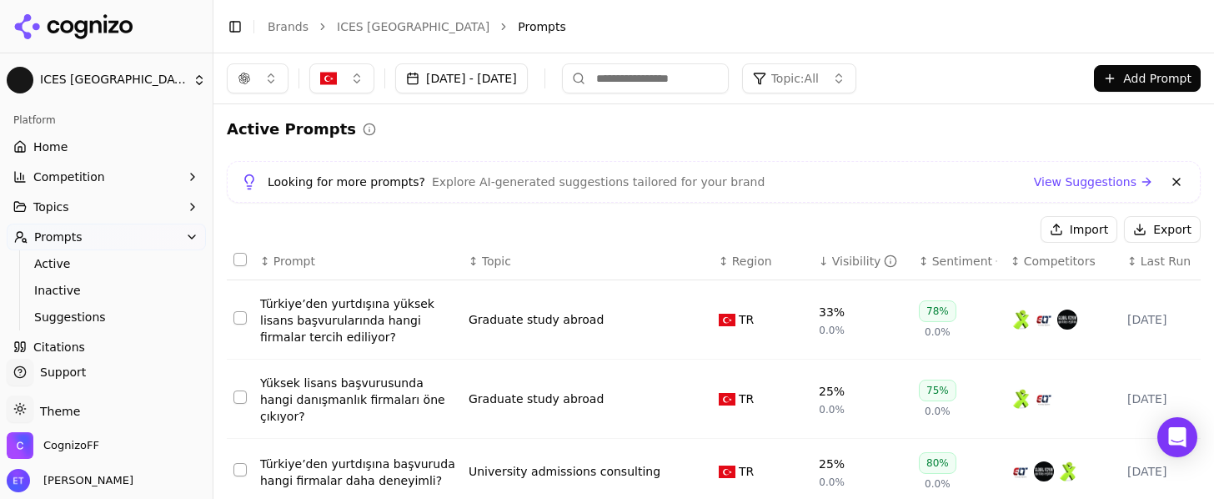
click at [858, 261] on div "Visibility" at bounding box center [865, 261] width 66 height 17
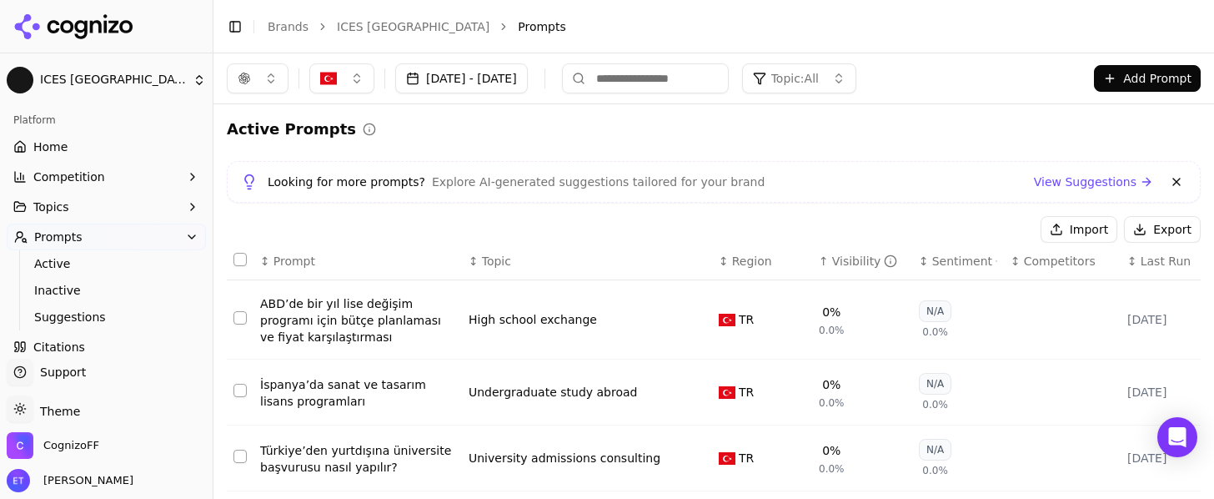
click at [858, 261] on div "Visibility" at bounding box center [865, 261] width 66 height 17
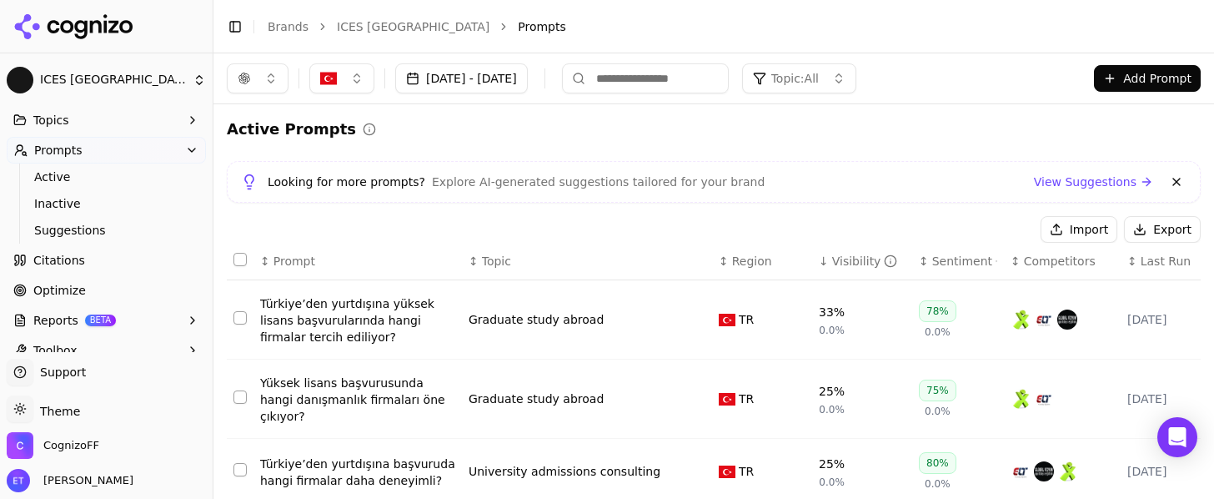
scroll to position [105, 0]
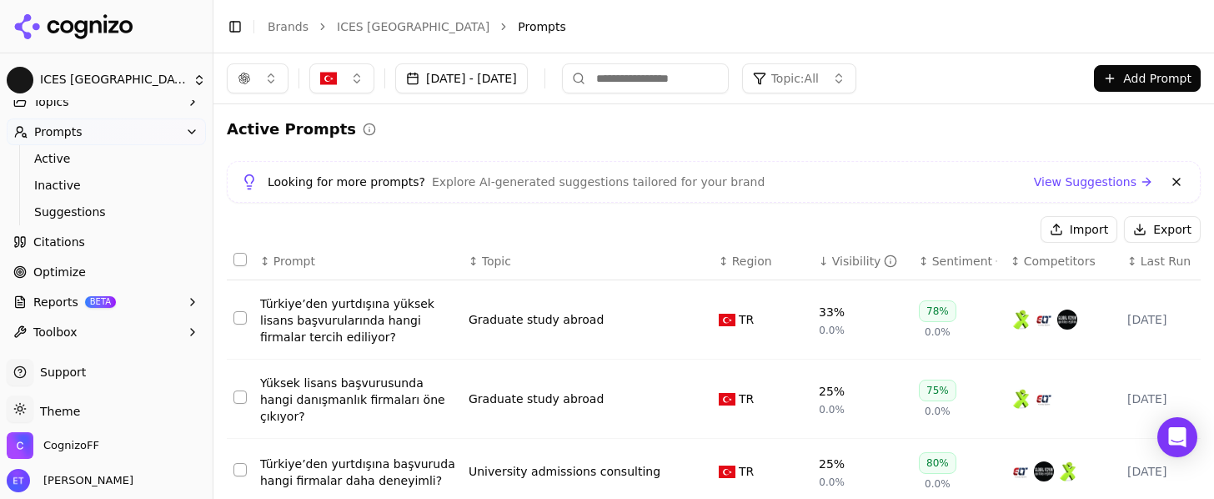
click at [72, 278] on span "Optimize" at bounding box center [59, 271] width 53 height 17
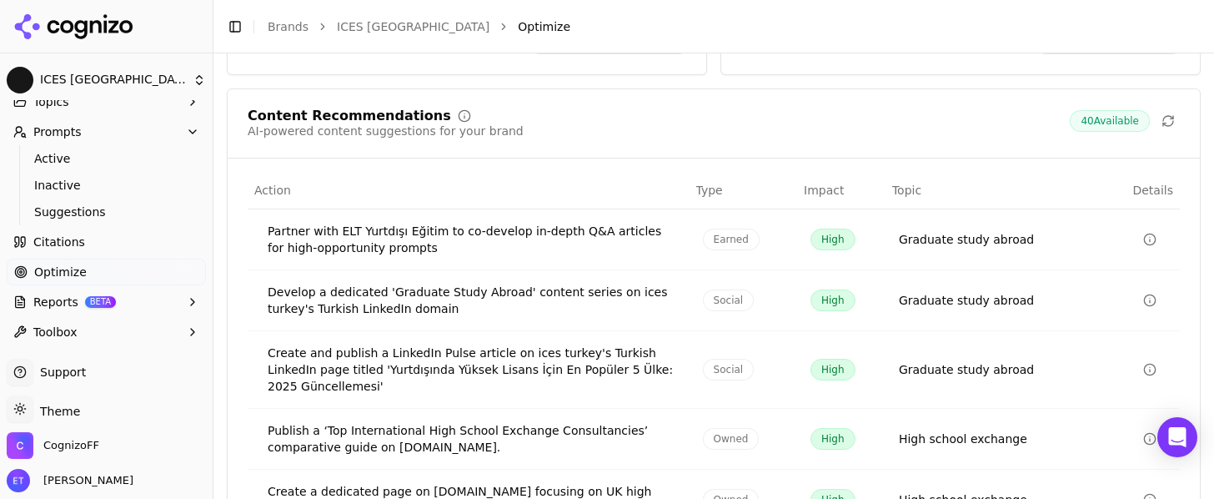
scroll to position [458, 0]
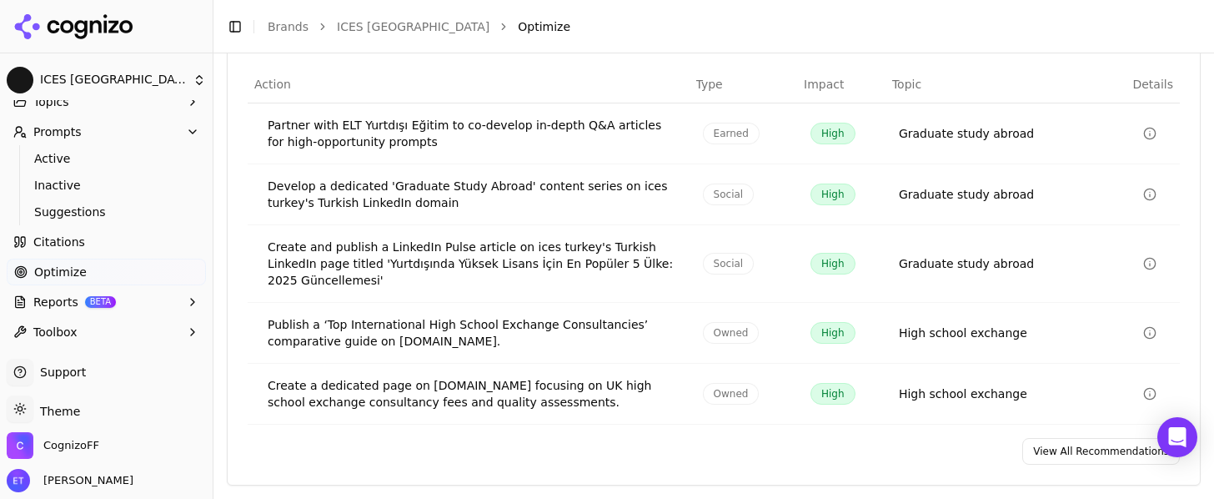
click at [1048, 447] on link "View All Recommendations" at bounding box center [1101, 451] width 158 height 27
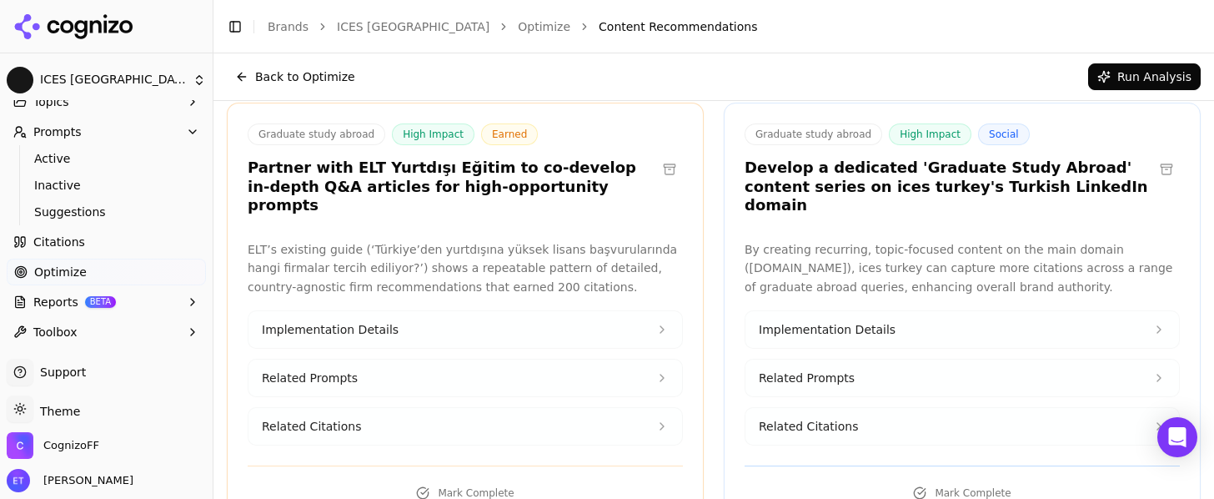
scroll to position [114, 0]
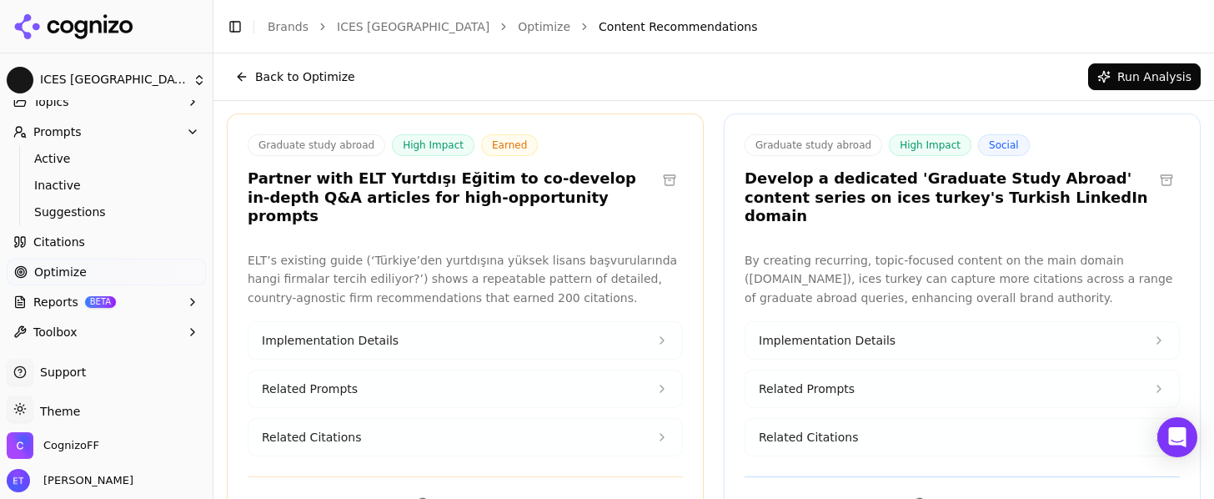
click at [669, 171] on button at bounding box center [669, 180] width 27 height 27
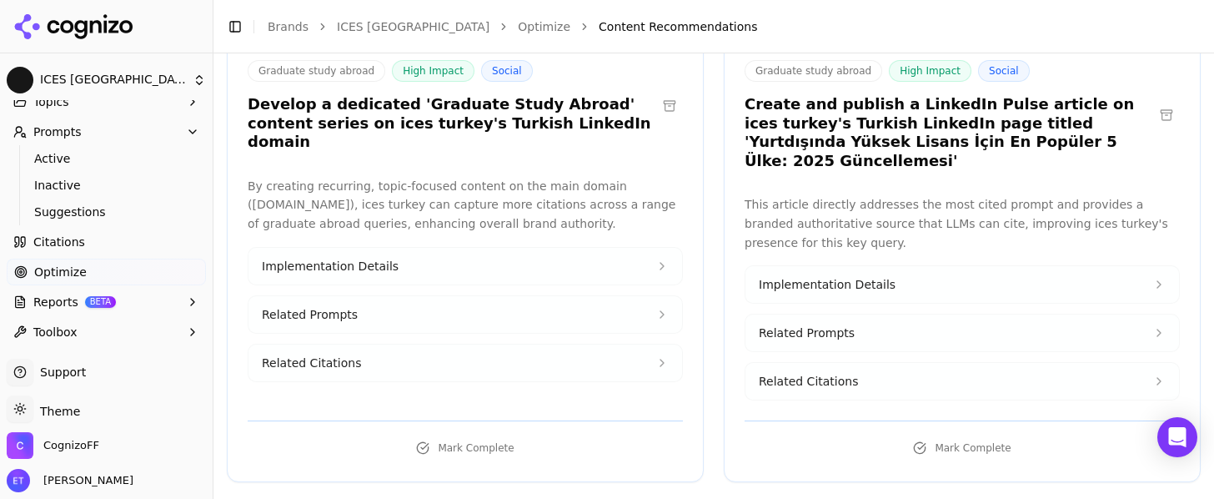
scroll to position [189, 0]
drag, startPoint x: 890, startPoint y: 104, endPoint x: 990, endPoint y: 109, distance: 99.3
click at [990, 109] on h3 "Create and publish a LinkedIn Pulse article on ices turkey's Turkish LinkedIn p…" at bounding box center [948, 131] width 409 height 75
click at [903, 128] on h3 "Create and publish a LinkedIn Pulse article on ices turkey's Turkish LinkedIn p…" at bounding box center [948, 131] width 409 height 75
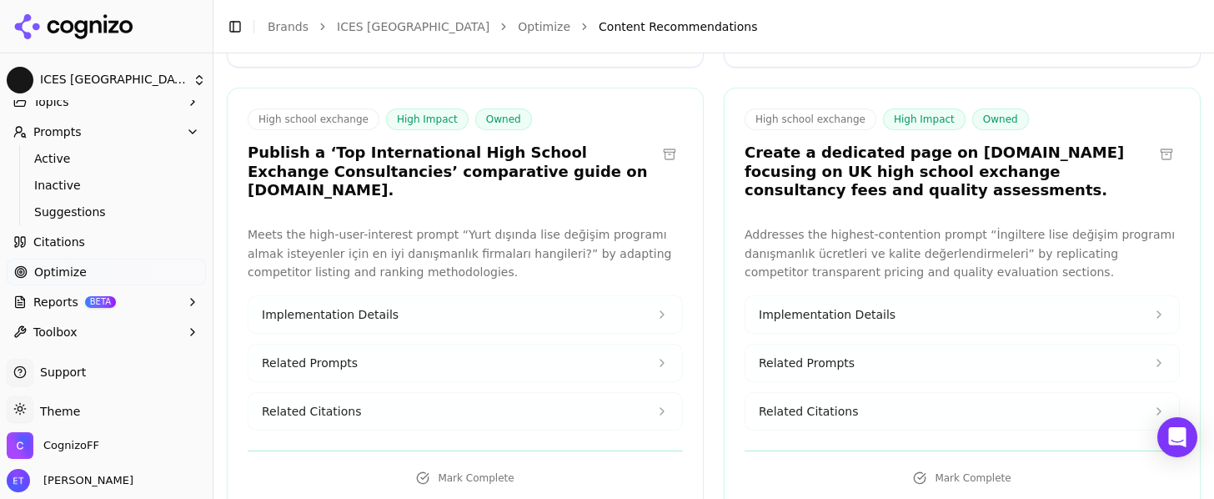
scroll to position [633, 0]
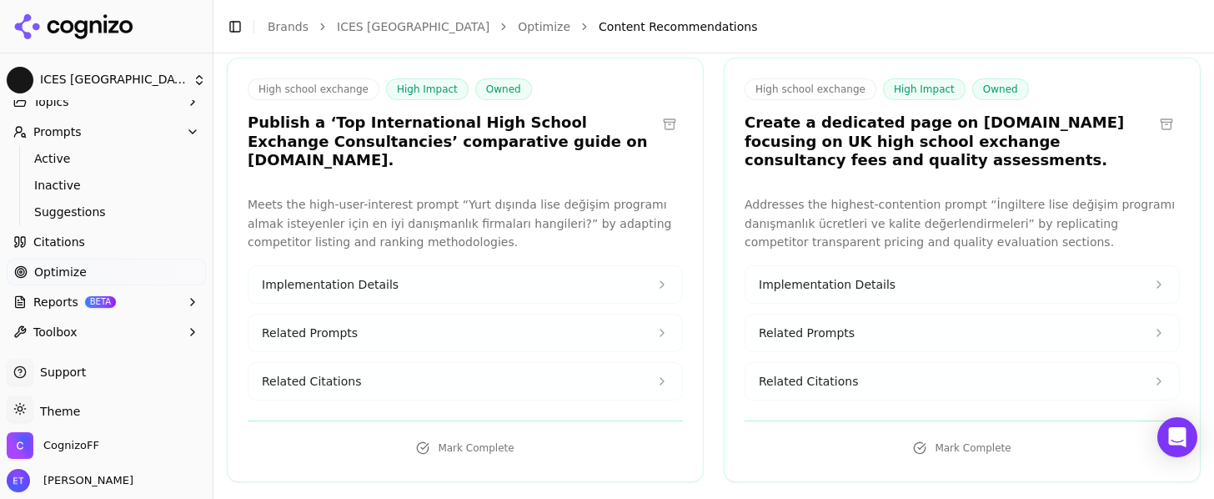
drag, startPoint x: 745, startPoint y: 105, endPoint x: 865, endPoint y: 143, distance: 125.0
click at [865, 143] on h3 "Create a dedicated page on [DOMAIN_NAME] focusing on UK high school exchange co…" at bounding box center [948, 141] width 409 height 57
click at [872, 153] on div "High school exchange High Impact Owned Create a dedicated page on [DOMAIN_NAME]…" at bounding box center [961, 126] width 475 height 97
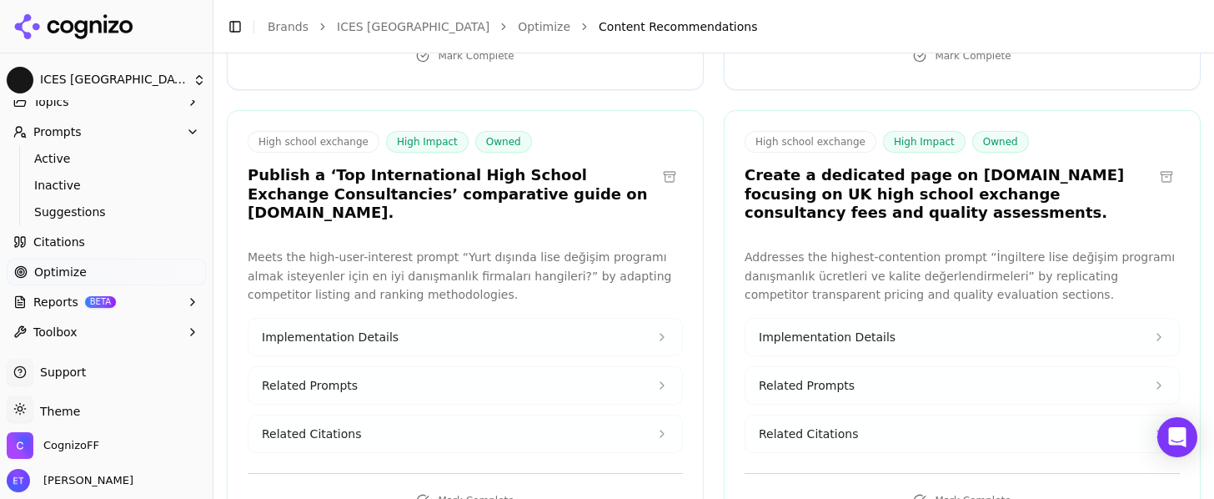
scroll to position [640, 0]
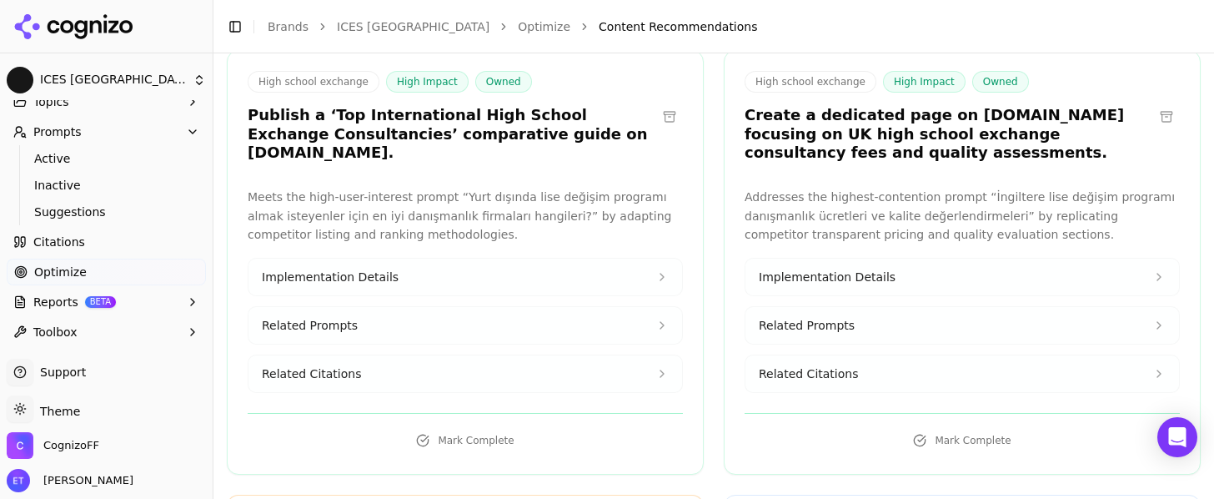
click at [895, 258] on button "Implementation Details" at bounding box center [962, 276] width 434 height 37
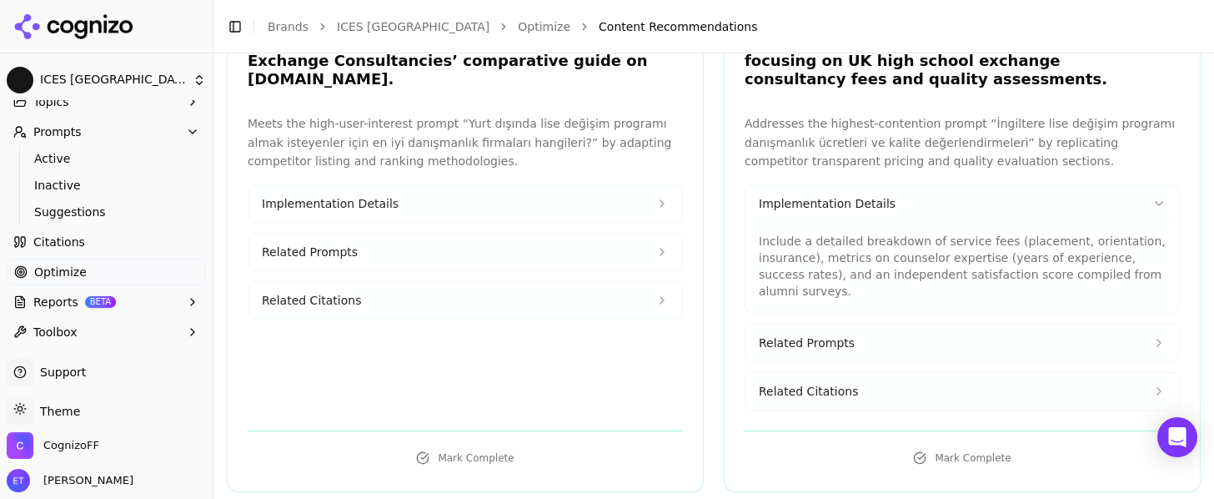
scroll to position [719, 0]
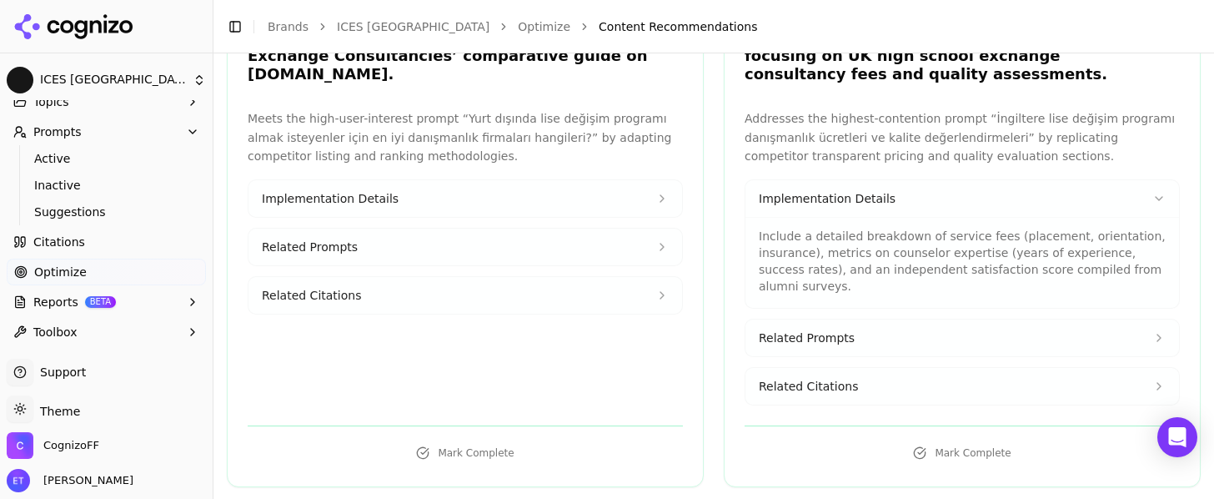
click at [837, 329] on span "Related Prompts" at bounding box center [807, 337] width 96 height 17
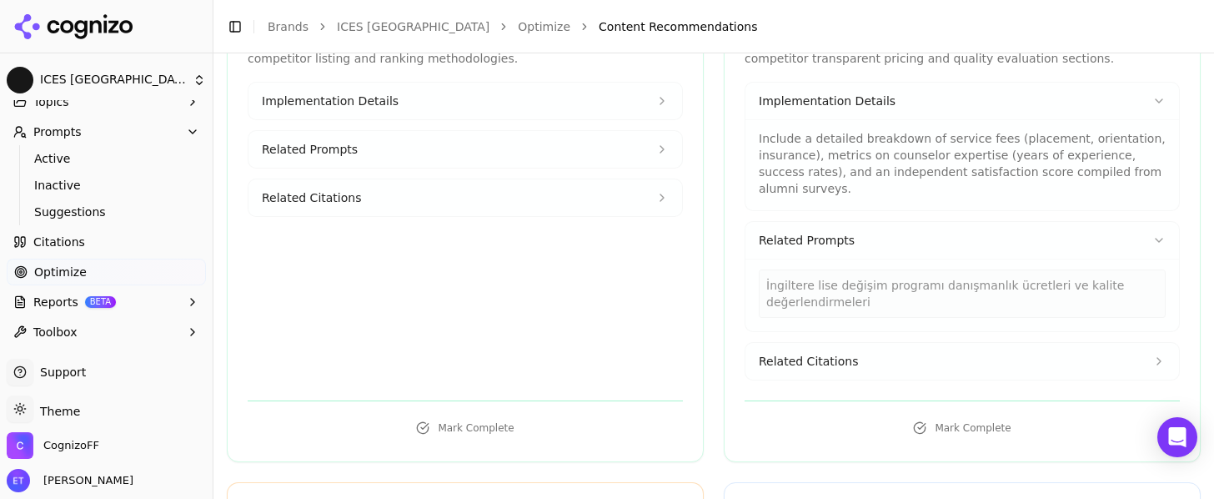
scroll to position [840, 0]
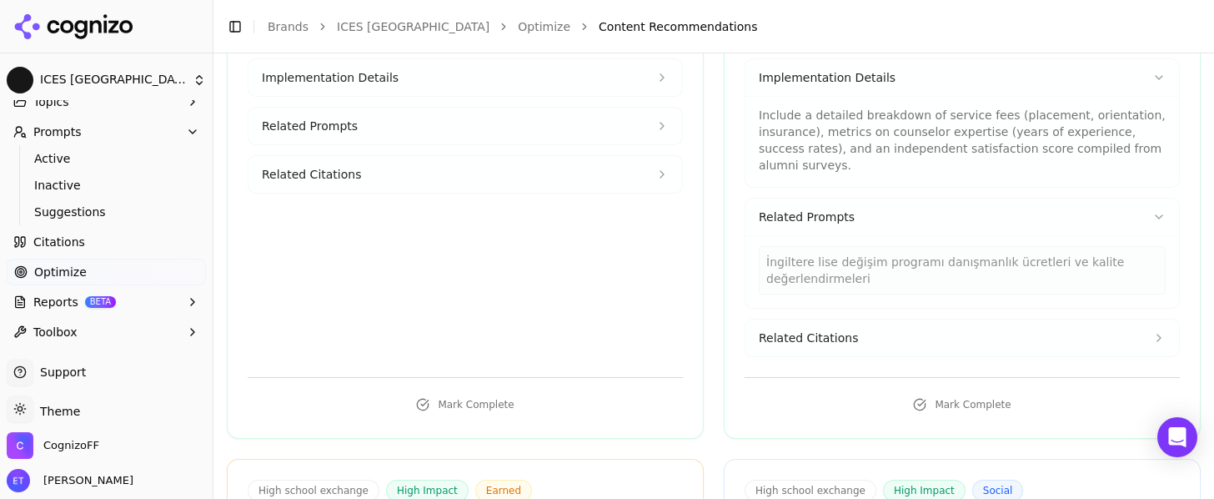
click at [823, 329] on span "Related Citations" at bounding box center [808, 337] width 99 height 17
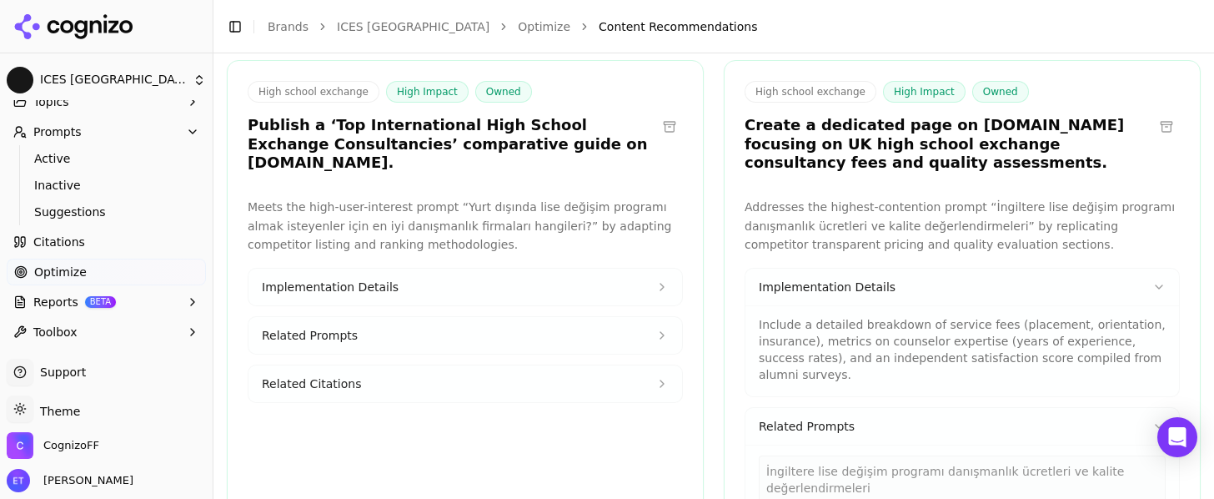
scroll to position [633, 0]
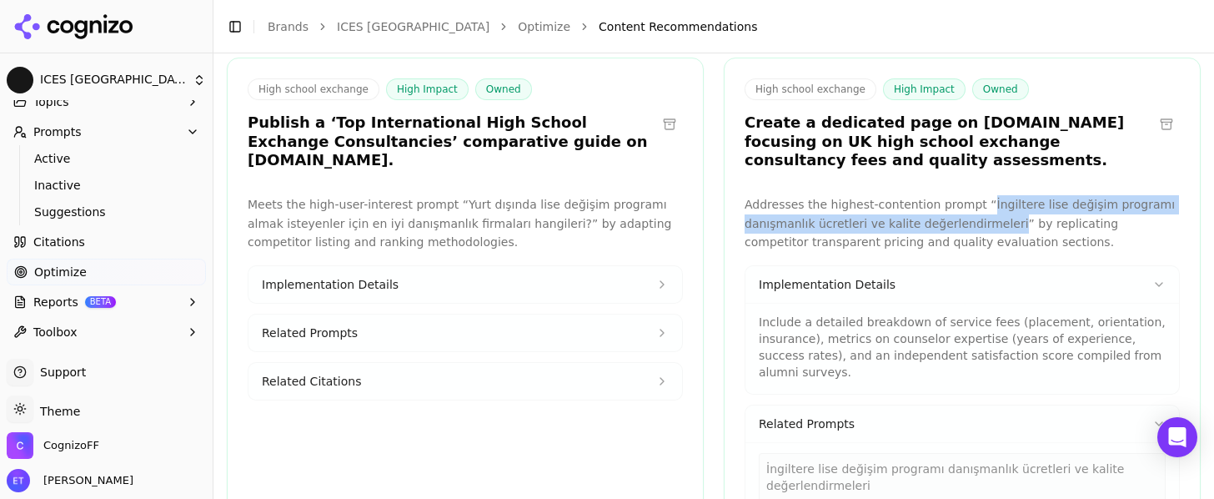
drag, startPoint x: 976, startPoint y: 183, endPoint x: 1002, endPoint y: 203, distance: 32.7
click at [1002, 203] on p "Addresses the highest-contention prompt “İngiltere lise değişim programı danışm…" at bounding box center [961, 223] width 435 height 57
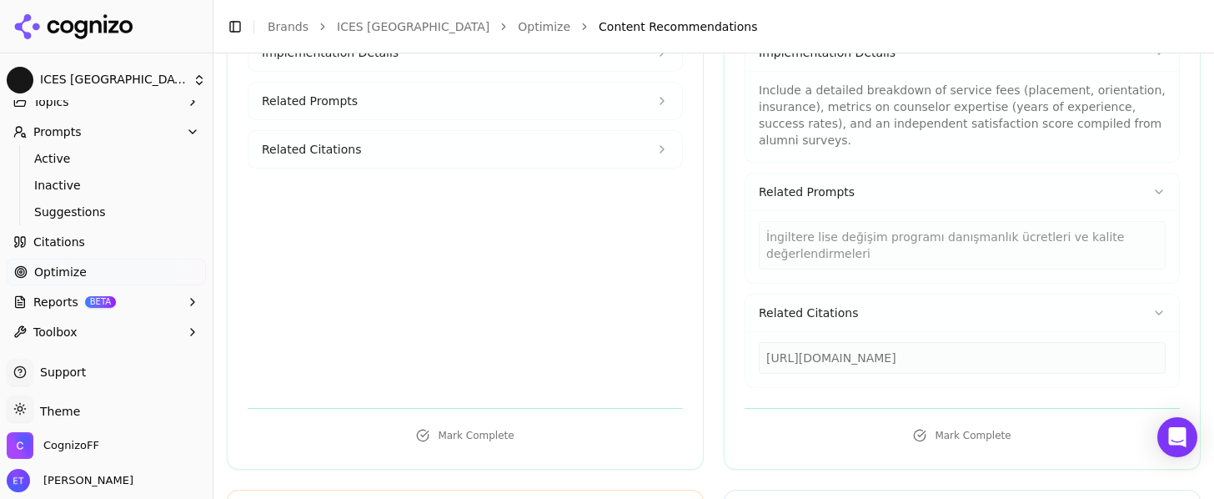
scroll to position [872, 0]
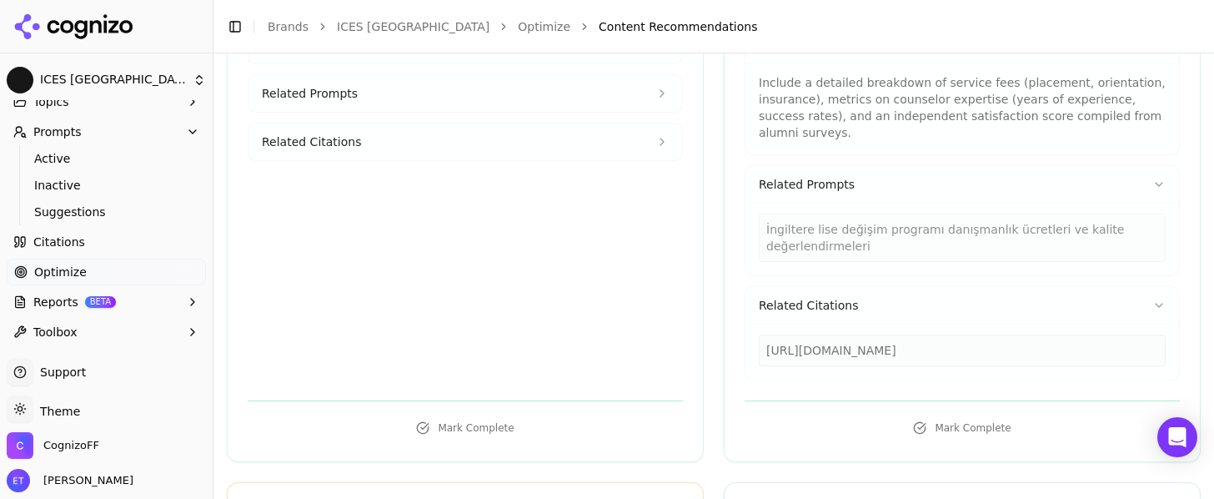
drag, startPoint x: 766, startPoint y: 332, endPoint x: 846, endPoint y: 345, distance: 81.1
click at [846, 345] on div "[URL][DOMAIN_NAME]" at bounding box center [962, 350] width 407 height 32
copy div "[URL][DOMAIN_NAME]"
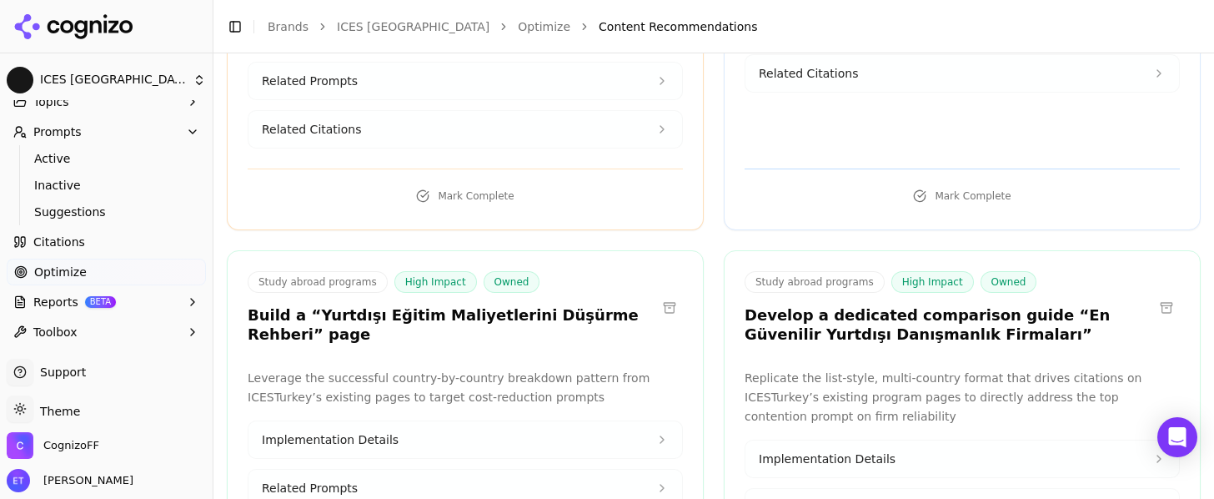
scroll to position [1628, 0]
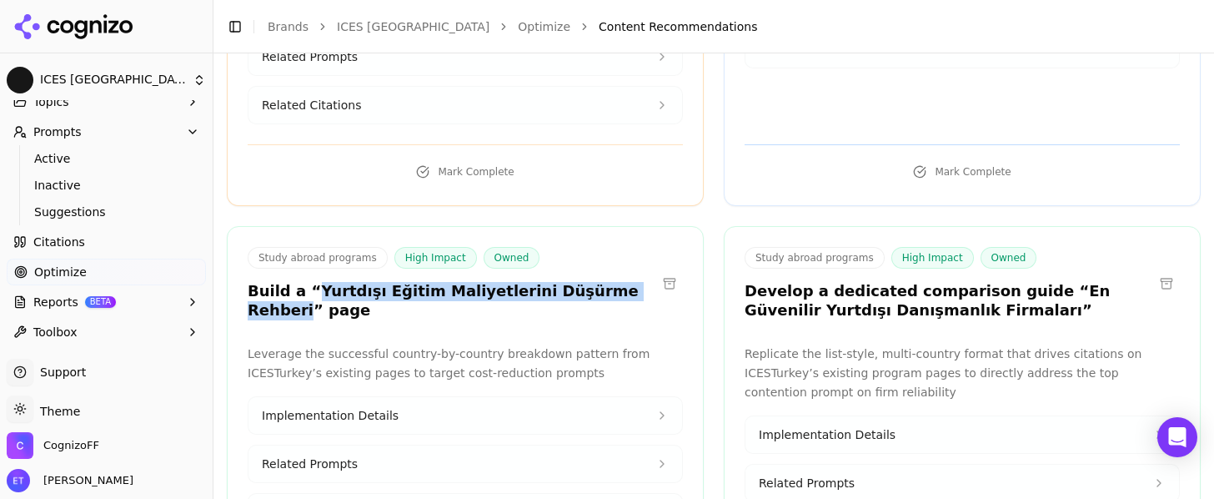
drag, startPoint x: 308, startPoint y: 254, endPoint x: 622, endPoint y: 248, distance: 313.5
click at [622, 282] on h3 "Build a “Yurtdışı Eğitim Maliyetlerini Düşürme Rehberi” page" at bounding box center [452, 301] width 409 height 38
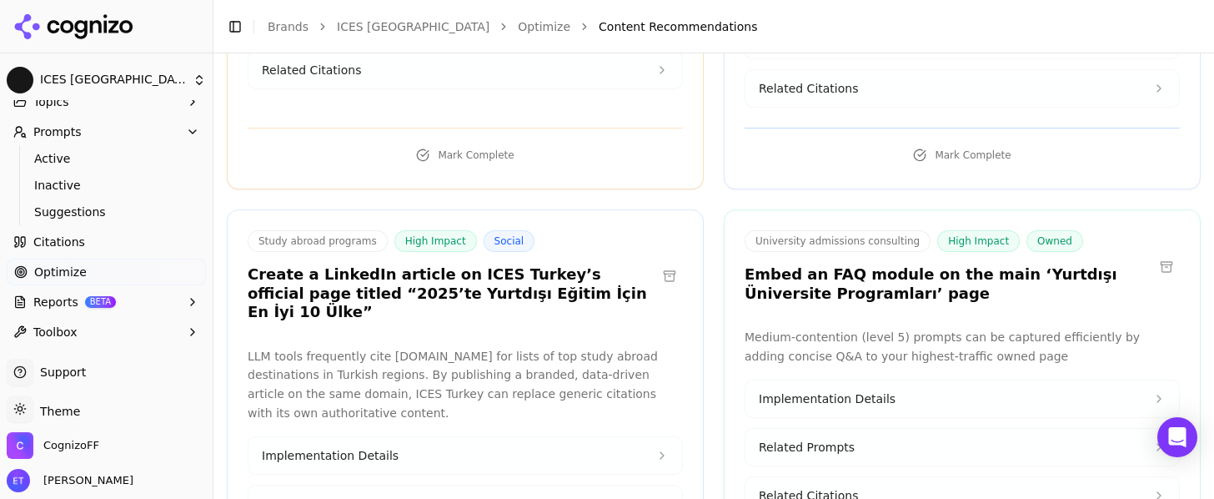
scroll to position [2534, 0]
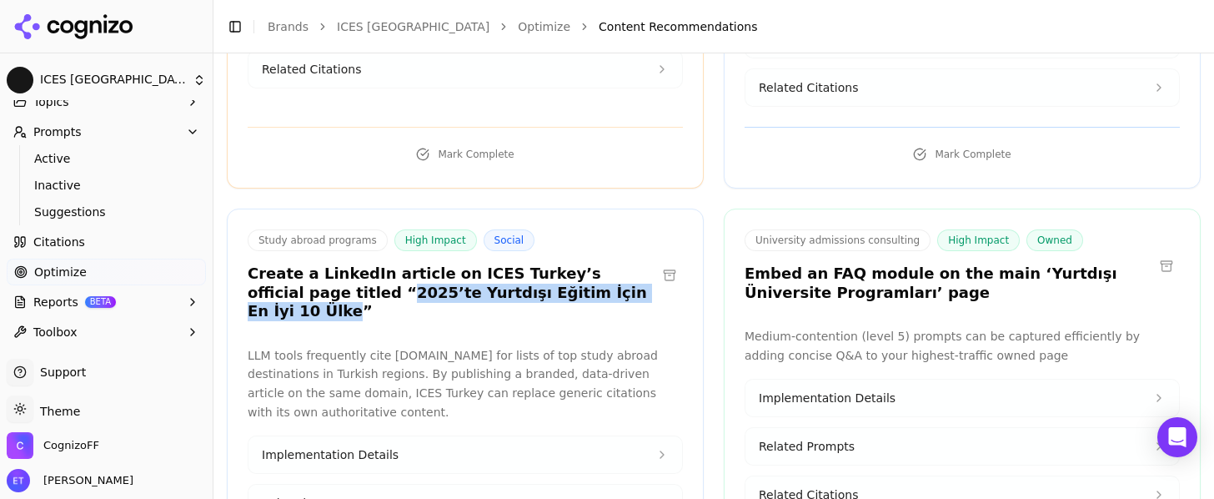
drag, startPoint x: 298, startPoint y: 212, endPoint x: 579, endPoint y: 213, distance: 281.8
click at [579, 264] on h3 "Create a LinkedIn article on ICES Turkey’s official page titled “2025’te Yurtdı…" at bounding box center [452, 292] width 409 height 57
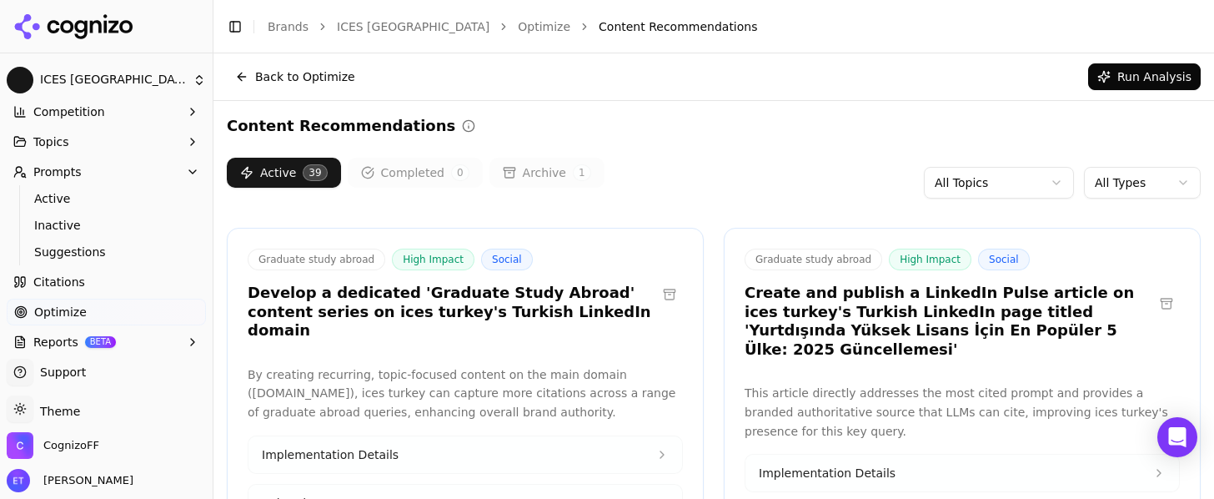
scroll to position [60, 0]
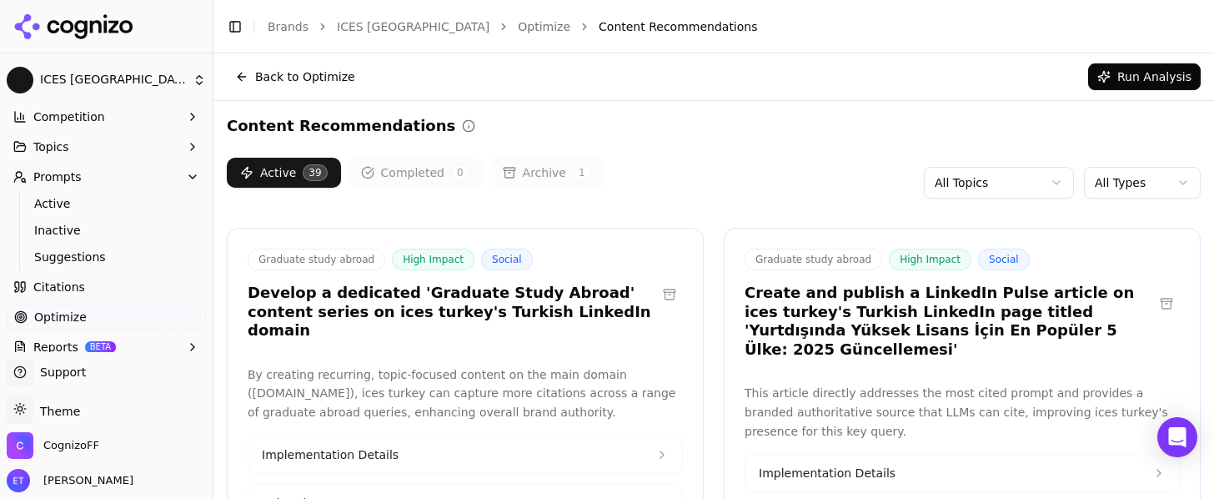
click at [113, 175] on button "Prompts" at bounding box center [106, 176] width 199 height 27
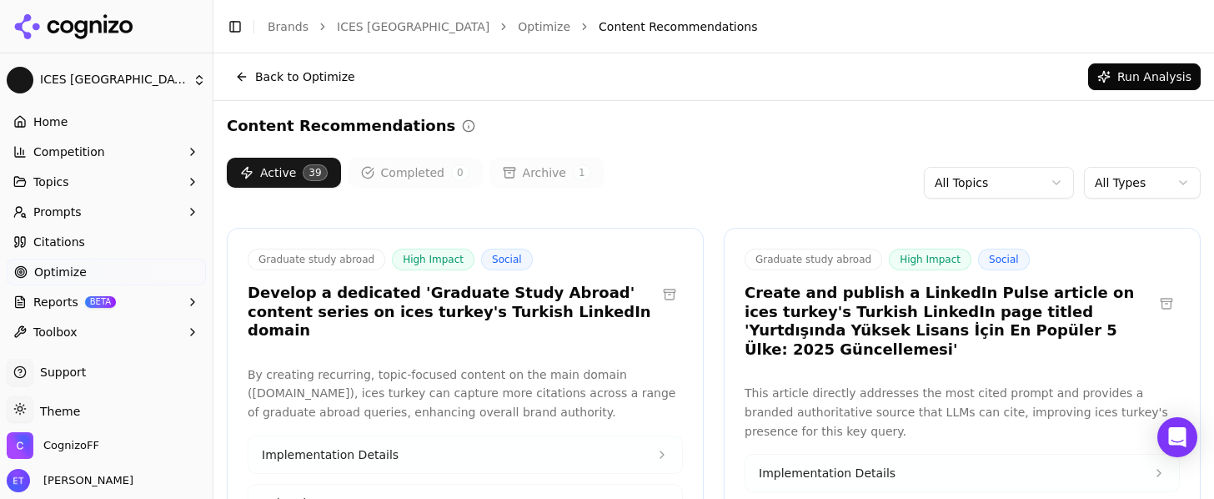
scroll to position [0, 0]
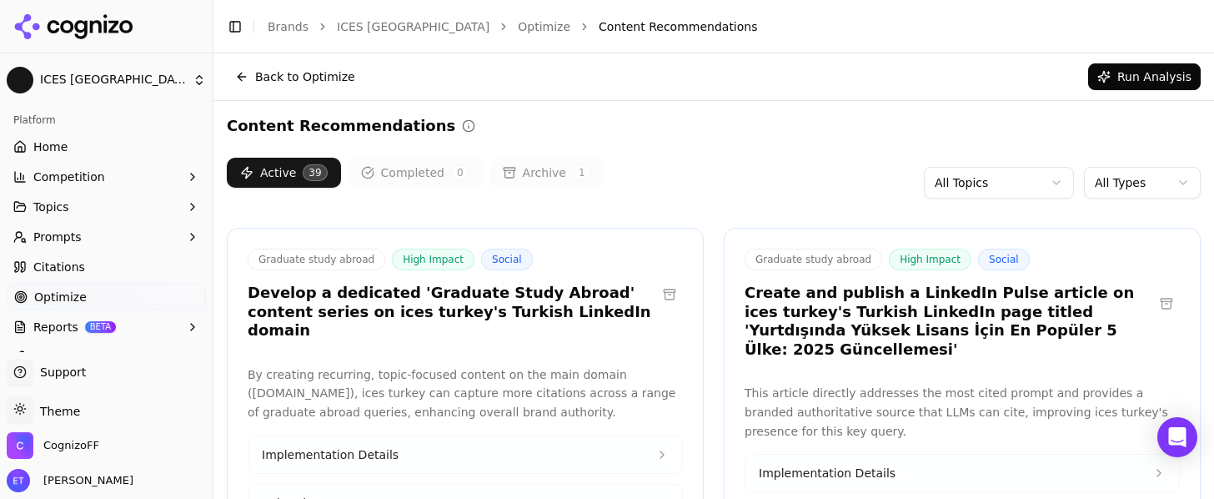
click at [244, 83] on button "Back to Optimize" at bounding box center [295, 76] width 137 height 27
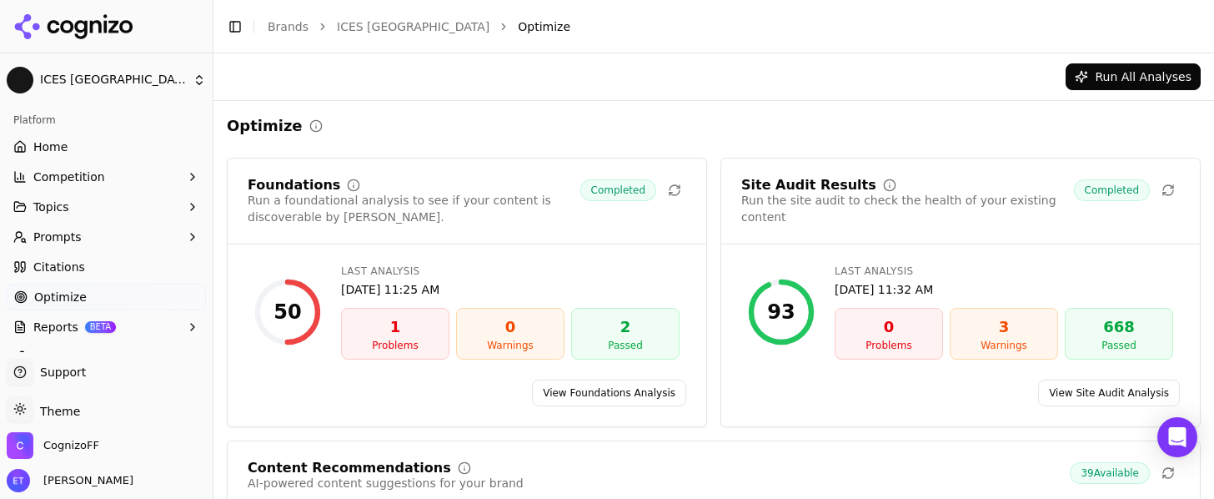
click at [118, 260] on link "Citations" at bounding box center [106, 266] width 199 height 27
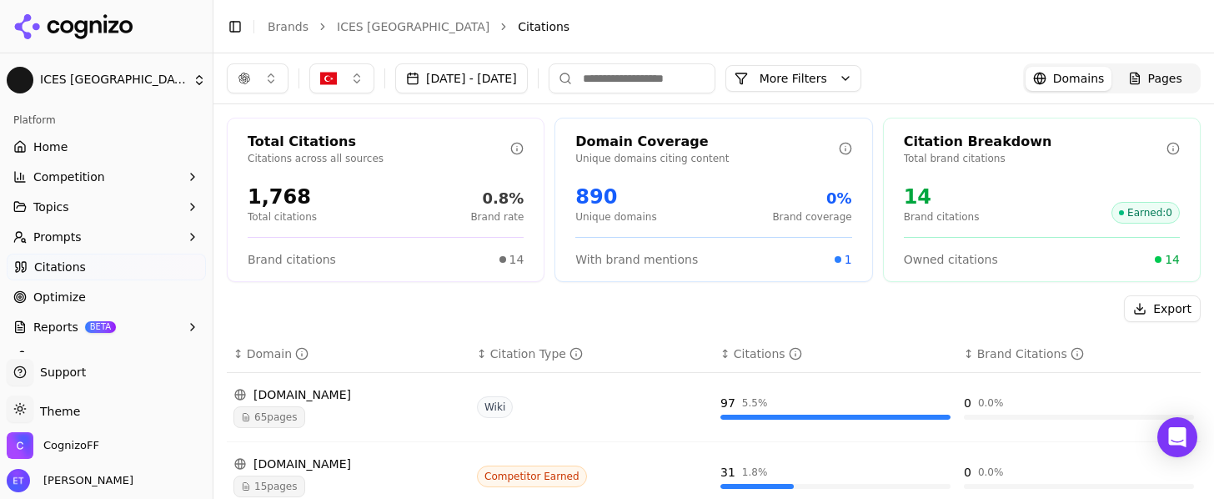
click at [268, 78] on button "button" at bounding box center [258, 78] width 62 height 30
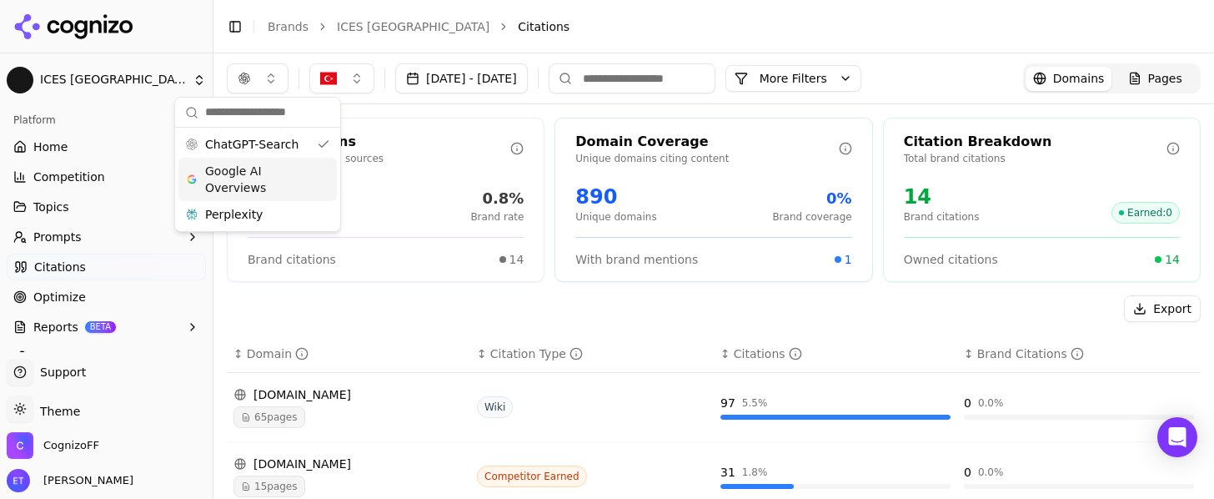
click at [238, 176] on span "Google AI Overviews" at bounding box center [257, 179] width 105 height 33
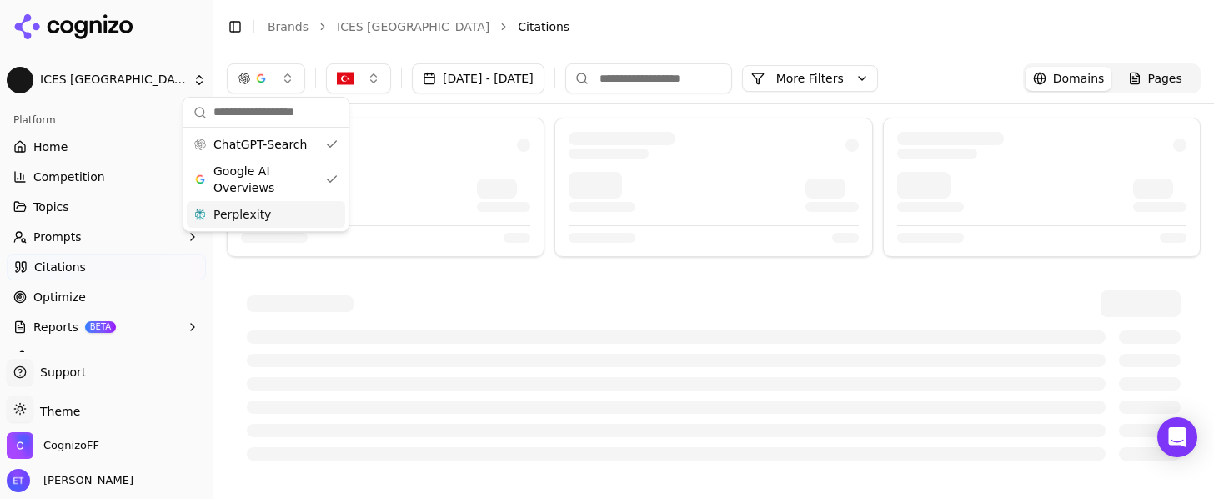
click at [234, 217] on span "Perplexity" at bounding box center [242, 214] width 58 height 17
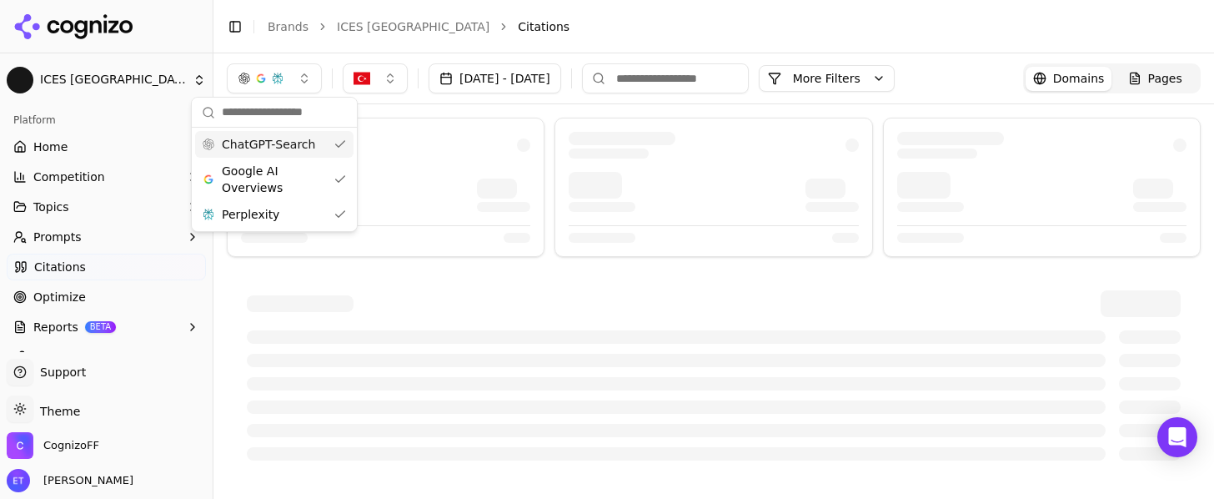
click at [293, 83] on button "button" at bounding box center [274, 78] width 95 height 30
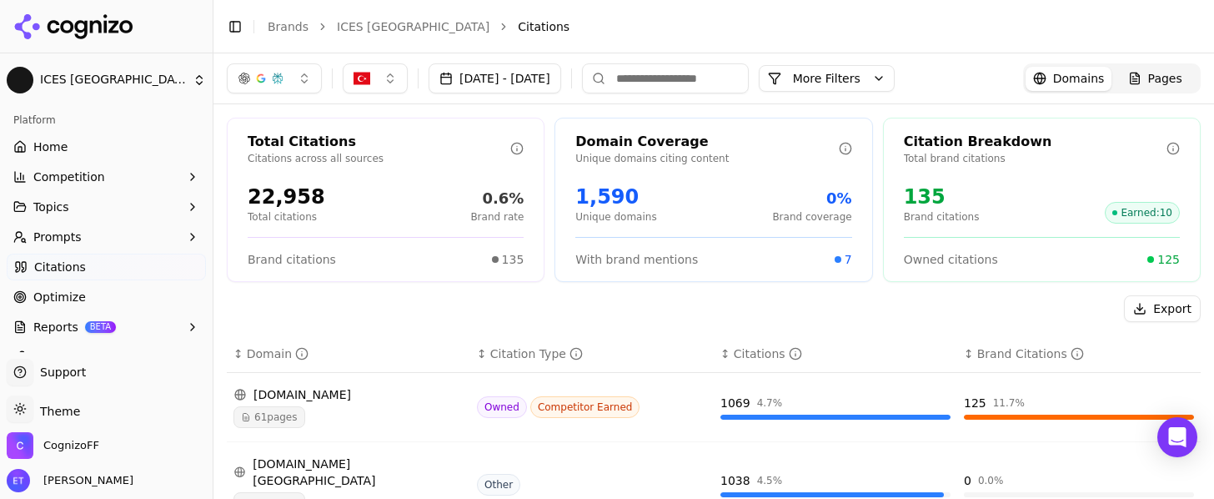
click at [101, 139] on link "Home" at bounding box center [106, 146] width 199 height 27
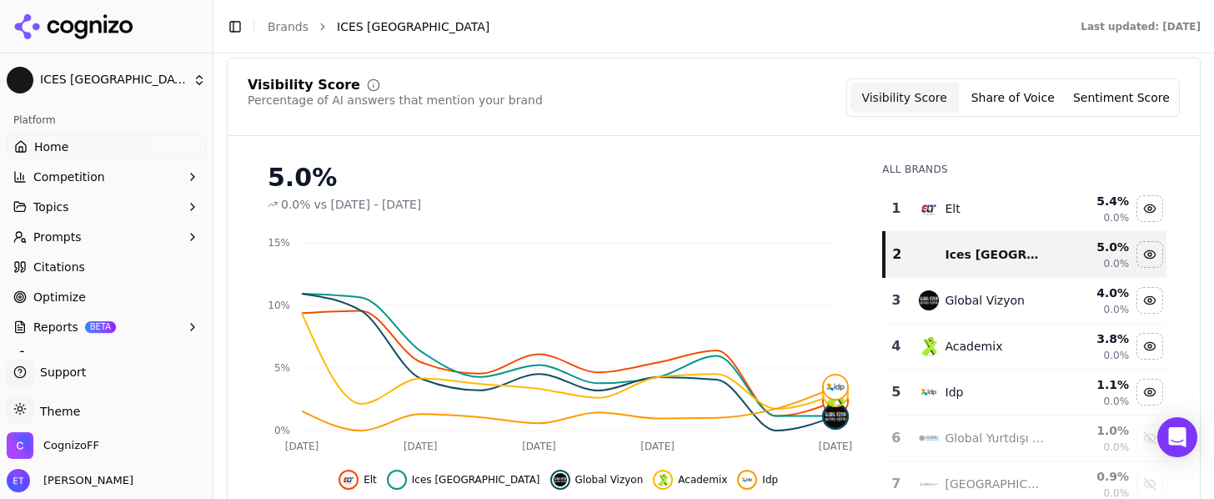
scroll to position [25, 0]
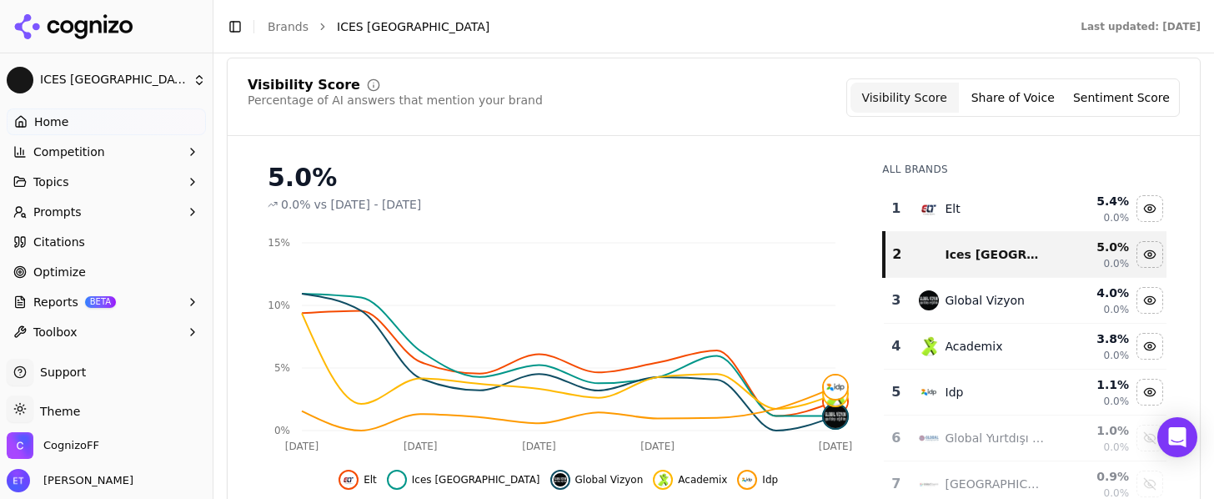
click at [133, 273] on link "Optimize" at bounding box center [106, 271] width 199 height 27
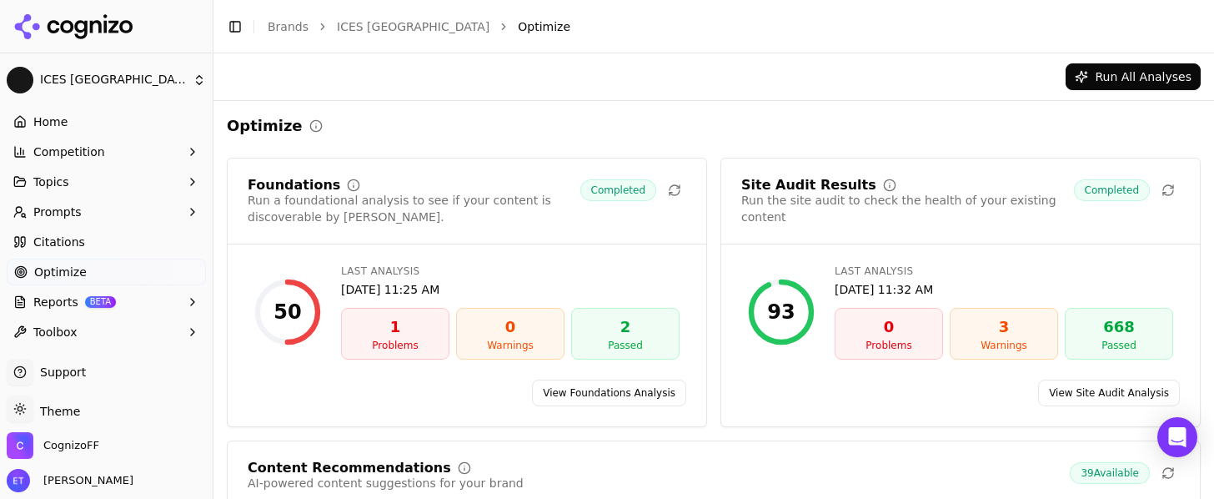
scroll to position [119, 0]
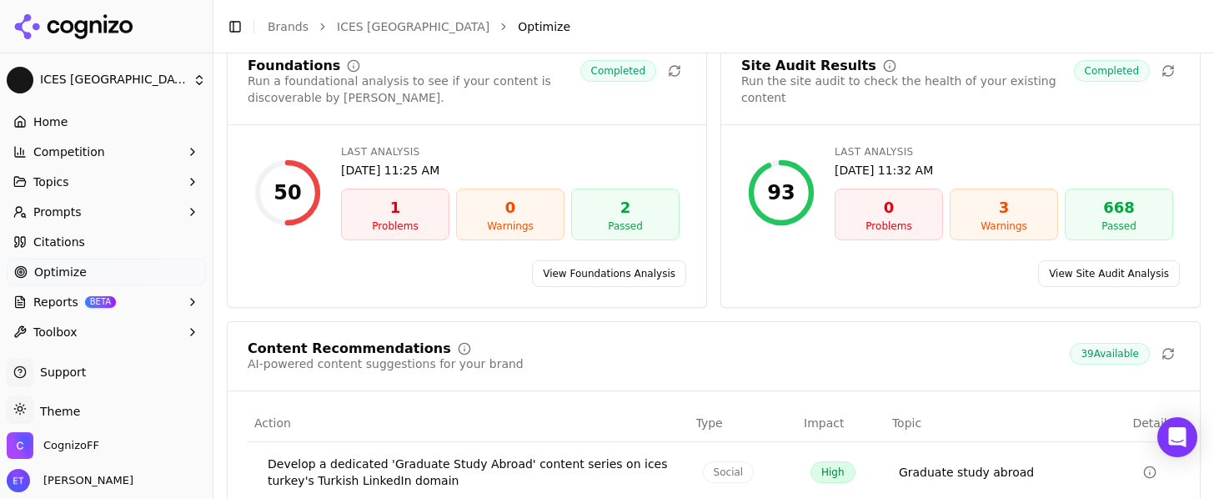
click at [157, 300] on button "Reports BETA" at bounding box center [106, 301] width 199 height 27
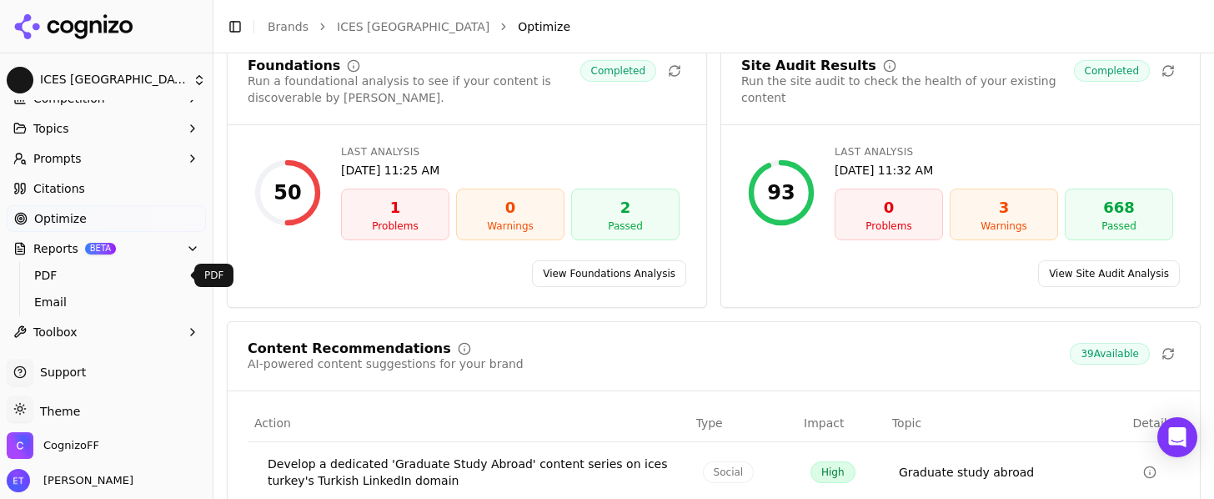
click at [162, 274] on span "PDF" at bounding box center [106, 275] width 145 height 17
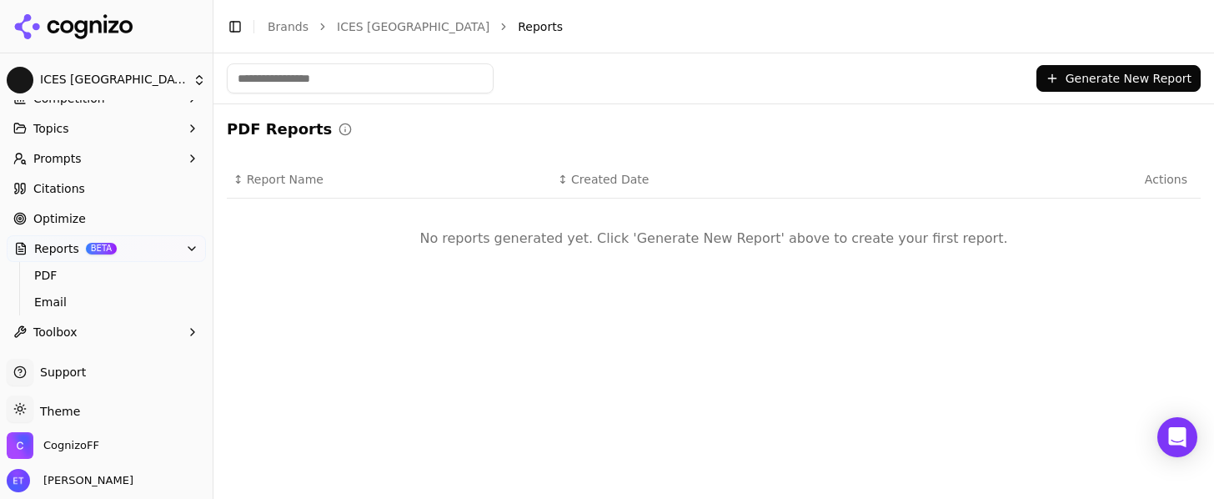
click at [152, 249] on button "Reports BETA" at bounding box center [106, 248] width 199 height 27
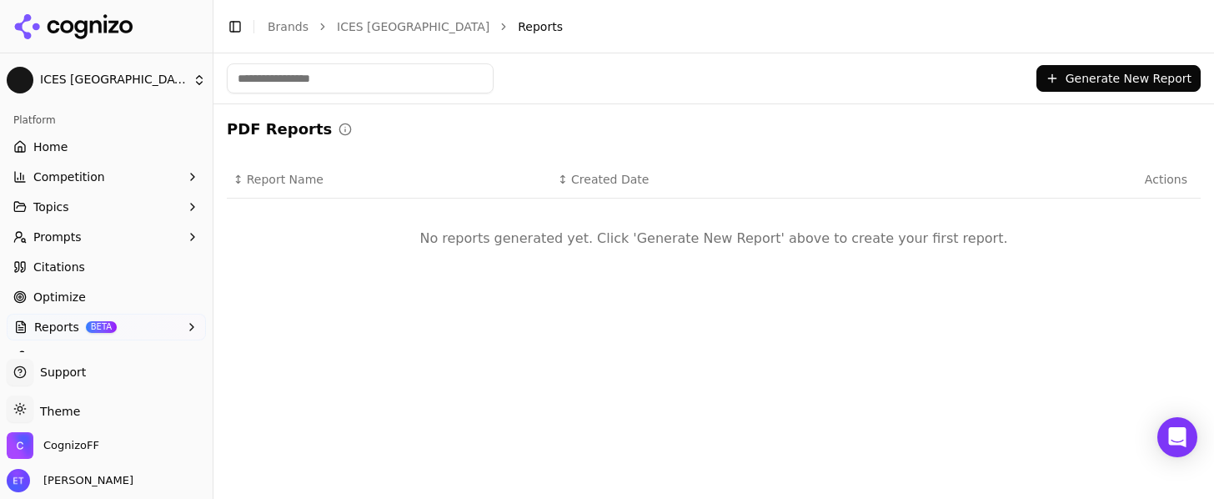
click at [138, 291] on link "Optimize" at bounding box center [106, 296] width 199 height 27
